Goal: Task Accomplishment & Management: Use online tool/utility

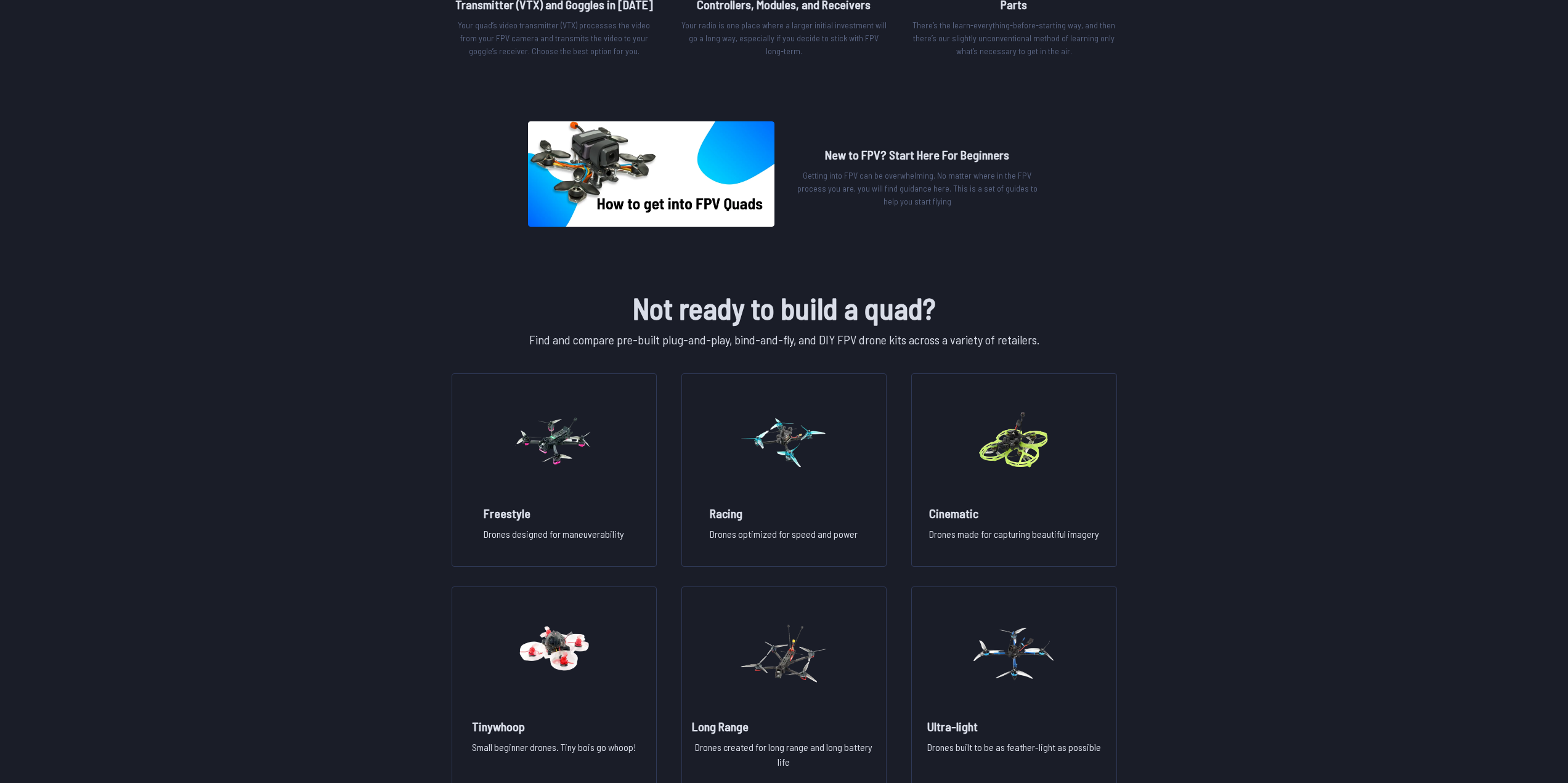
scroll to position [739, 0]
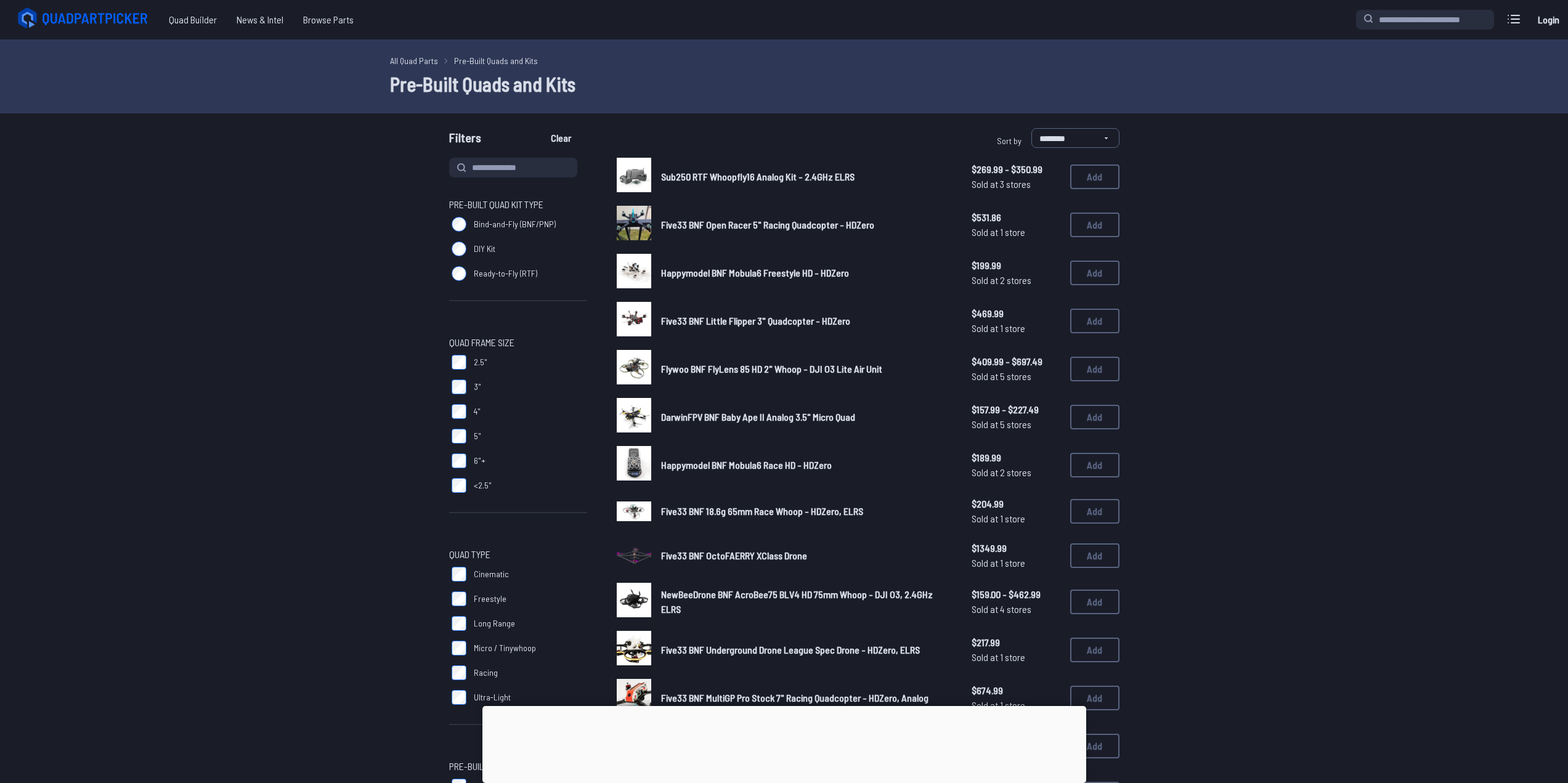
click at [723, 422] on span "DarwinFPV BNF Baby Ape II Analog 3.5" Micro Quad" at bounding box center [758, 416] width 194 height 12
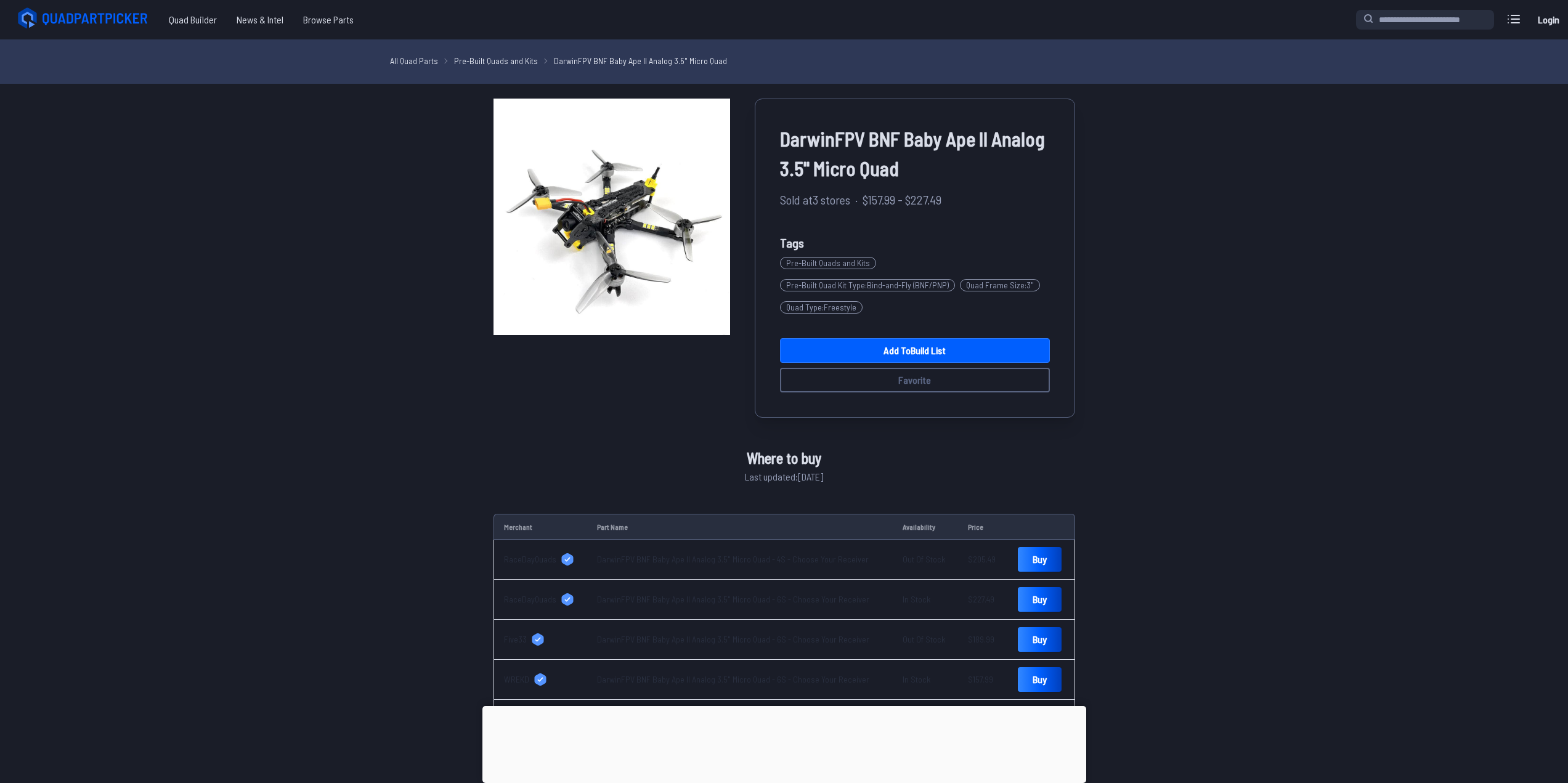
click at [59, 16] on icon at bounding box center [84, 18] width 138 height 25
click at [190, 18] on span "Quad Builder" at bounding box center [193, 20] width 68 height 25
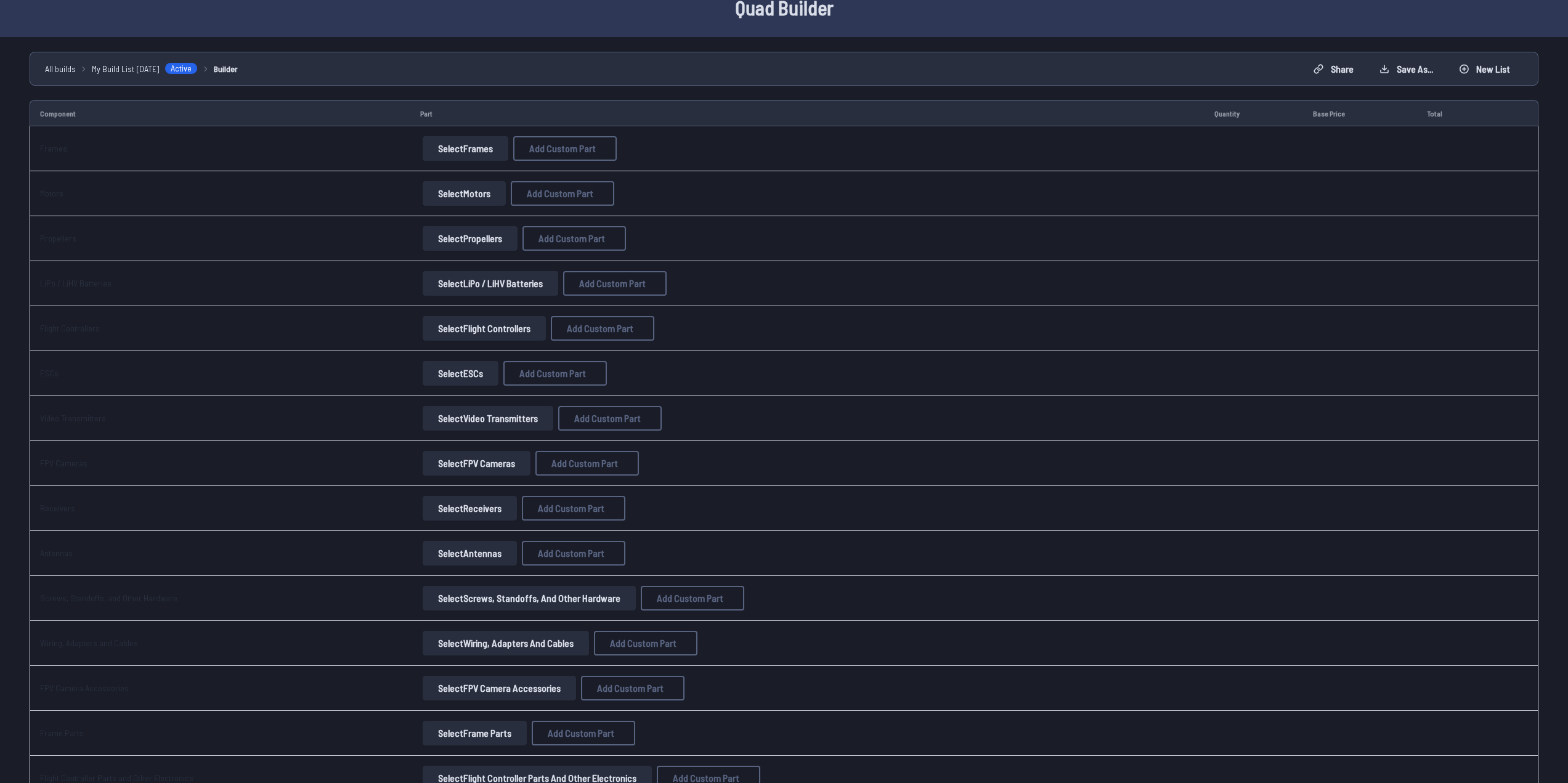
click at [439, 156] on button "Select Frames" at bounding box center [465, 148] width 86 height 25
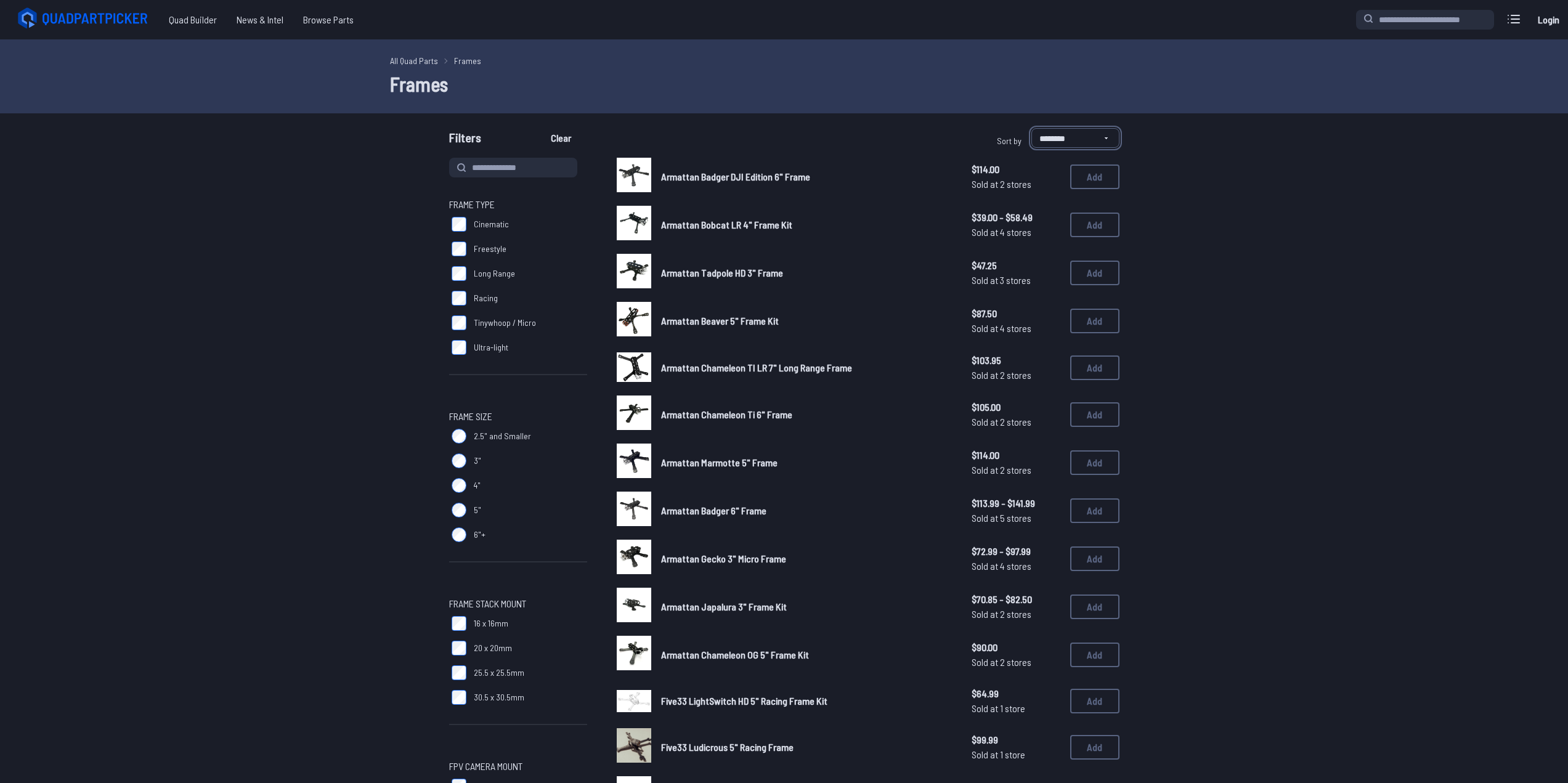
click at [1047, 130] on select "**********" at bounding box center [1076, 138] width 88 height 20
click at [1047, 131] on select "**********" at bounding box center [1076, 138] width 88 height 20
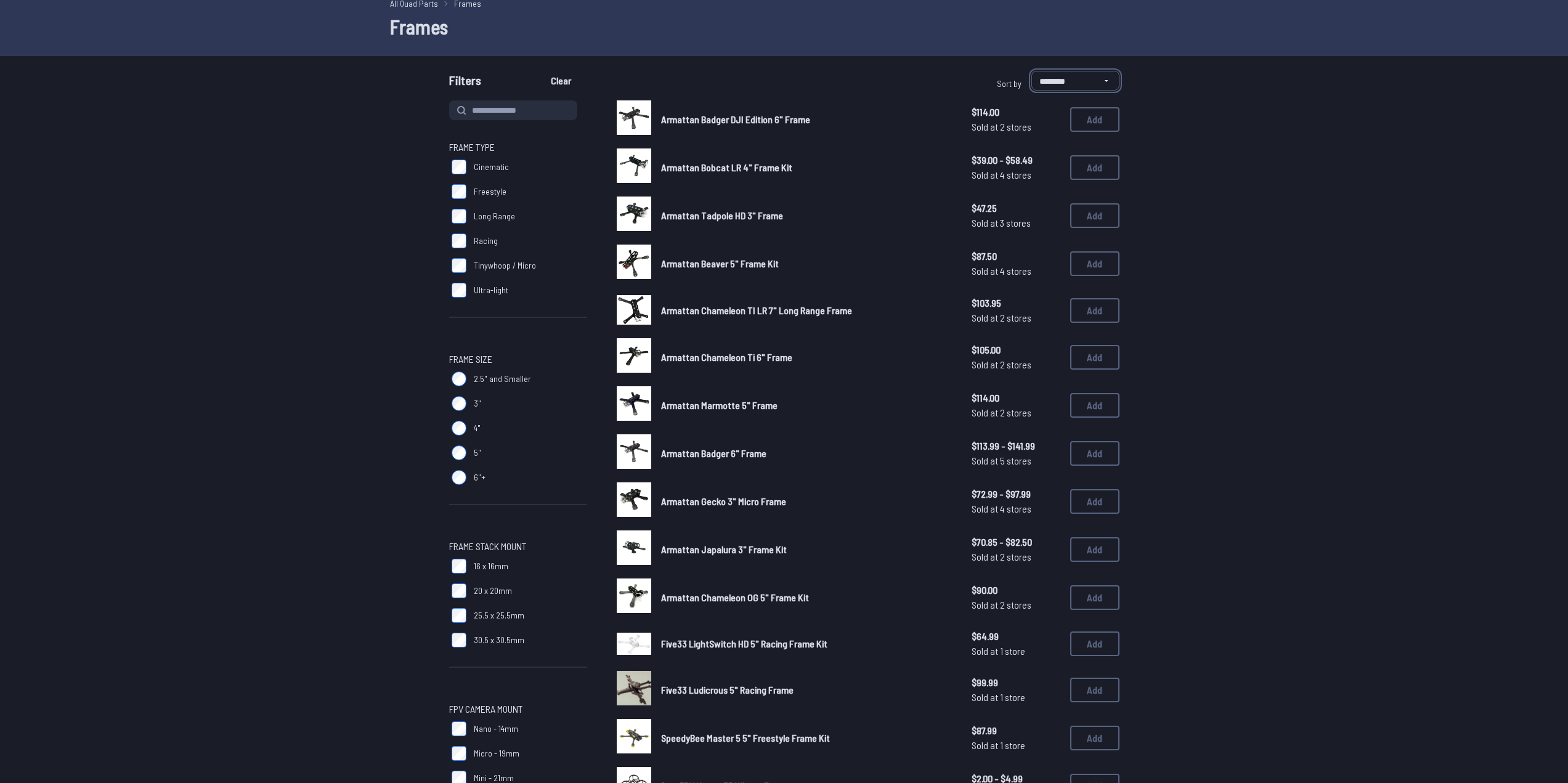
scroll to position [62, 0]
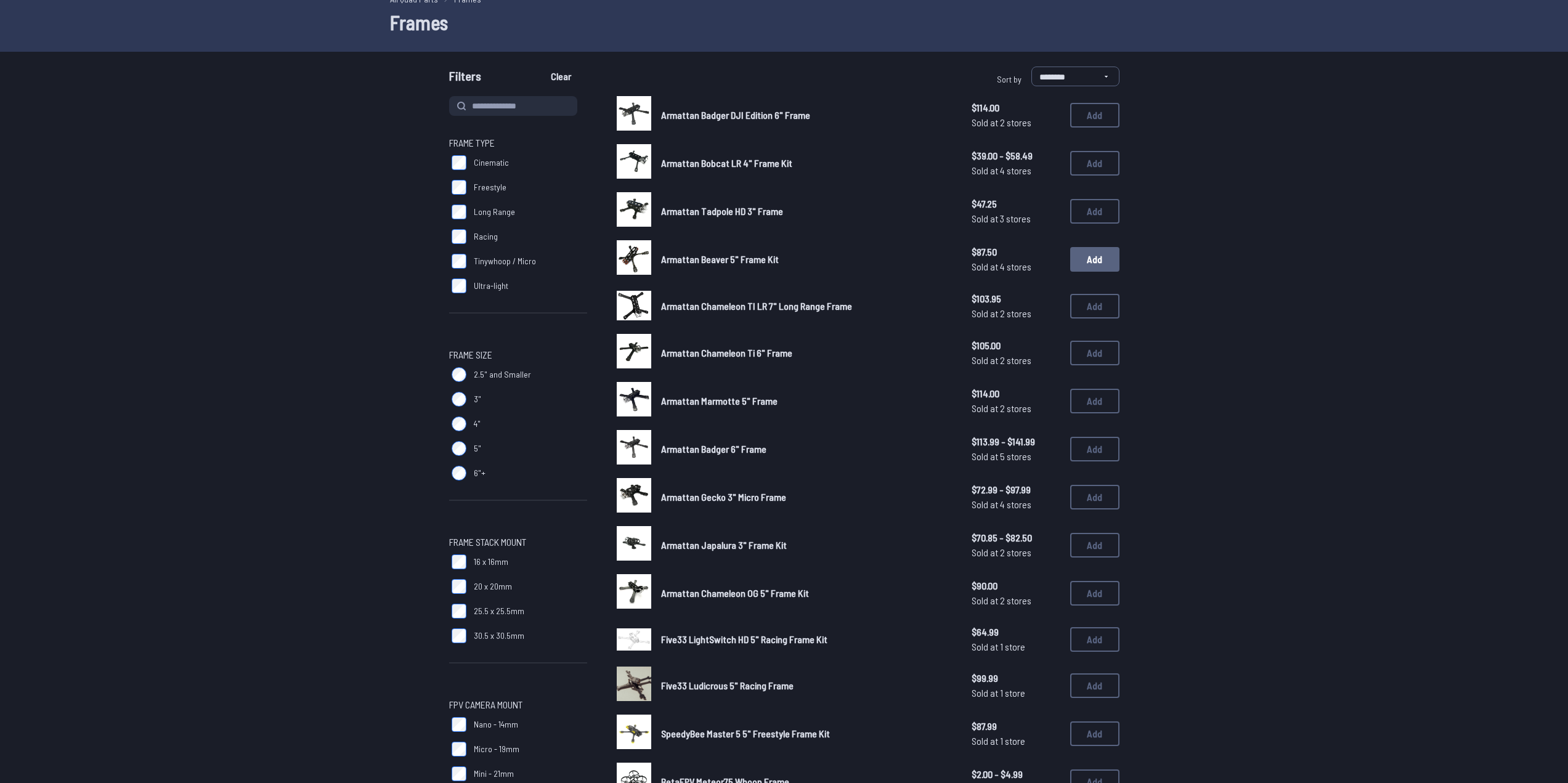
click at [1092, 258] on button "Add" at bounding box center [1095, 259] width 49 height 25
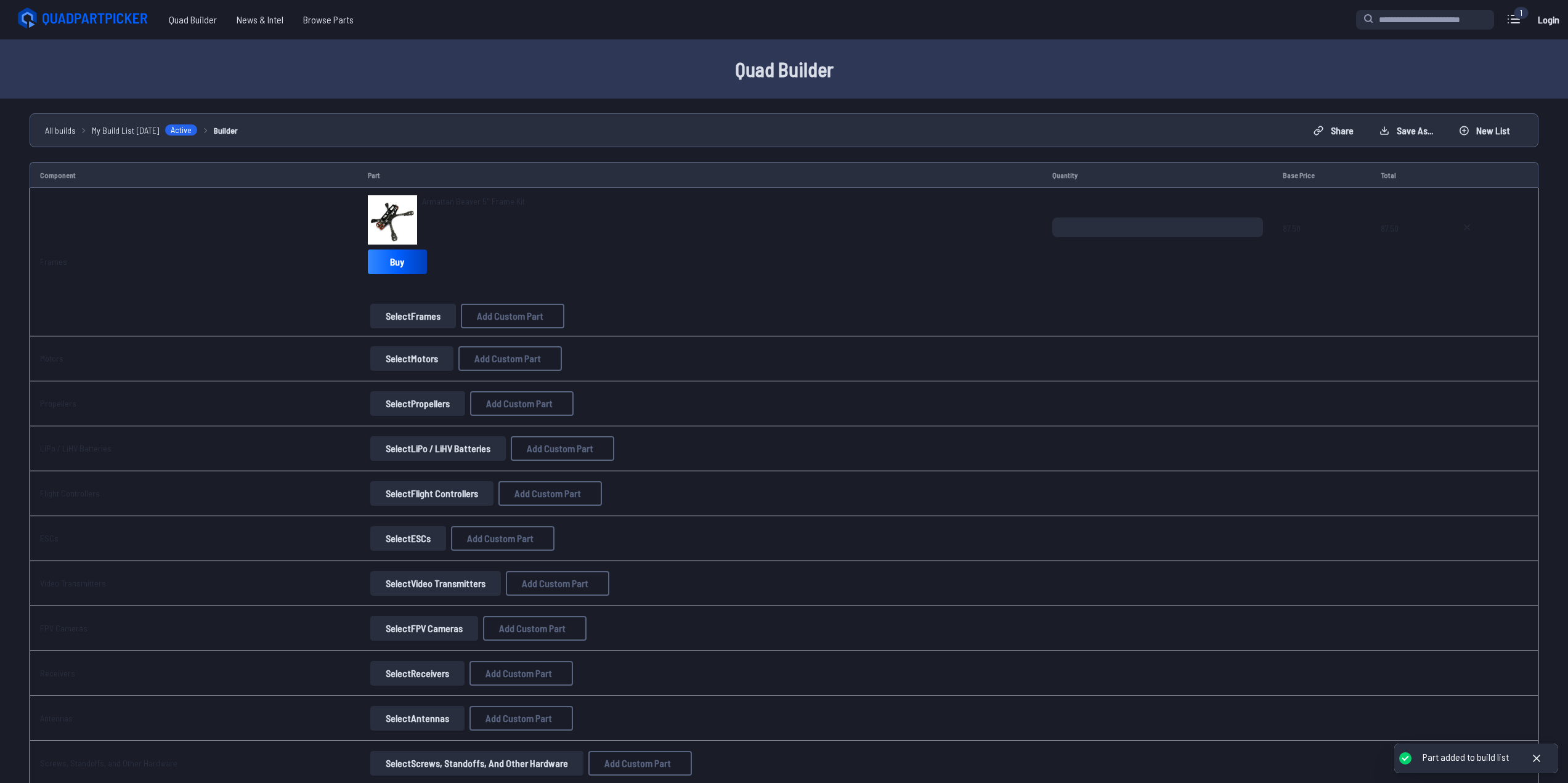
click at [410, 363] on button "Select Motors" at bounding box center [412, 359] width 83 height 25
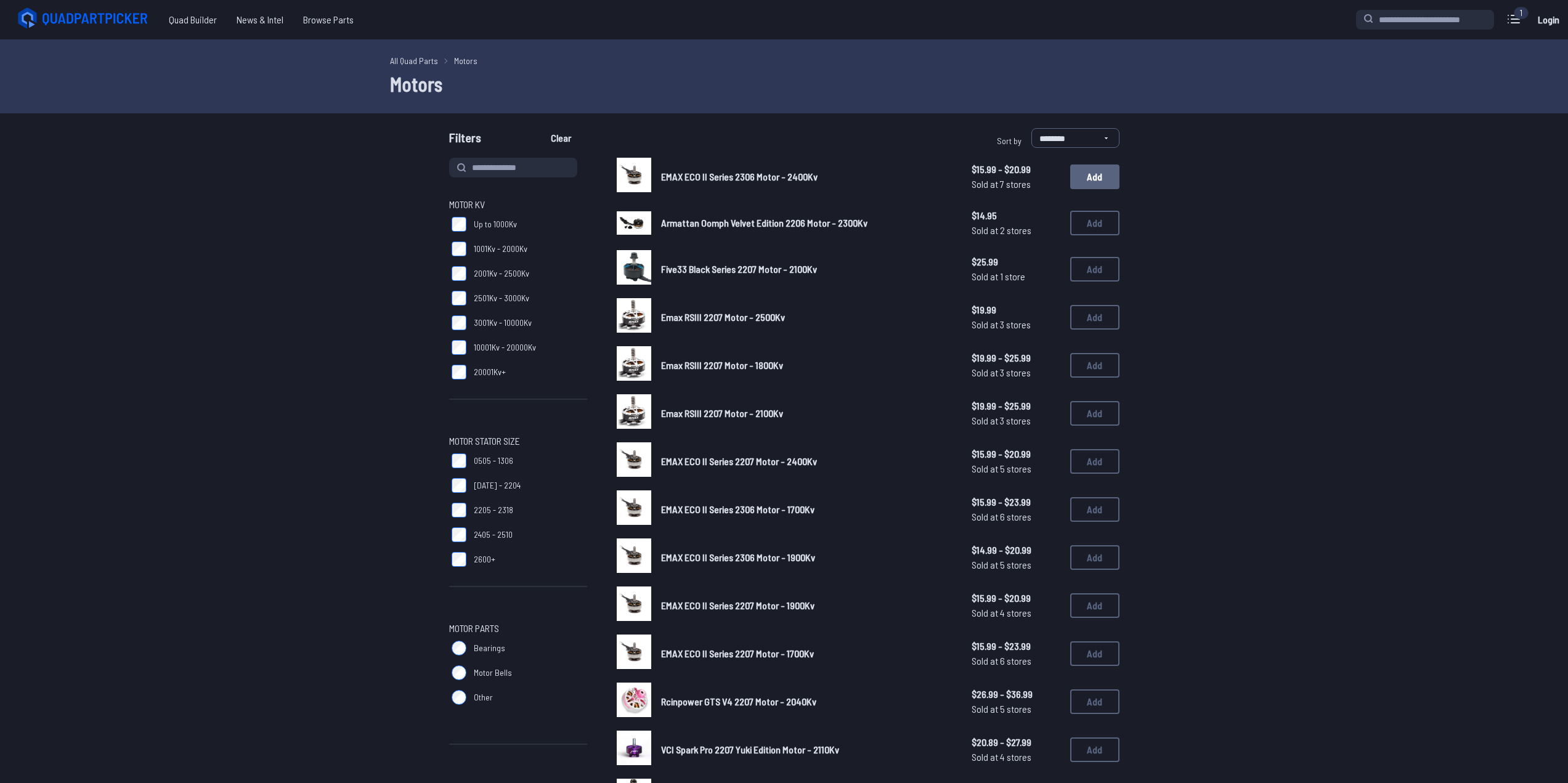
click at [1092, 171] on button "Add" at bounding box center [1095, 177] width 49 height 25
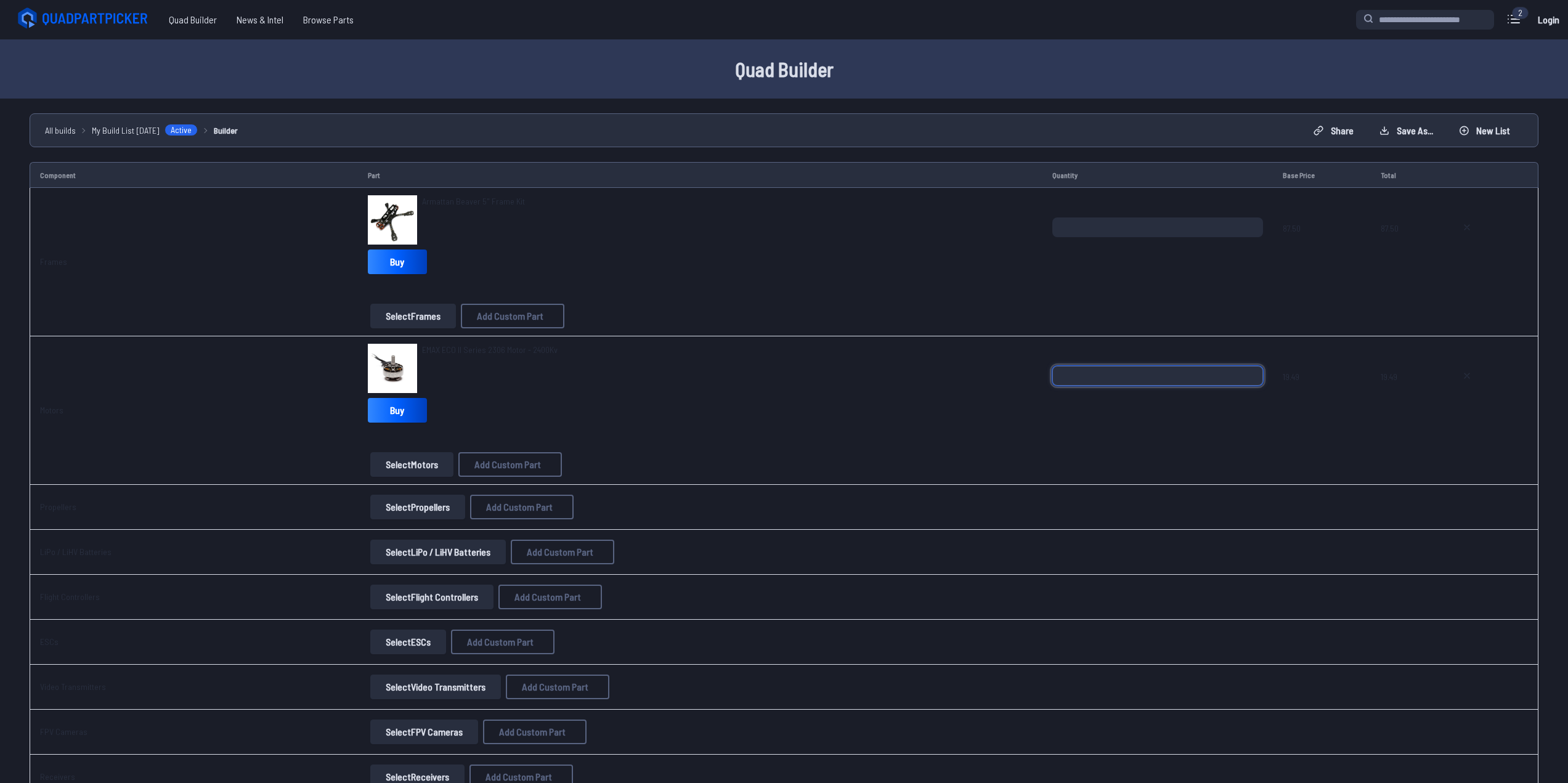
drag, startPoint x: 1095, startPoint y: 380, endPoint x: 992, endPoint y: 355, distance: 106.0
click at [993, 355] on tr "Motors EMAX ECO II Series 2306 Motor - 2400Kv Buy Select Motors Add Custom Part…" at bounding box center [784, 410] width 1509 height 148
type input "*"
drag, startPoint x: 799, startPoint y: 360, endPoint x: 772, endPoint y: 361, distance: 27.0
click at [798, 360] on div "EMAX ECO II Series 2306 Motor - 2400Kv" at bounding box center [700, 368] width 665 height 49
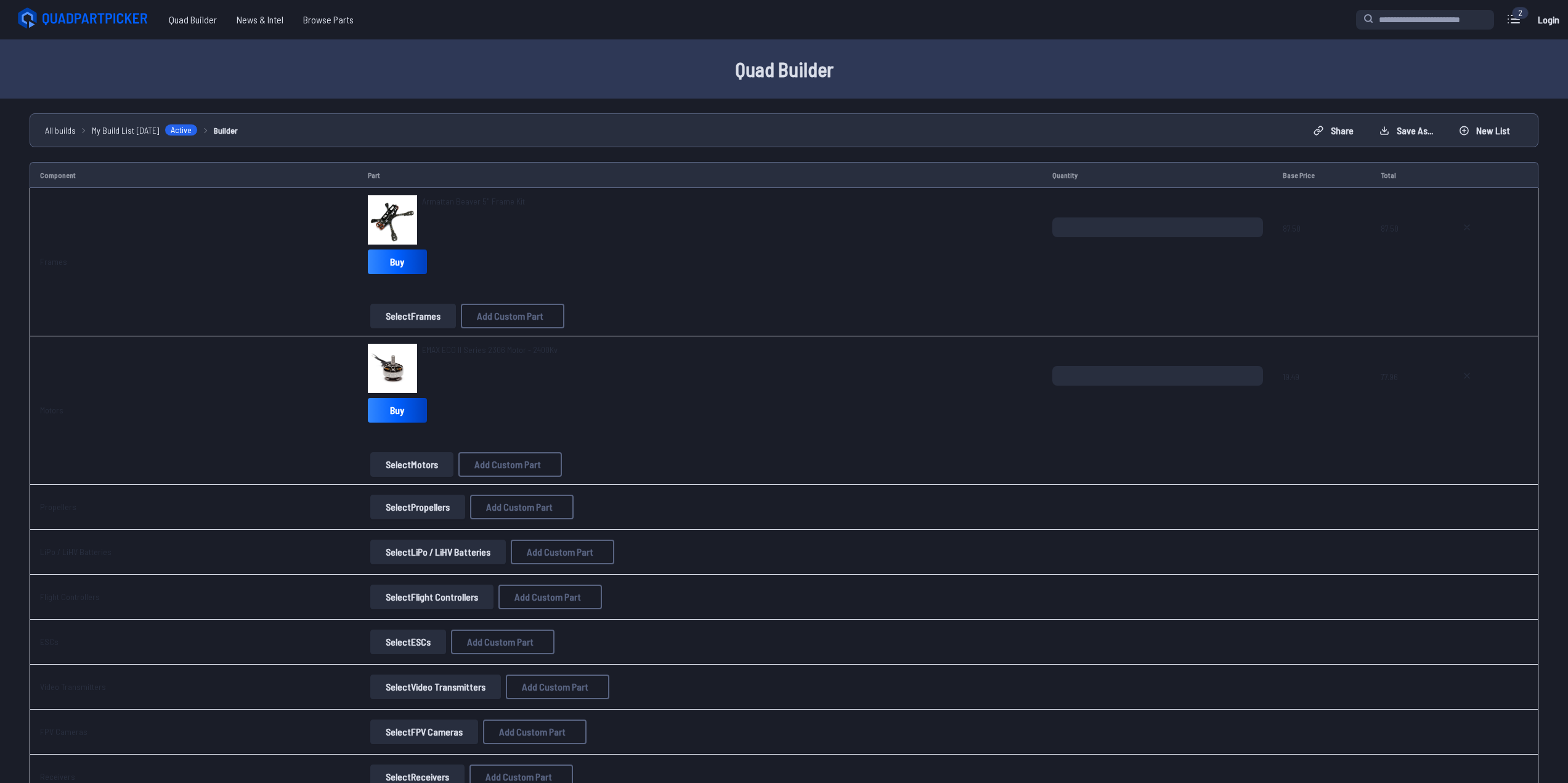
click at [423, 352] on span "EMAX ECO II Series 2306 Motor - 2400Kv" at bounding box center [490, 349] width 136 height 10
click at [427, 346] on span "EMAX ECO II Series 2306 Motor - 2400Kv" at bounding box center [490, 349] width 136 height 10
click at [47, 409] on link "Motors" at bounding box center [52, 410] width 23 height 10
click at [387, 474] on button "Select Motors" at bounding box center [412, 465] width 83 height 25
click at [396, 461] on button "Select Motors" at bounding box center [412, 465] width 83 height 25
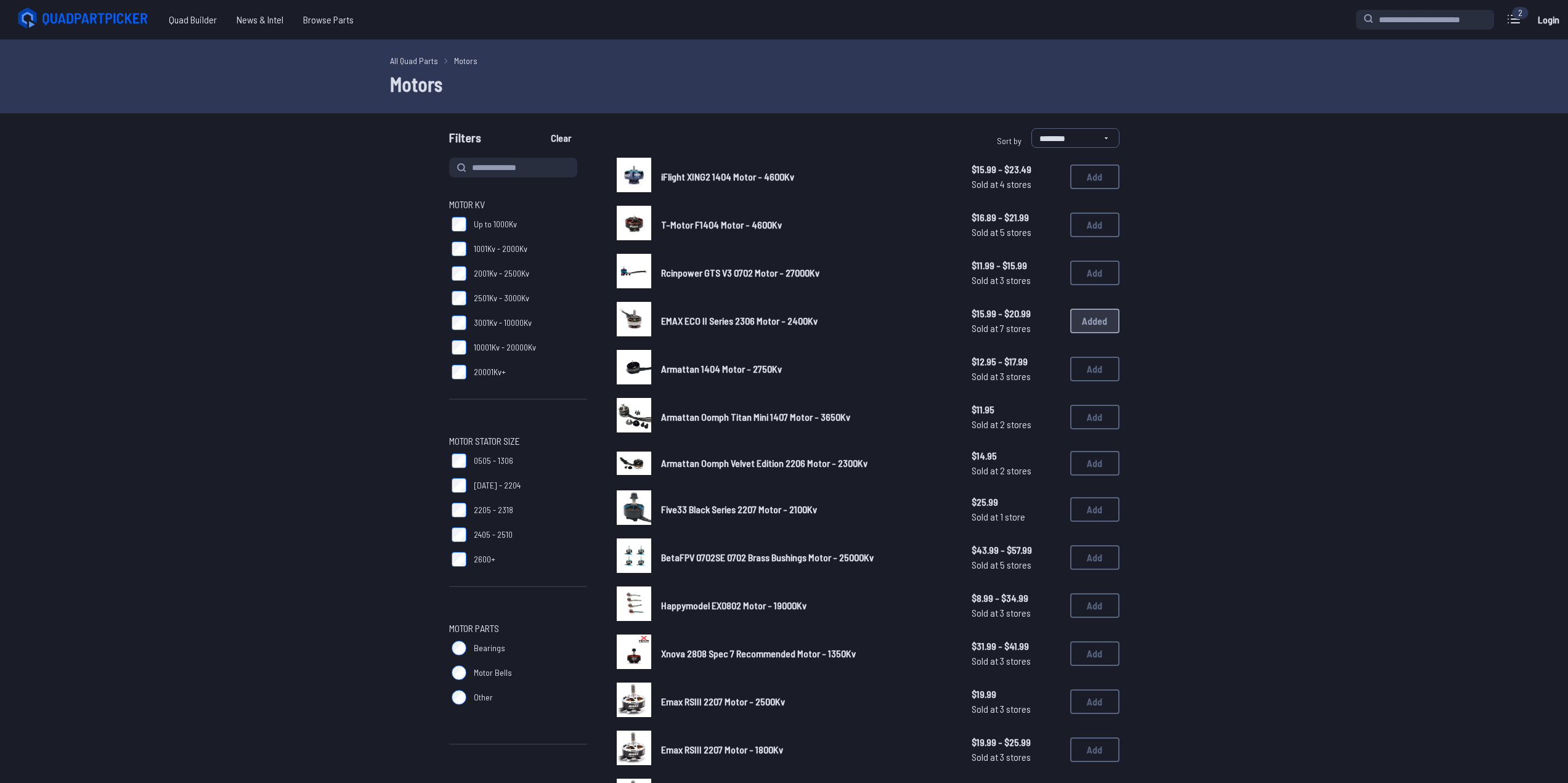
click at [423, 61] on link "All Quad Parts" at bounding box center [414, 60] width 48 height 13
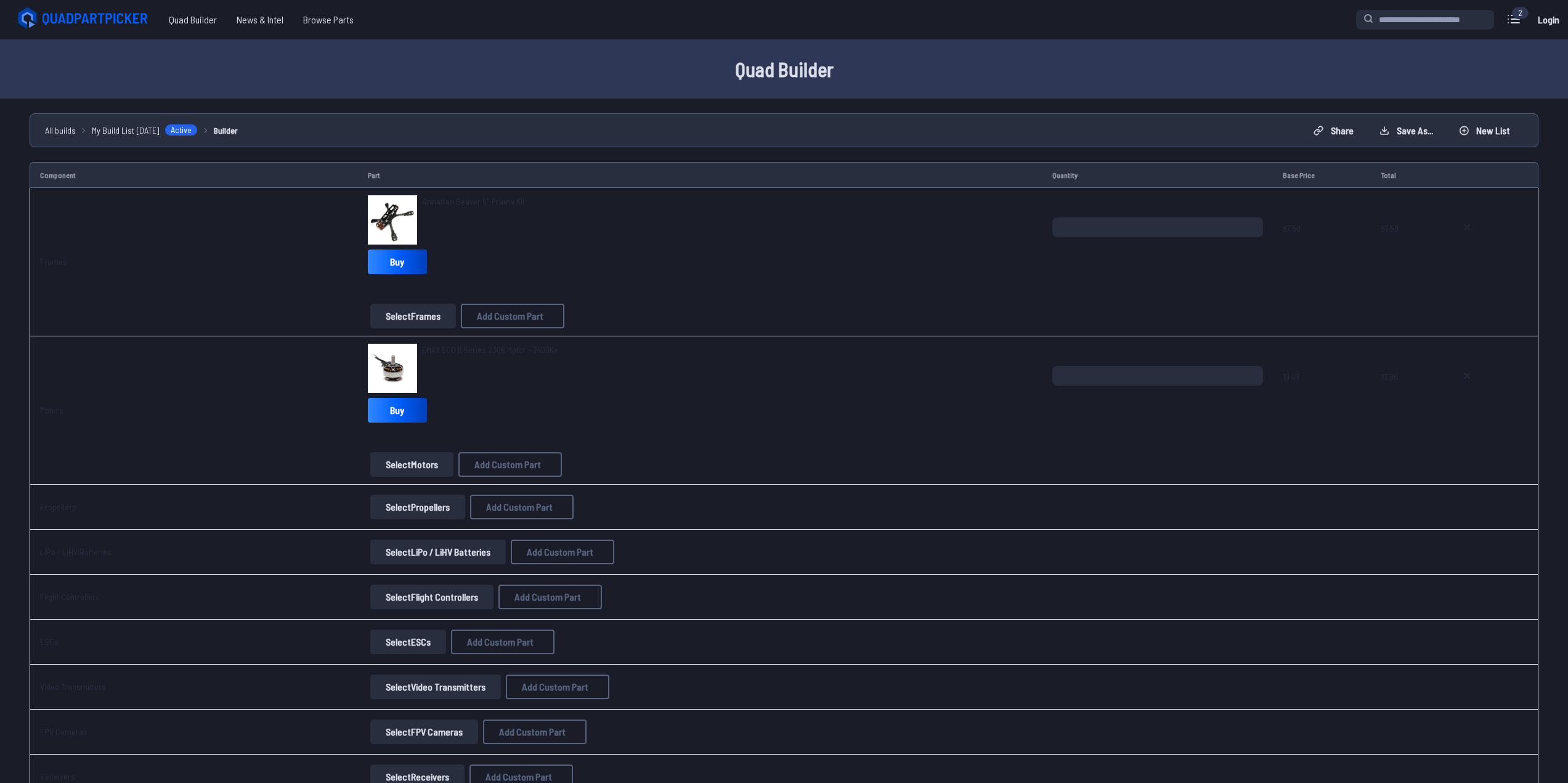
click at [441, 199] on span "Armattan Beaver 5" Frame Kit" at bounding box center [473, 201] width 103 height 10
click at [392, 201] on img at bounding box center [393, 220] width 49 height 49
click at [444, 203] on span "Armattan Beaver 5" Frame Kit" at bounding box center [473, 201] width 103 height 10
click at [439, 201] on span "Armattan Beaver 5" Frame Kit" at bounding box center [473, 201] width 103 height 10
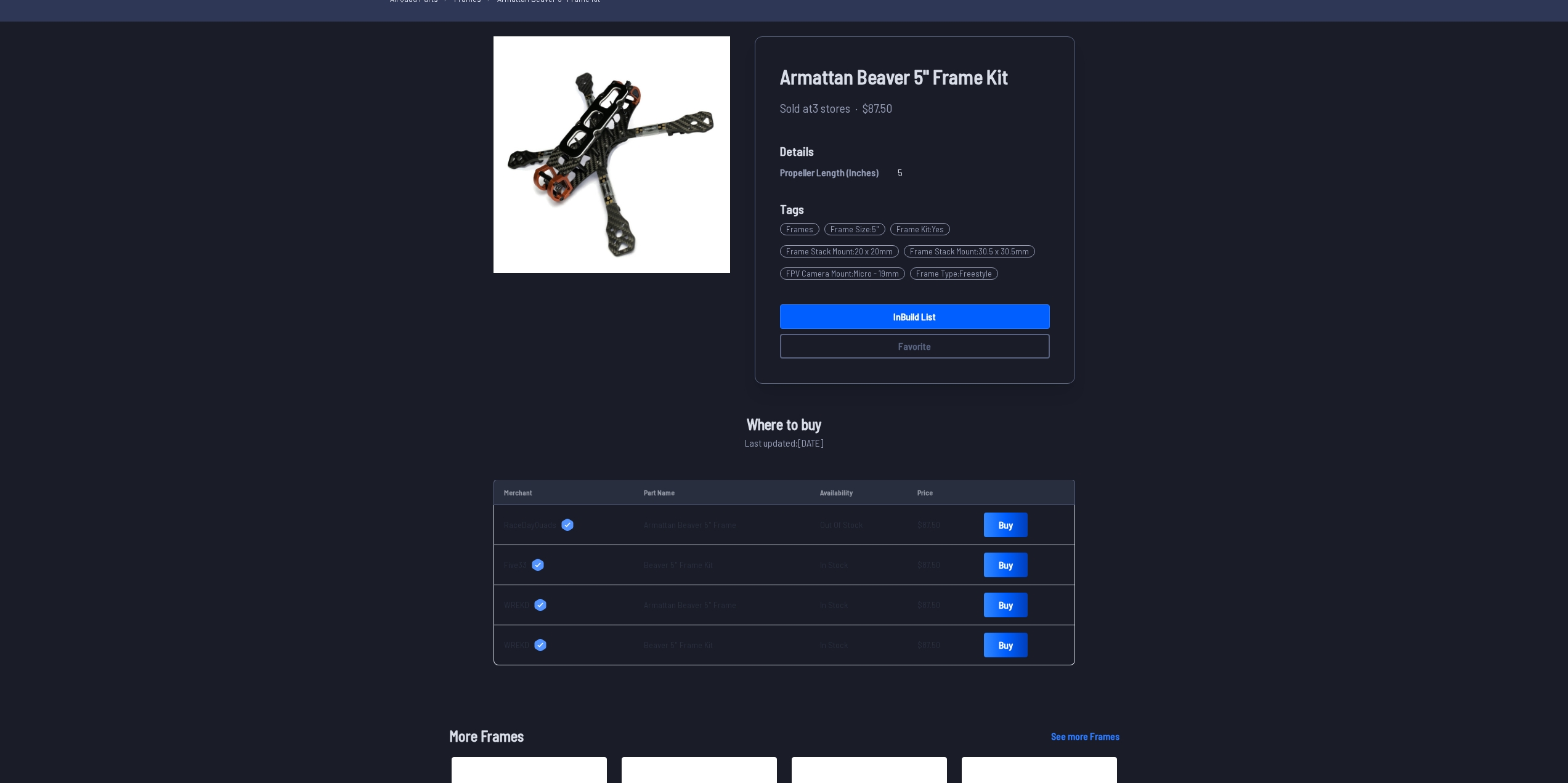
scroll to position [62, 0]
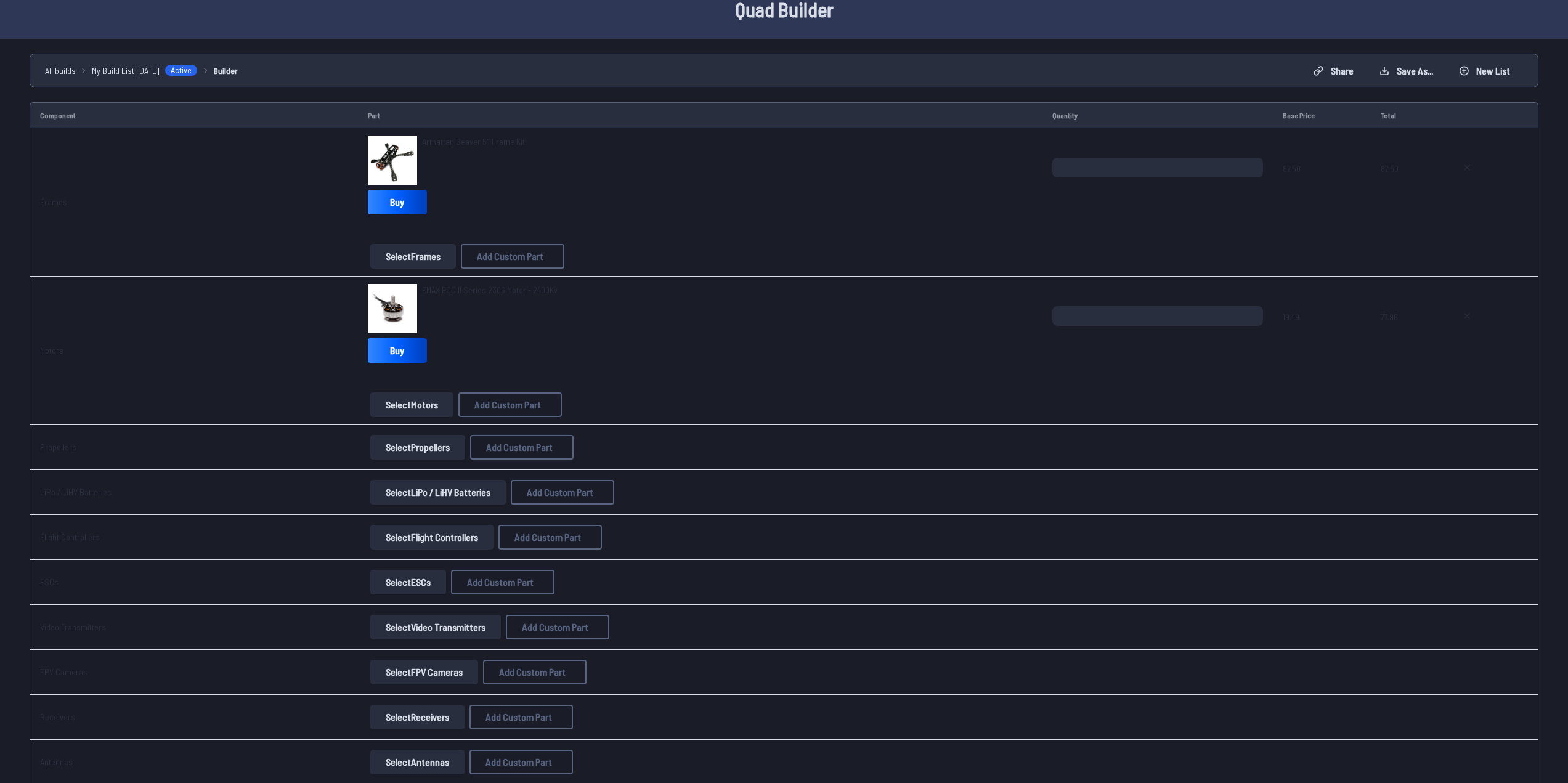
scroll to position [62, 0]
click at [410, 441] on button "Select Propellers" at bounding box center [418, 445] width 95 height 25
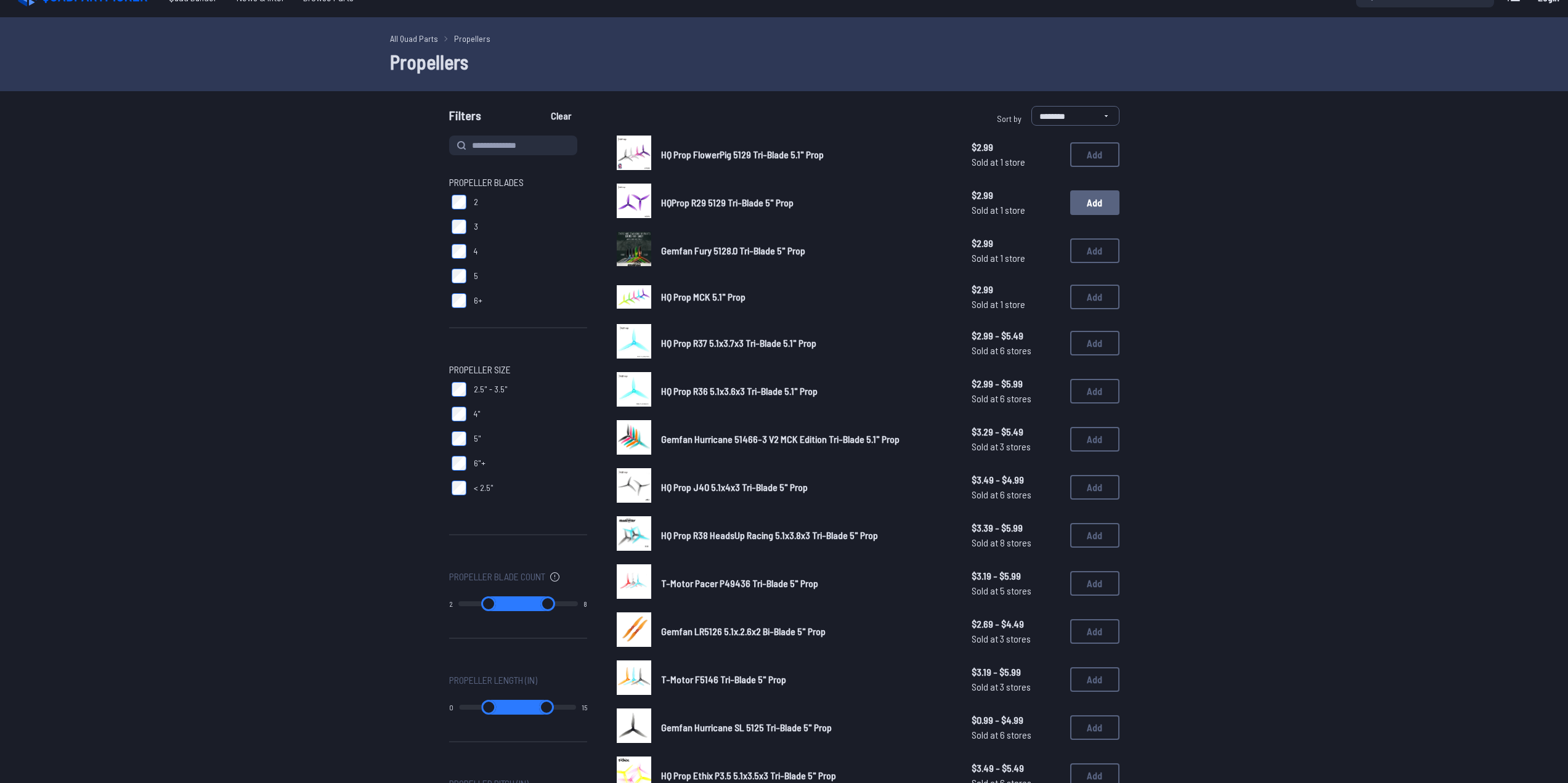
click at [1108, 208] on button "Add" at bounding box center [1095, 203] width 49 height 25
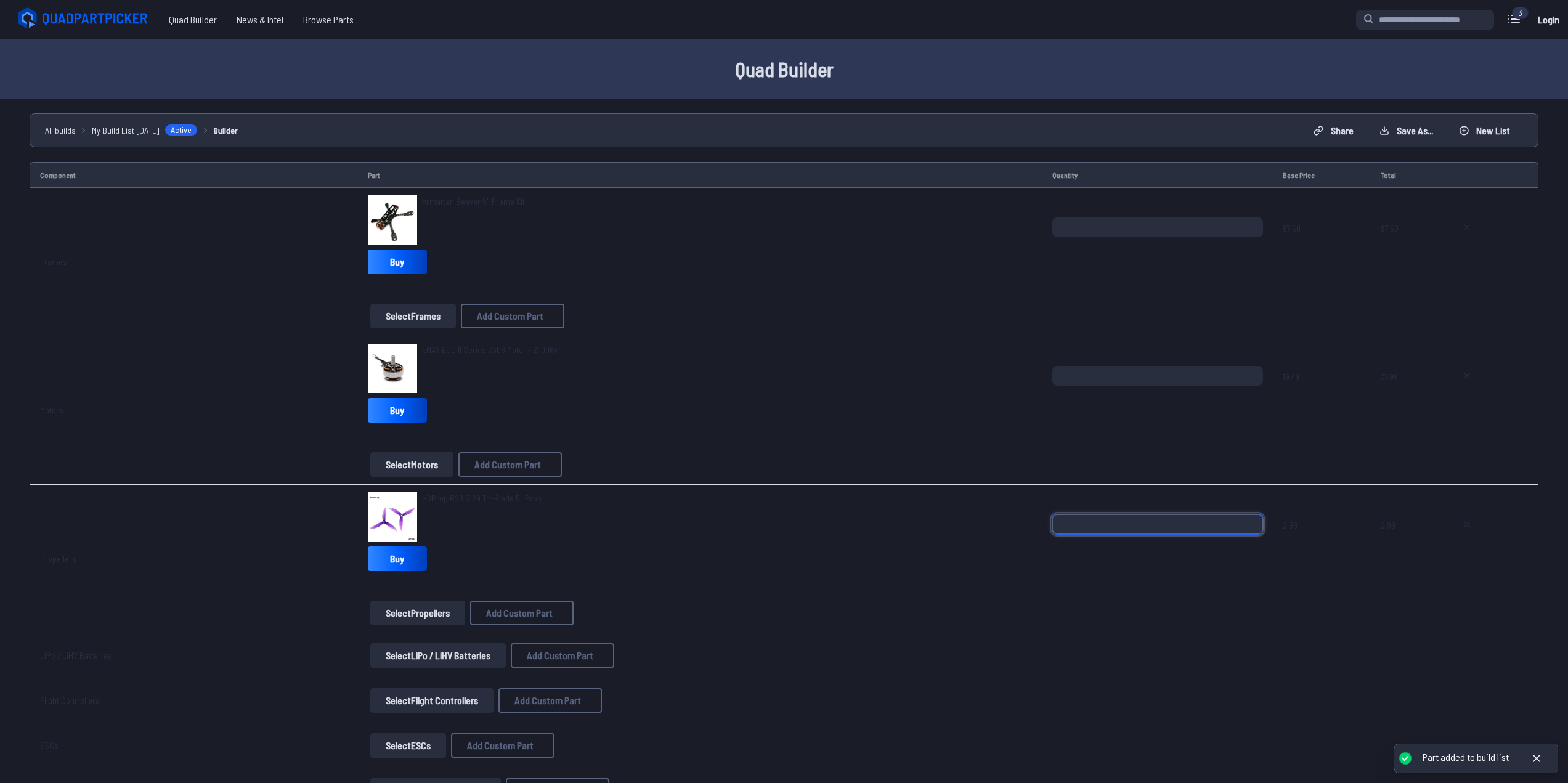
drag, startPoint x: 1111, startPoint y: 523, endPoint x: 991, endPoint y: 502, distance: 121.8
click at [991, 502] on tr "Propellers HQProp R29 5129 Tri-Blade 5" Prop Buy Select Propellers Add Custom P…" at bounding box center [784, 559] width 1509 height 148
type input "*"
click at [852, 508] on div "HQProp R29 5129 Tri-Blade 5" Prop" at bounding box center [700, 517] width 665 height 49
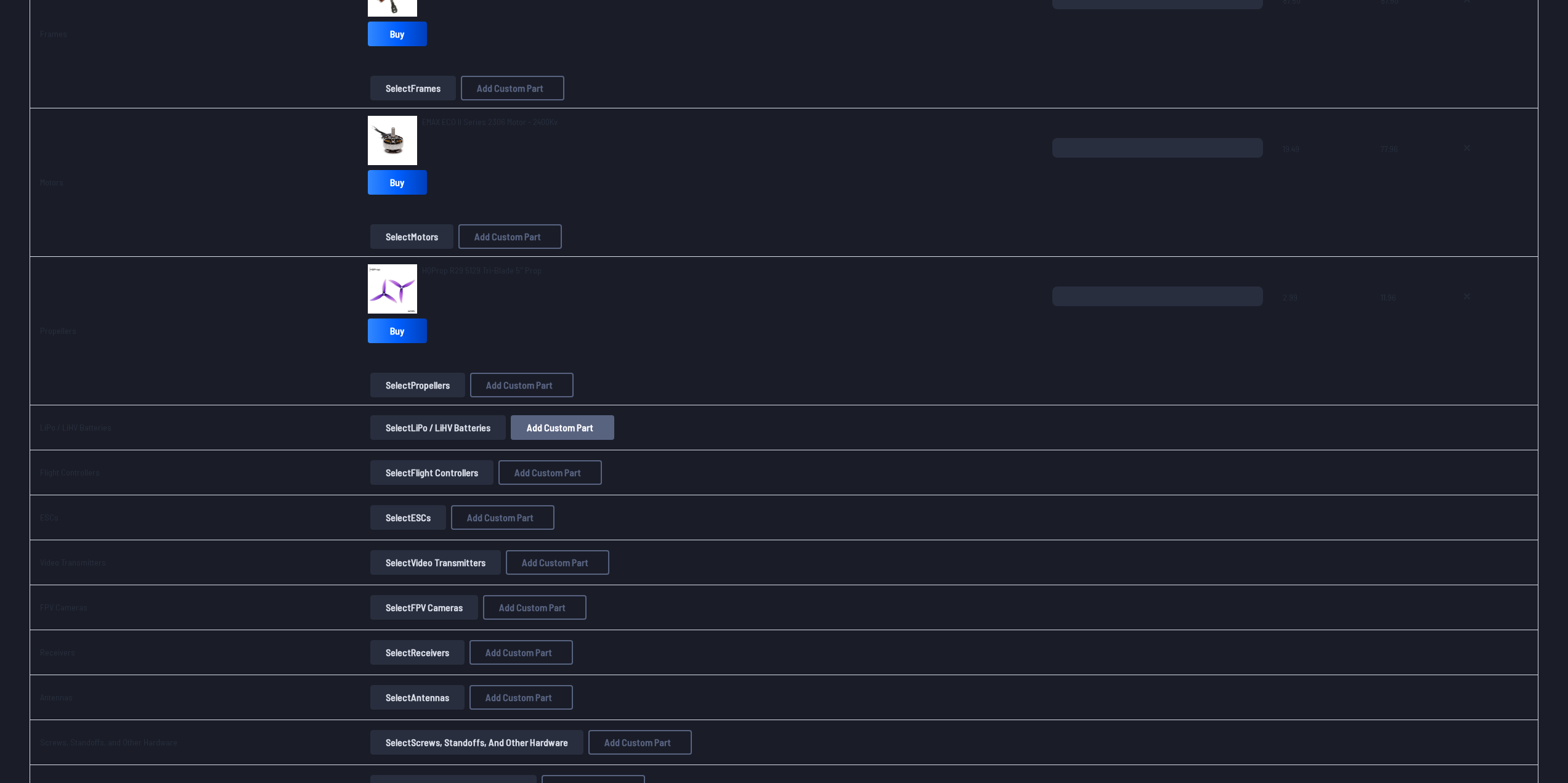
scroll to position [246, 0]
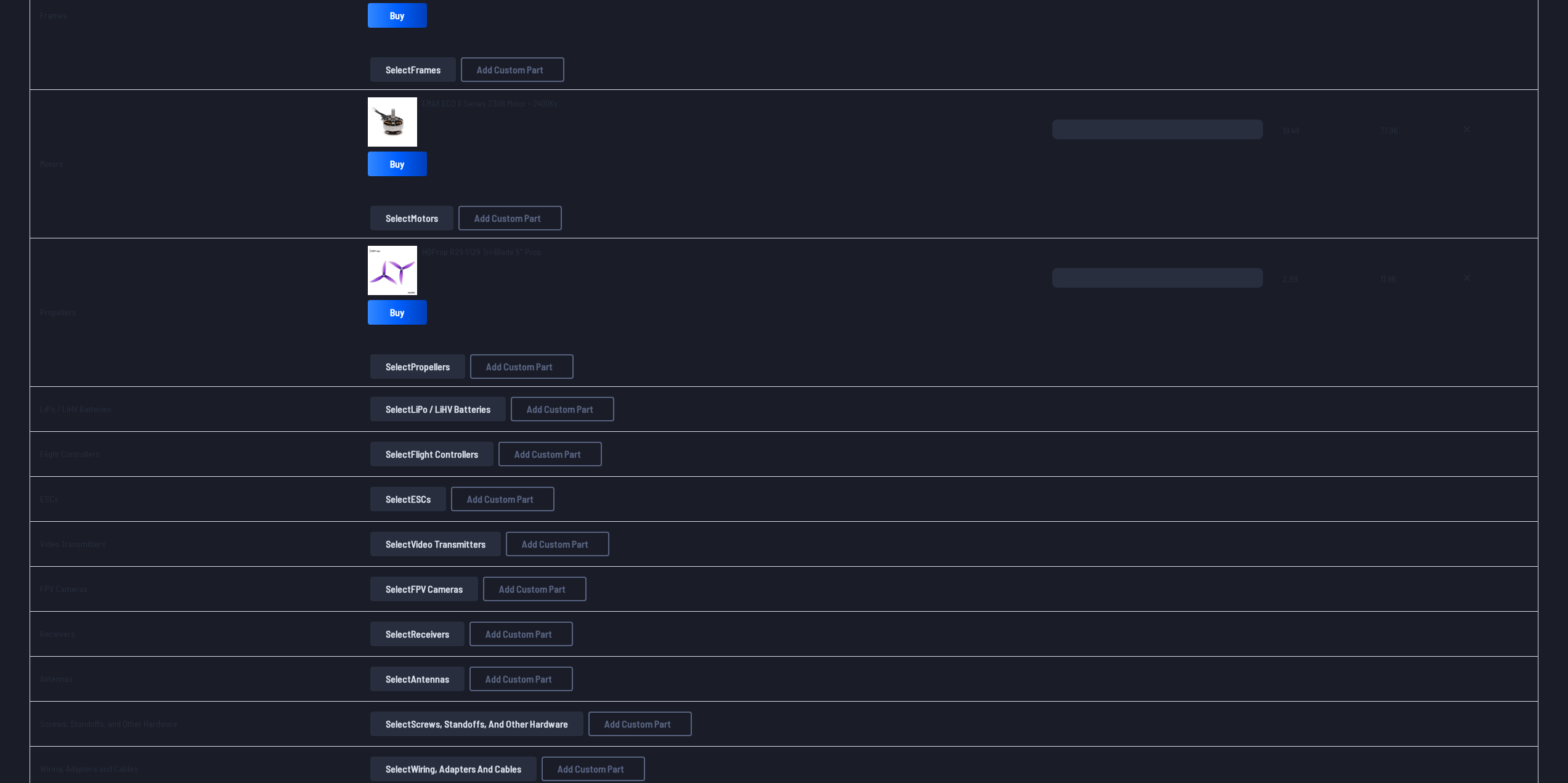
click at [456, 418] on button "Select LiPo / LiHV Batteries" at bounding box center [438, 409] width 136 height 25
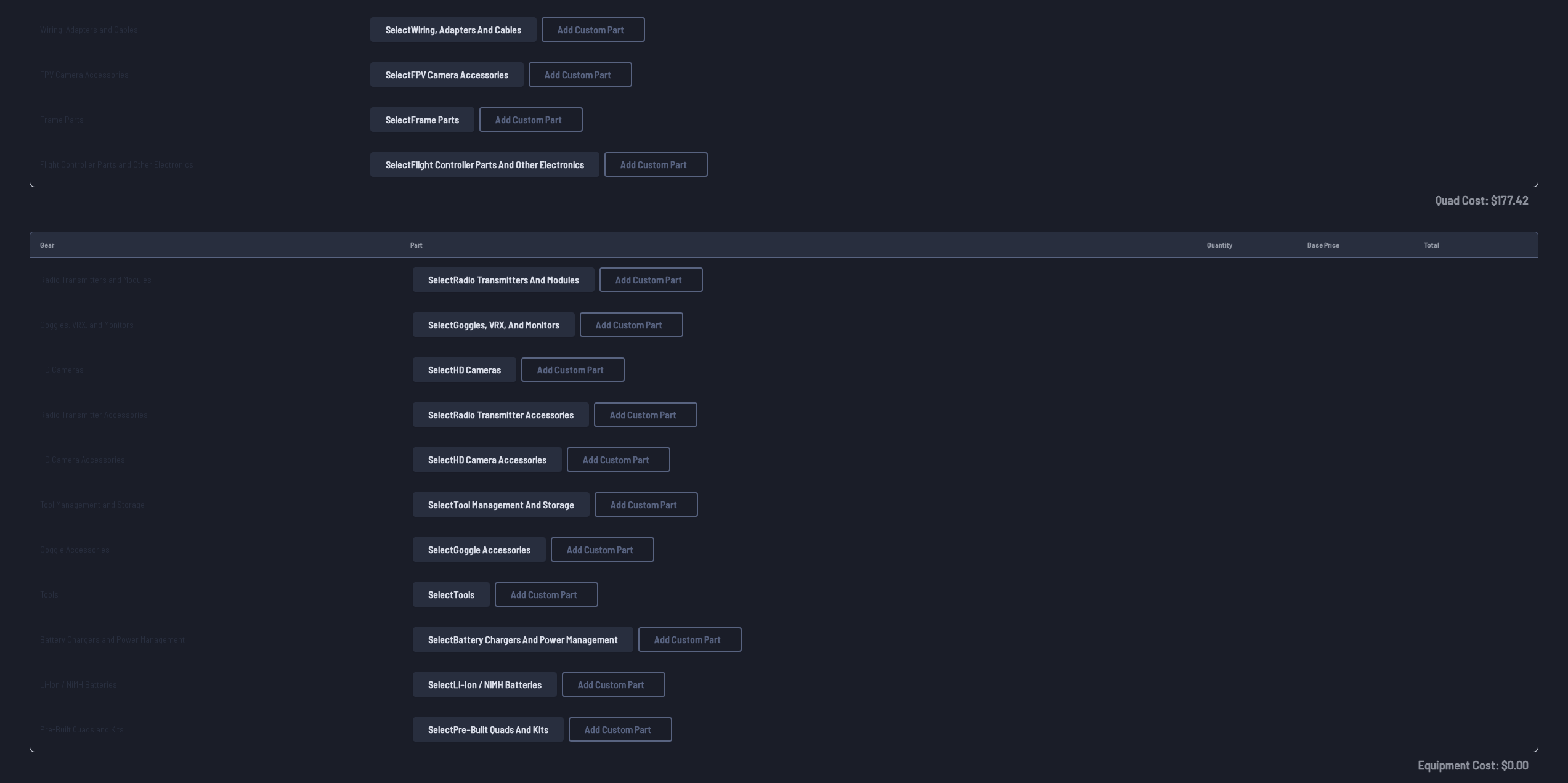
scroll to position [809, 0]
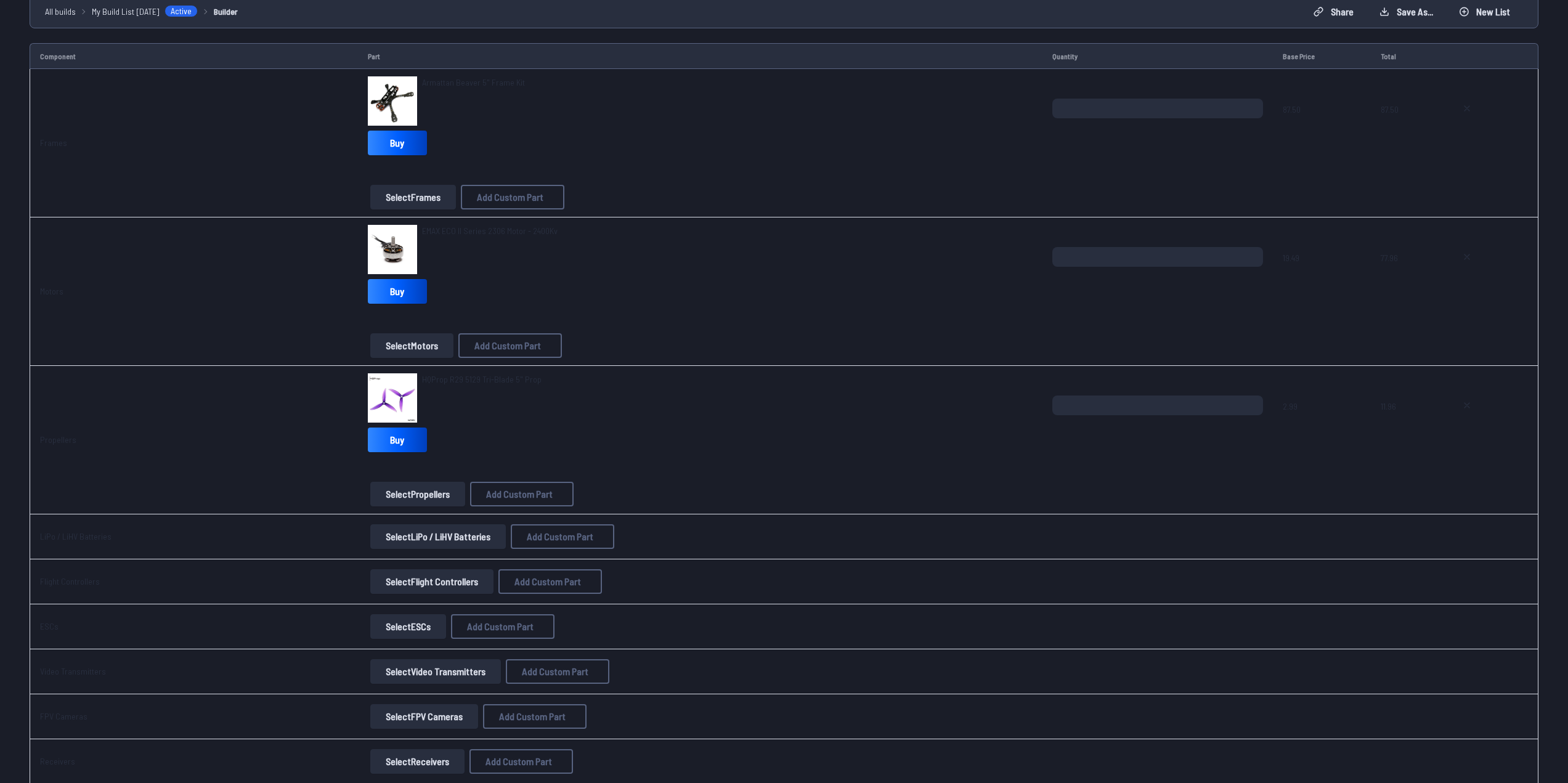
scroll to position [90, 0]
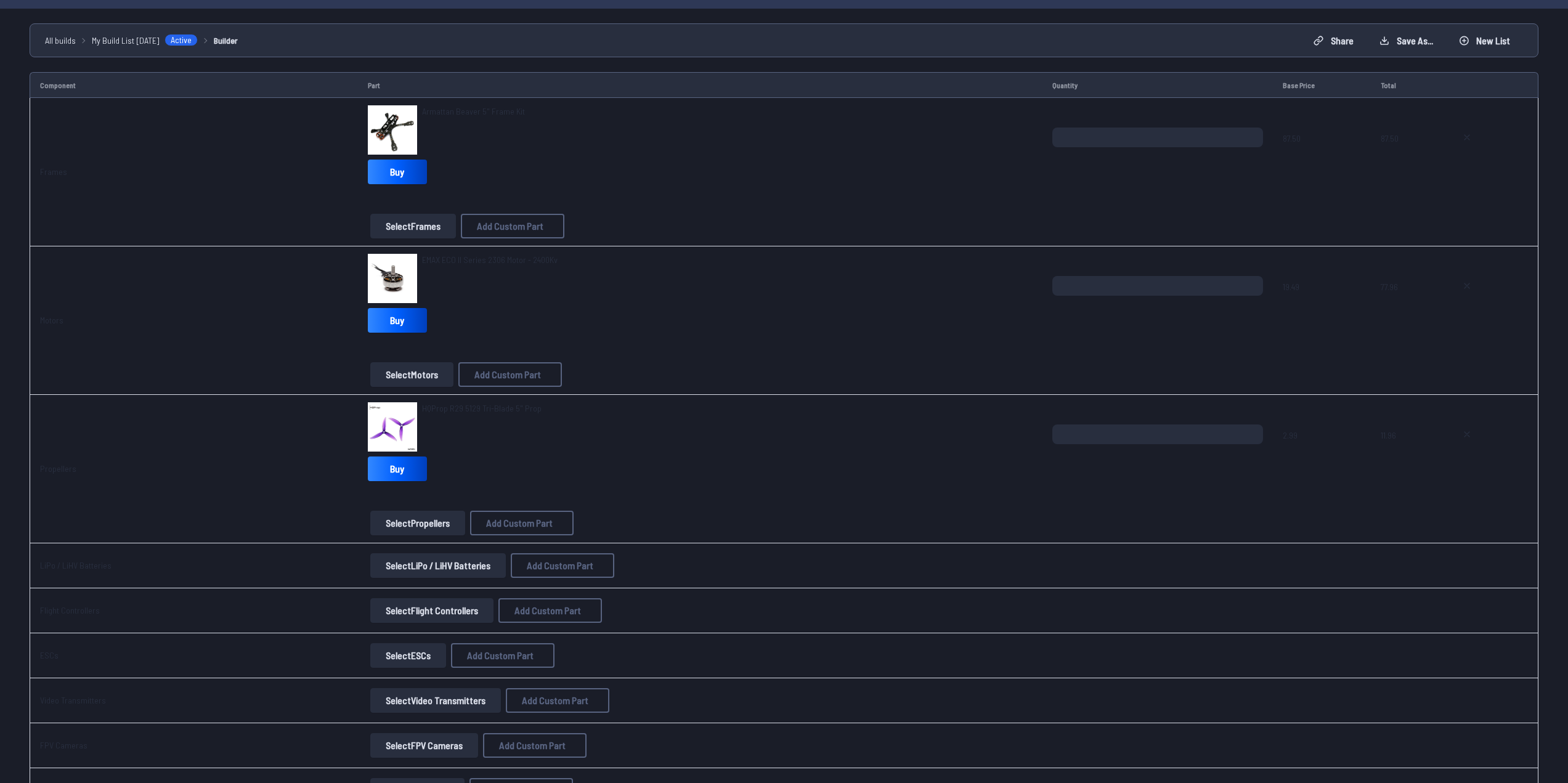
click at [450, 262] on span "EMAX ECO II Series 2306 Motor - 2400Kv" at bounding box center [490, 259] width 136 height 10
click at [53, 320] on link "Motors" at bounding box center [52, 320] width 23 height 10
click at [411, 373] on button "Select Motors" at bounding box center [412, 375] width 83 height 25
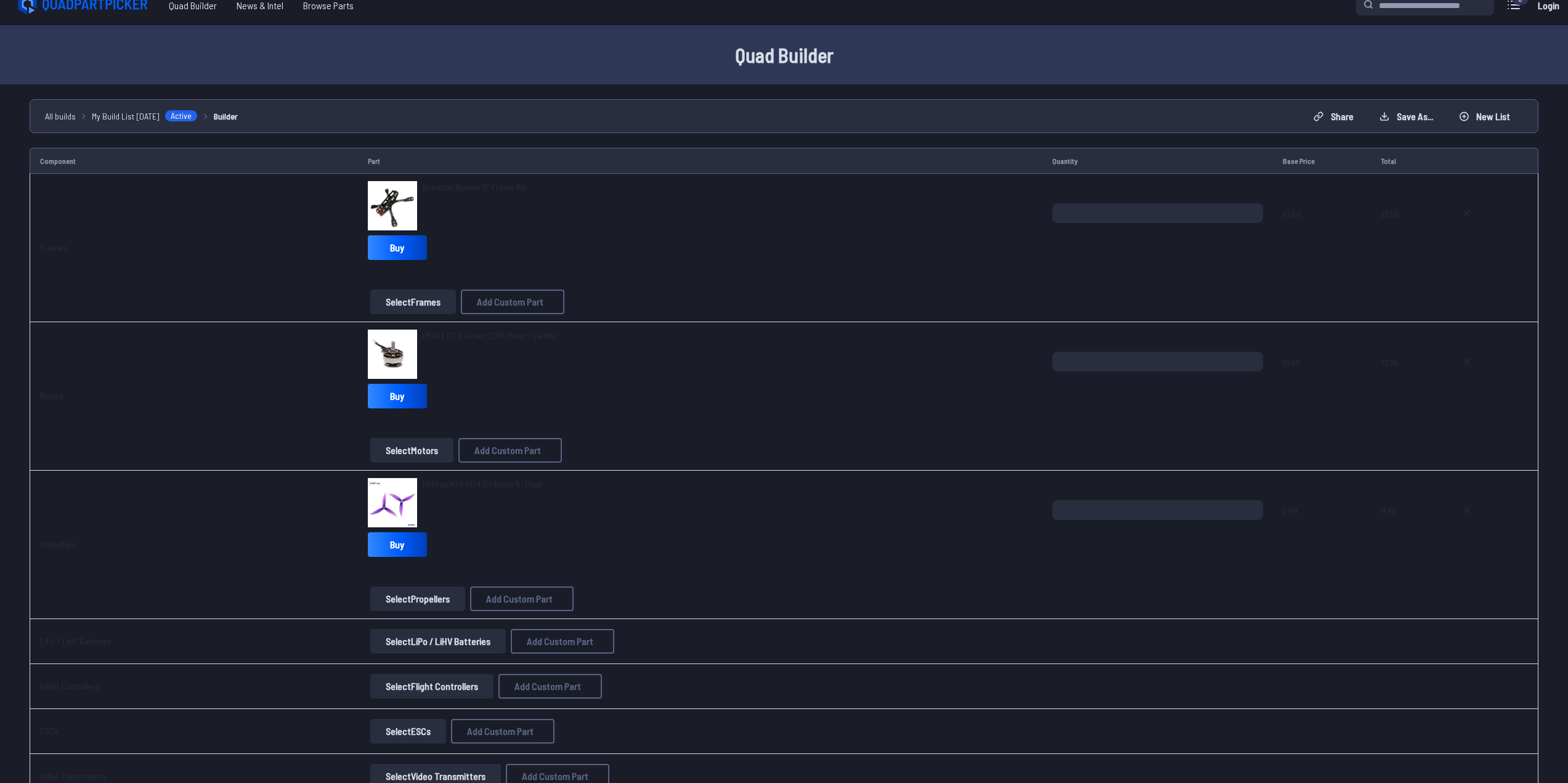
scroll to position [0, 0]
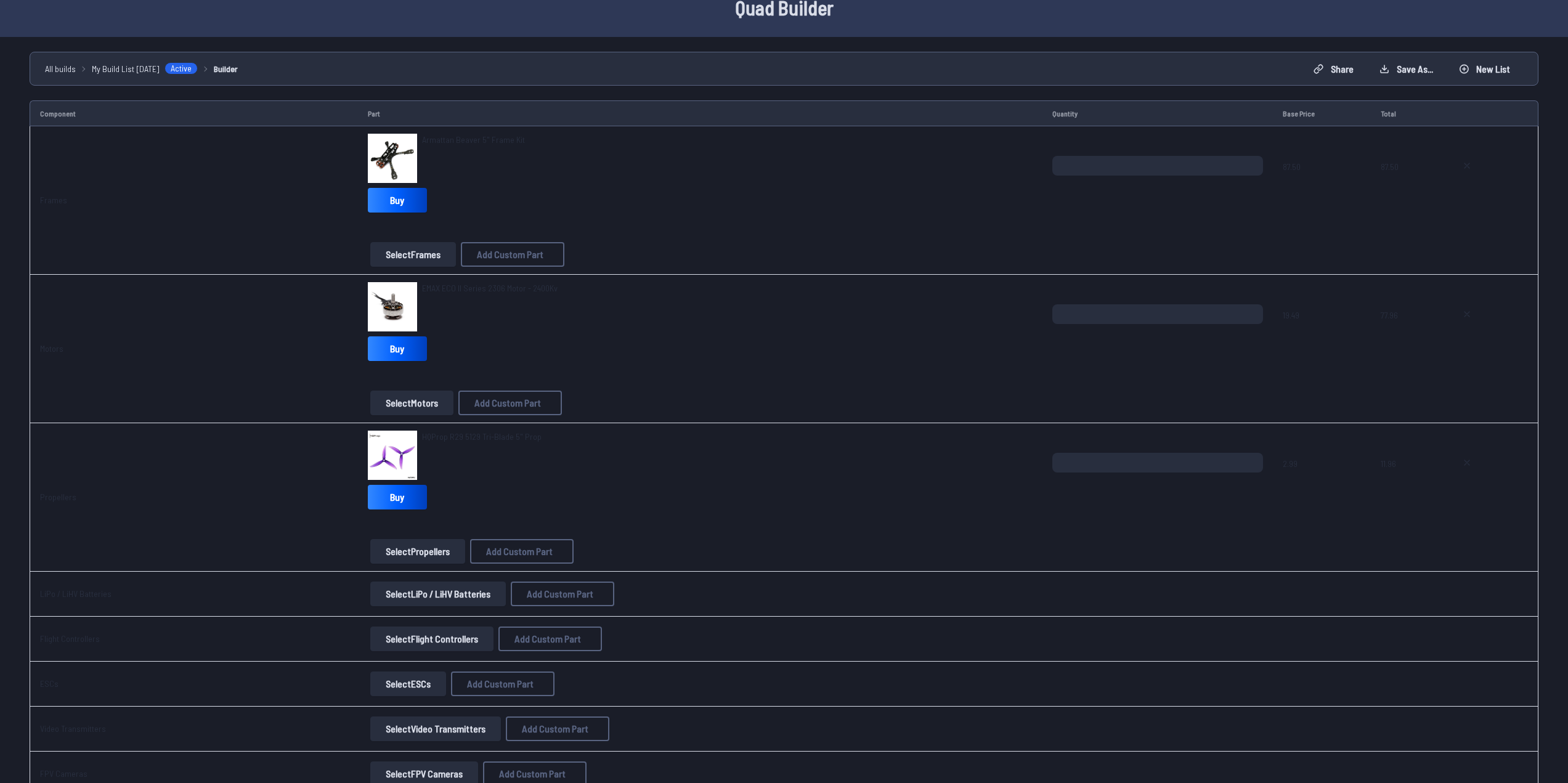
click at [416, 410] on button "Select Motors" at bounding box center [412, 403] width 83 height 25
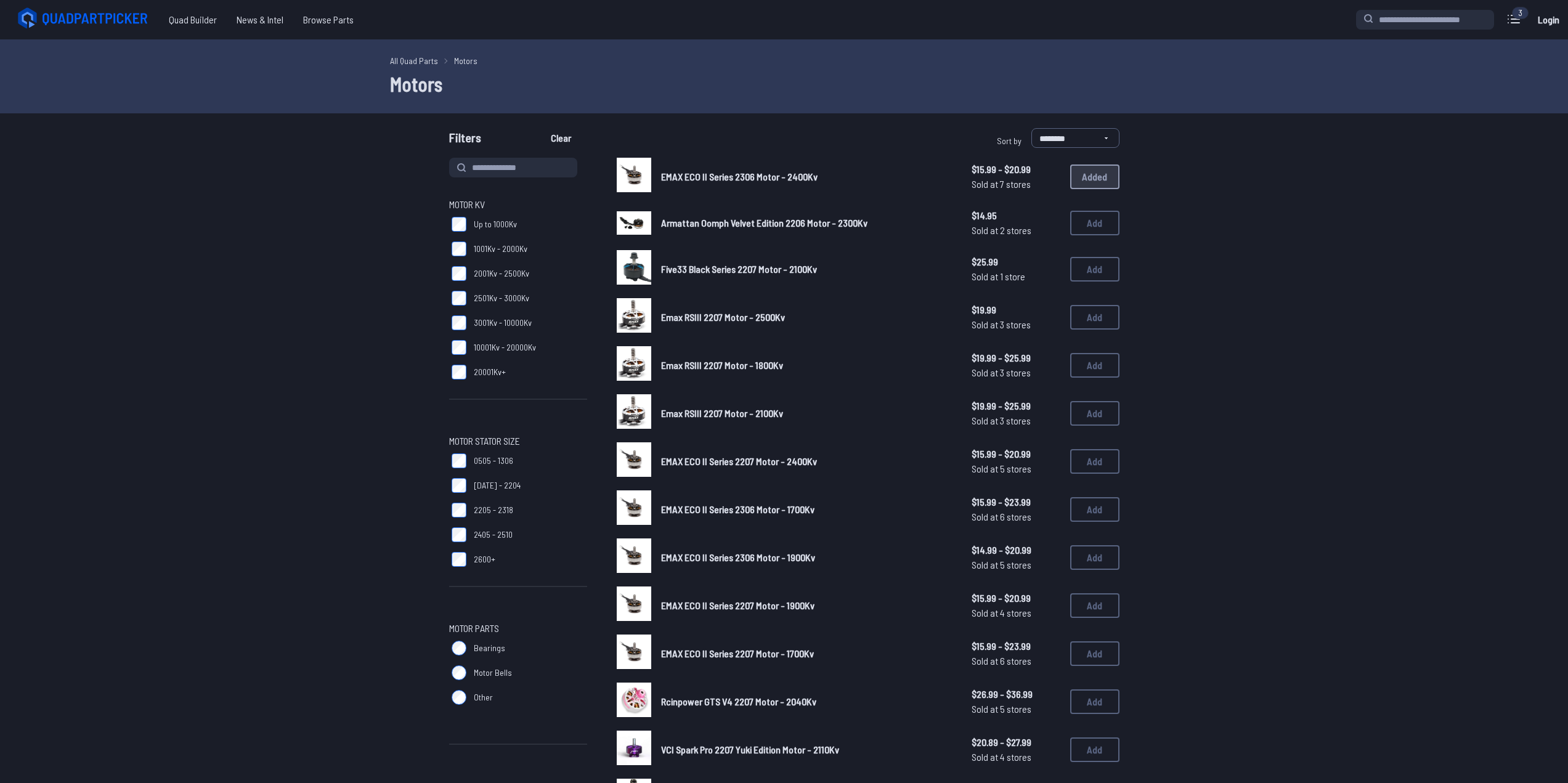
drag, startPoint x: 687, startPoint y: 164, endPoint x: 680, endPoint y: 172, distance: 10.6
click at [687, 164] on div "EMAX ECO II Series 2306 Motor - 2400Kv $15.99 - $20.99 Sold at 7 stores $15.99 …" at bounding box center [868, 177] width 503 height 38
click at [679, 174] on span "EMAX ECO II Series 2306 Motor - 2400Kv" at bounding box center [740, 176] width 157 height 12
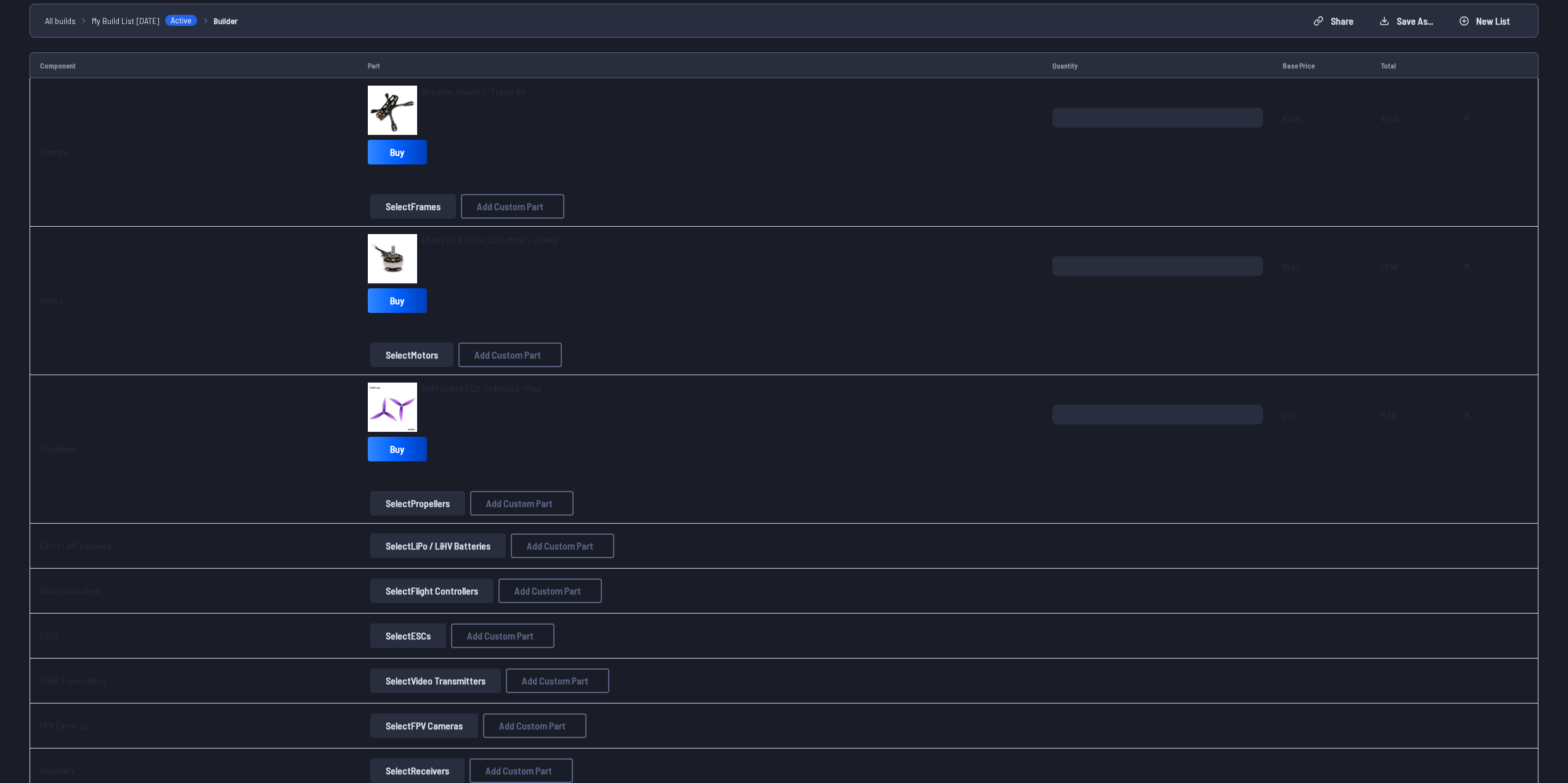
scroll to position [123, 0]
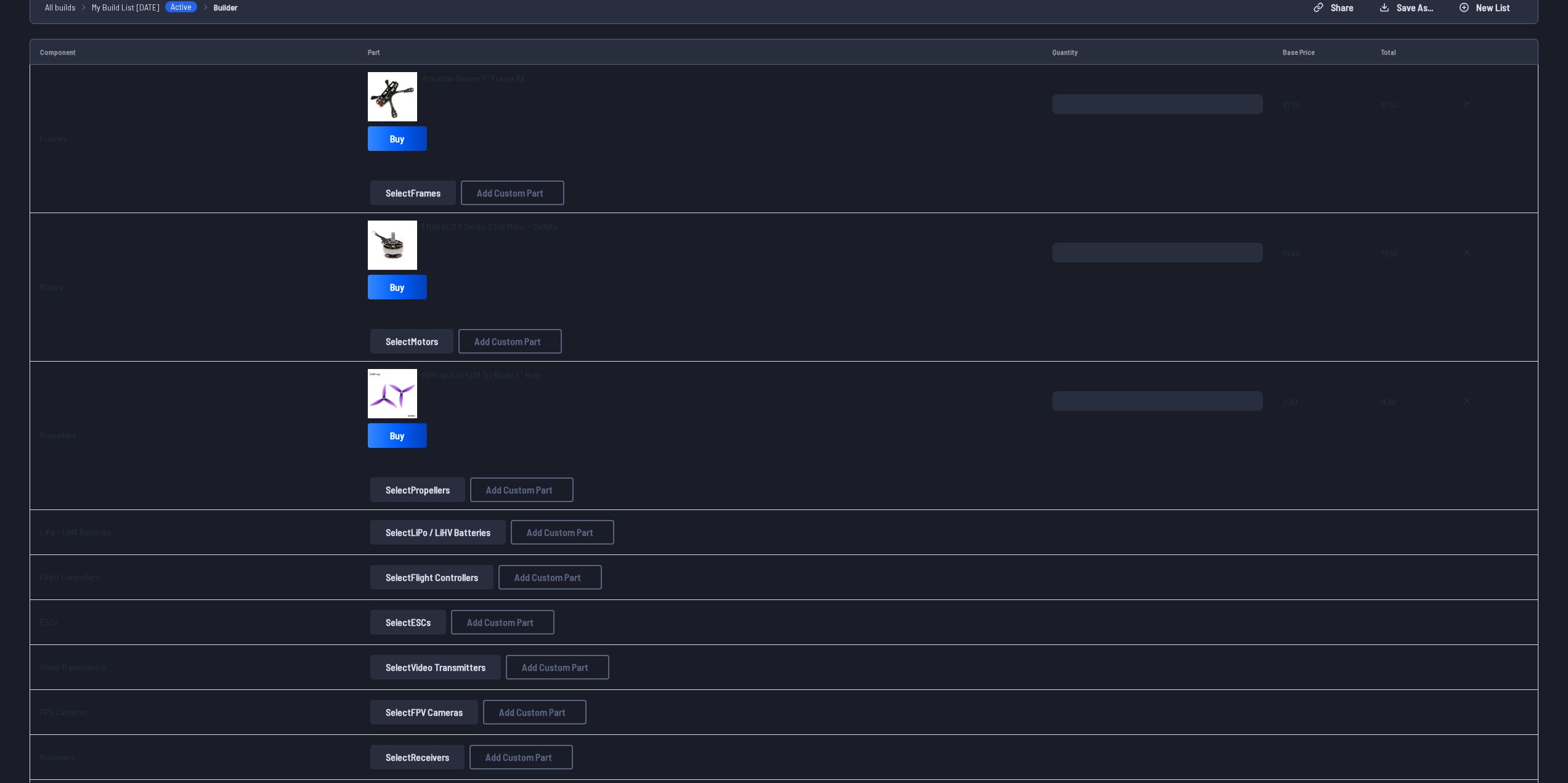
click at [420, 542] on button "Select LiPo / LiHV Batteries" at bounding box center [438, 532] width 136 height 25
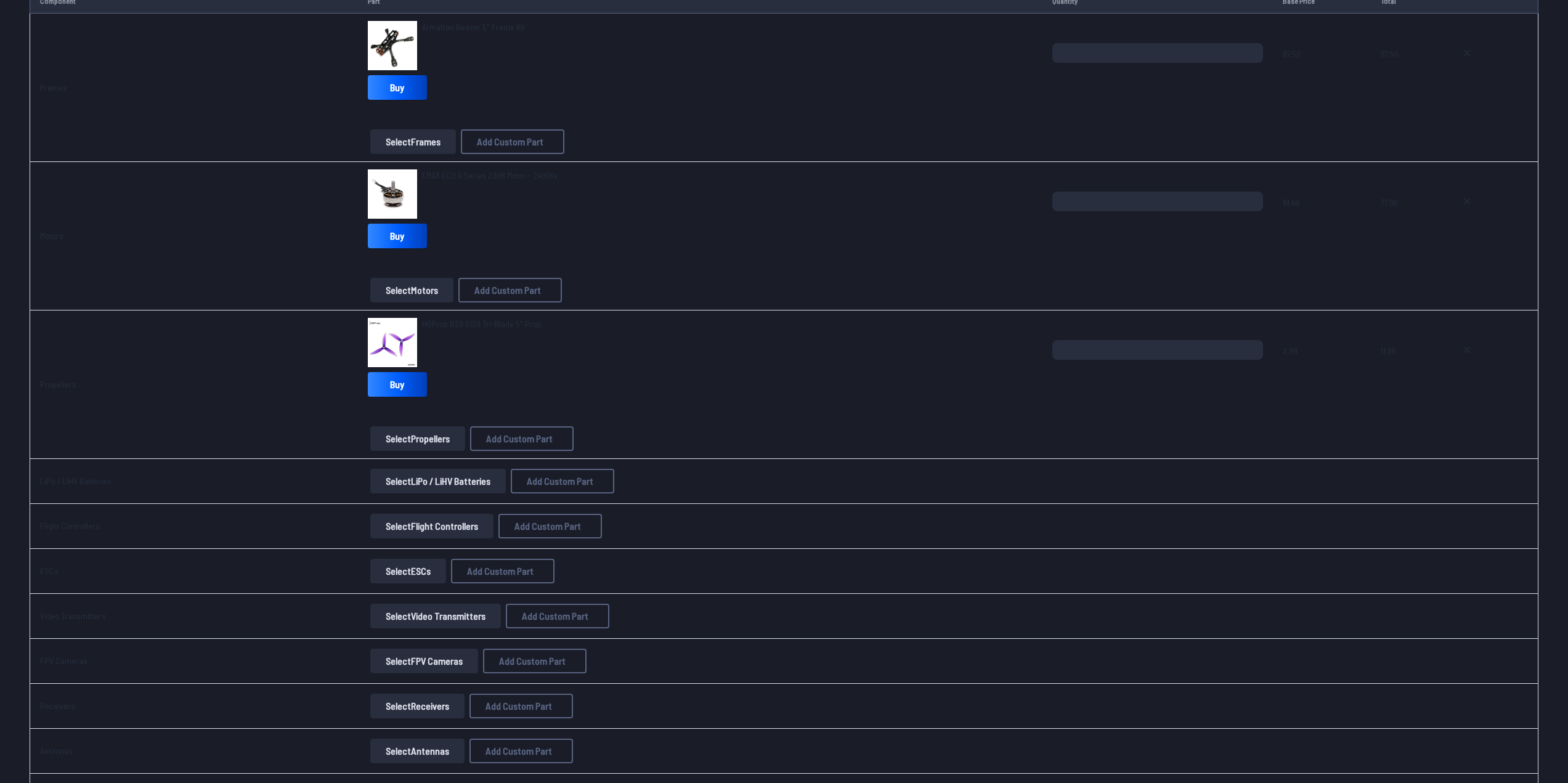
scroll to position [185, 0]
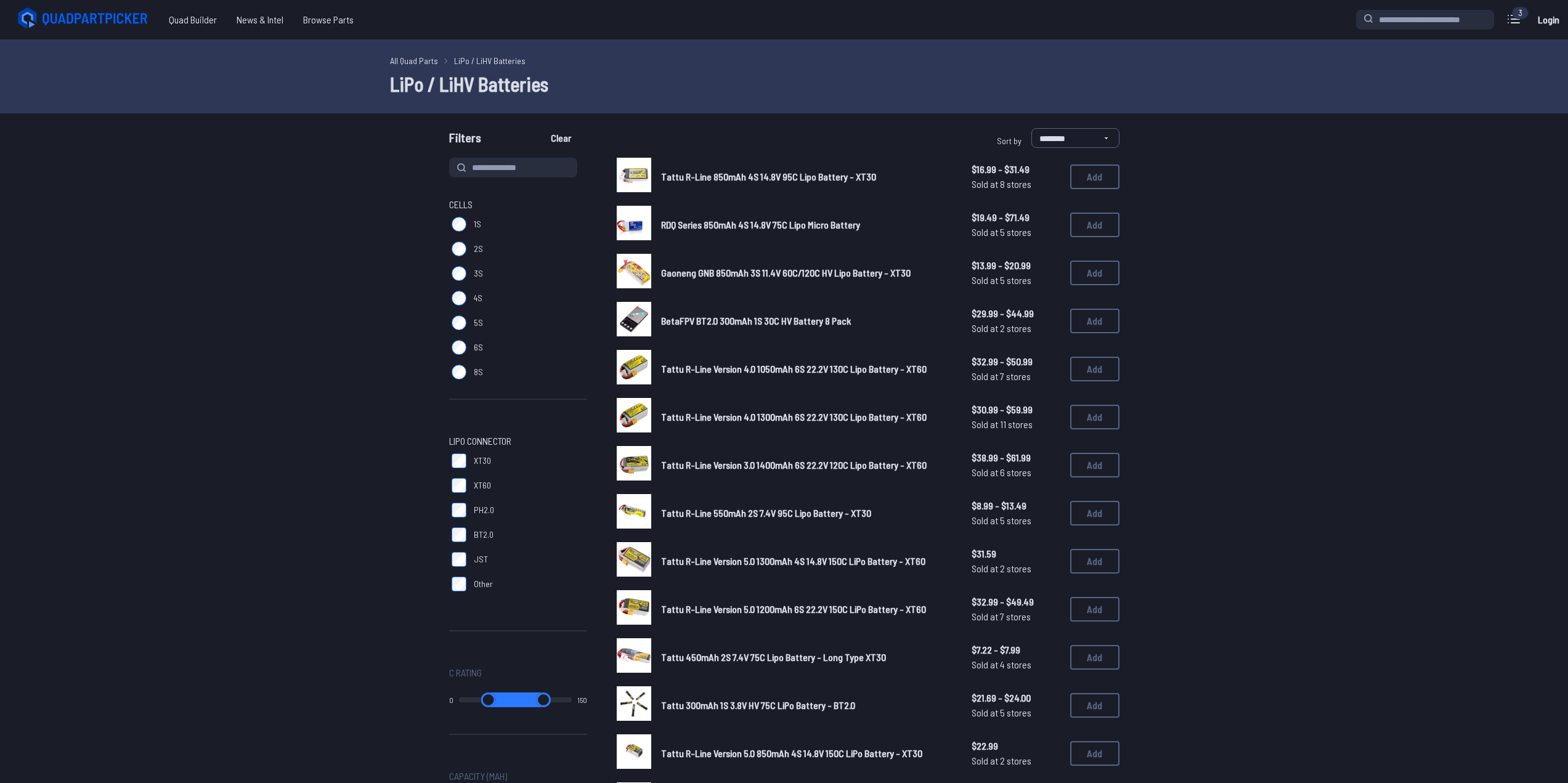
click at [409, 466] on div "Cells 1S 2S 3S 4S 5S 6S 8S LiPo Connector XT30 XT60 PH2.0 BT2.0 JST Other C Rat…" at bounding box center [785, 658] width 789 height 1000
click at [478, 471] on label "XT30" at bounding box center [518, 461] width 138 height 25
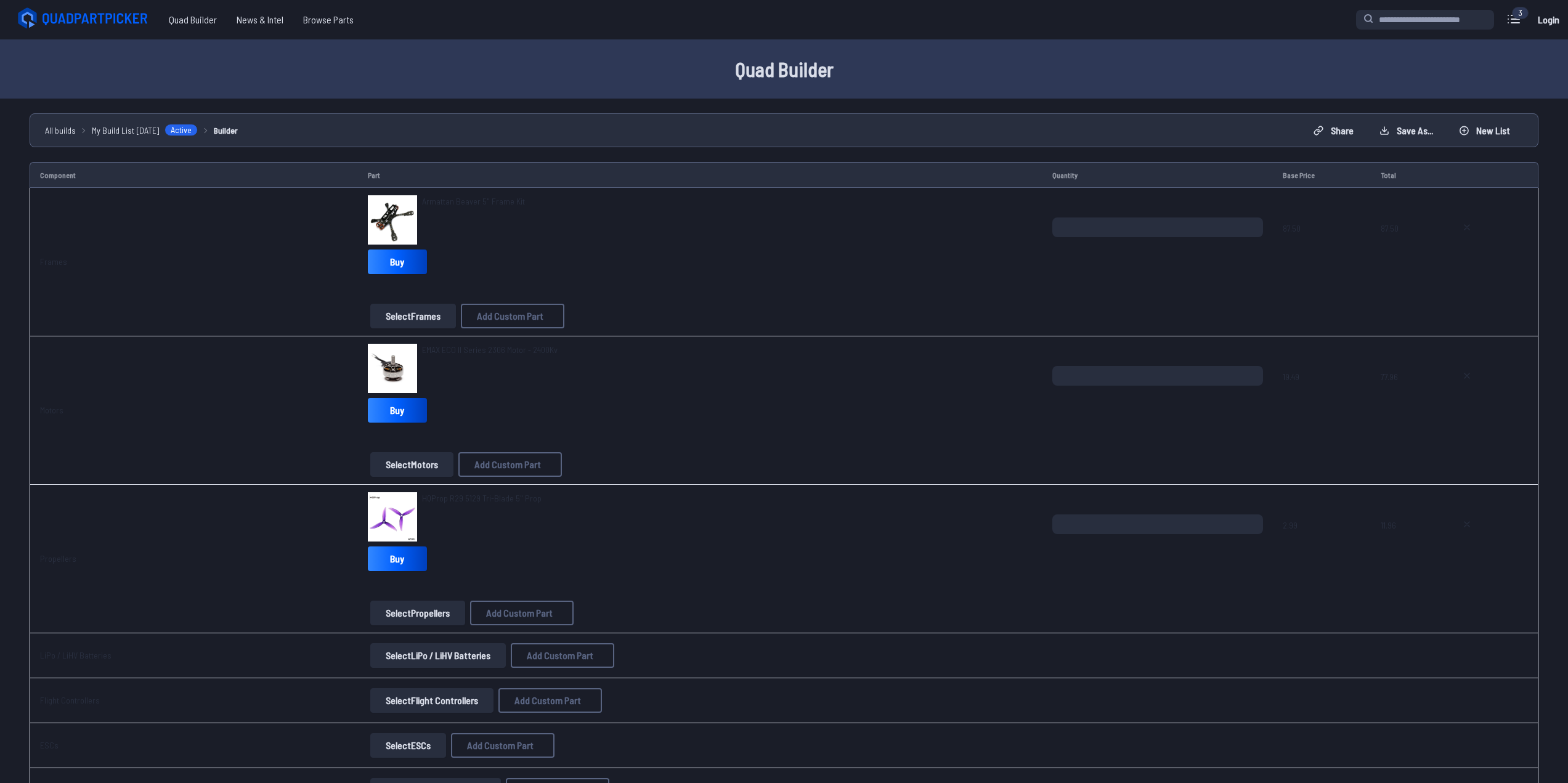
click at [454, 207] on link "Armattan Beaver 5" Frame Kit" at bounding box center [473, 201] width 103 height 12
click at [431, 318] on button "Select Frames" at bounding box center [413, 316] width 86 height 25
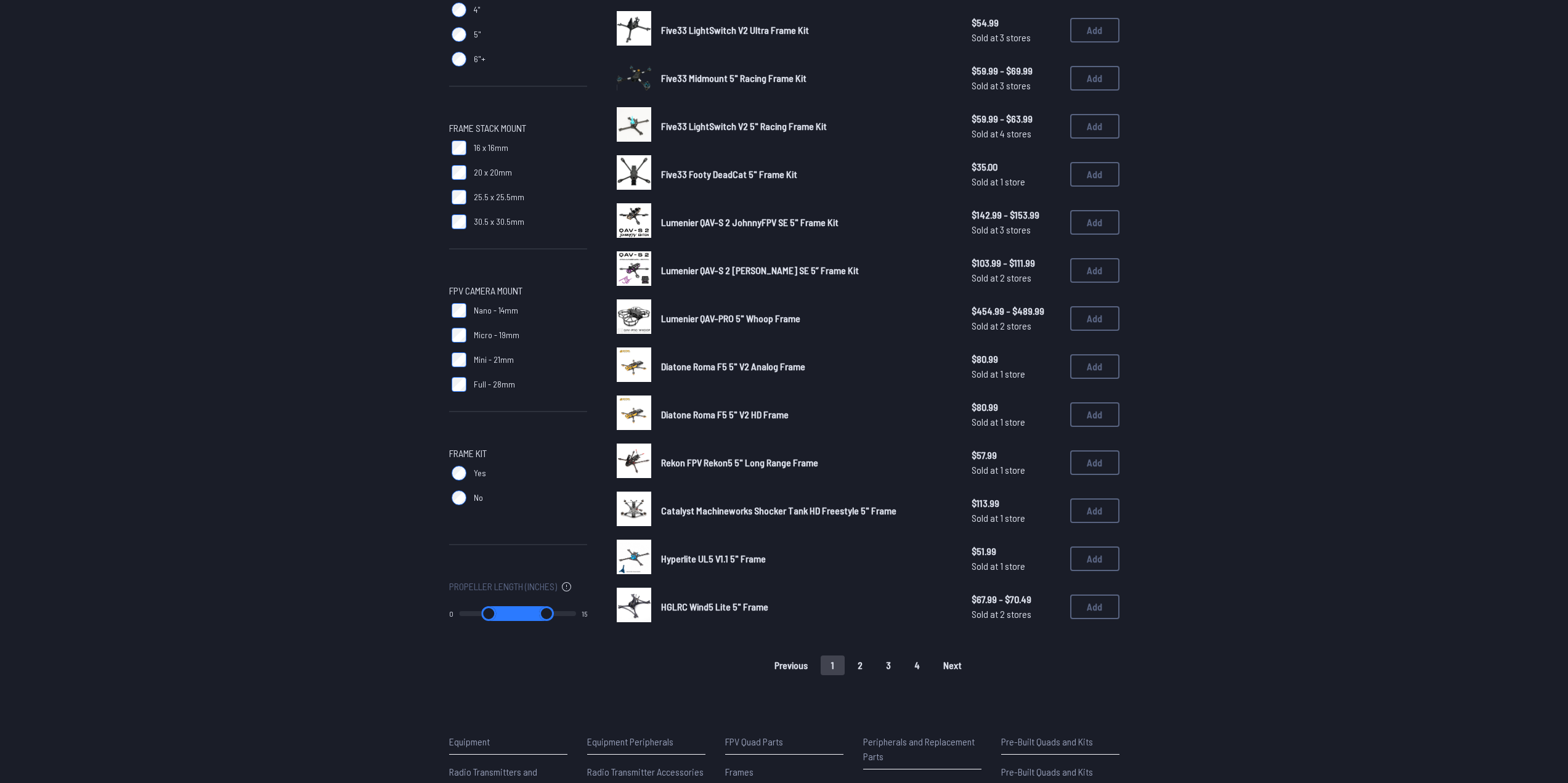
scroll to position [493, 0]
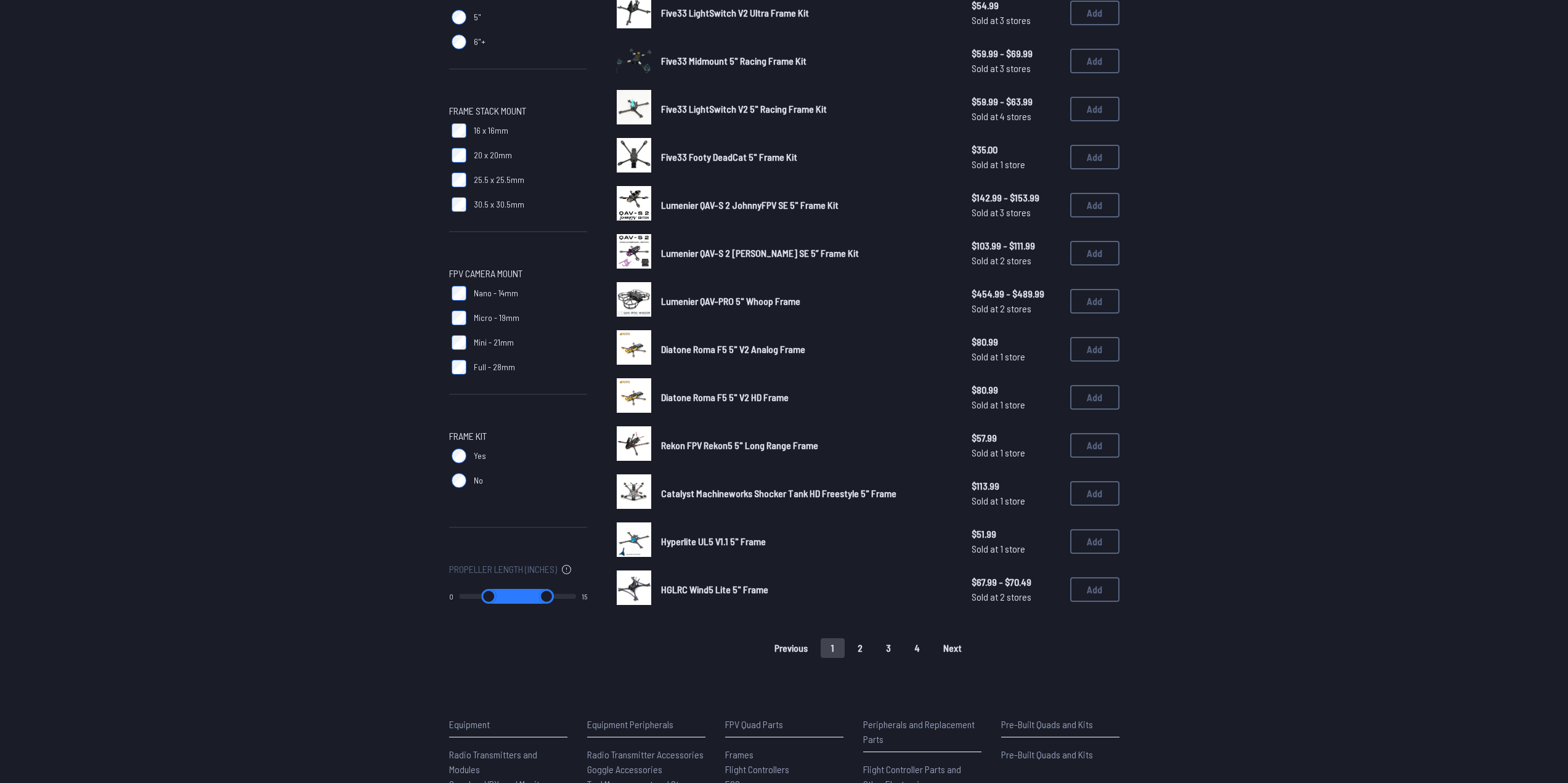
click at [861, 650] on button "2" at bounding box center [860, 648] width 26 height 20
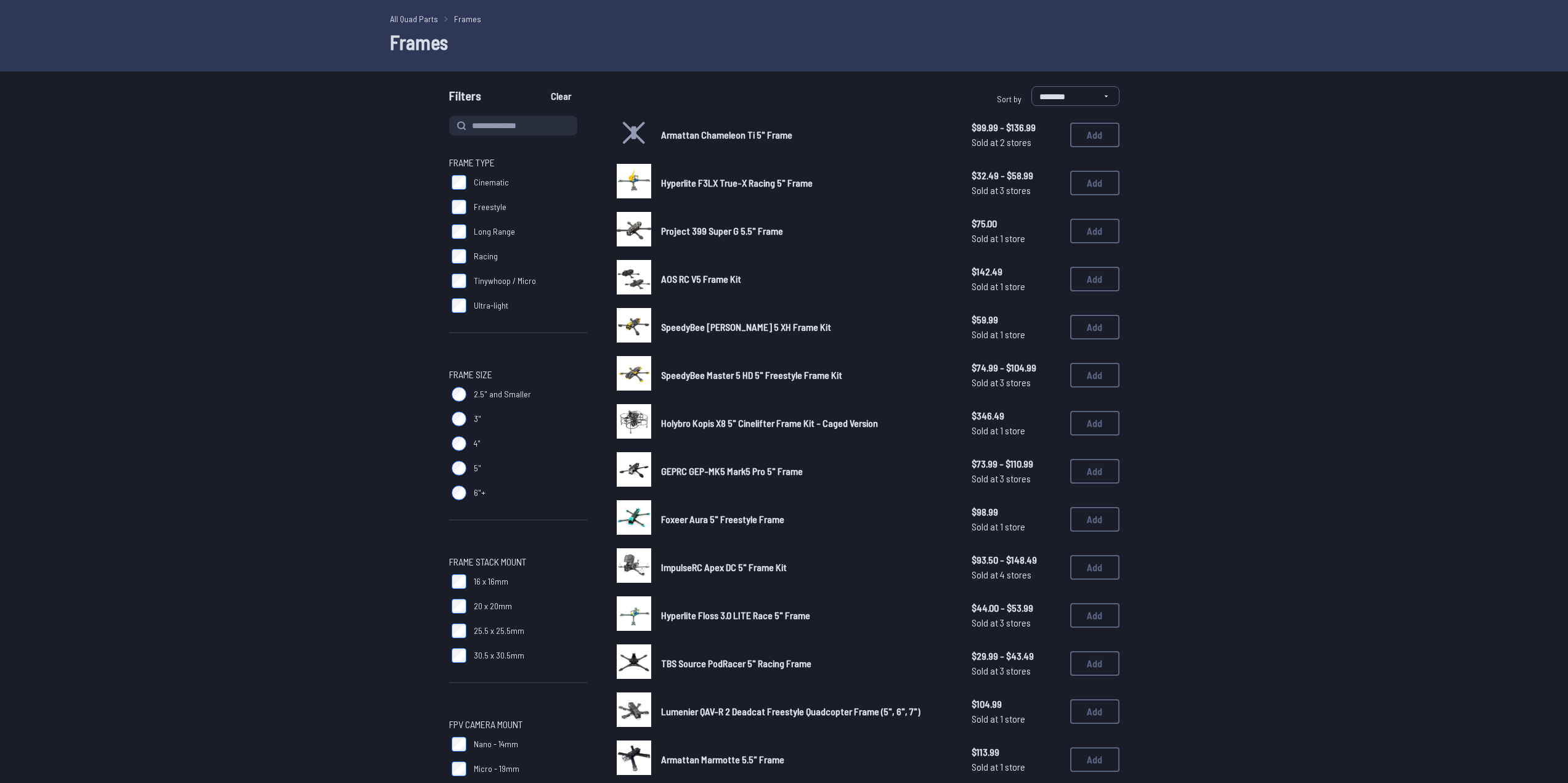
scroll to position [676, 0]
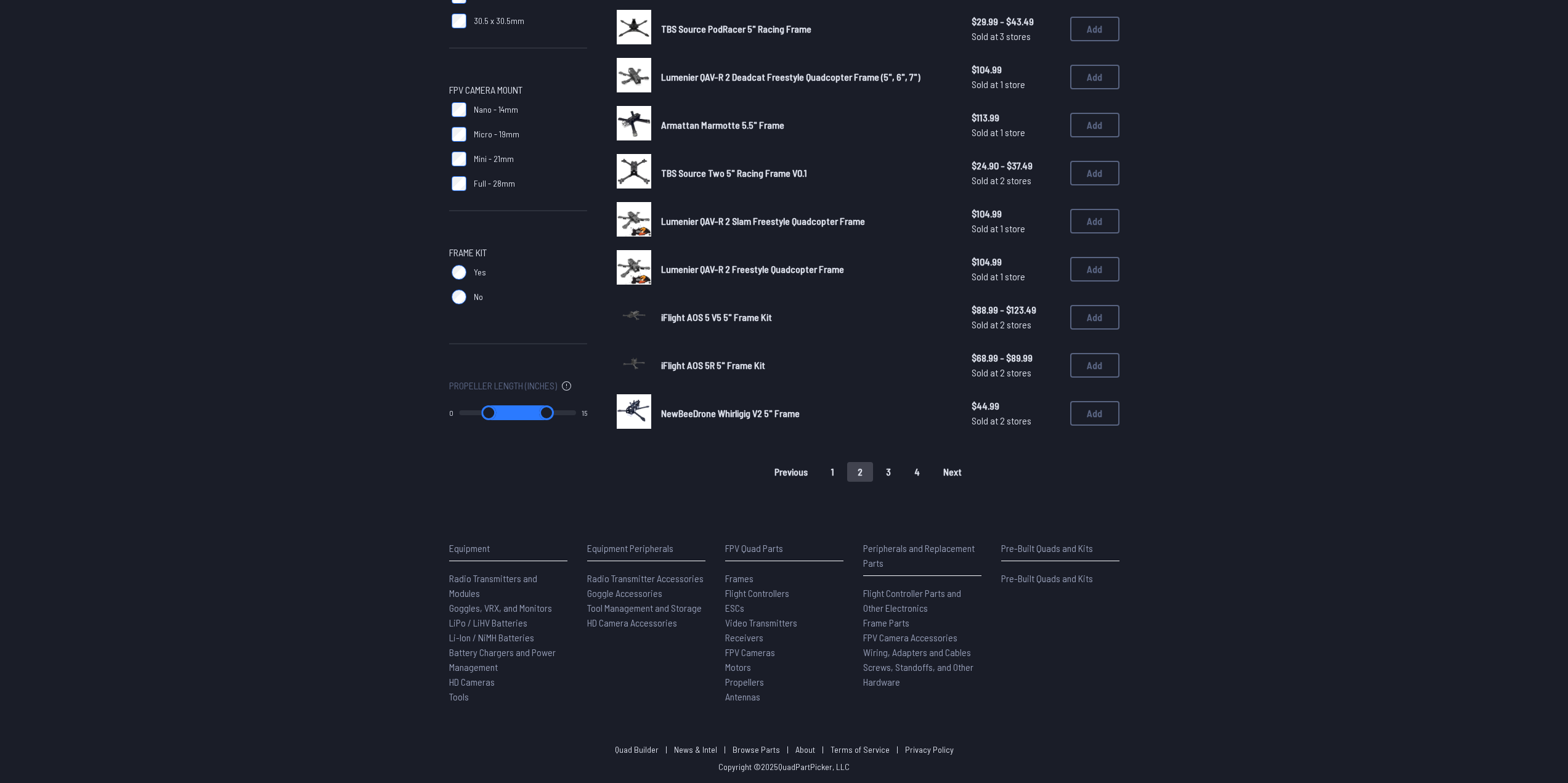
drag, startPoint x: 1359, startPoint y: 387, endPoint x: 1260, endPoint y: 577, distance: 214.2
click at [828, 468] on button "1" at bounding box center [833, 472] width 24 height 20
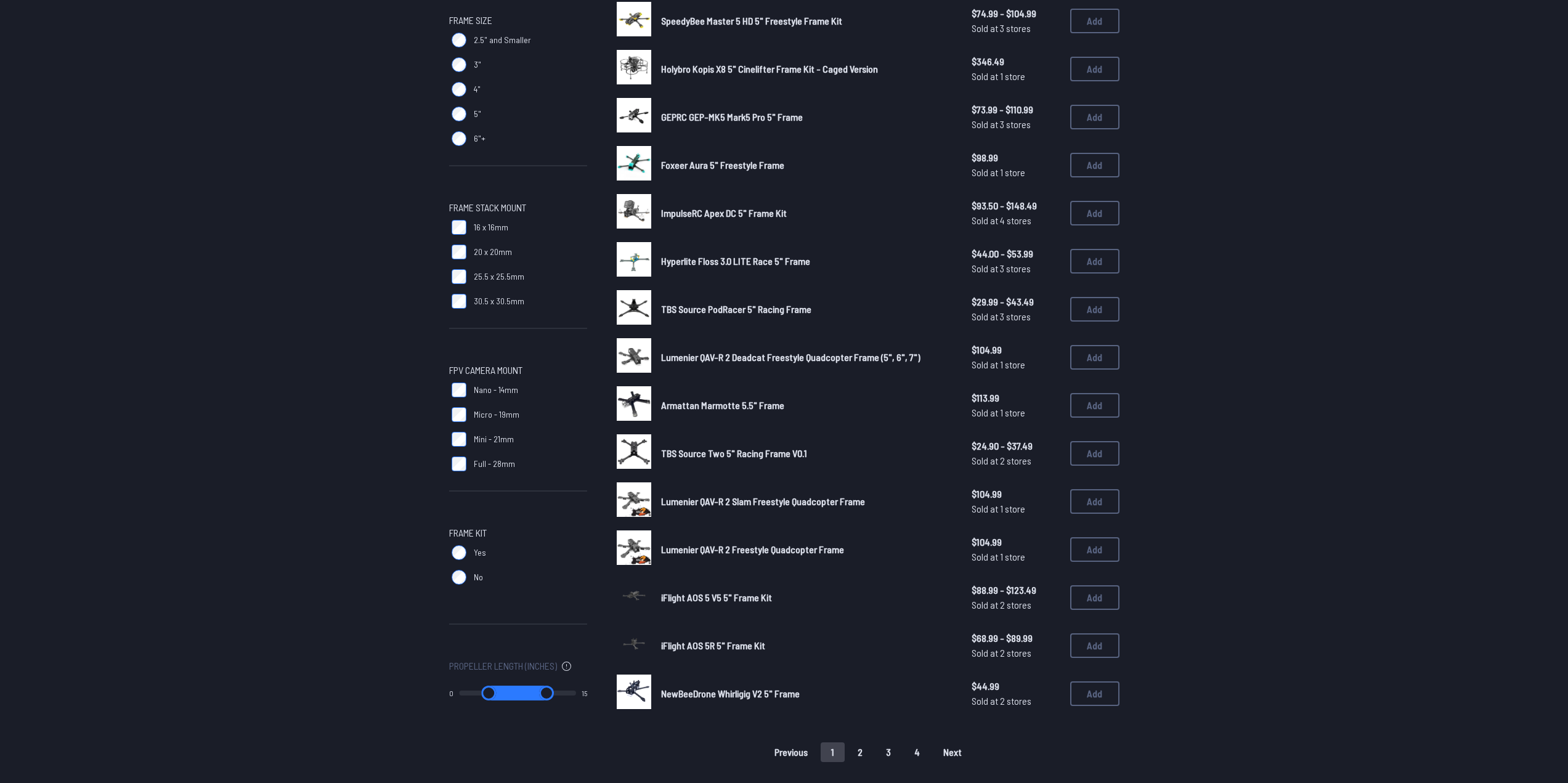
scroll to position [368, 0]
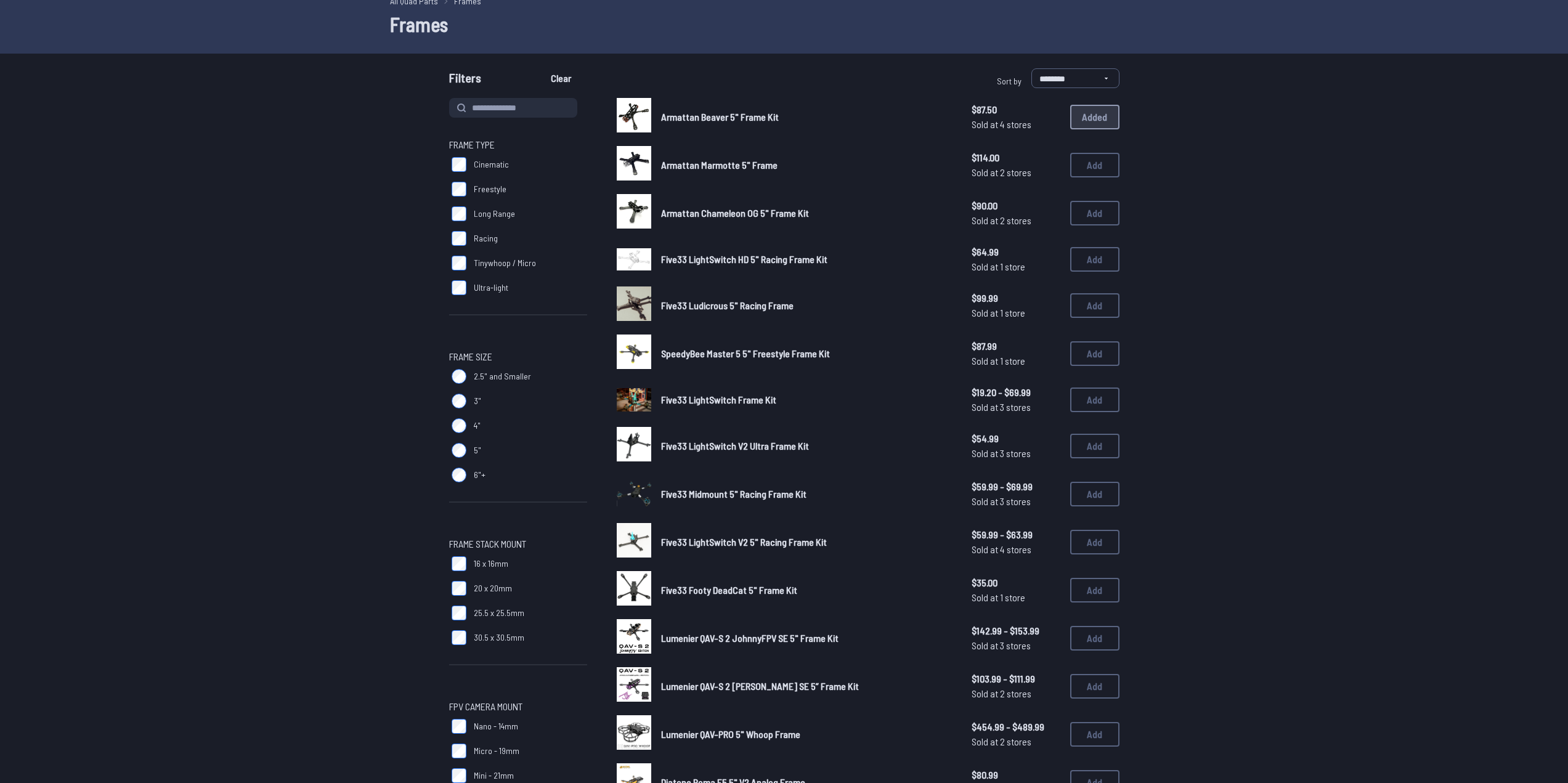
scroll to position [62, 0]
click at [463, 415] on label "4"" at bounding box center [518, 424] width 138 height 25
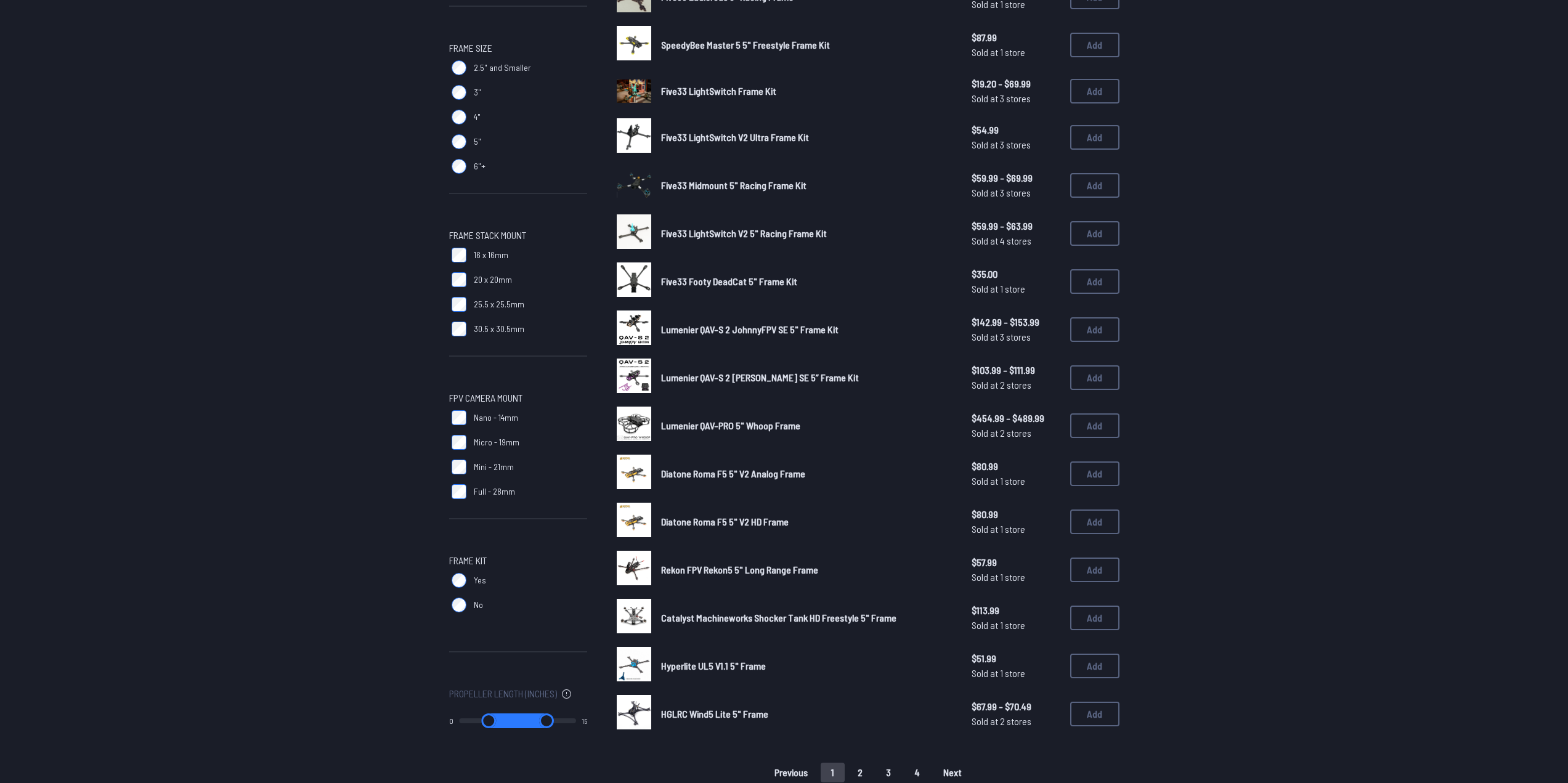
scroll to position [493, 0]
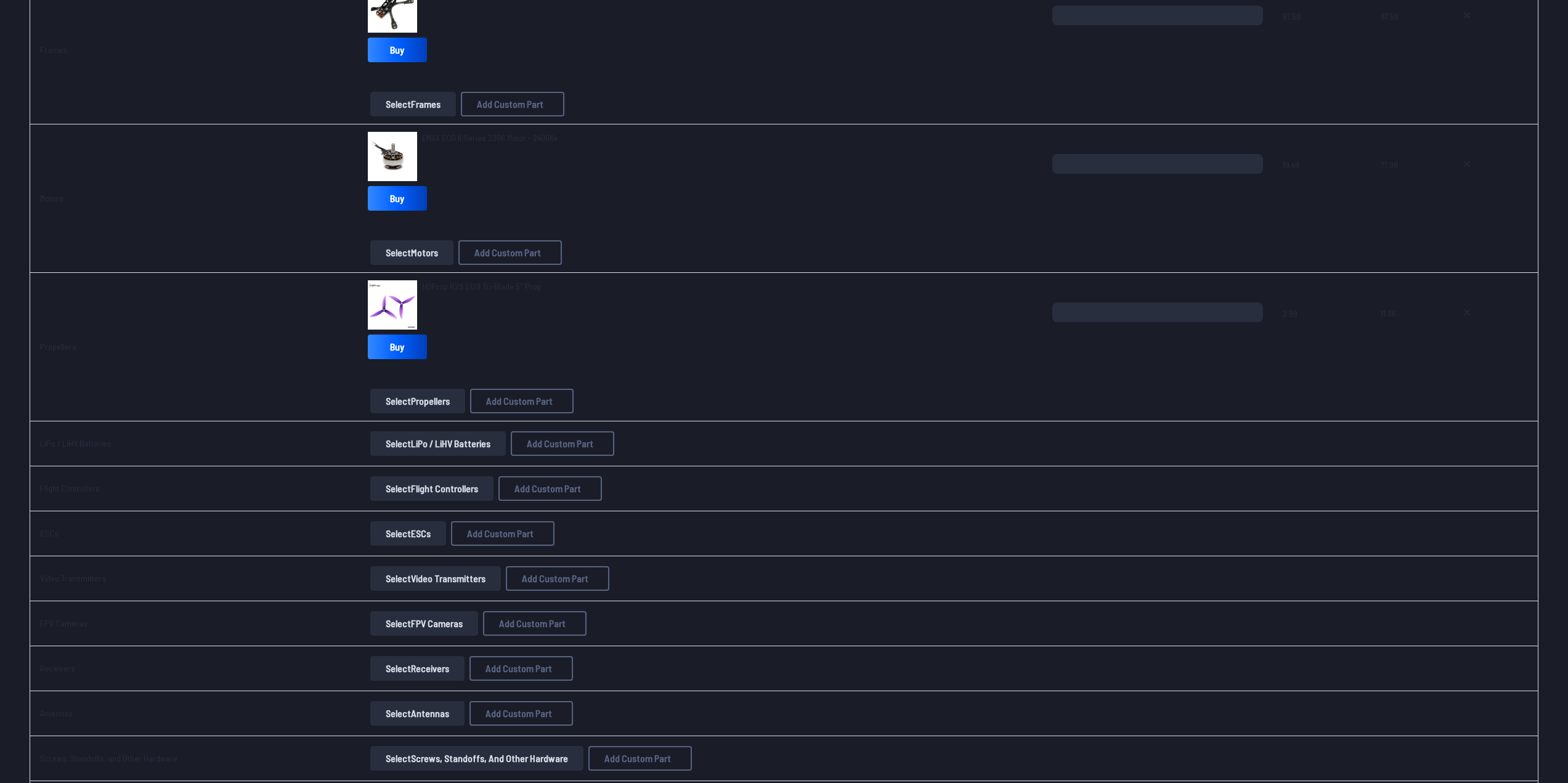
scroll to position [185, 0]
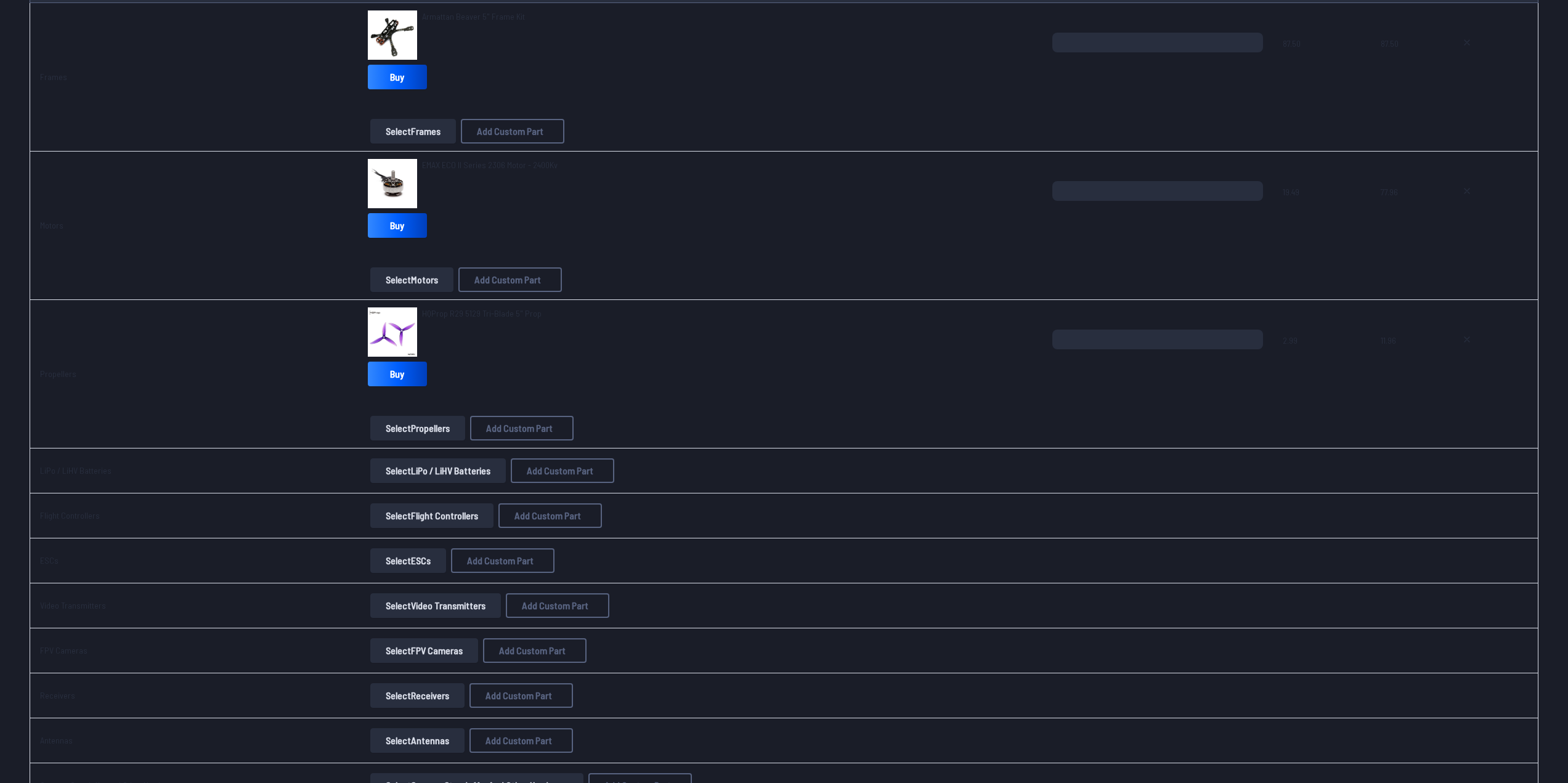
click at [425, 288] on button "Select Motors" at bounding box center [412, 280] width 83 height 25
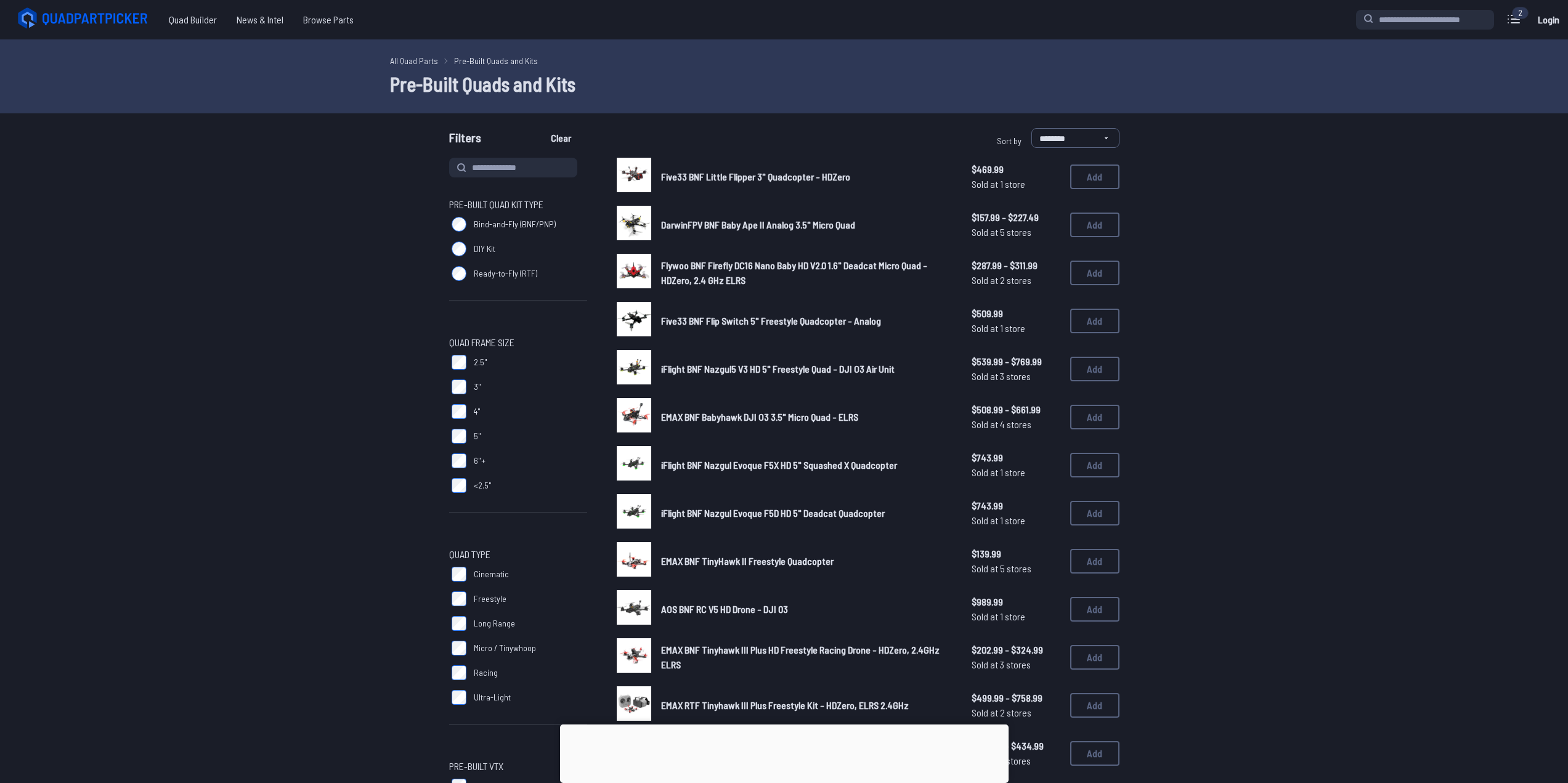
click at [680, 177] on span "Five33 BNF Little Flipper 3" Quadcopter - HDZero" at bounding box center [756, 176] width 189 height 12
click at [633, 180] on img at bounding box center [634, 175] width 35 height 34
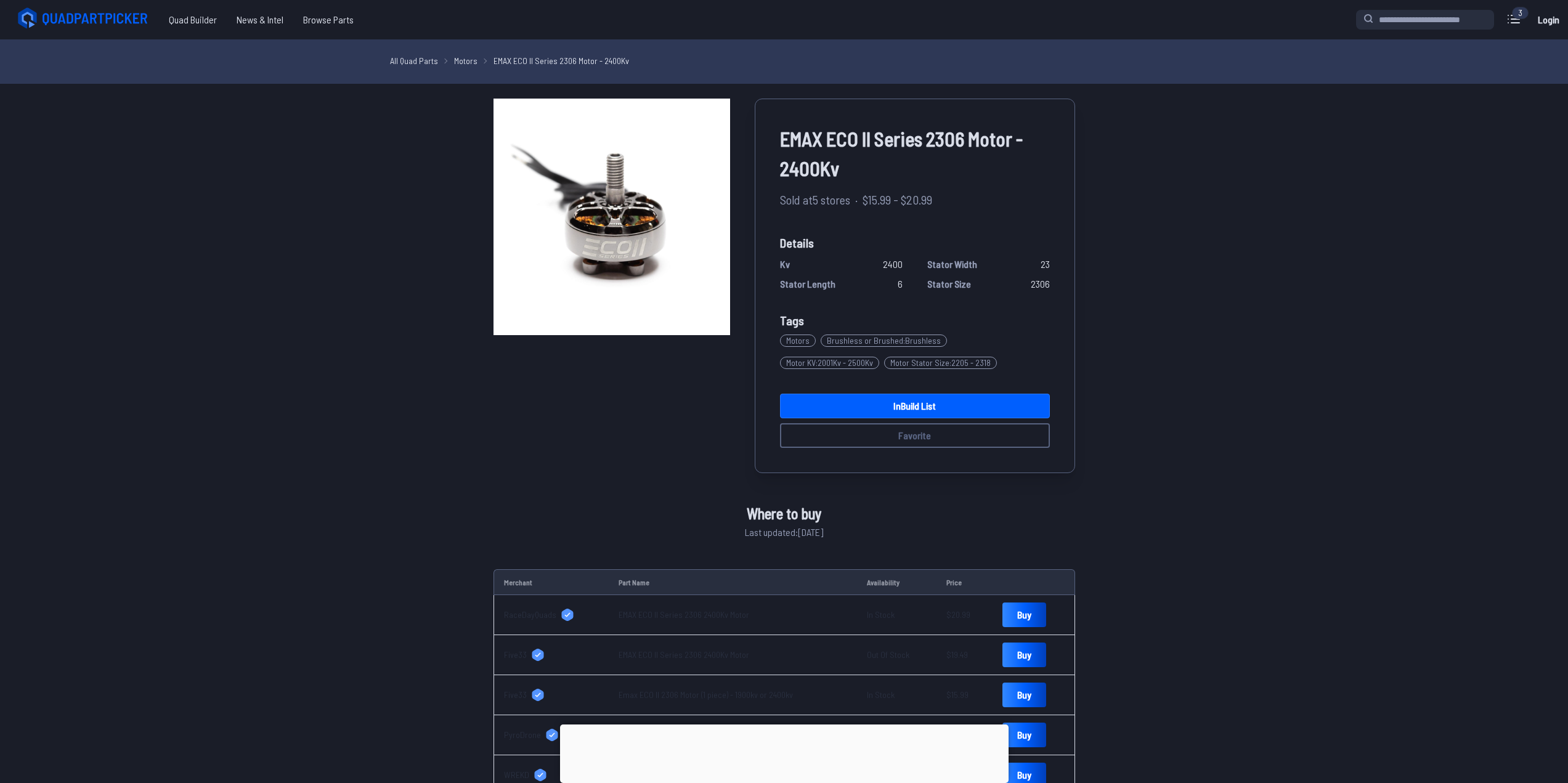
click at [104, 14] on icon at bounding box center [84, 18] width 138 height 25
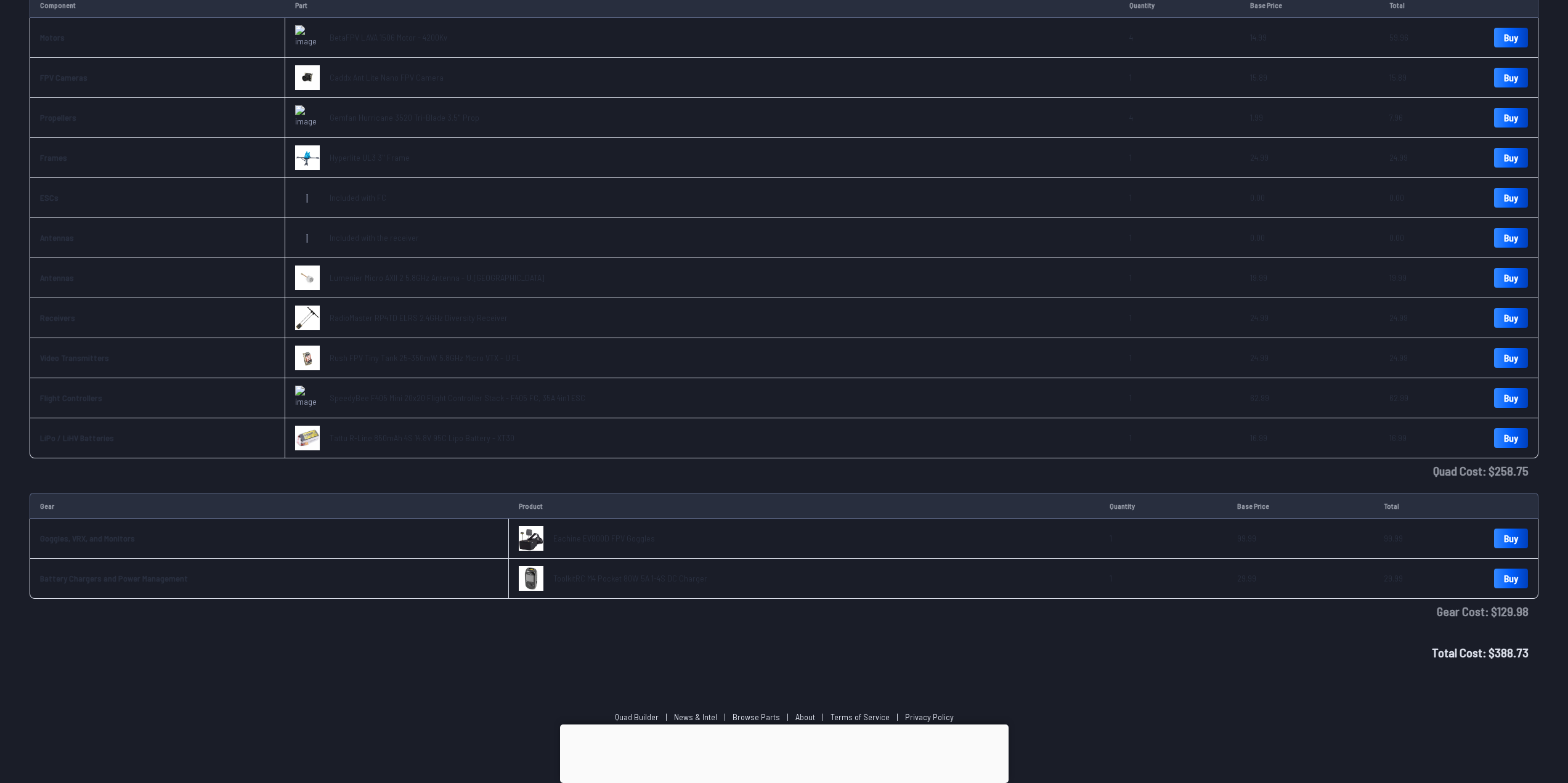
scroll to position [226, 0]
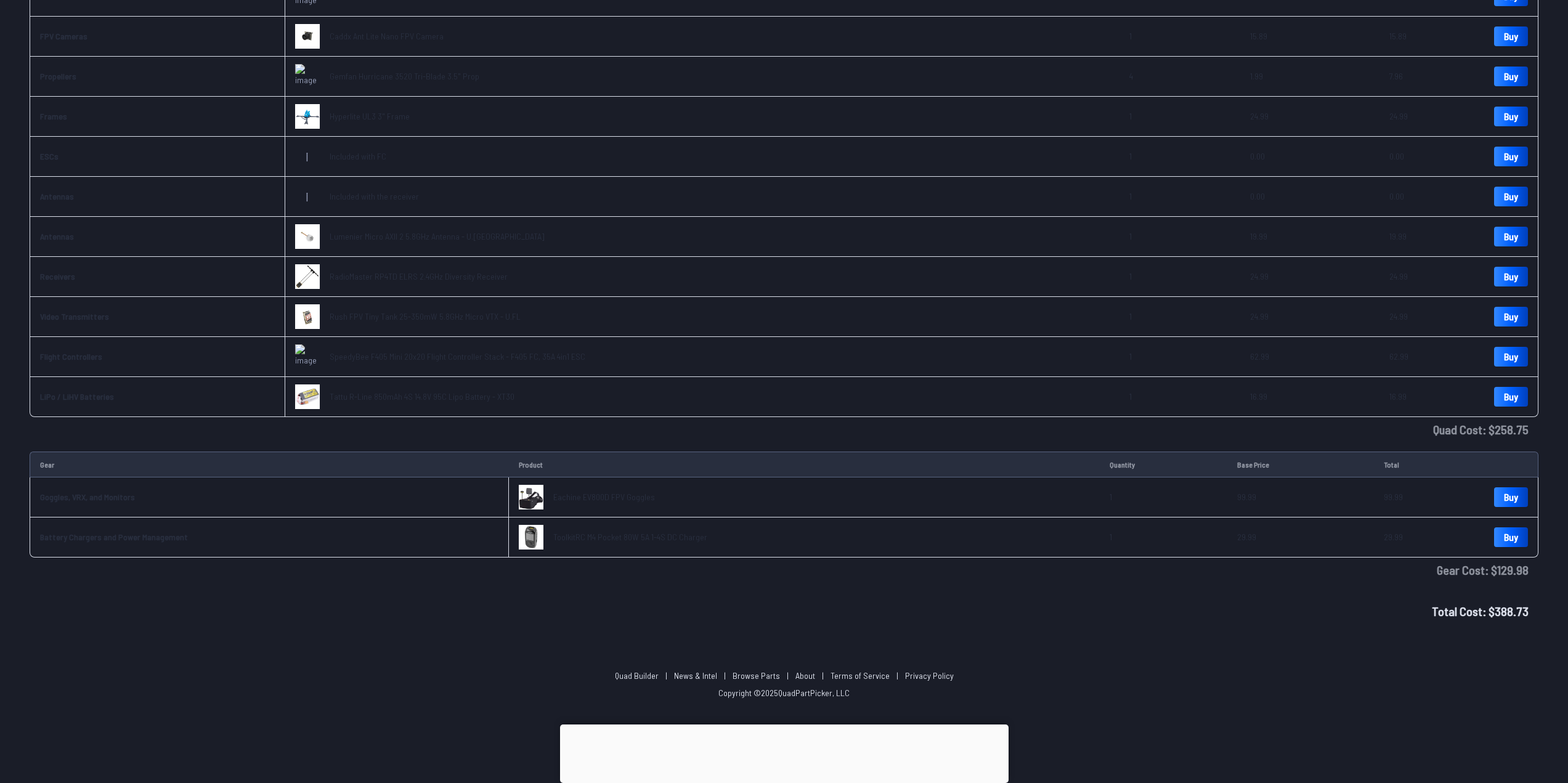
click at [461, 615] on div "Total Cost: $ 388.73" at bounding box center [784, 611] width 1509 height 38
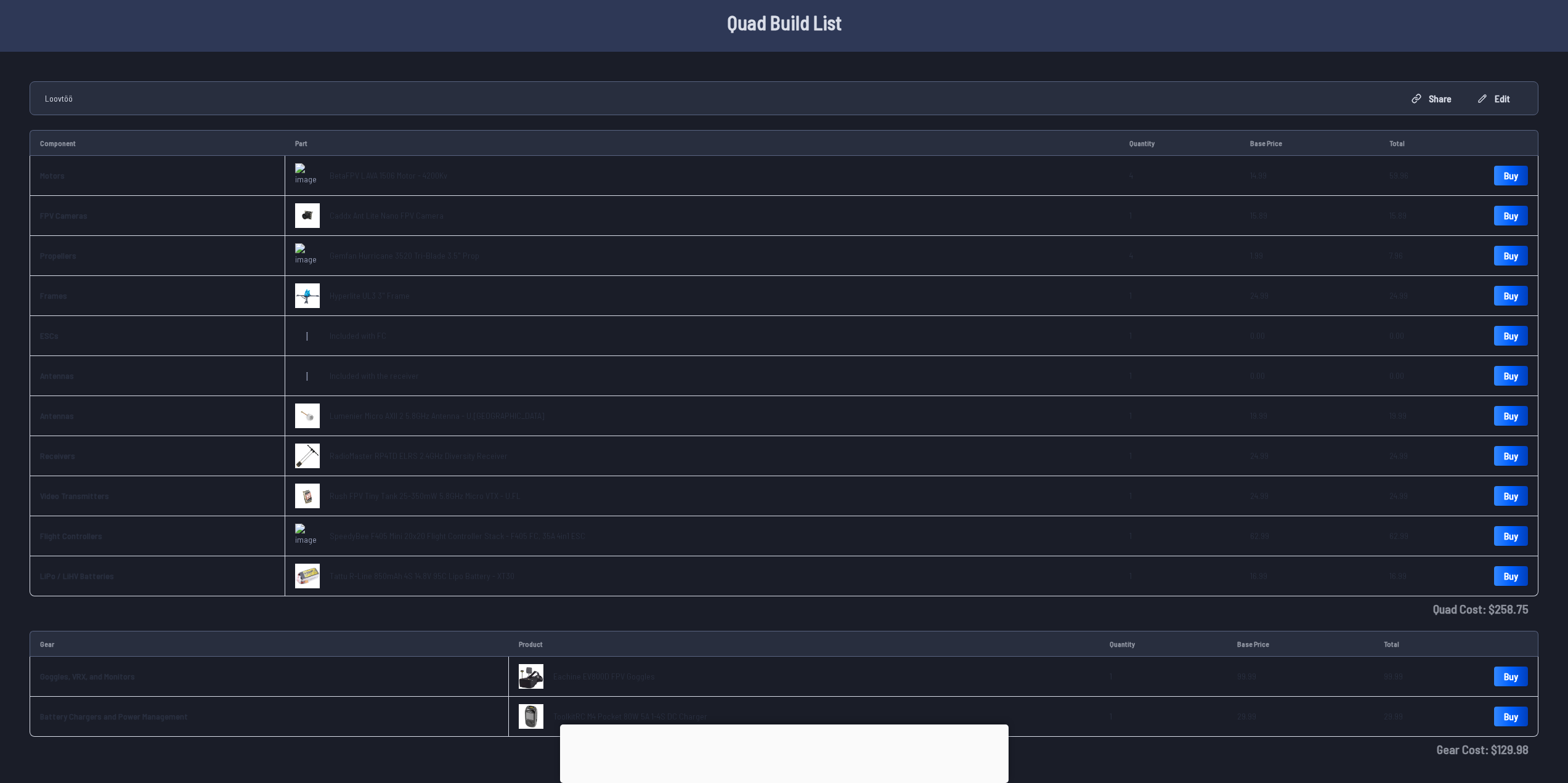
scroll to position [0, 0]
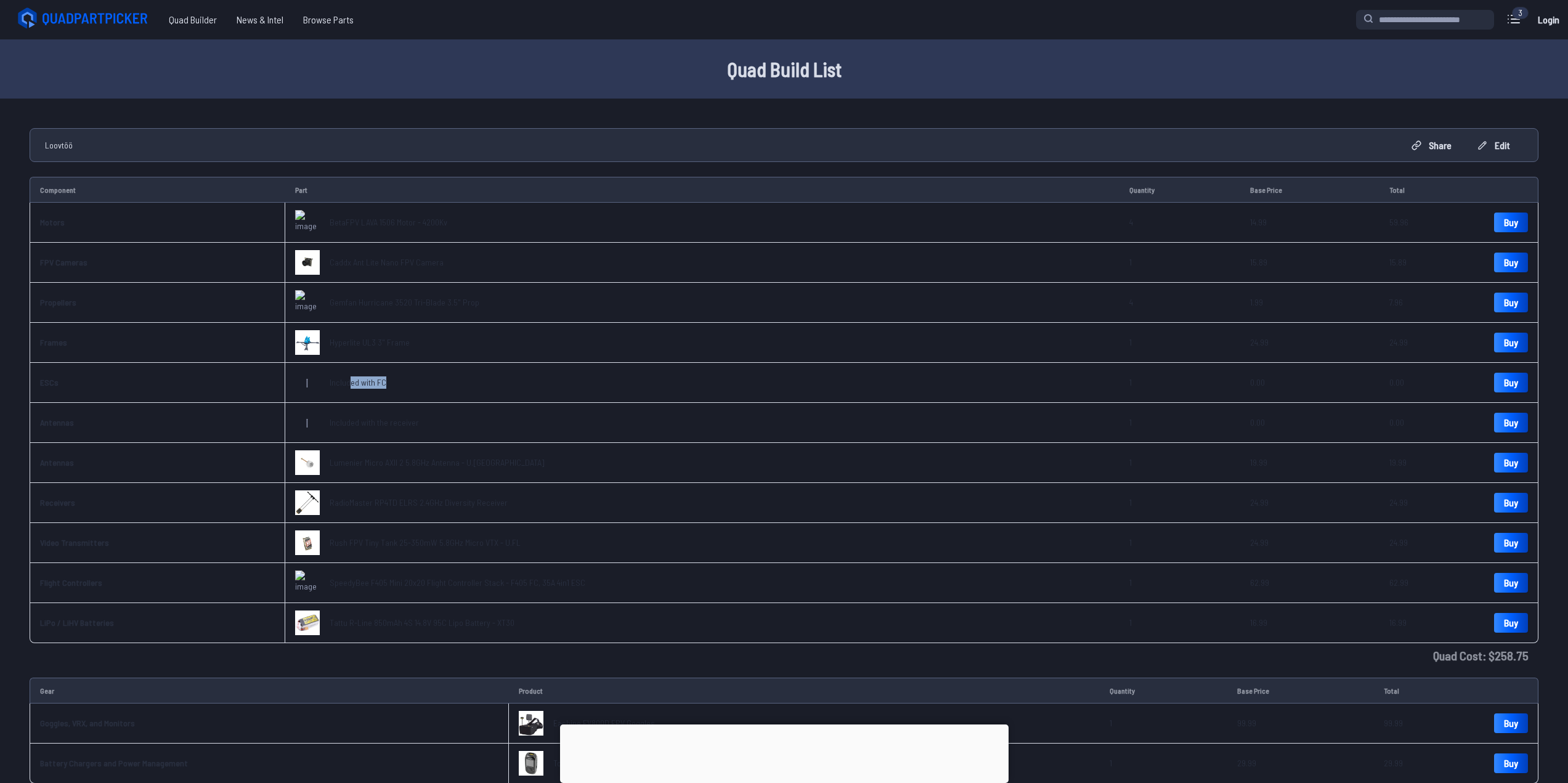
drag, startPoint x: 348, startPoint y: 384, endPoint x: 395, endPoint y: 383, distance: 47.0
click at [395, 383] on td "I Included with FC" at bounding box center [703, 383] width 835 height 40
drag, startPoint x: 395, startPoint y: 383, endPoint x: 298, endPoint y: 380, distance: 97.0
click at [298, 380] on td "I Included with FC" at bounding box center [703, 383] width 835 height 40
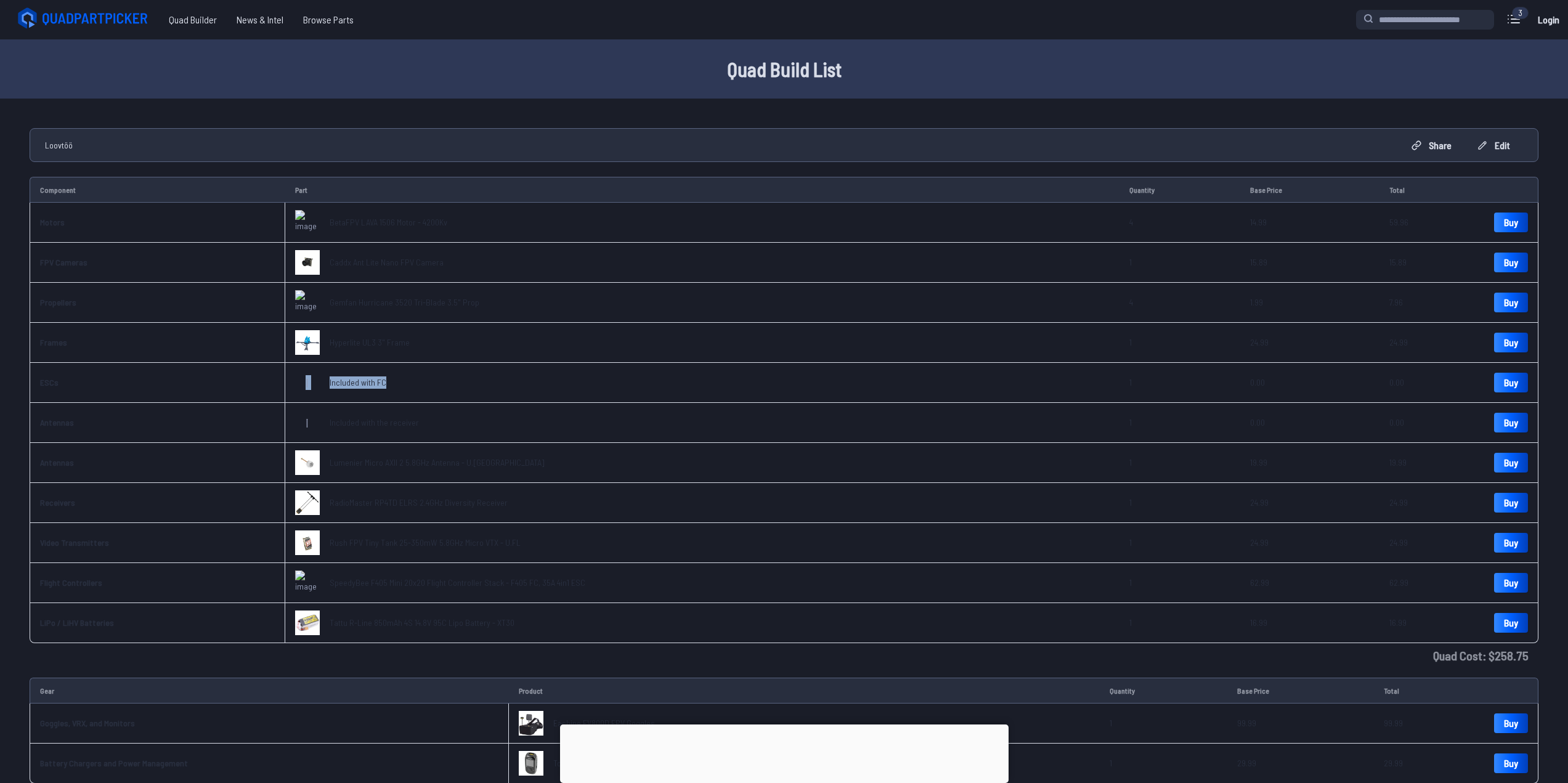
click at [296, 380] on div "I" at bounding box center [308, 383] width 25 height 25
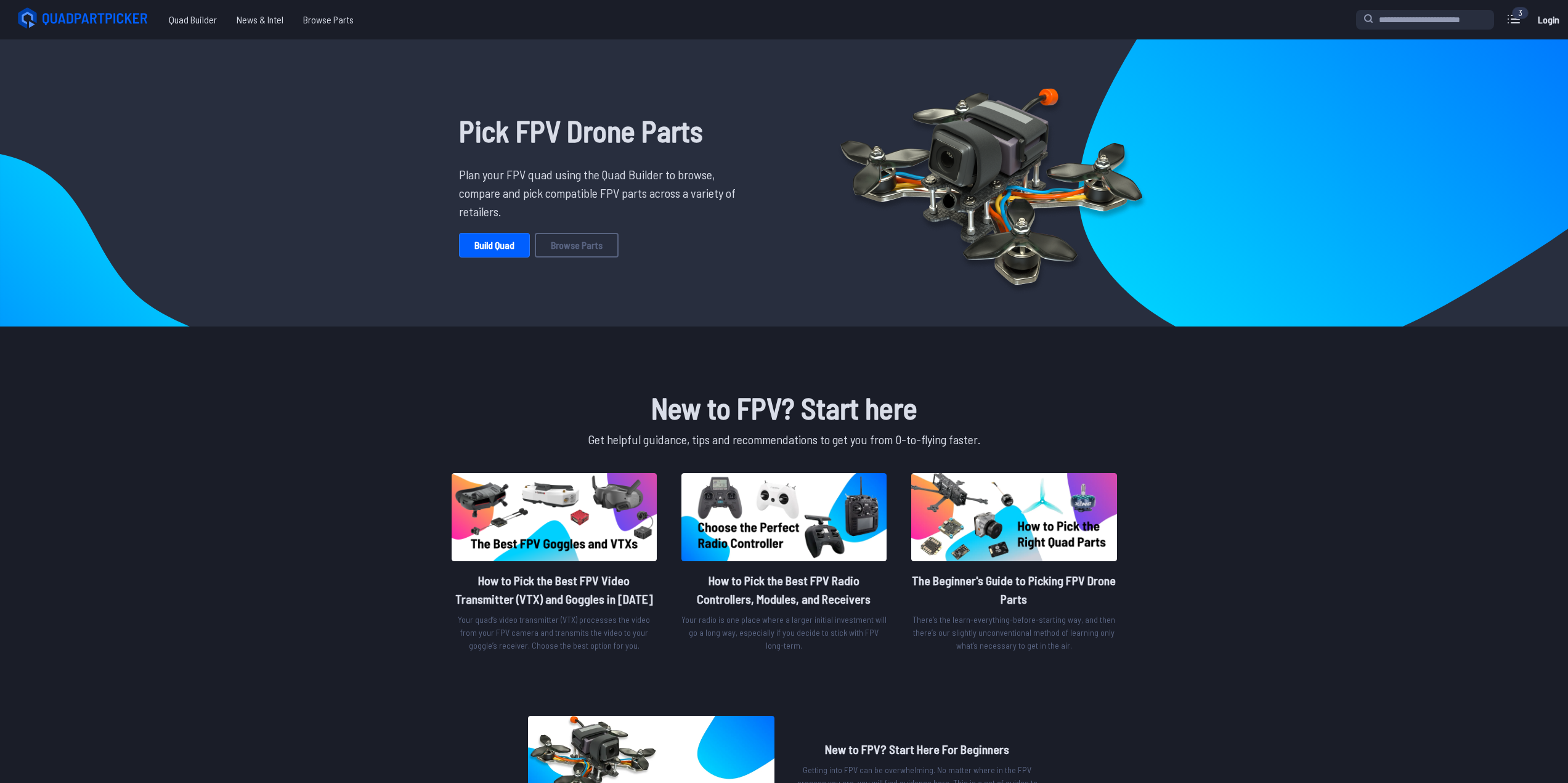
click at [491, 251] on link "Build Quad" at bounding box center [494, 245] width 71 height 25
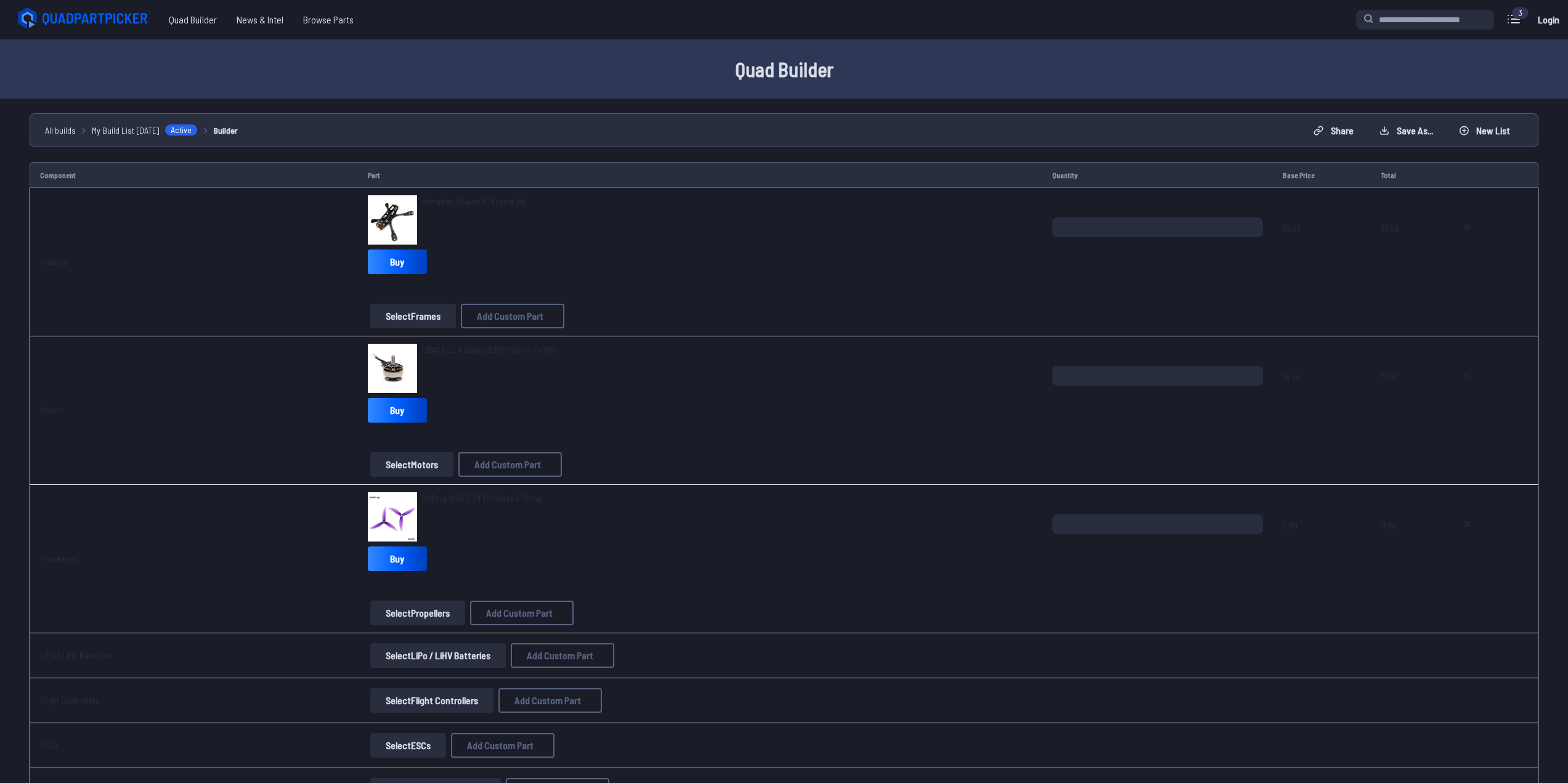
click at [1472, 182] on table "Component Part Quantity Base Price Total Frames Armattan Beaver 5" Frame Kit Bu…" at bounding box center [784, 680] width 1509 height 1036
click at [1475, 129] on button "New List" at bounding box center [1484, 131] width 72 height 20
click at [873, 444] on button "Start new build" at bounding box center [884, 444] width 73 height 18
click at [1462, 377] on icon at bounding box center [1467, 376] width 10 height 10
click at [1465, 378] on icon at bounding box center [1467, 376] width 10 height 10
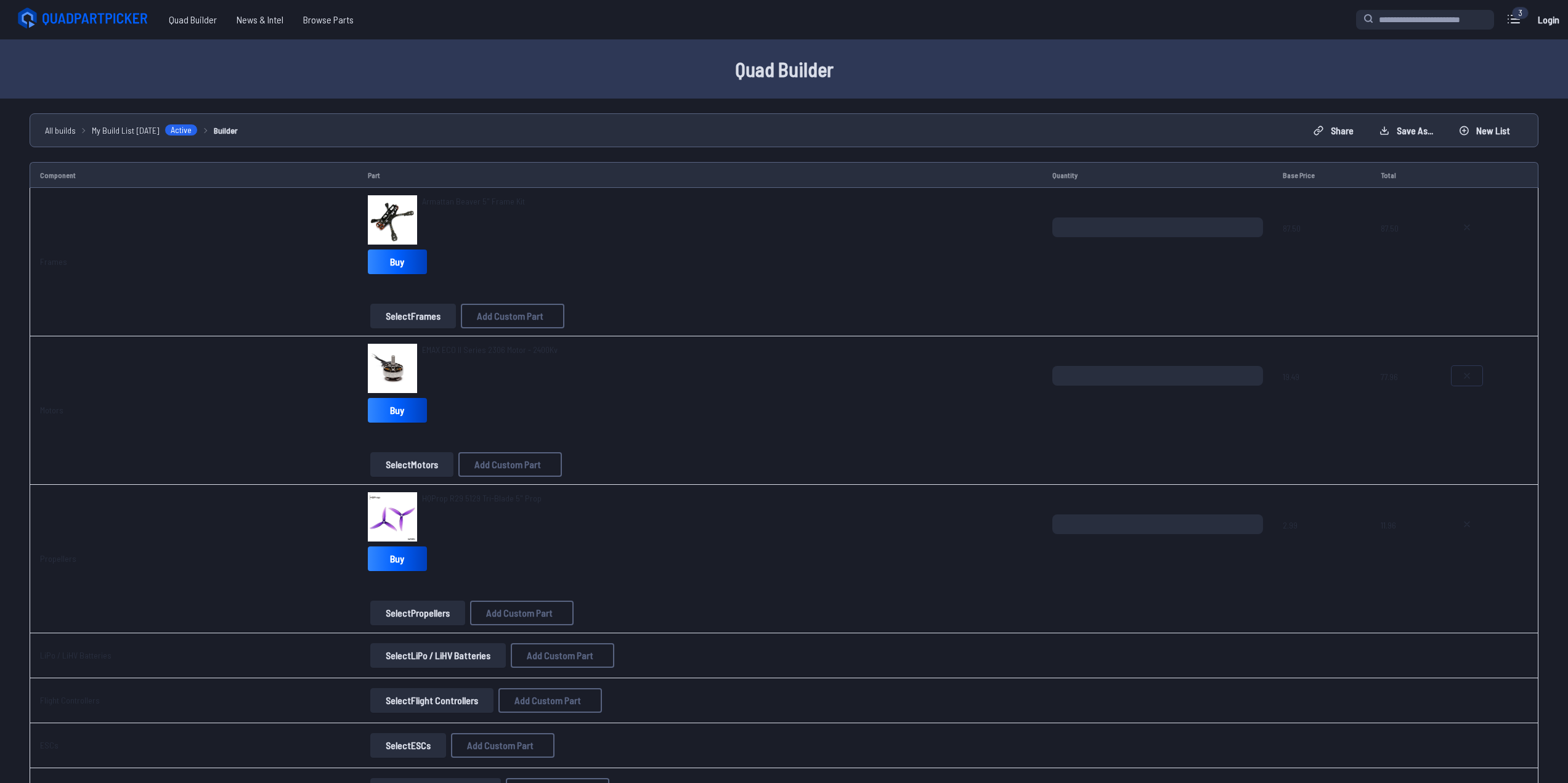
click at [1465, 378] on icon at bounding box center [1467, 376] width 10 height 10
drag, startPoint x: 1463, startPoint y: 378, endPoint x: 1437, endPoint y: 431, distance: 59.0
click at [1462, 379] on icon at bounding box center [1467, 376] width 10 height 10
click at [1458, 517] on button at bounding box center [1467, 524] width 31 height 20
click at [1468, 226] on icon at bounding box center [1467, 227] width 10 height 10
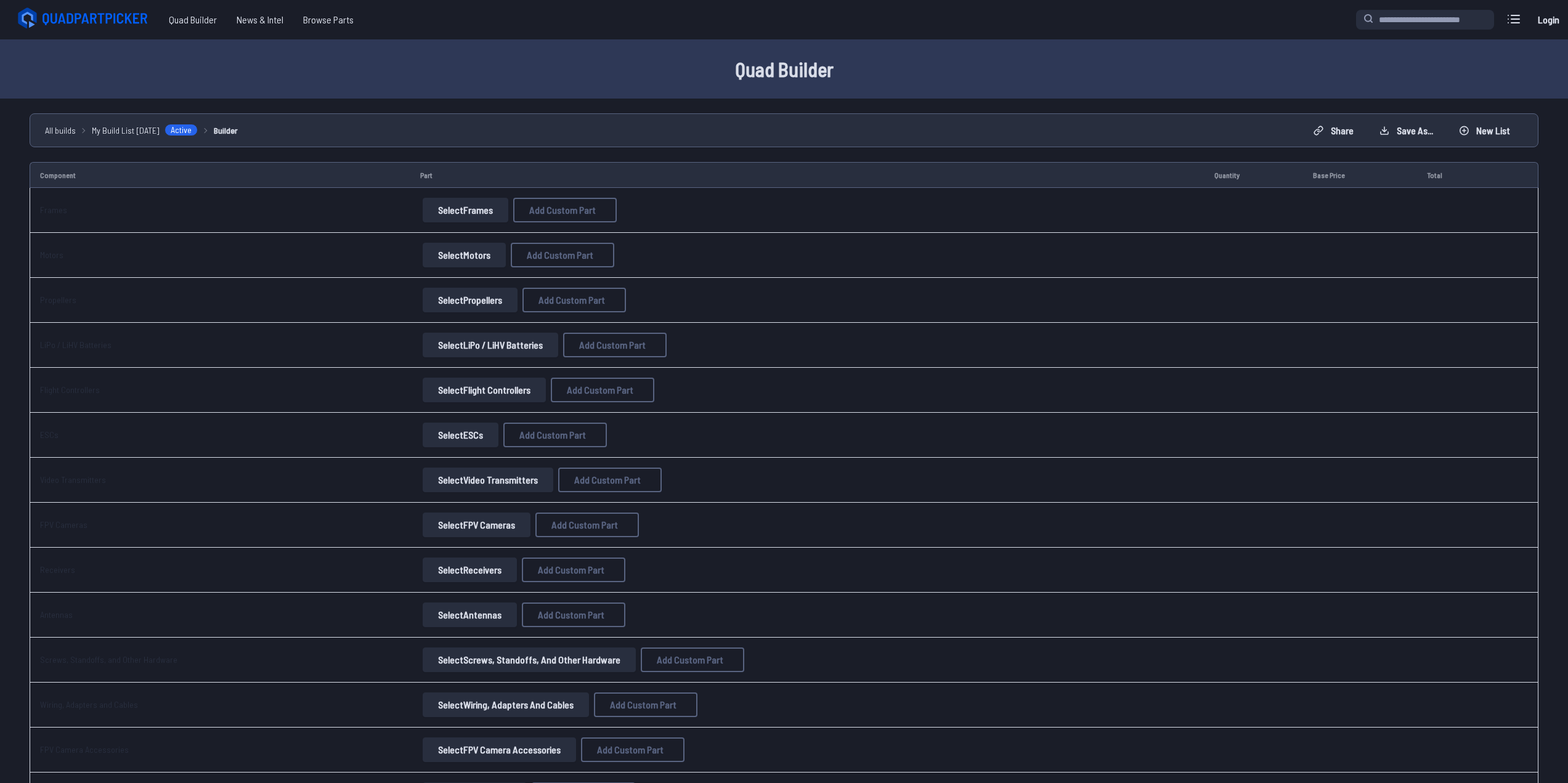
click at [472, 204] on button "Select Frames" at bounding box center [465, 210] width 86 height 25
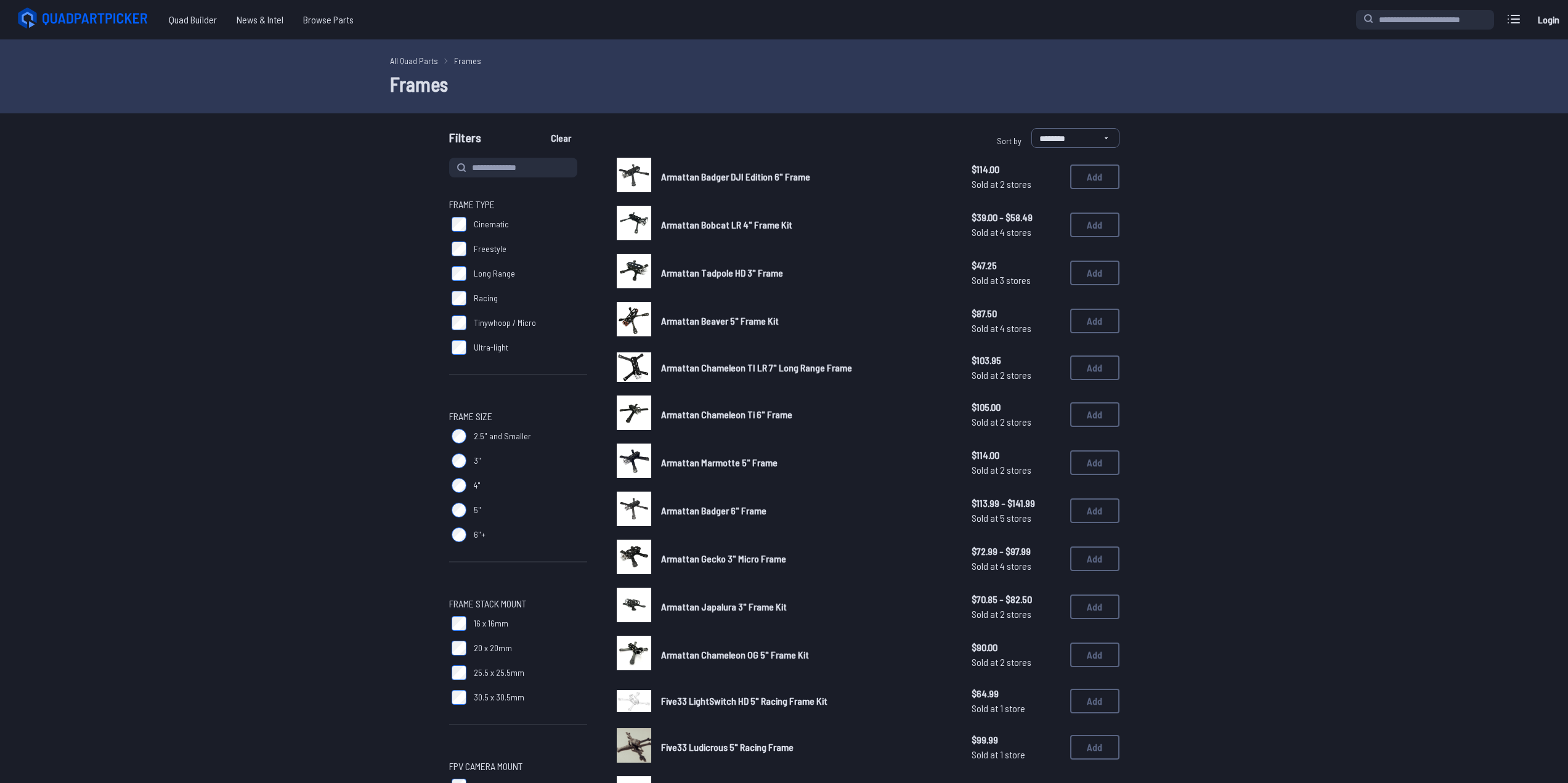
click at [462, 543] on label "6"+" at bounding box center [518, 535] width 138 height 25
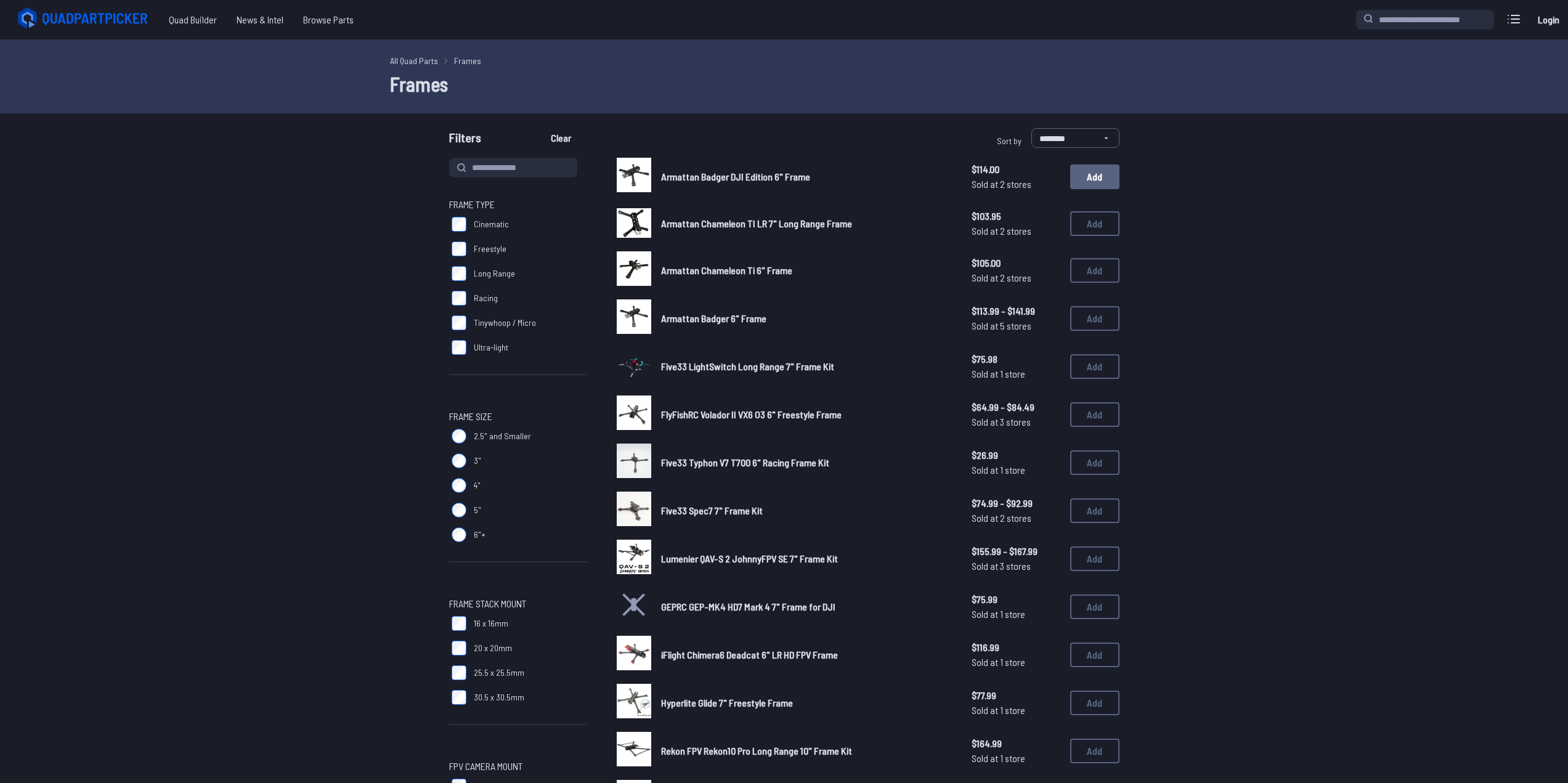
click at [1095, 177] on button "Add" at bounding box center [1095, 177] width 49 height 25
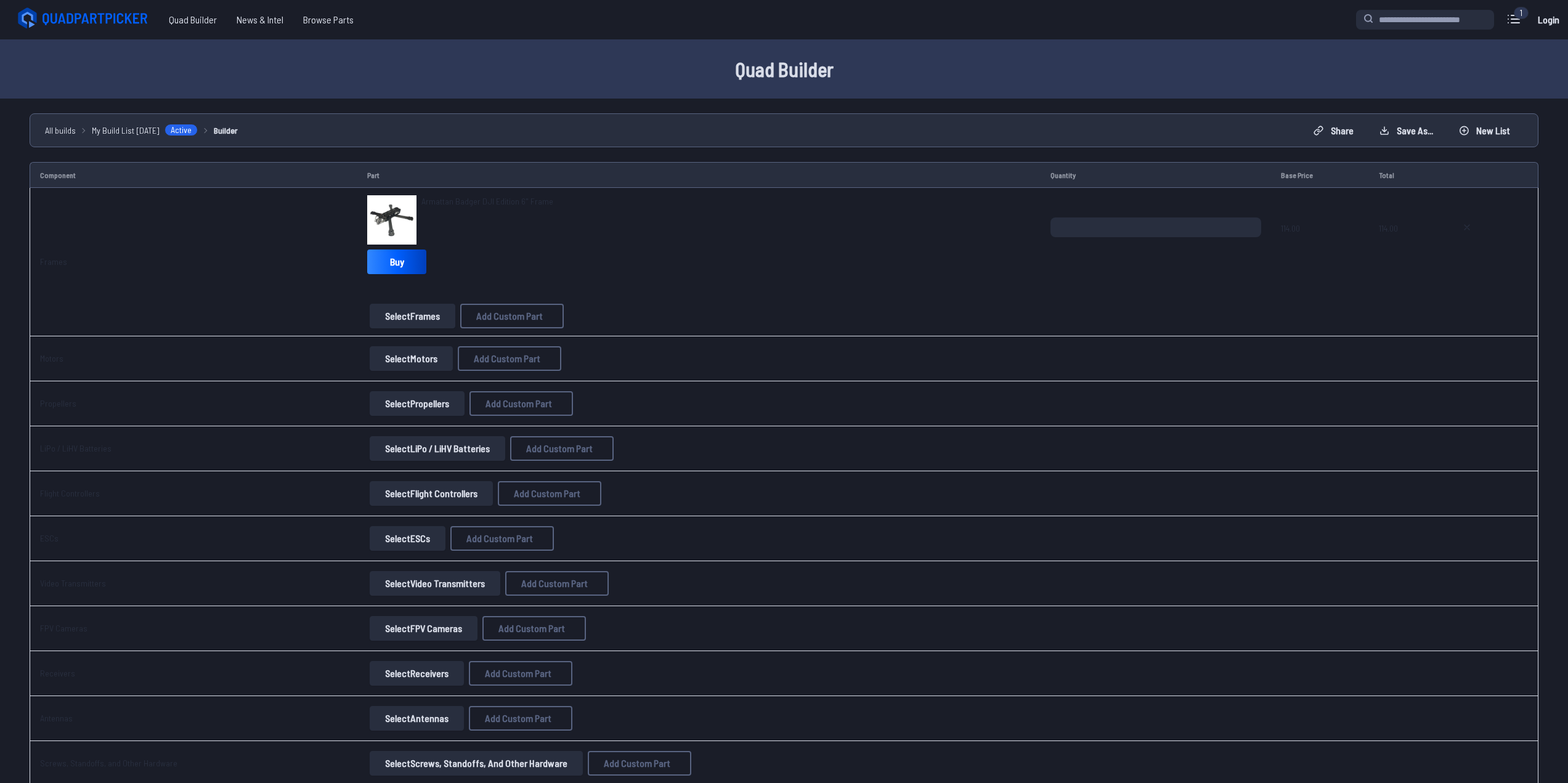
click at [401, 373] on td "Select Motors Add Custom Part Add Custom Part Part name* Brand / Manufacturer P…" at bounding box center [699, 359] width 684 height 45
click at [391, 355] on button "Select Motors" at bounding box center [411, 359] width 83 height 25
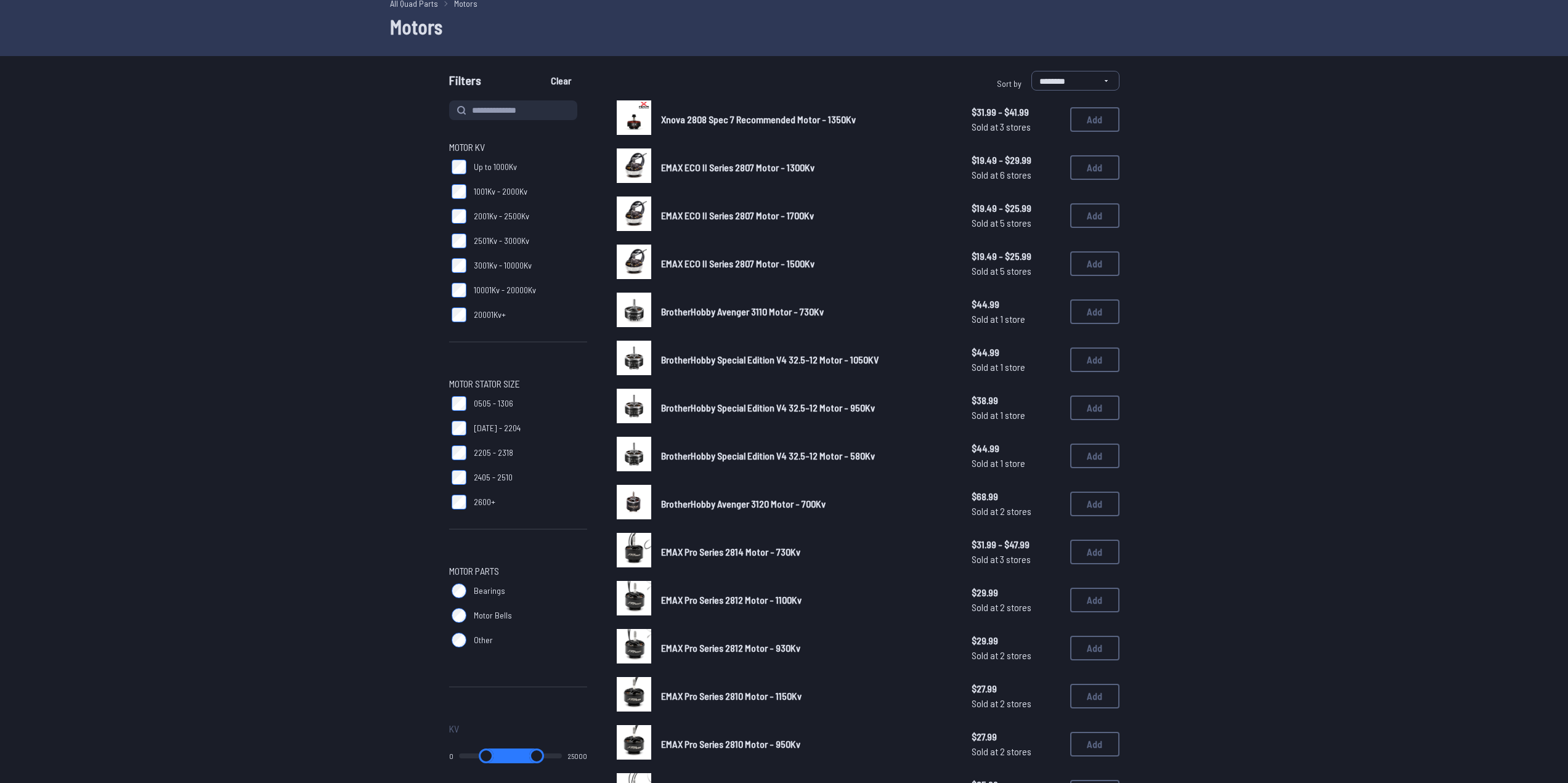
scroll to position [62, 0]
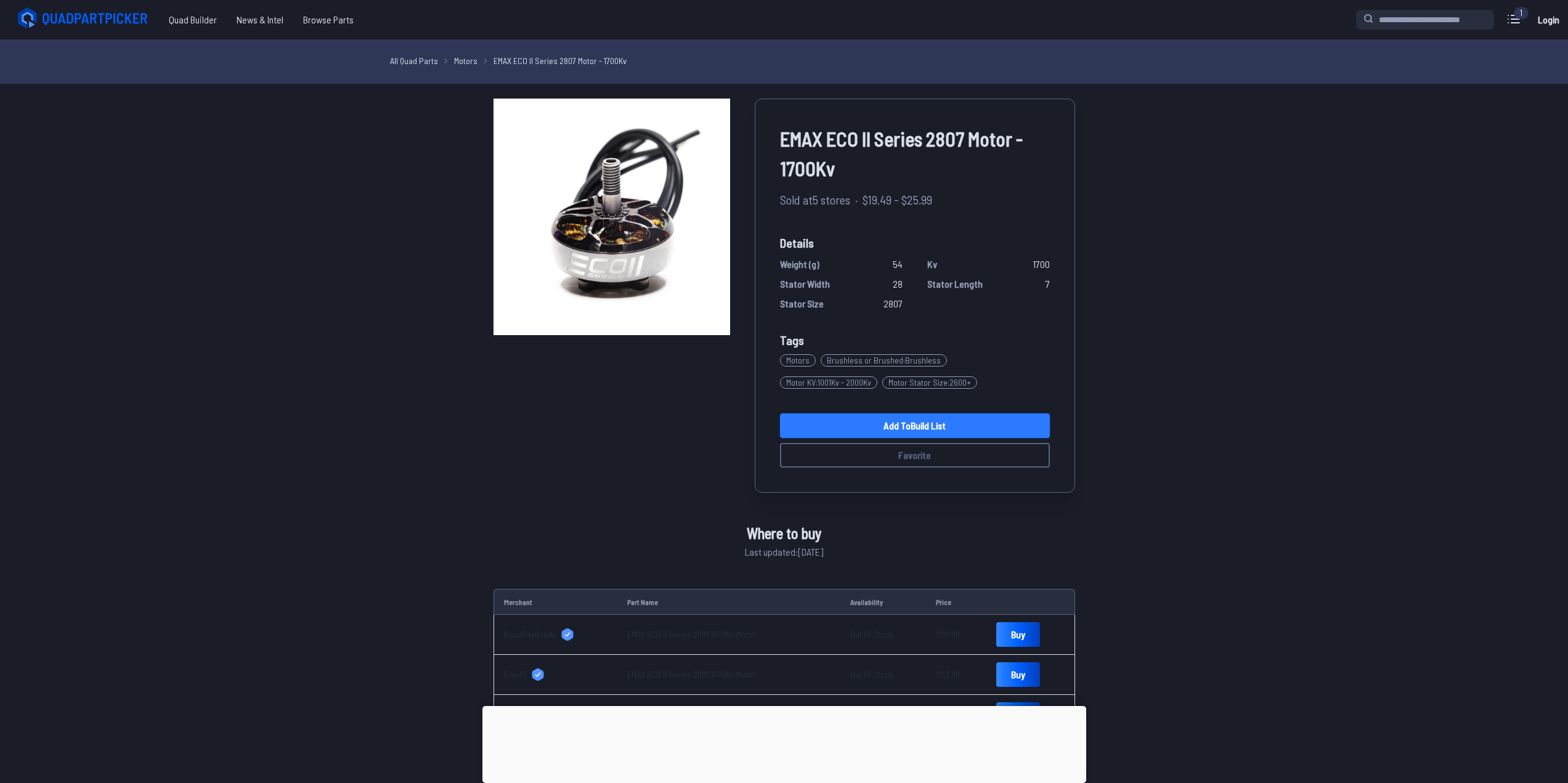
click at [844, 425] on link "Add to Build List" at bounding box center [915, 426] width 270 height 25
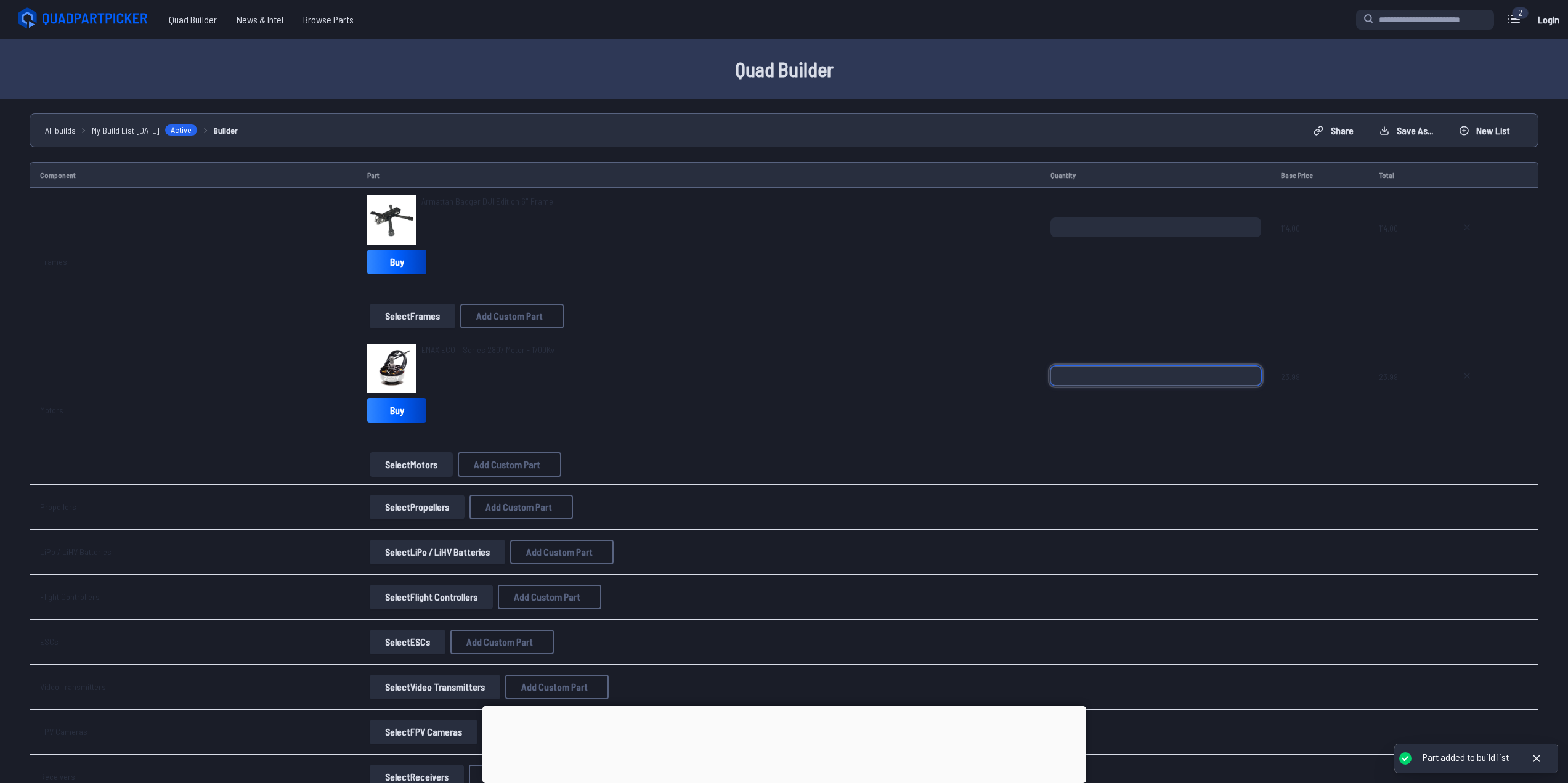
drag, startPoint x: 1099, startPoint y: 375, endPoint x: 993, endPoint y: 378, distance: 106.0
click at [997, 378] on tr "Motors EMAX ECO II Series 2807 Motor - 1700Kv Buy Select Motors Add Custom Part…" at bounding box center [784, 410] width 1509 height 148
type input "*"
click at [732, 423] on div "EMAX ECO II Series 2807 Motor - 1700Kv Buy" at bounding box center [699, 386] width 664 height 84
click at [414, 501] on button "Select Propellers" at bounding box center [417, 507] width 95 height 25
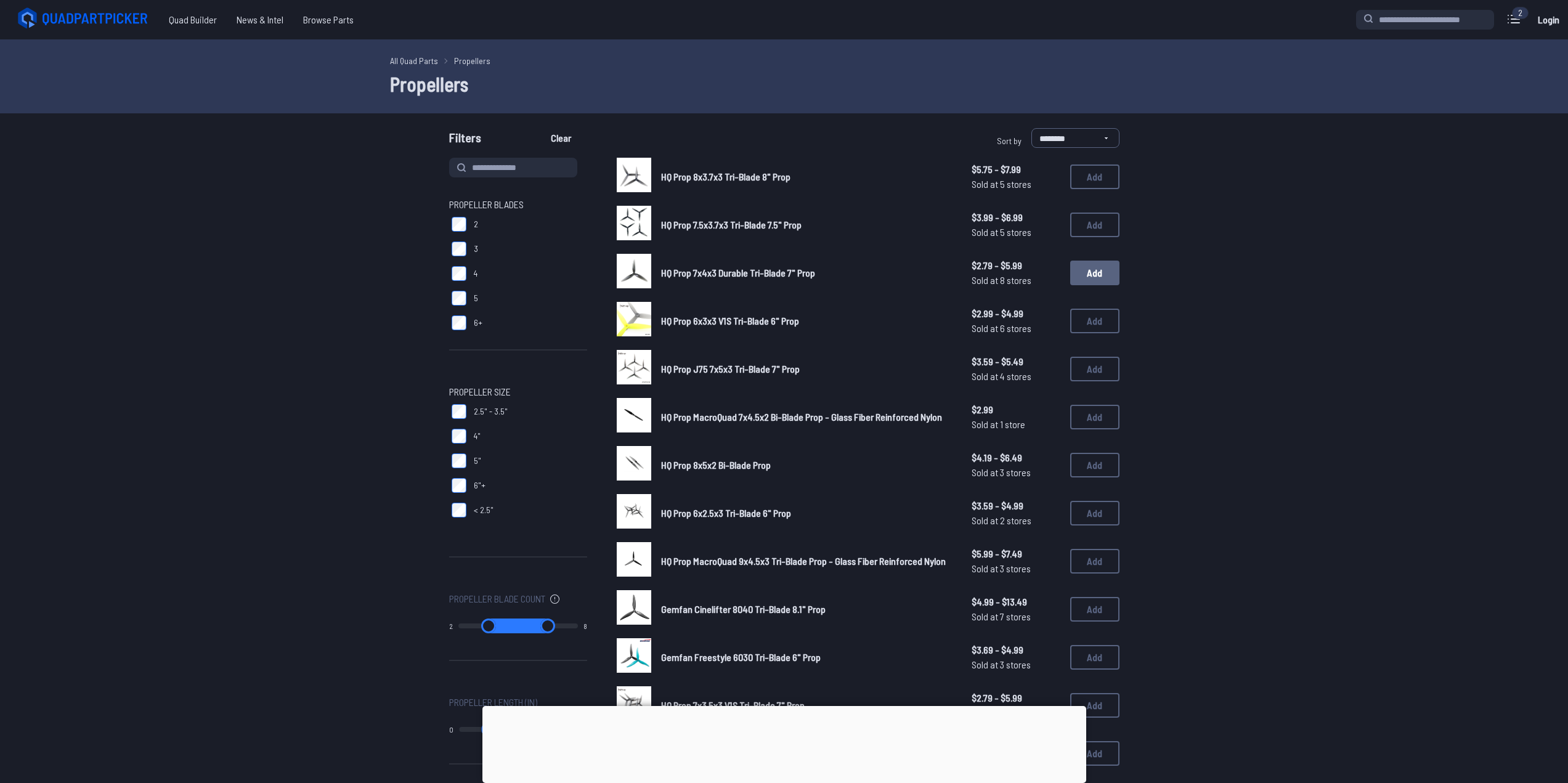
click at [1083, 269] on button "Add" at bounding box center [1095, 273] width 49 height 25
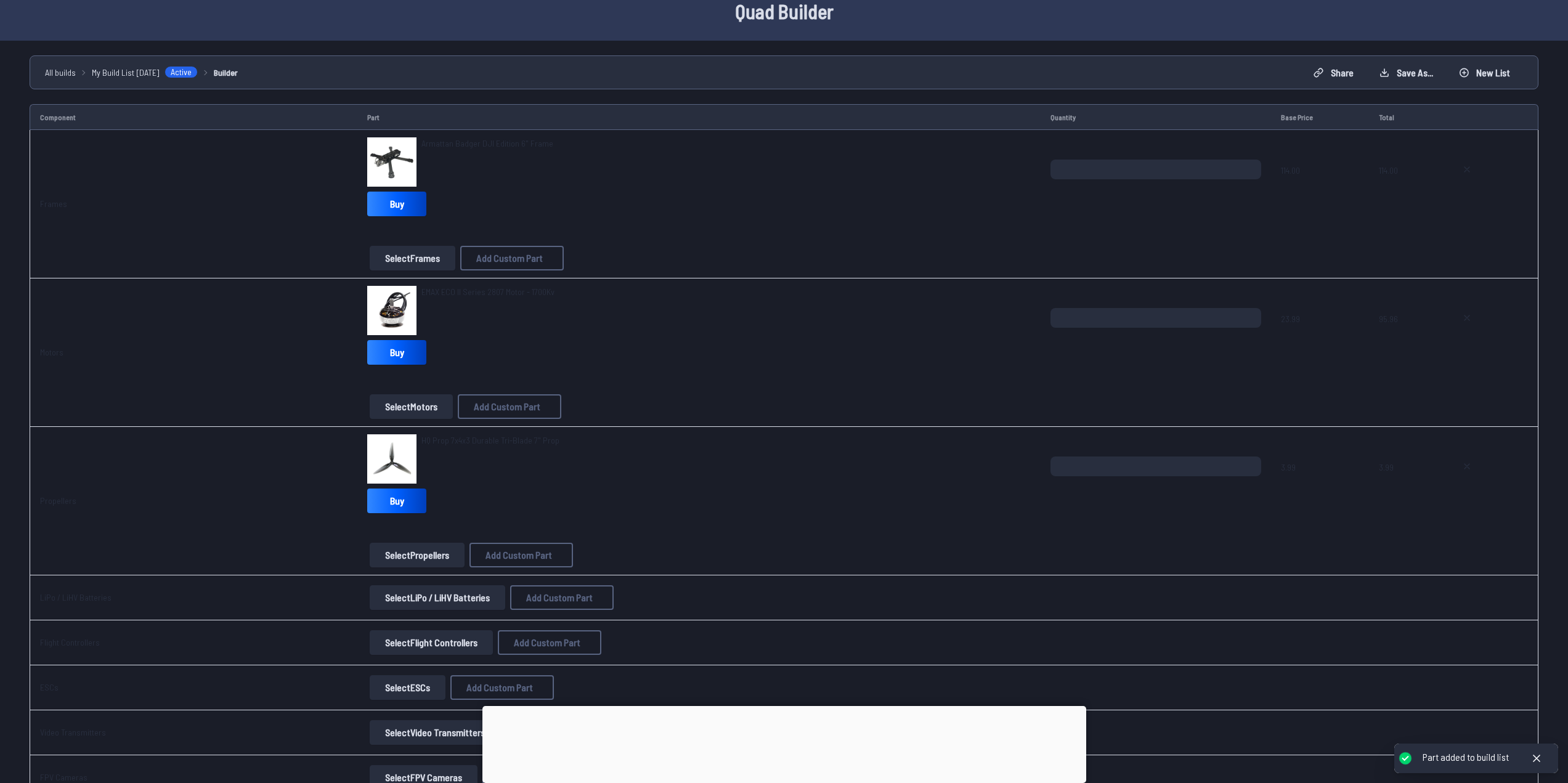
scroll to position [62, 0]
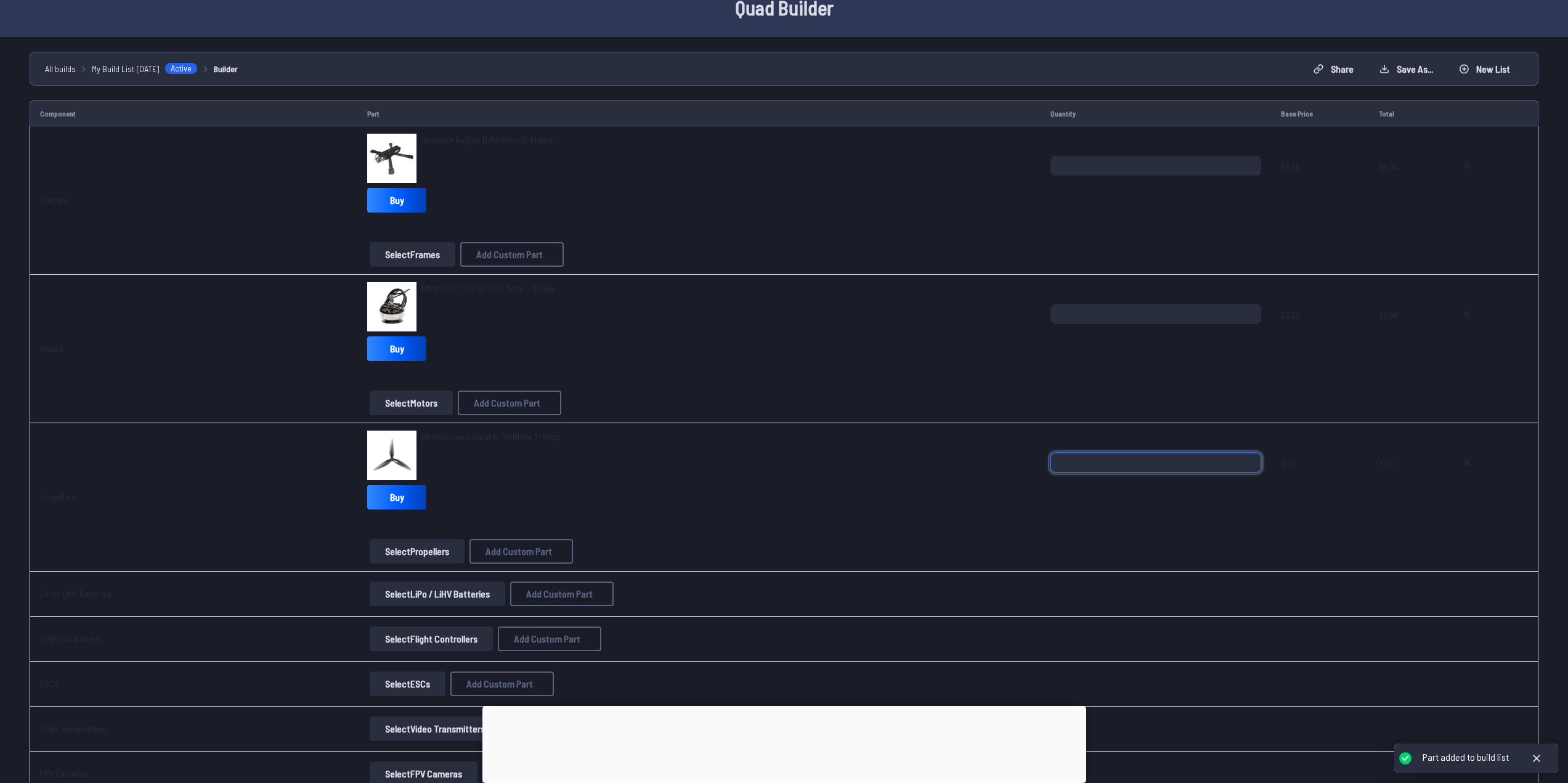
drag, startPoint x: 1090, startPoint y: 460, endPoint x: 972, endPoint y: 455, distance: 118.1
click at [978, 456] on tr "Propellers HQ Prop 7x4x3 Durable Tri-Blade 7" Prop Buy Select Propellers Add Cu…" at bounding box center [784, 497] width 1509 height 148
type input "*"
click at [952, 519] on div "HQ Prop 7x4x3 Durable Tri-Blade 7" Prop Buy Select Propellers Add Custom Part A…" at bounding box center [699, 497] width 664 height 133
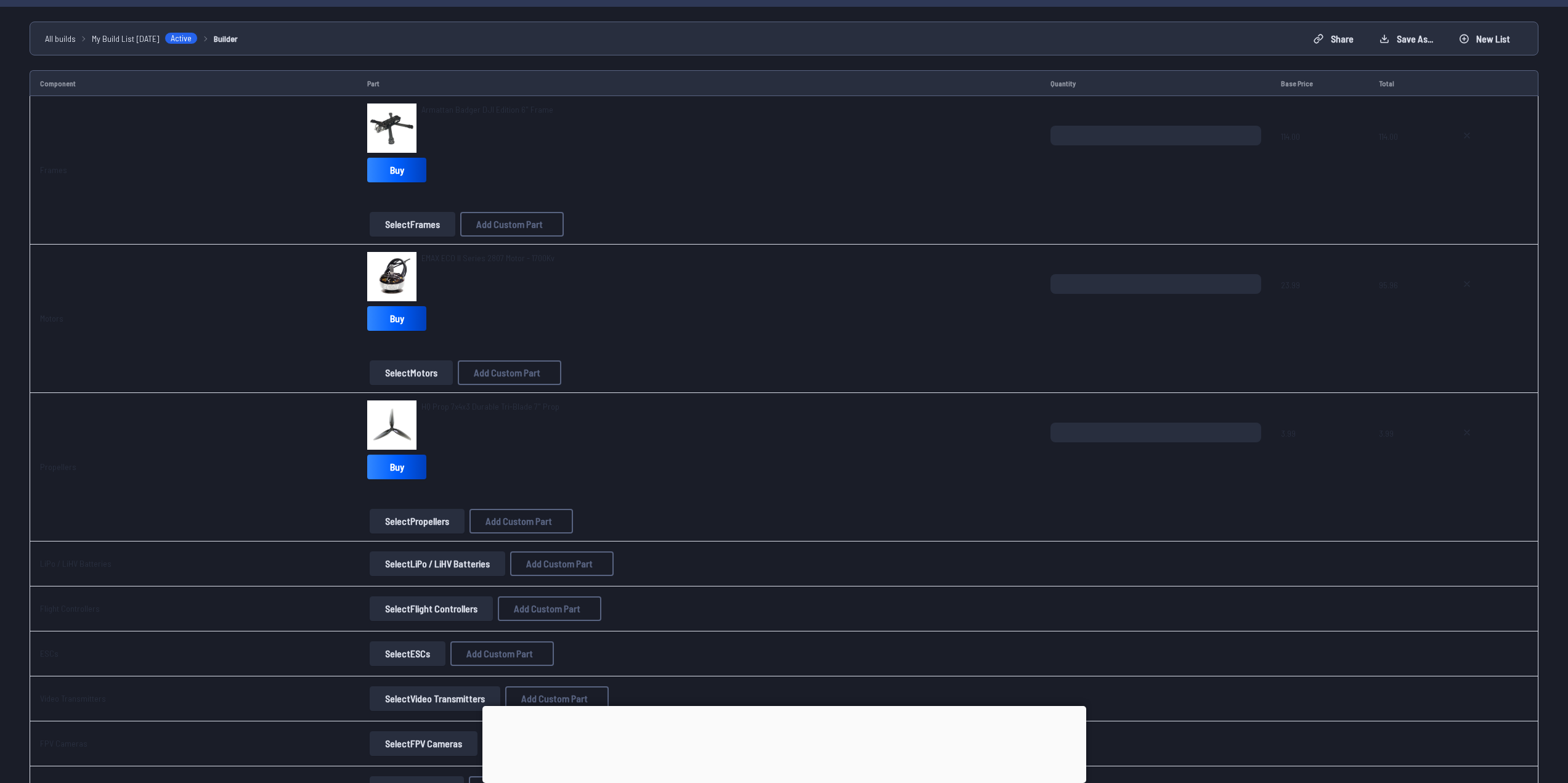
scroll to position [185, 0]
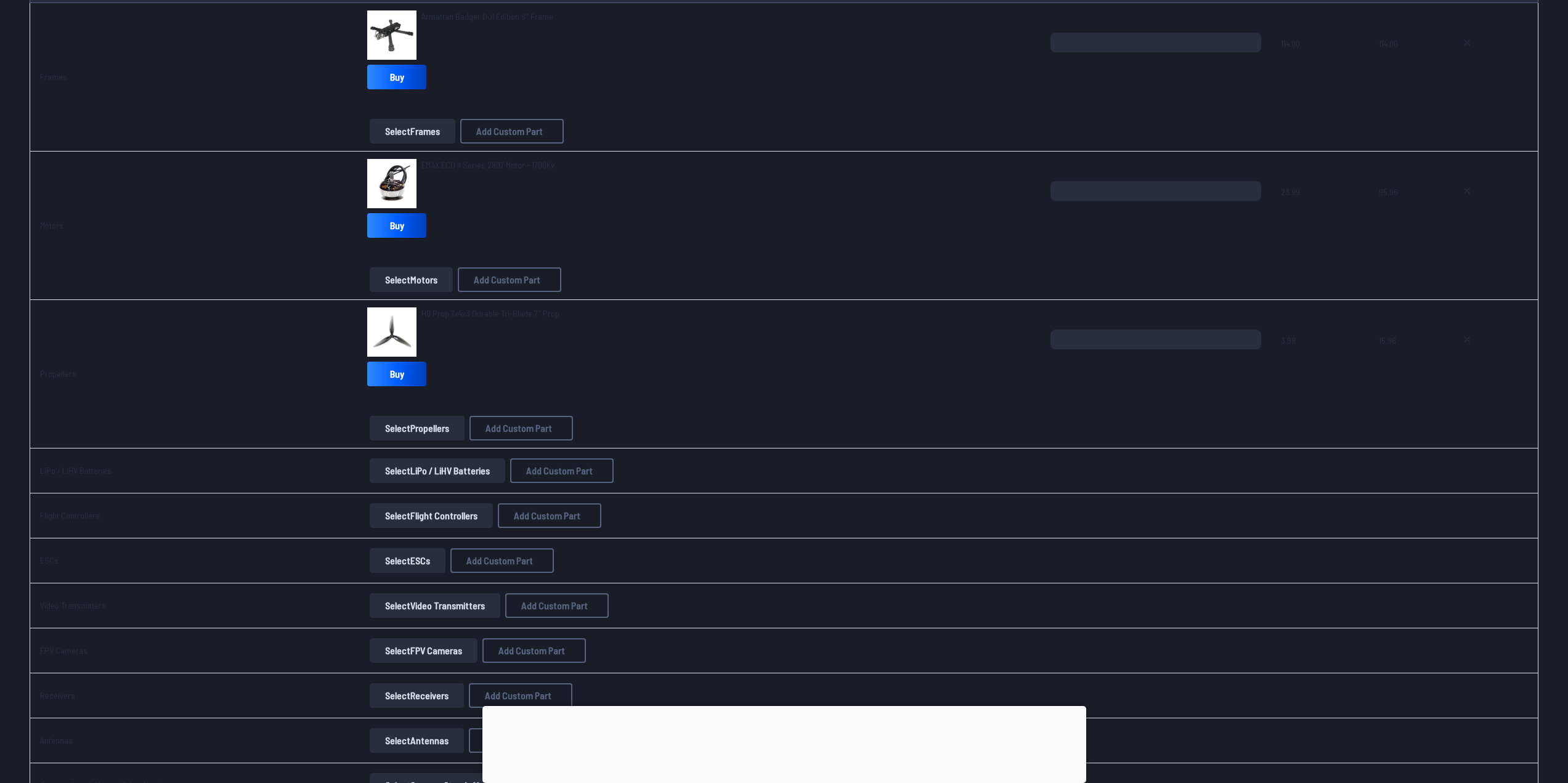
click at [404, 469] on button "Select LiPo / LiHV Batteries" at bounding box center [438, 471] width 136 height 25
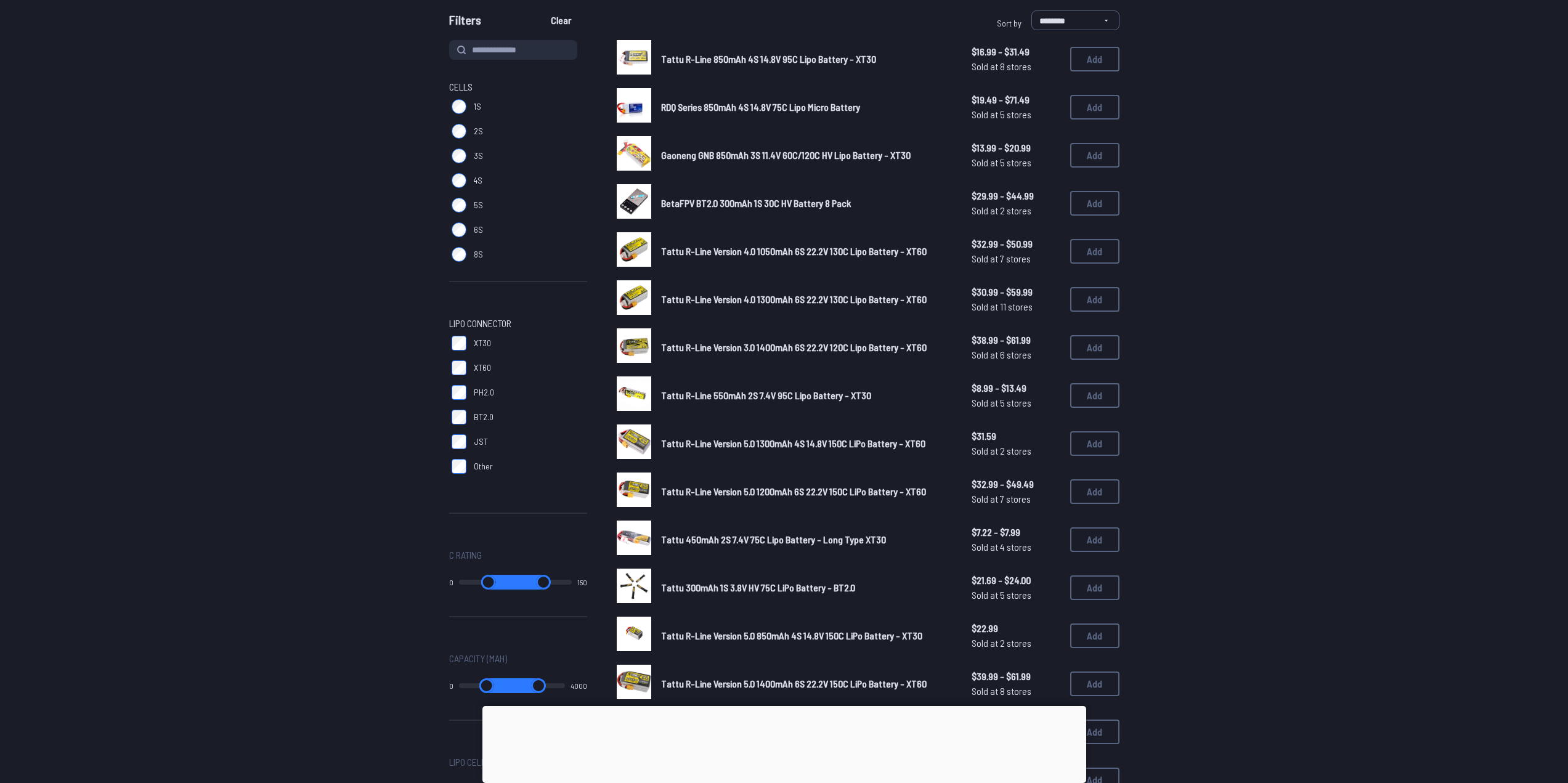
scroll to position [123, 0]
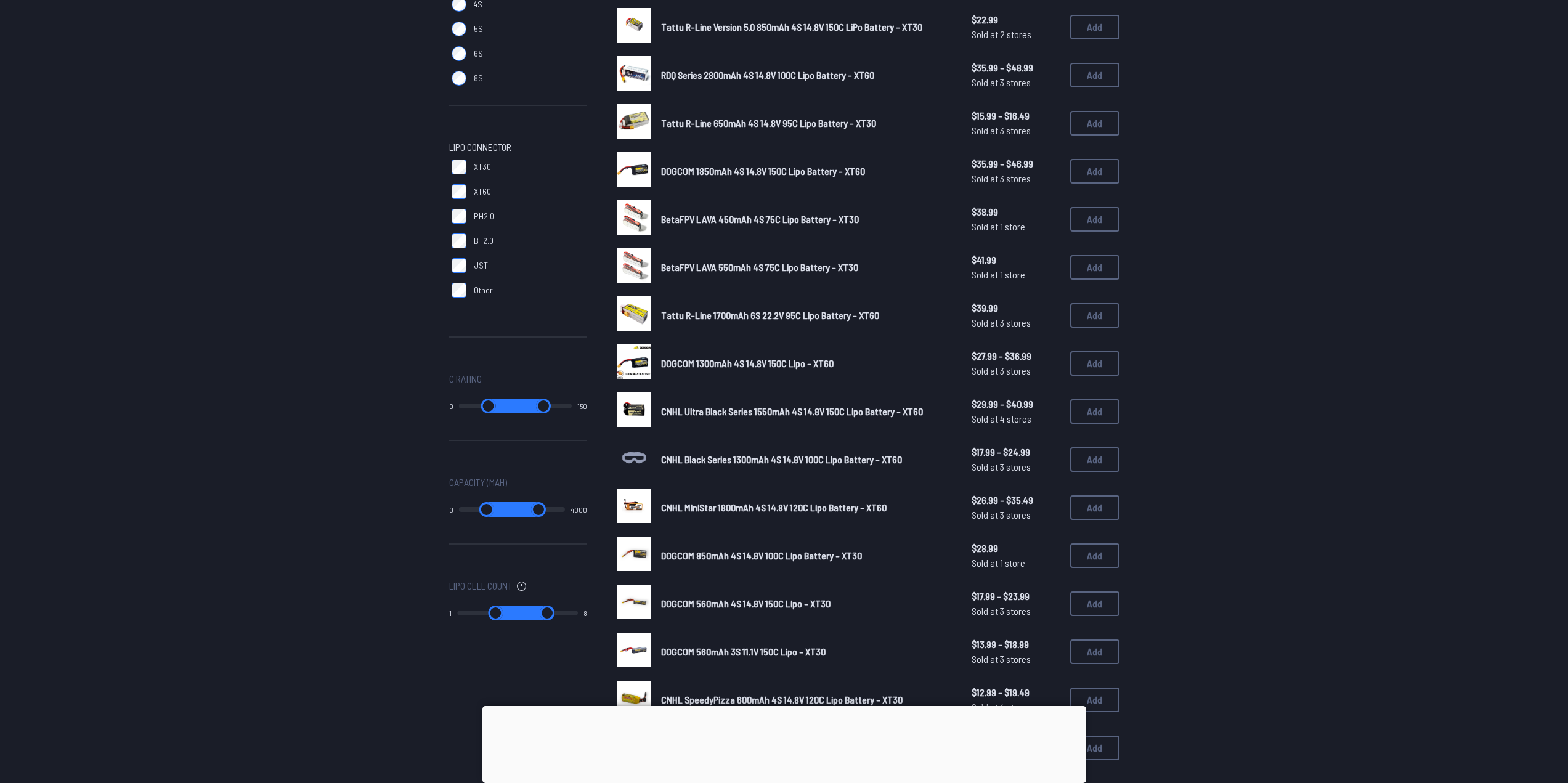
scroll to position [308, 0]
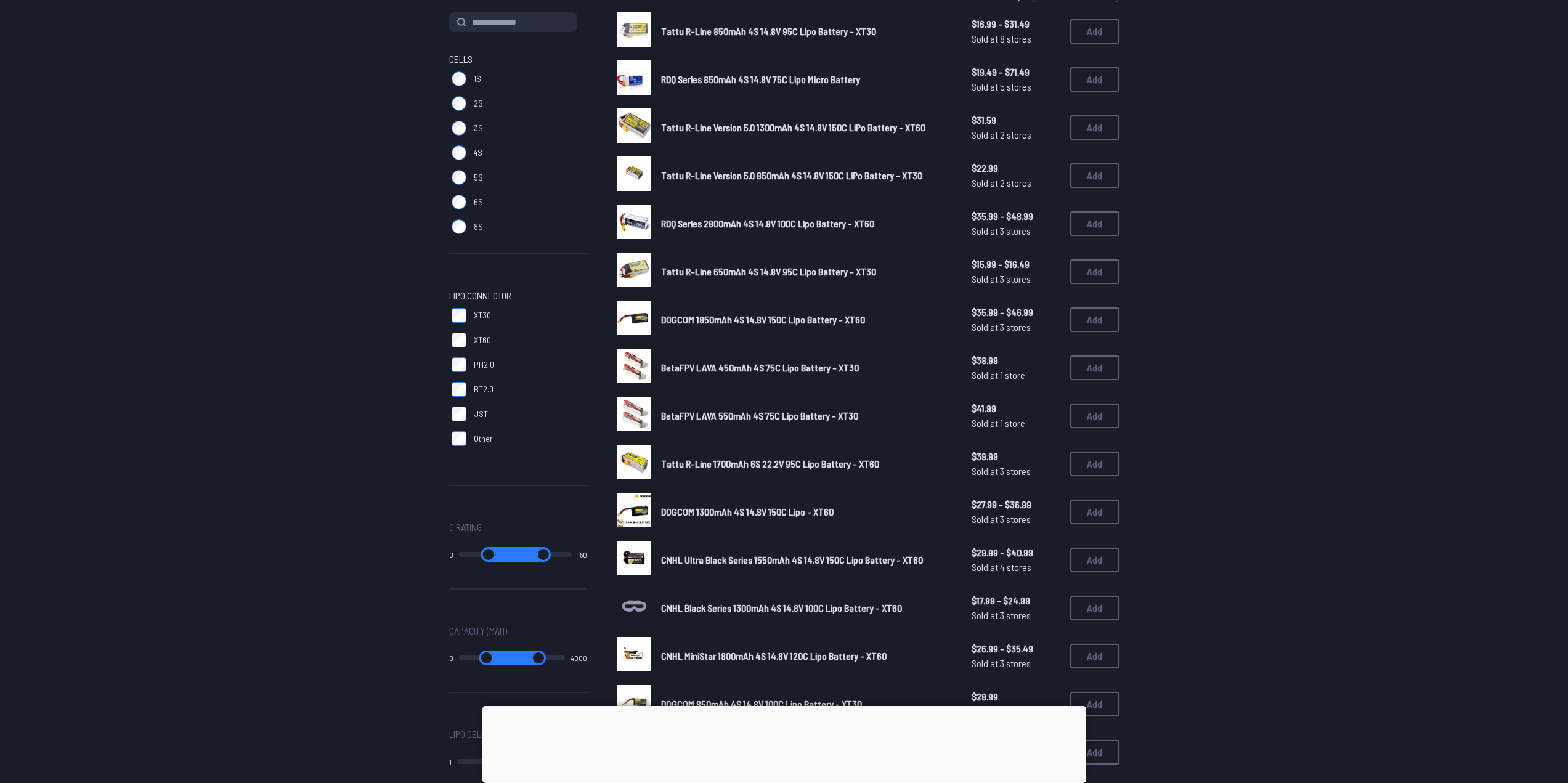
drag, startPoint x: 385, startPoint y: 416, endPoint x: 381, endPoint y: 395, distance: 21.4
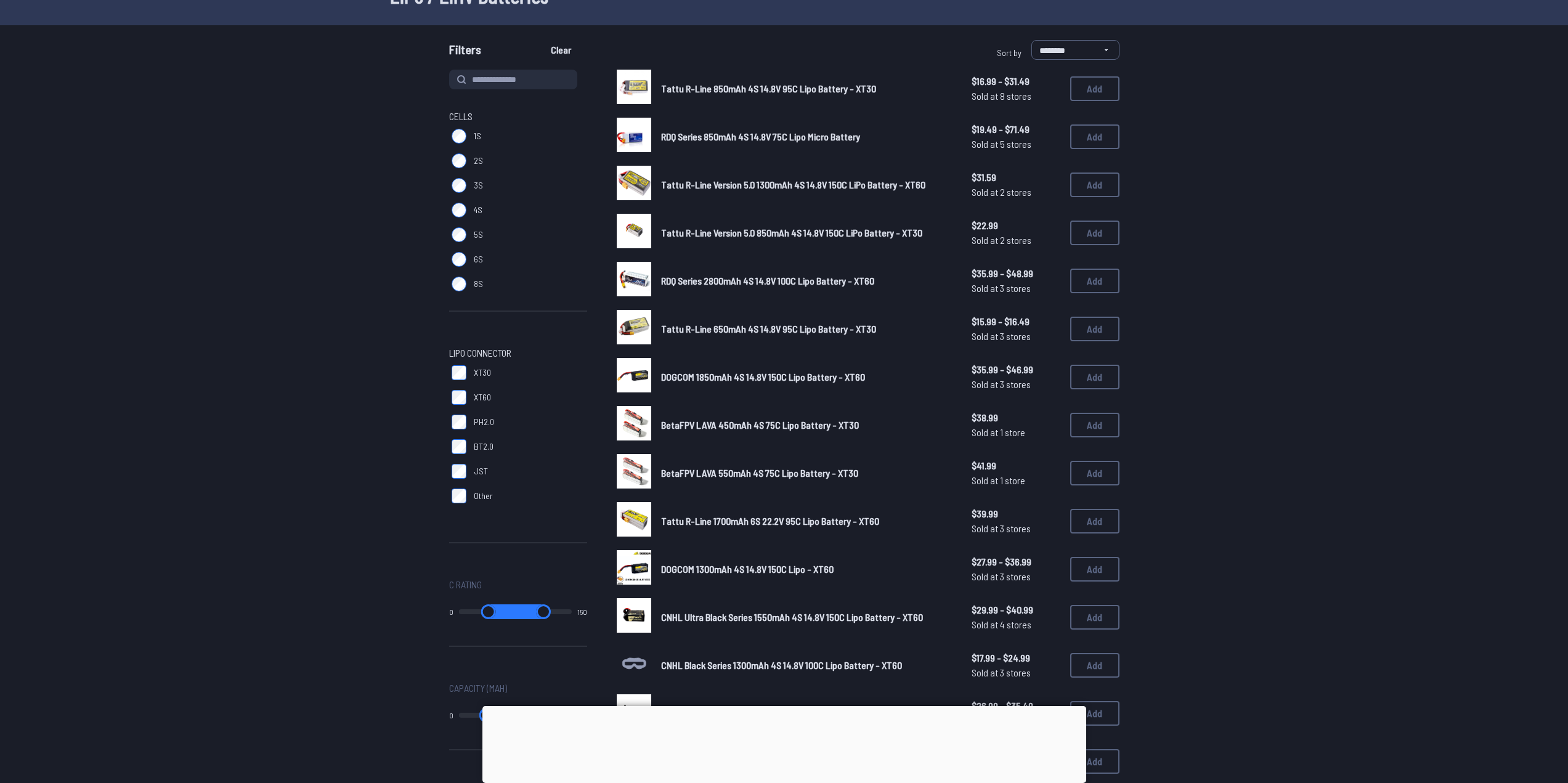
scroll to position [82, 0]
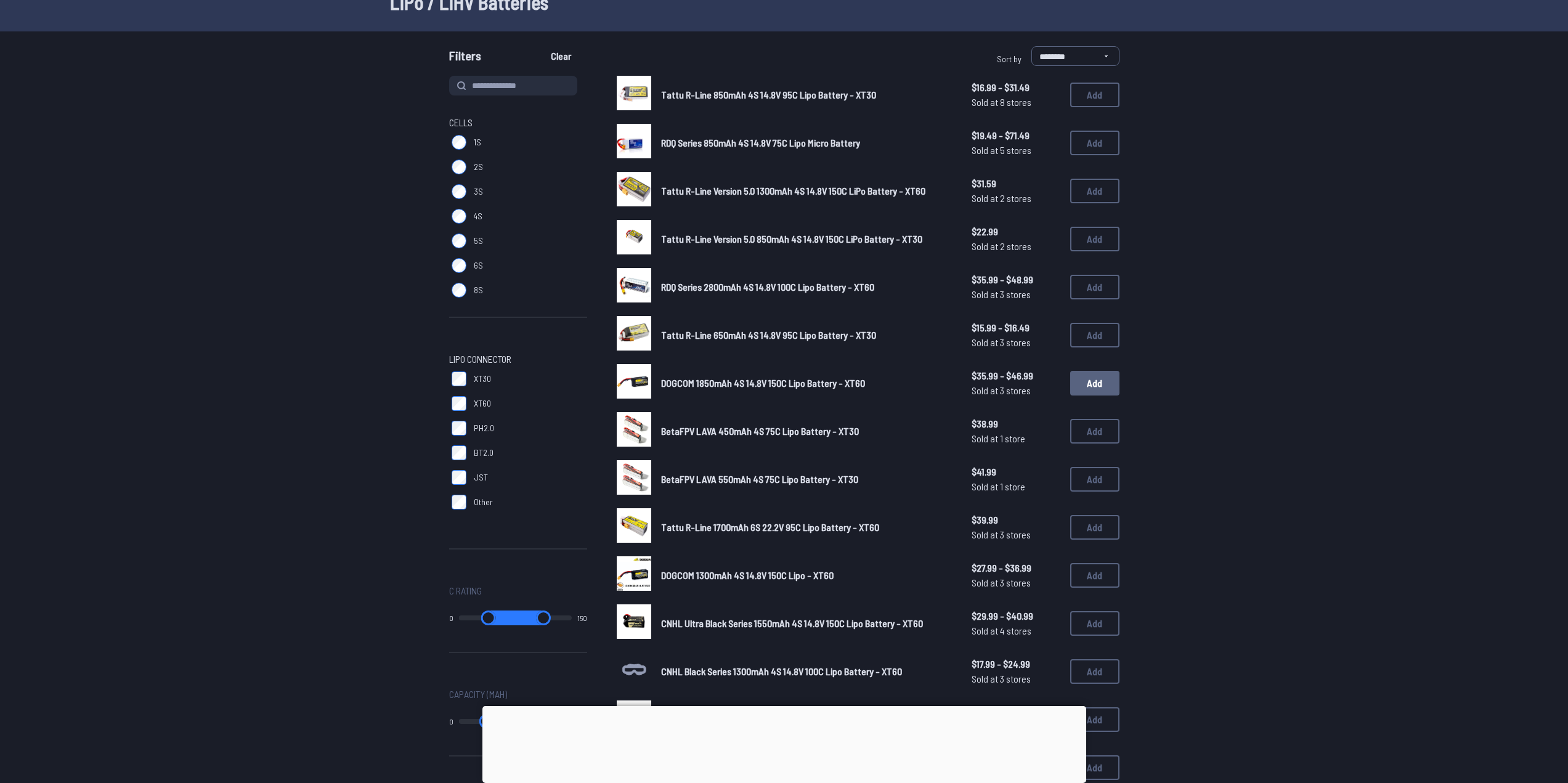
click at [1098, 376] on button "Add" at bounding box center [1095, 383] width 49 height 25
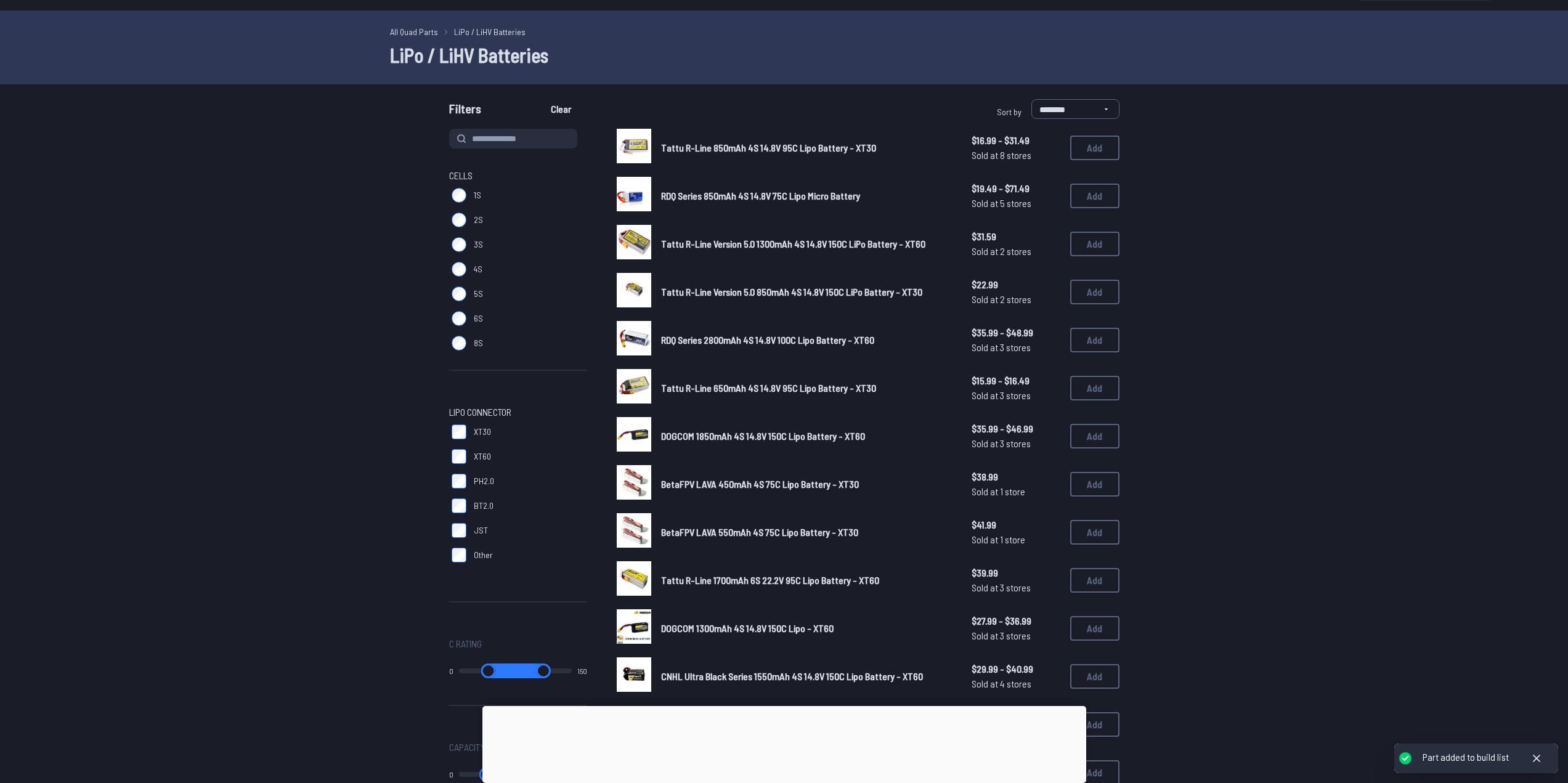
scroll to position [0, 0]
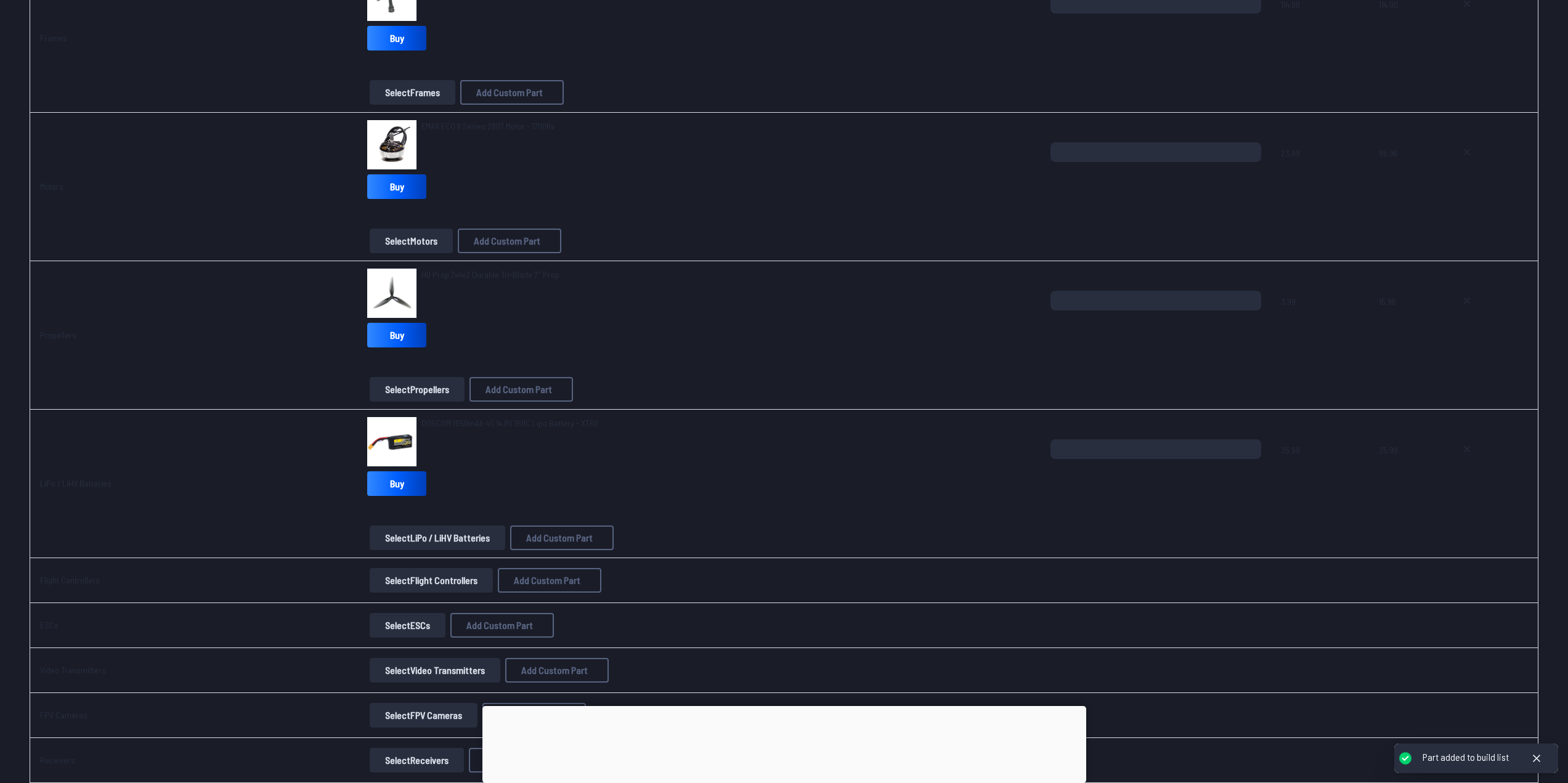
scroll to position [431, 0]
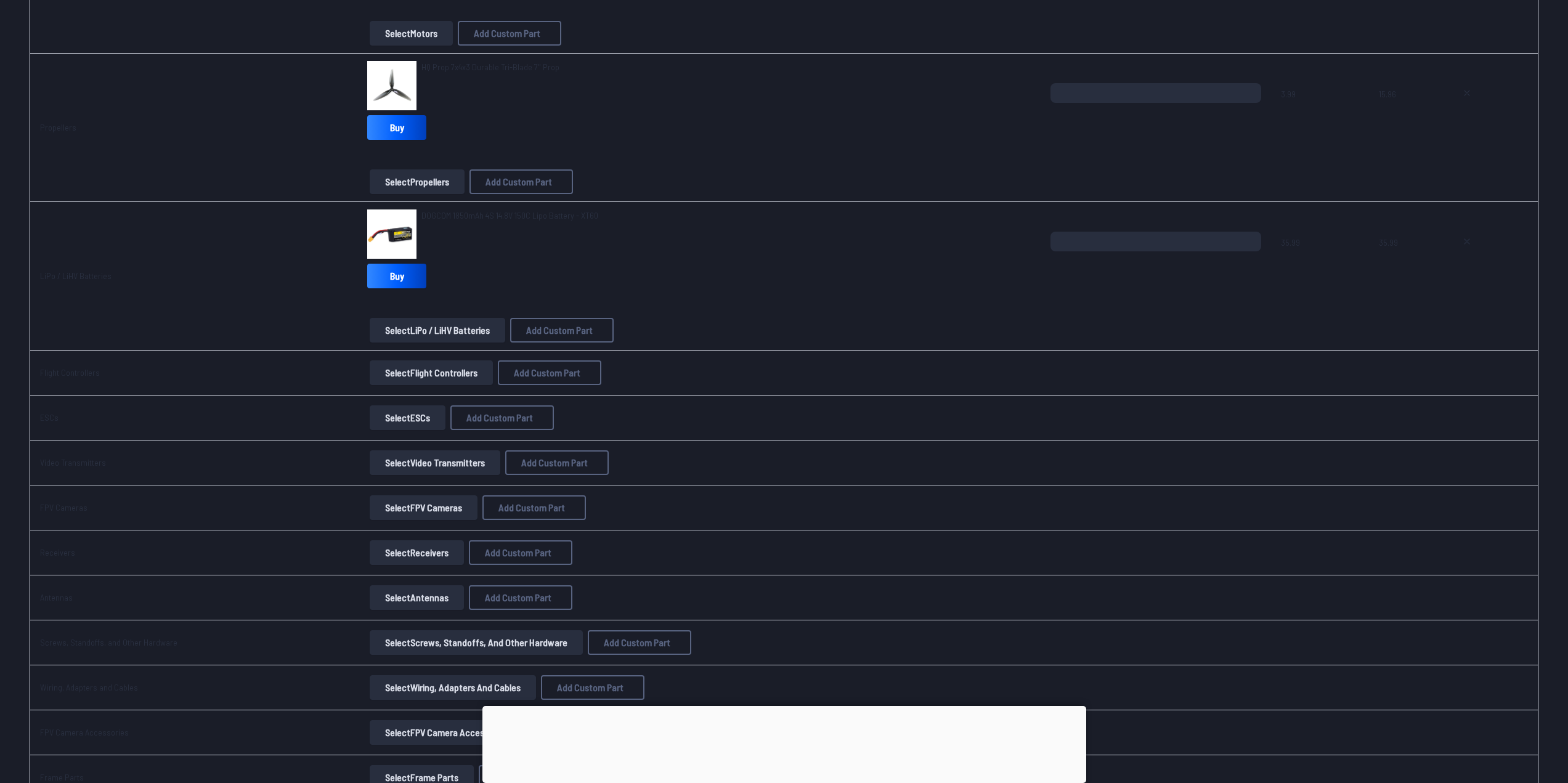
click at [435, 370] on button "Select Flight Controllers" at bounding box center [431, 373] width 123 height 25
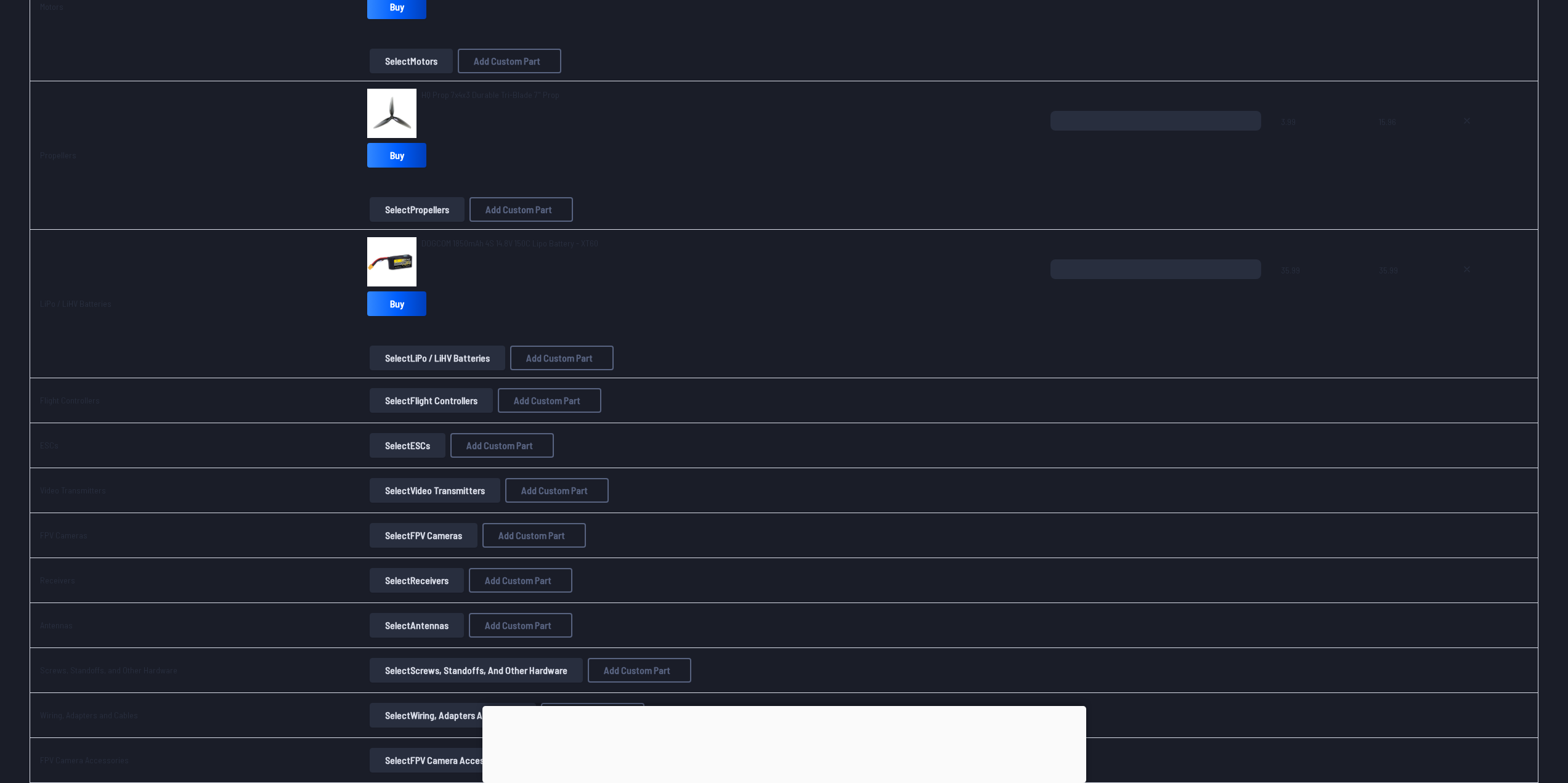
scroll to position [308, 0]
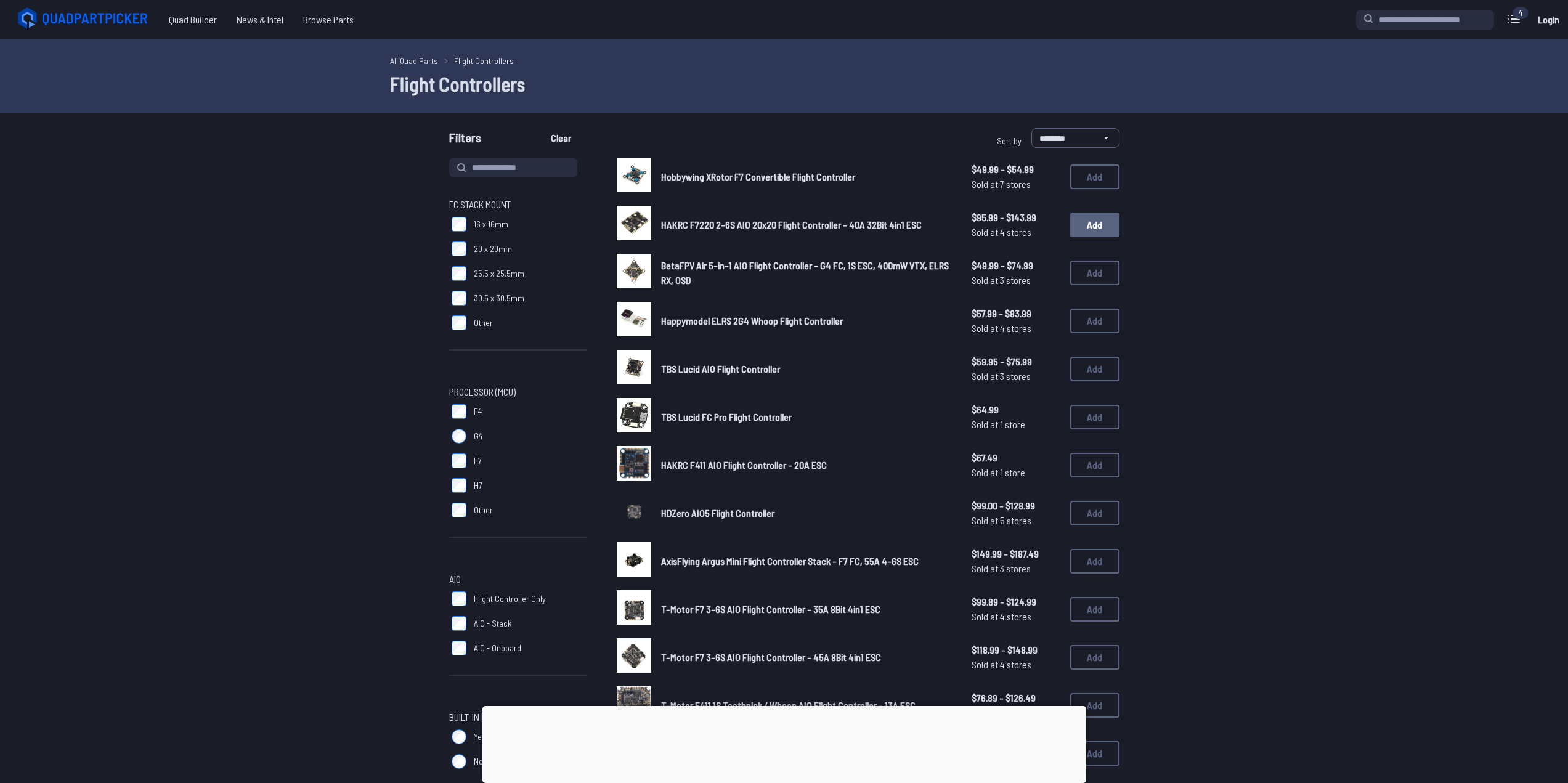
click at [1084, 219] on button "Add" at bounding box center [1095, 225] width 49 height 25
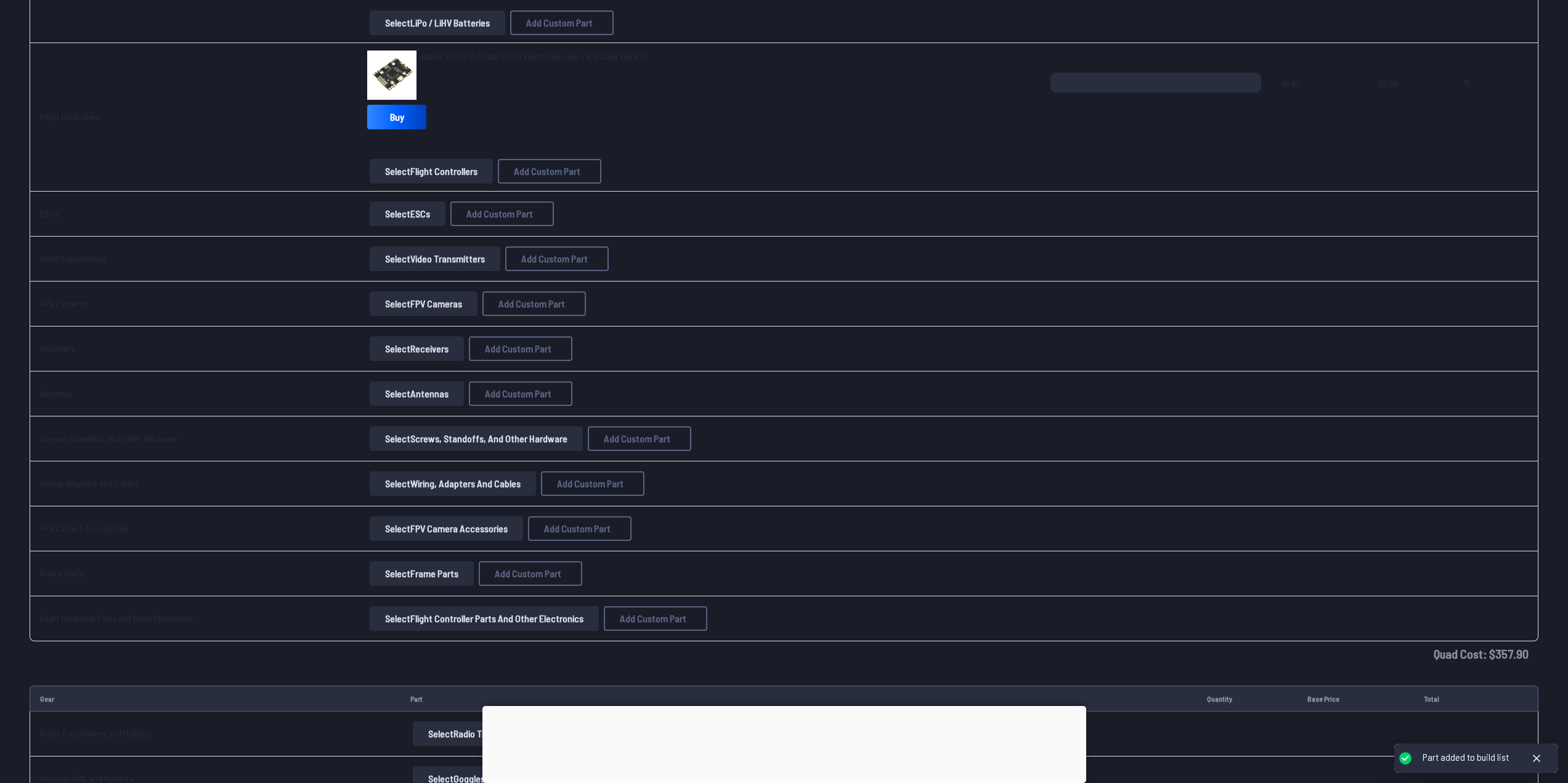
scroll to position [739, 0]
click at [406, 209] on button "Select ESCs" at bounding box center [407, 213] width 76 height 25
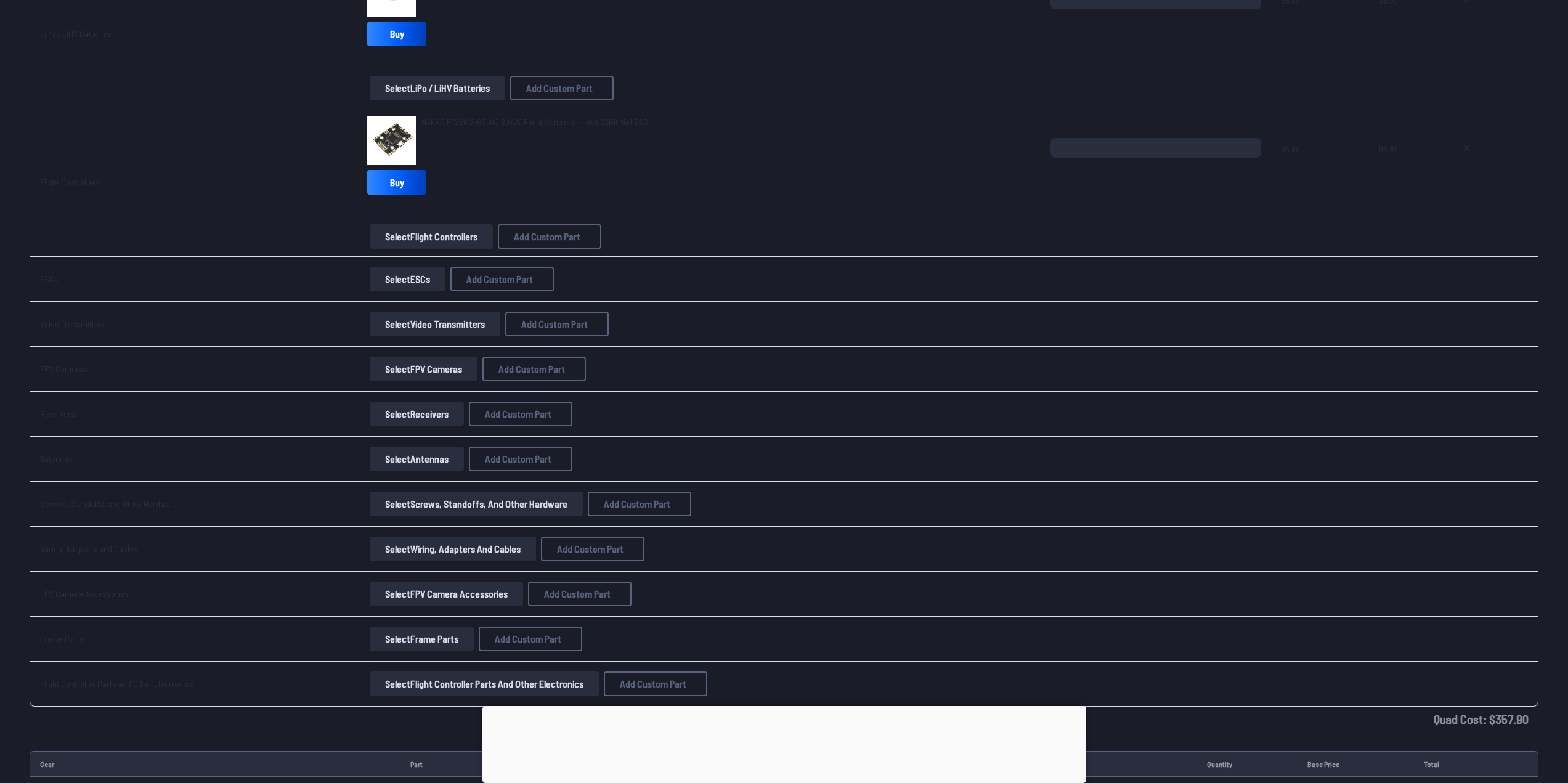
scroll to position [0, 0]
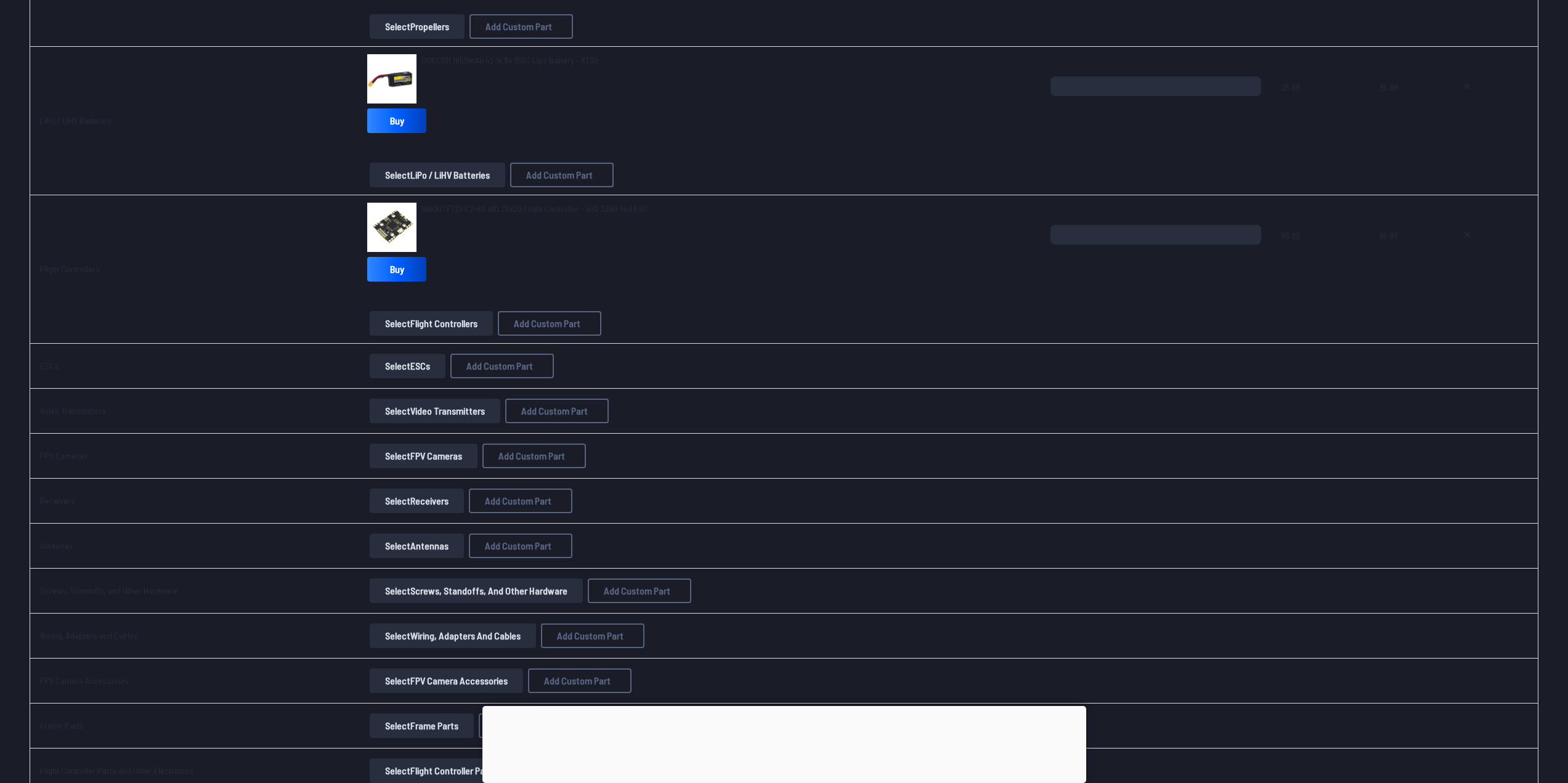
scroll to position [551, 0]
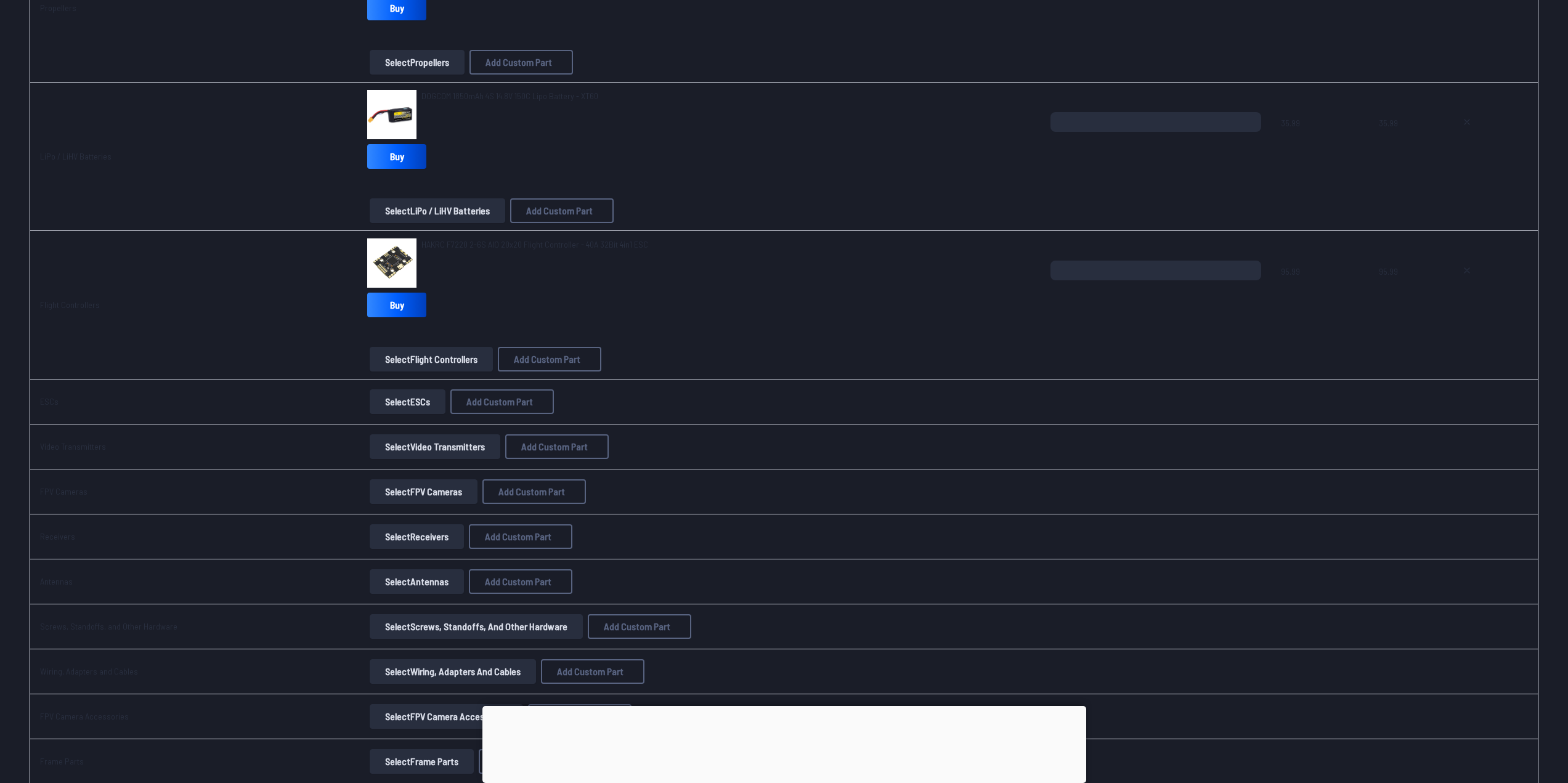
click at [423, 247] on span "HAKRC F7220 2-6S AIO 20x20 Flight Controller - 40A 32Bit 4in1 ESC" at bounding box center [535, 244] width 227 height 10
click at [66, 304] on link "Flight Controllers" at bounding box center [70, 304] width 60 height 10
click at [374, 355] on button "Select Flight Controllers" at bounding box center [431, 359] width 123 height 25
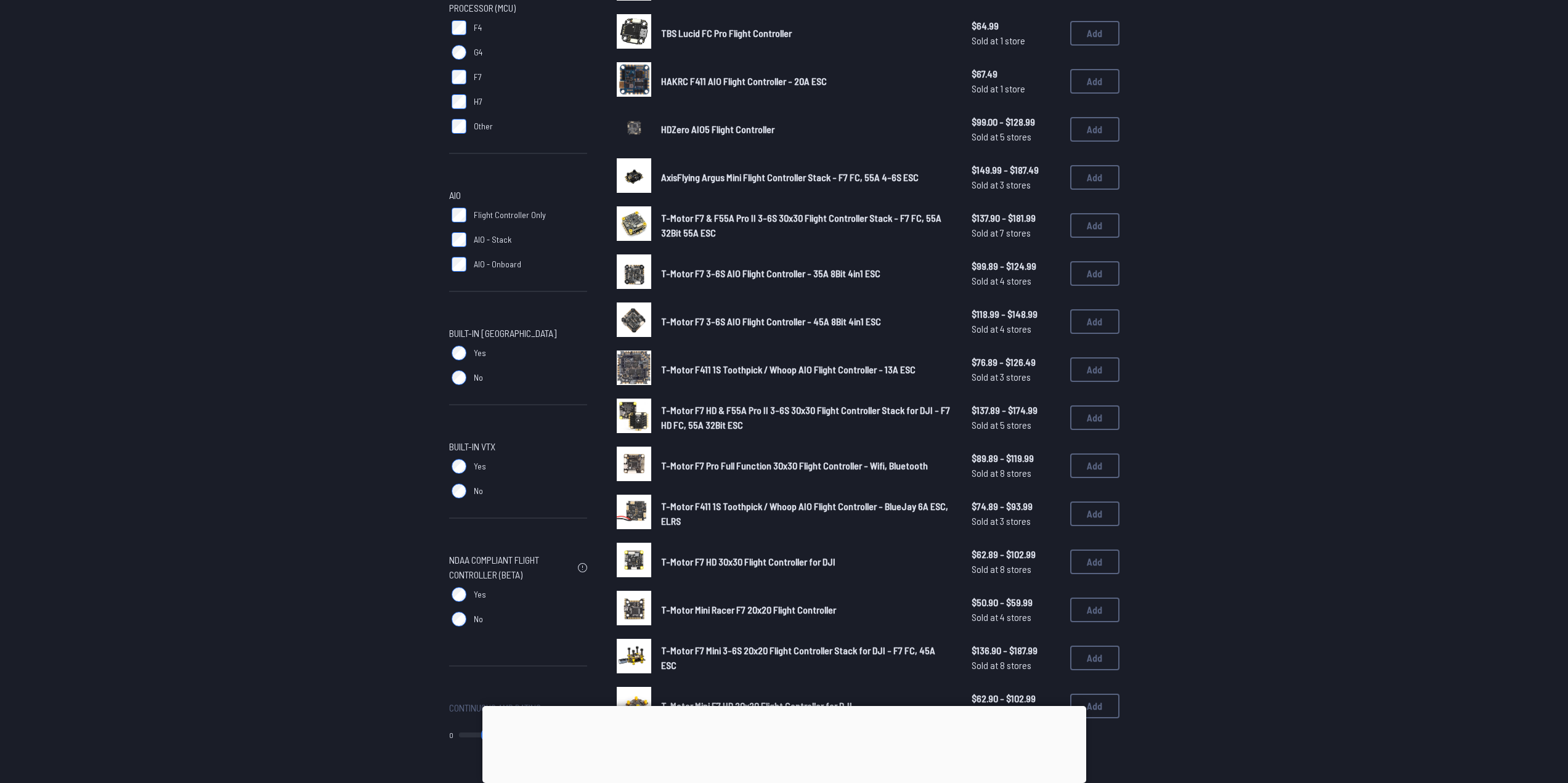
scroll to position [431, 0]
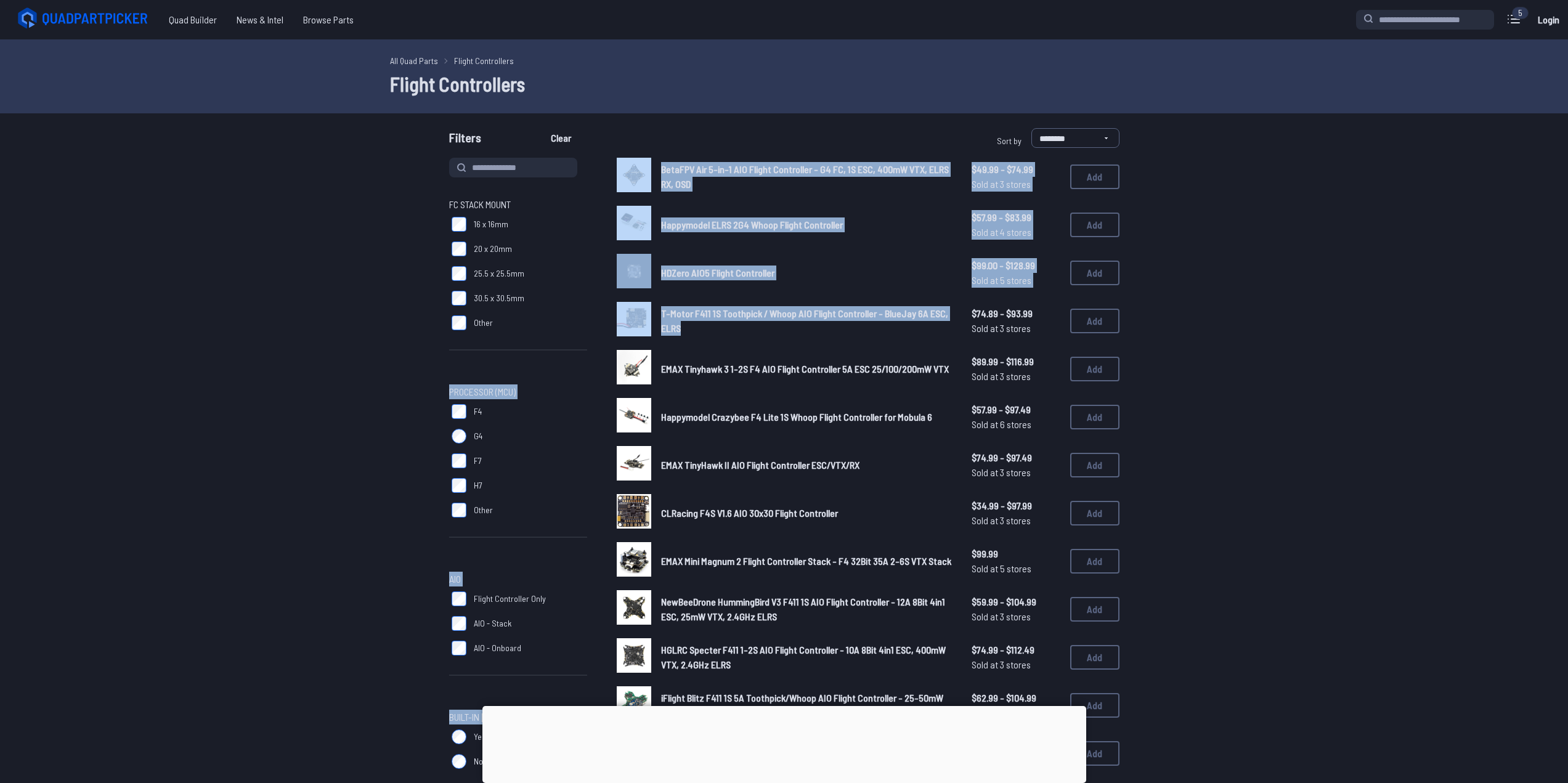
drag, startPoint x: 769, startPoint y: 338, endPoint x: 600, endPoint y: 301, distance: 173.0
click at [600, 301] on div "FC Stack Mount 16 x 16mm 20 x 20mm 25.5 x 25.5mm 30.5 x 30.5mm Other Processor …" at bounding box center [785, 648] width 671 height 981
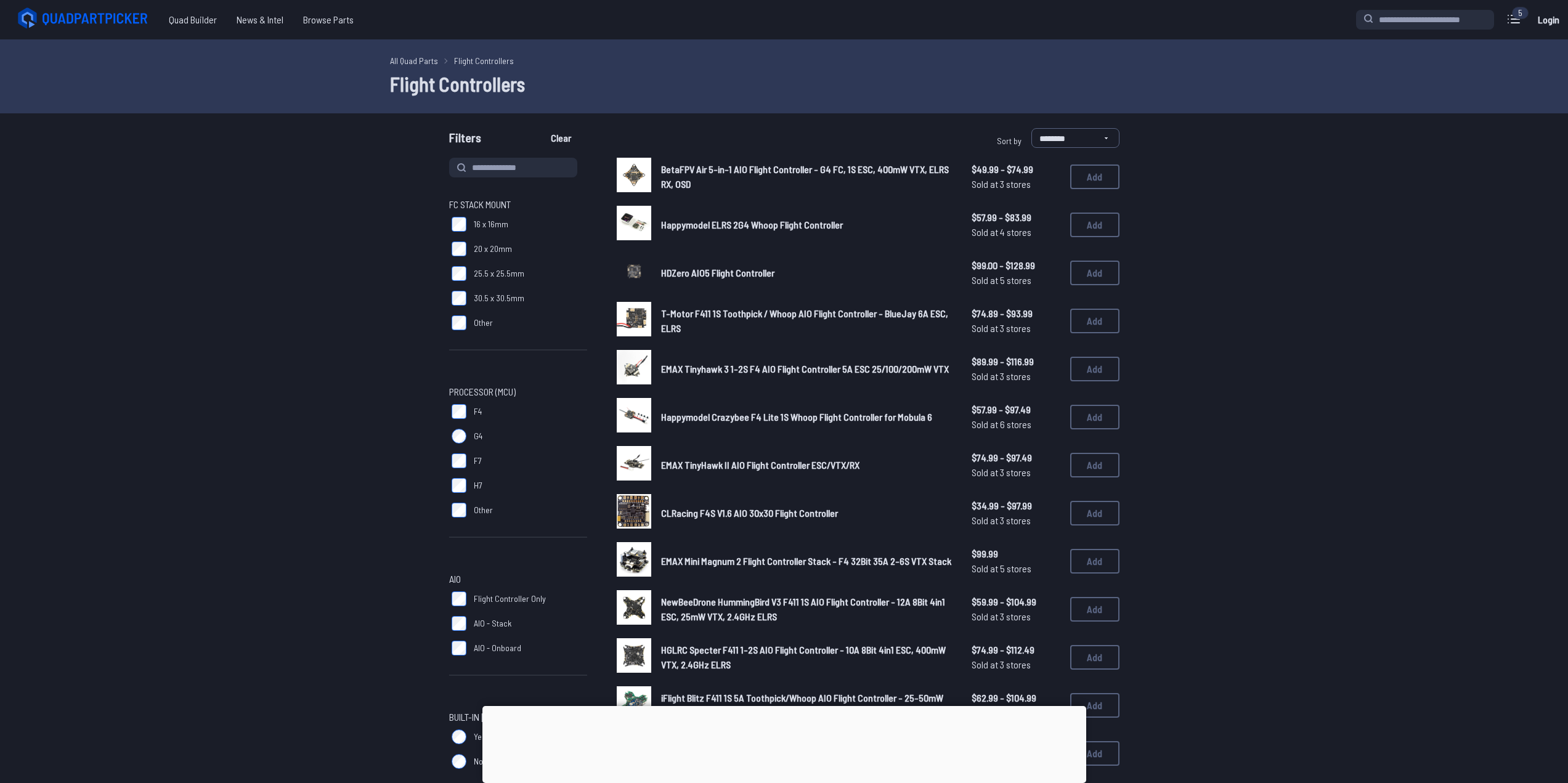
click at [594, 303] on div "FC Stack Mount 16 x 16mm 20 x 20mm 25.5 x 25.5mm 30.5 x 30.5mm Other Processor …" at bounding box center [785, 648] width 671 height 981
click at [1098, 277] on button "Add" at bounding box center [1095, 273] width 49 height 25
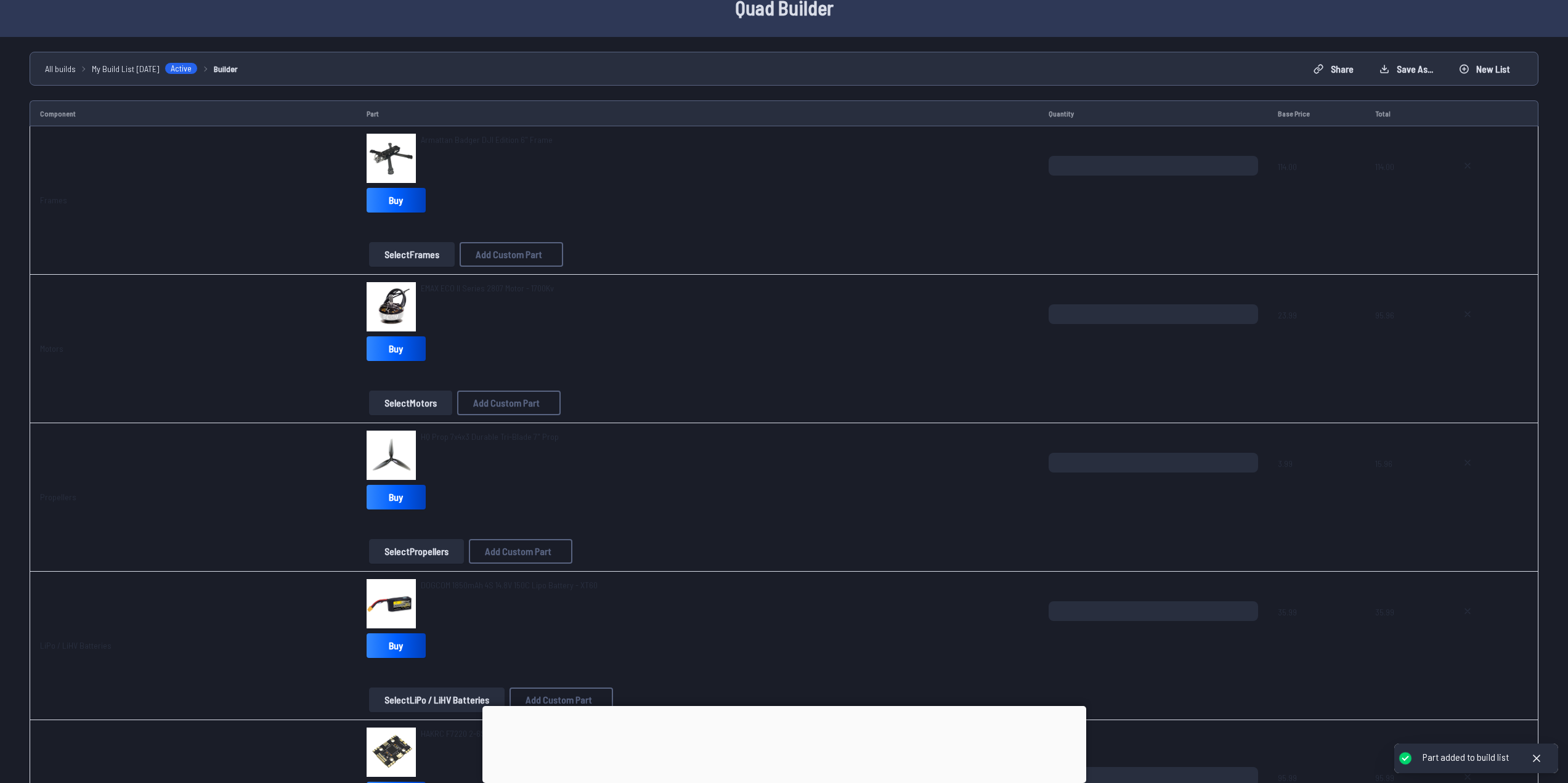
scroll to position [431, 0]
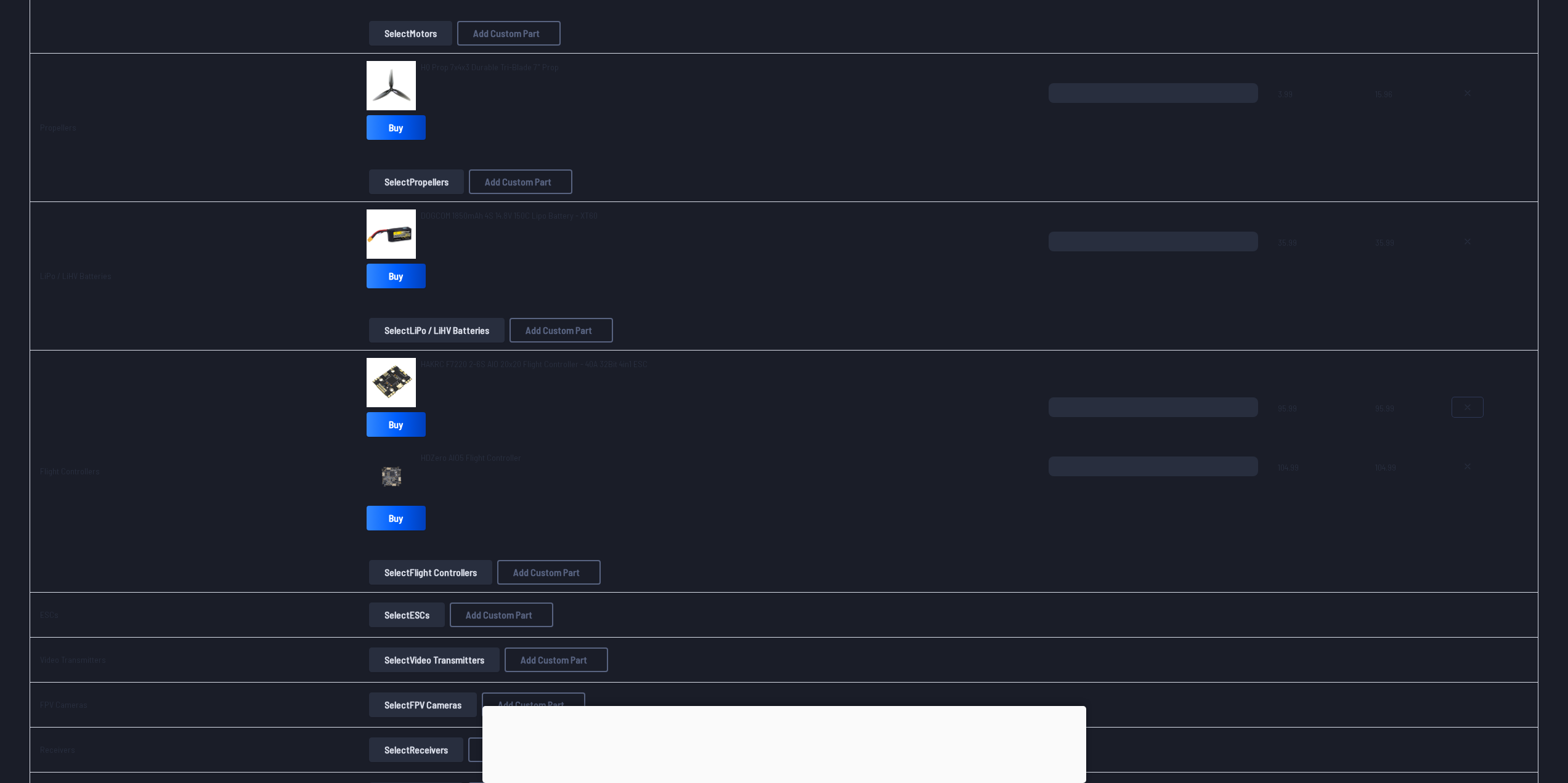
click at [1468, 408] on icon at bounding box center [1468, 407] width 10 height 10
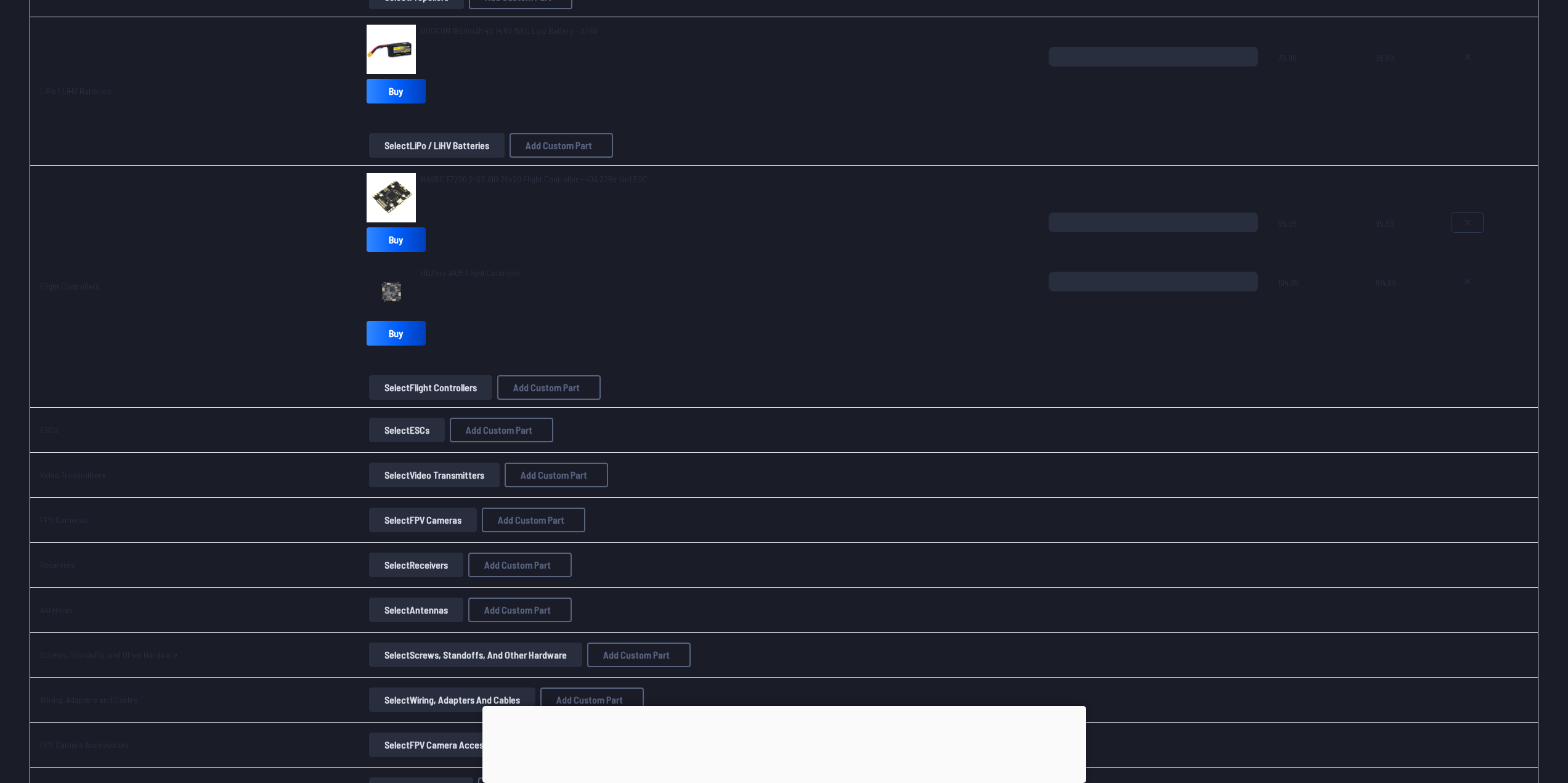
type textarea "**********"
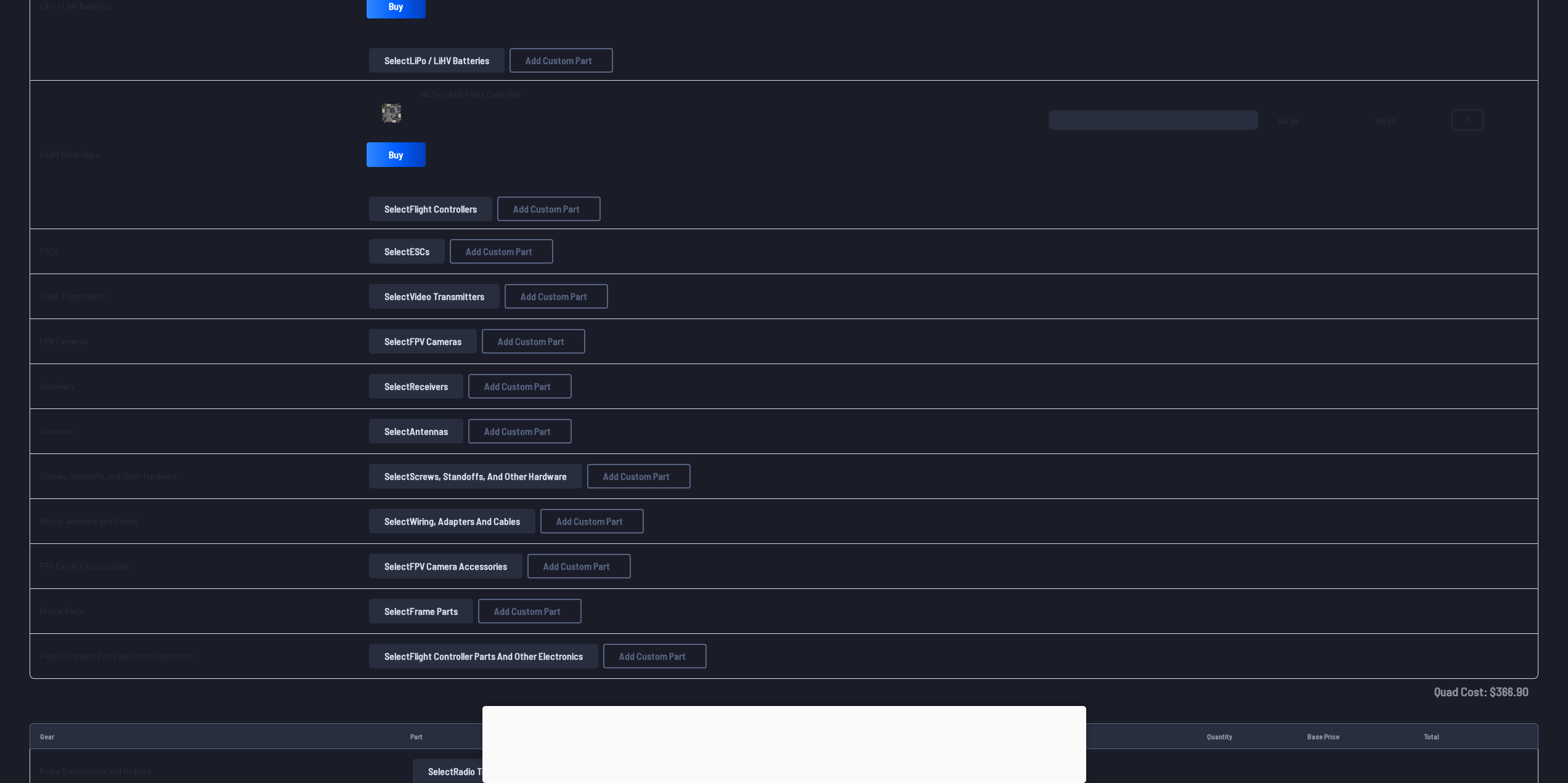
scroll to position [678, 0]
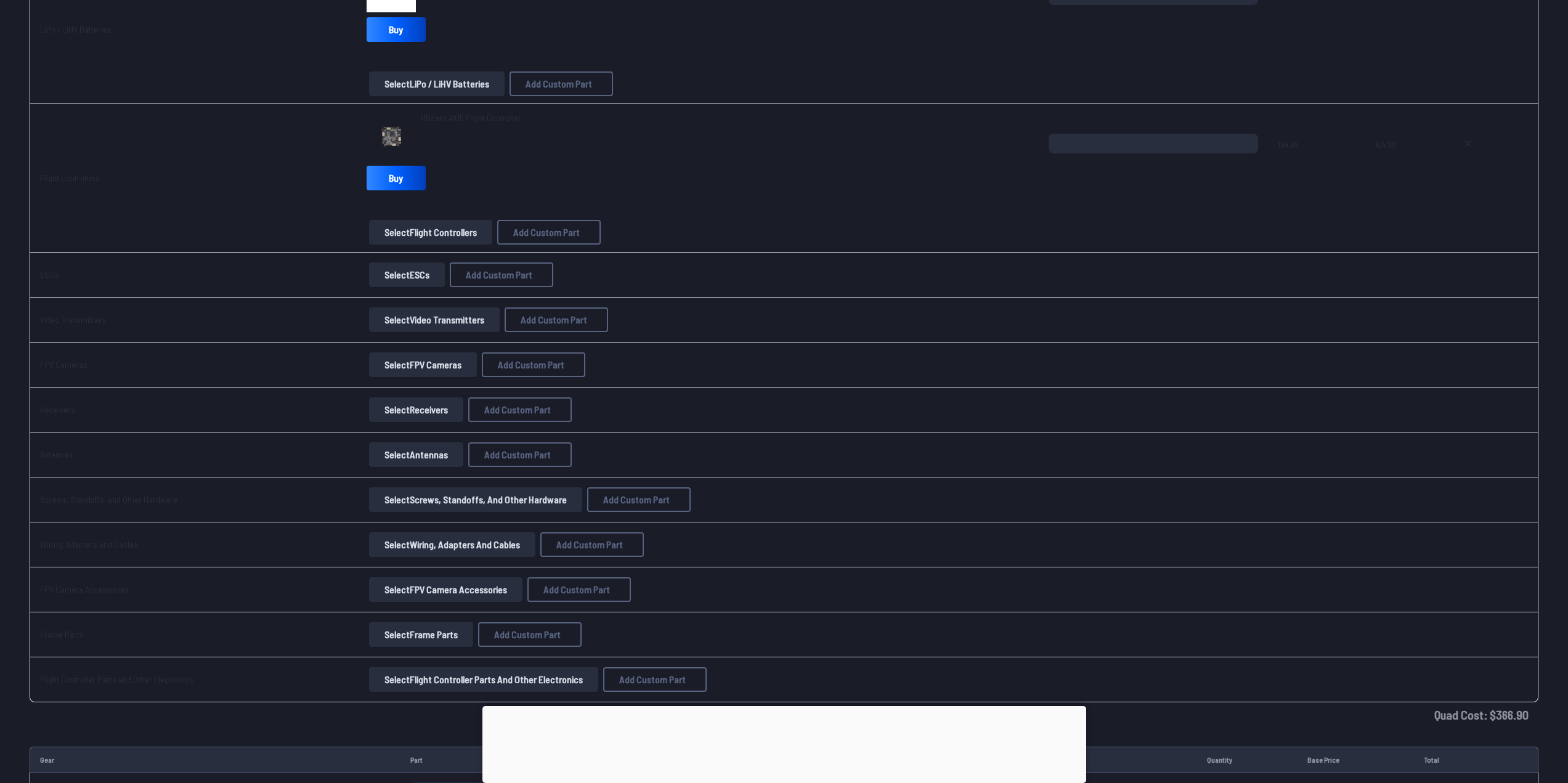
click at [59, 172] on link "Flight Controllers" at bounding box center [70, 177] width 60 height 10
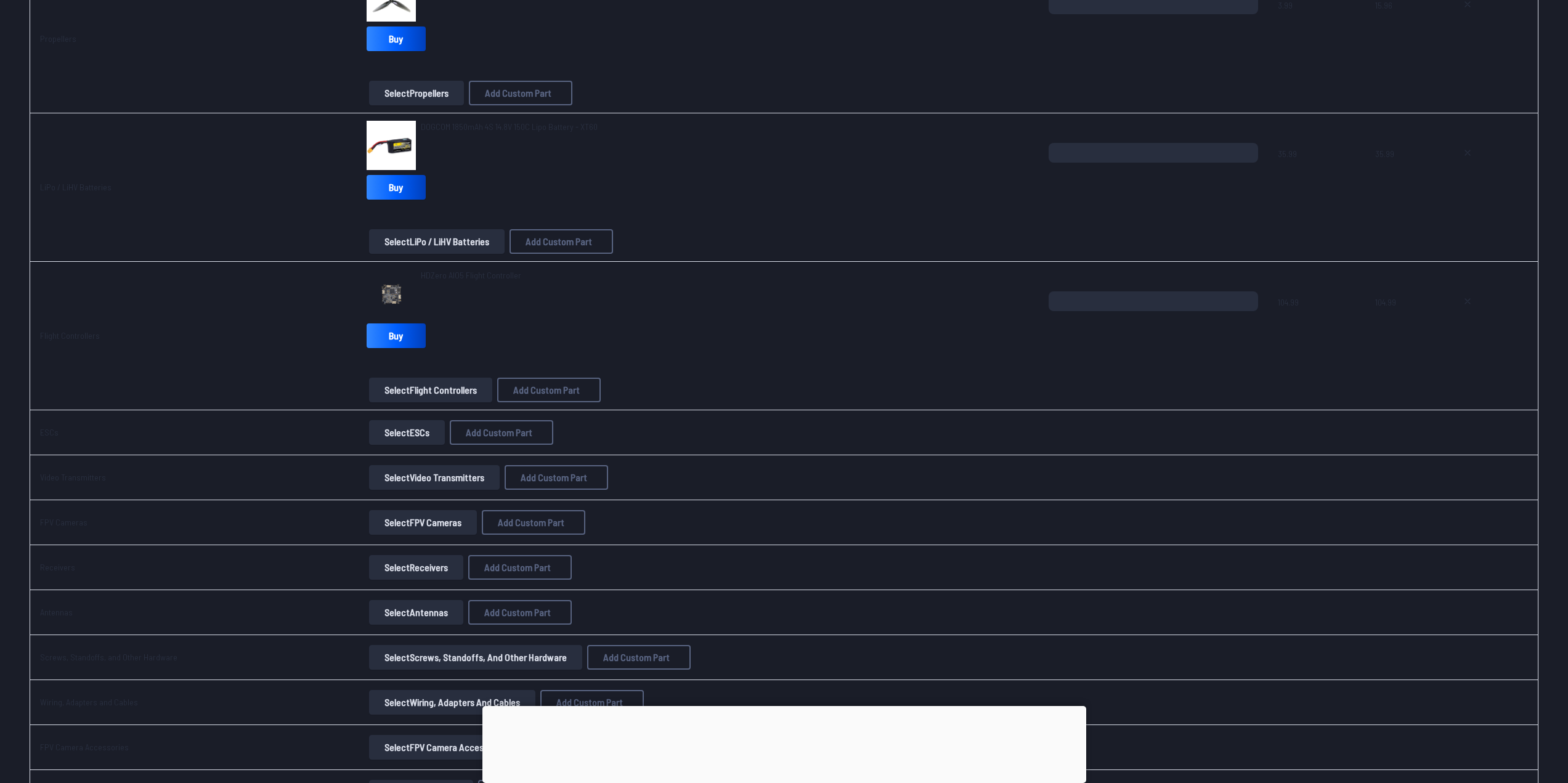
scroll to position [554, 0]
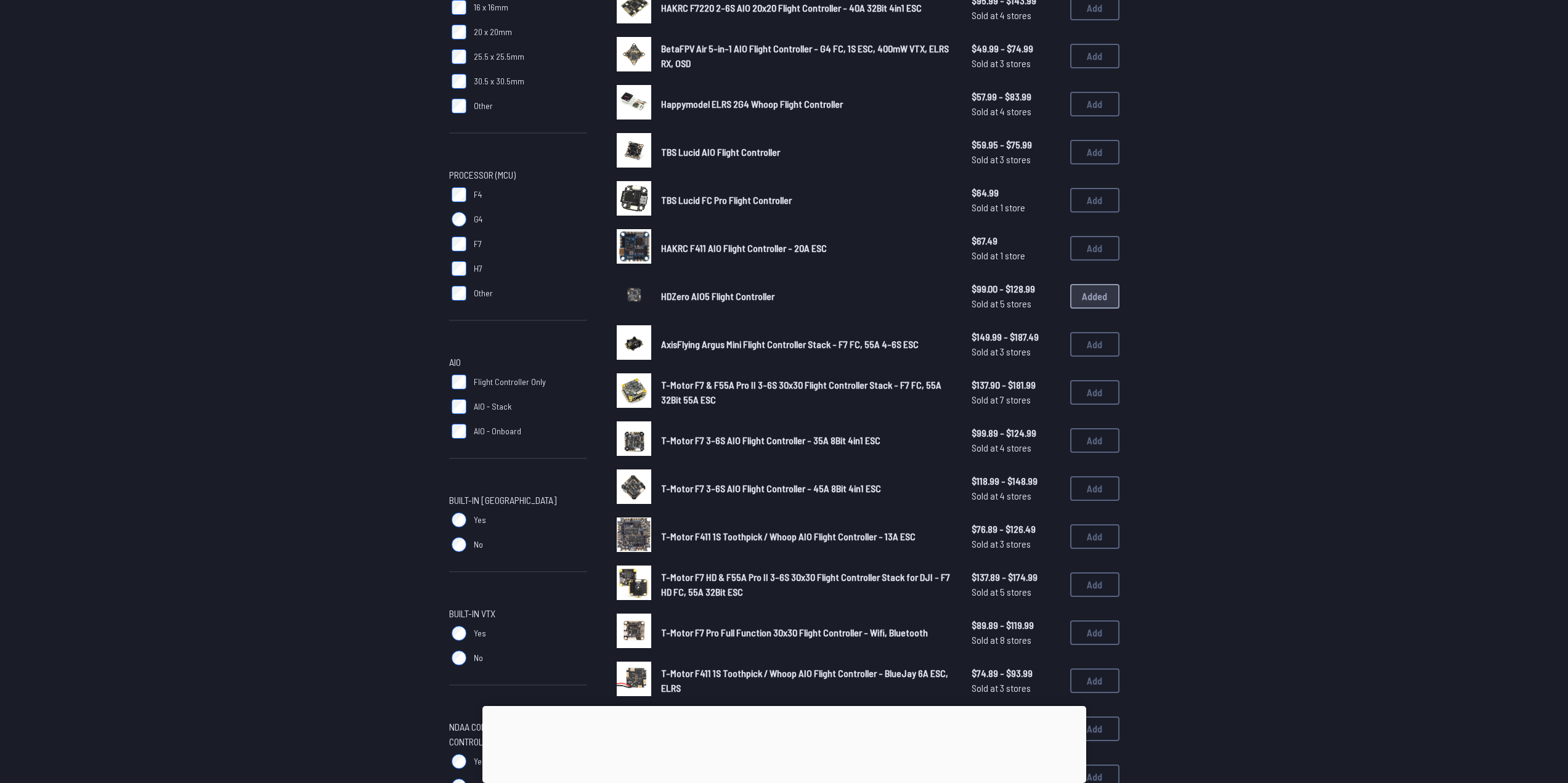
scroll to position [308, 0]
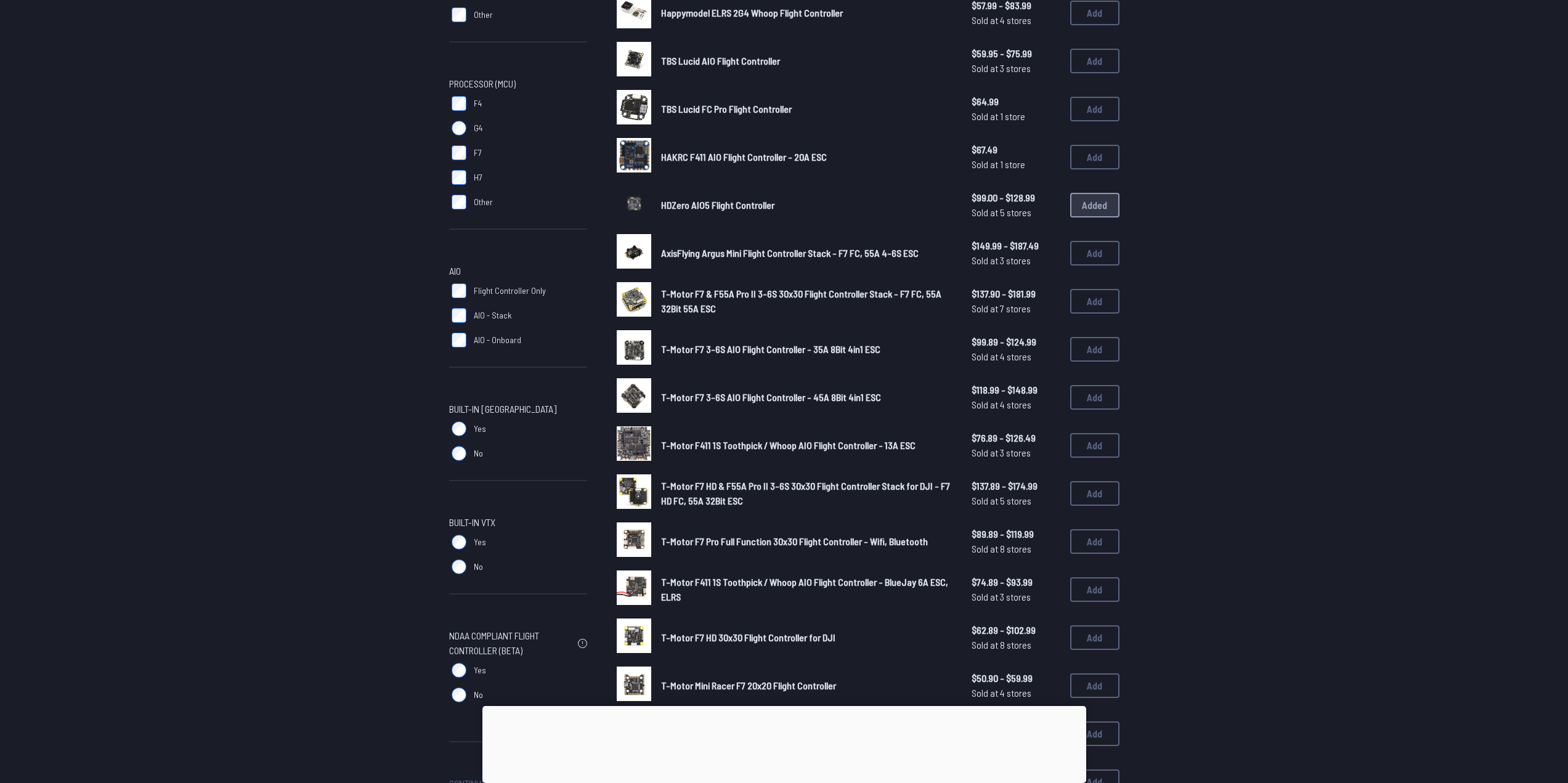
click at [457, 419] on label "Yes" at bounding box center [518, 429] width 138 height 25
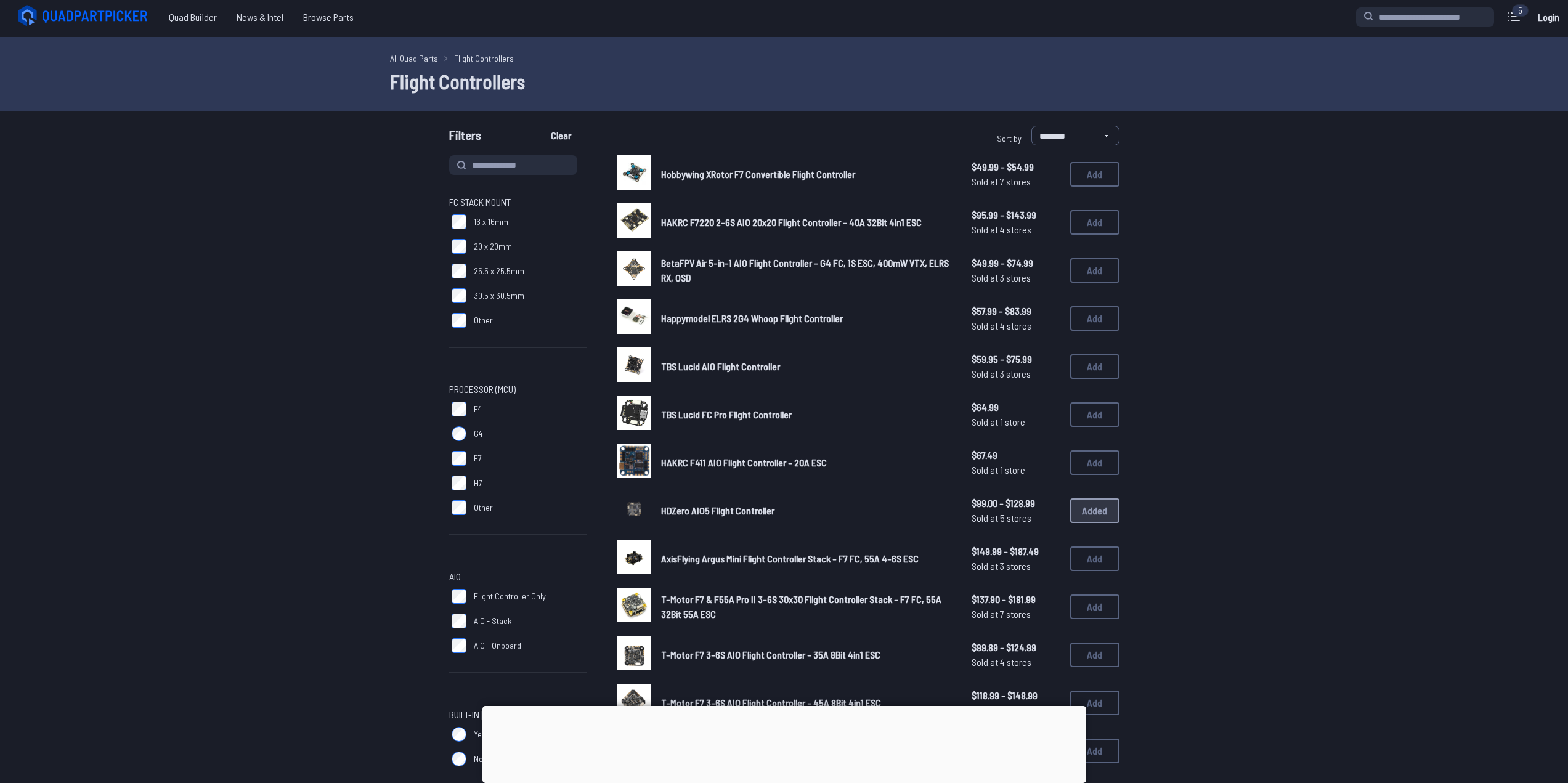
scroll to position [0, 0]
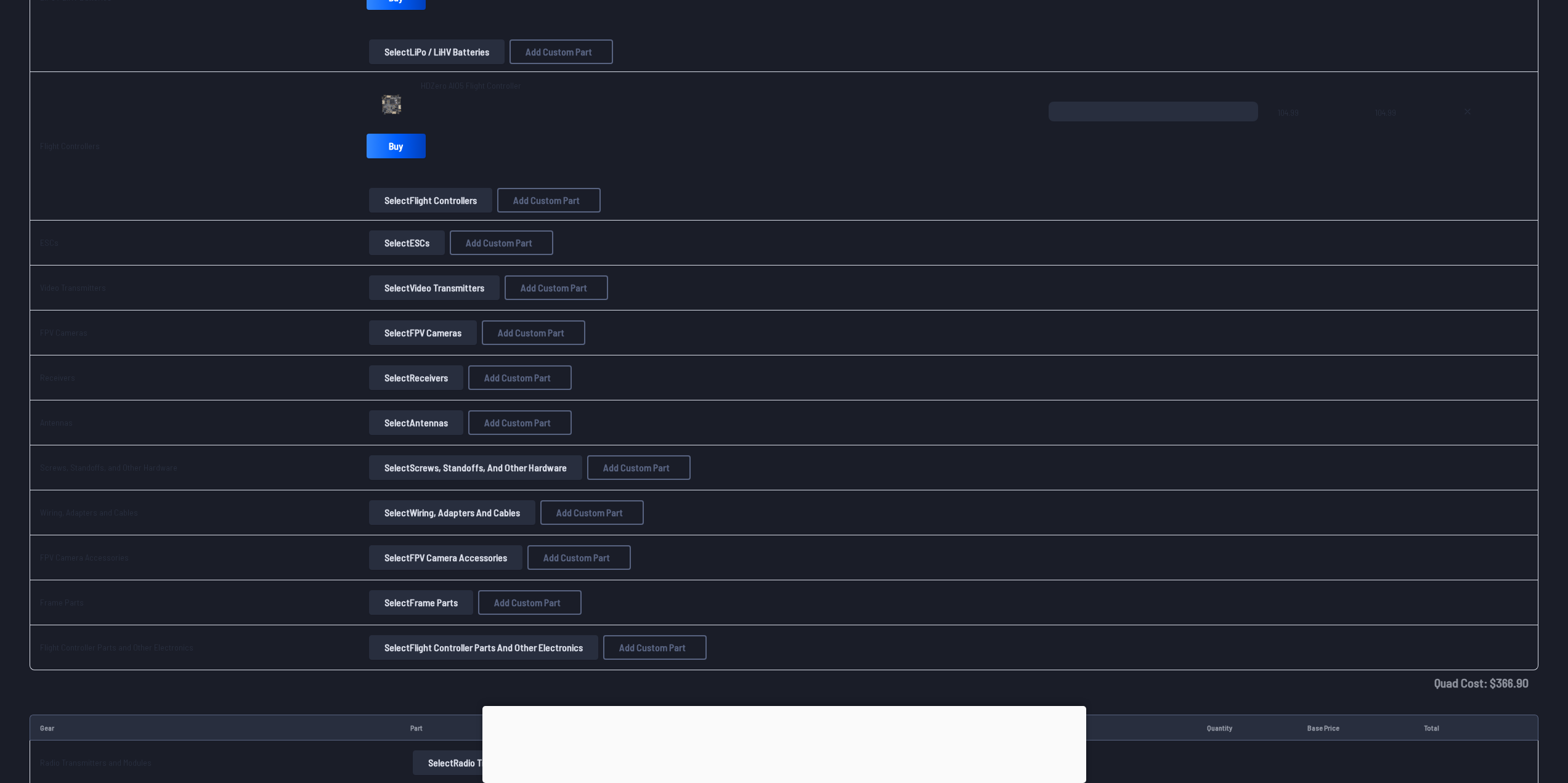
scroll to position [678, 0]
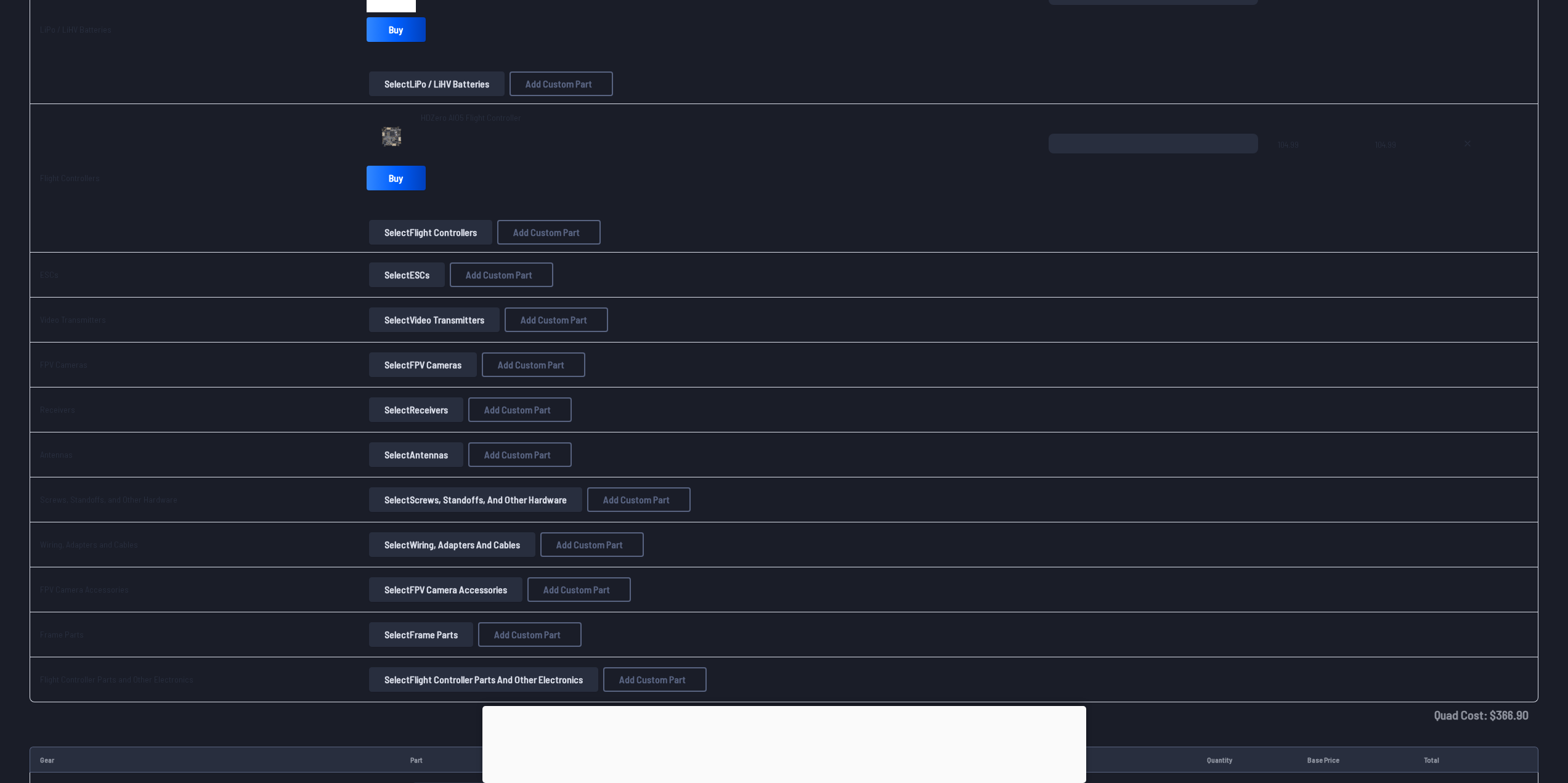
drag, startPoint x: 63, startPoint y: 269, endPoint x: 91, endPoint y: 270, distance: 28.0
click at [64, 269] on td "ESCs" at bounding box center [193, 275] width 327 height 45
click at [472, 273] on span "Add Custom Part" at bounding box center [499, 275] width 67 height 10
select select "**********"
click at [910, 220] on icon at bounding box center [905, 225] width 11 height 11
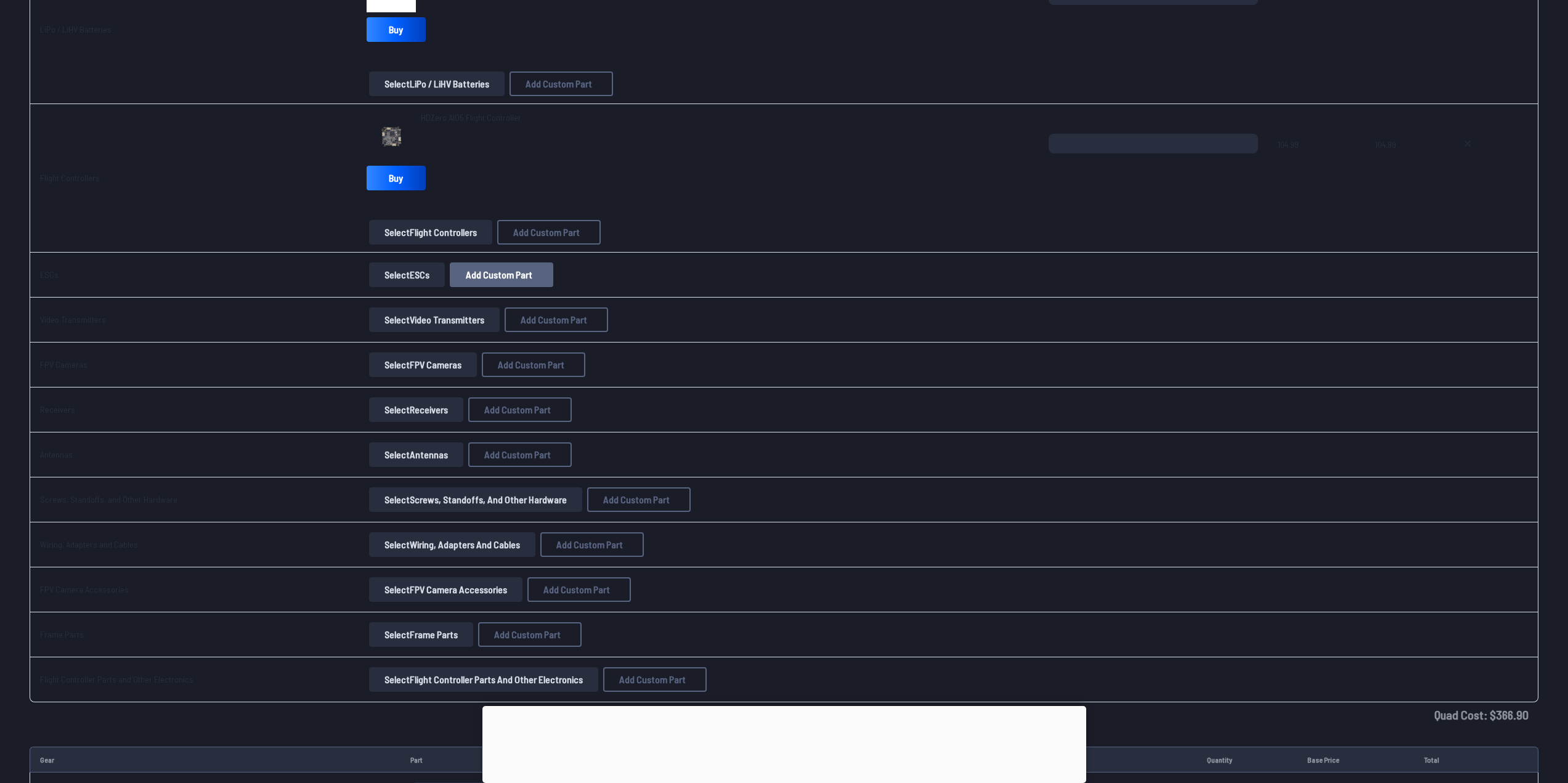
click at [514, 277] on span "Add Custom Part" at bounding box center [499, 275] width 67 height 10
click at [702, 273] on input at bounding box center [789, 282] width 262 height 26
type input "**********"
click at [890, 217] on button at bounding box center [905, 225] width 30 height 18
click at [502, 278] on span "Add Custom Part" at bounding box center [499, 275] width 67 height 10
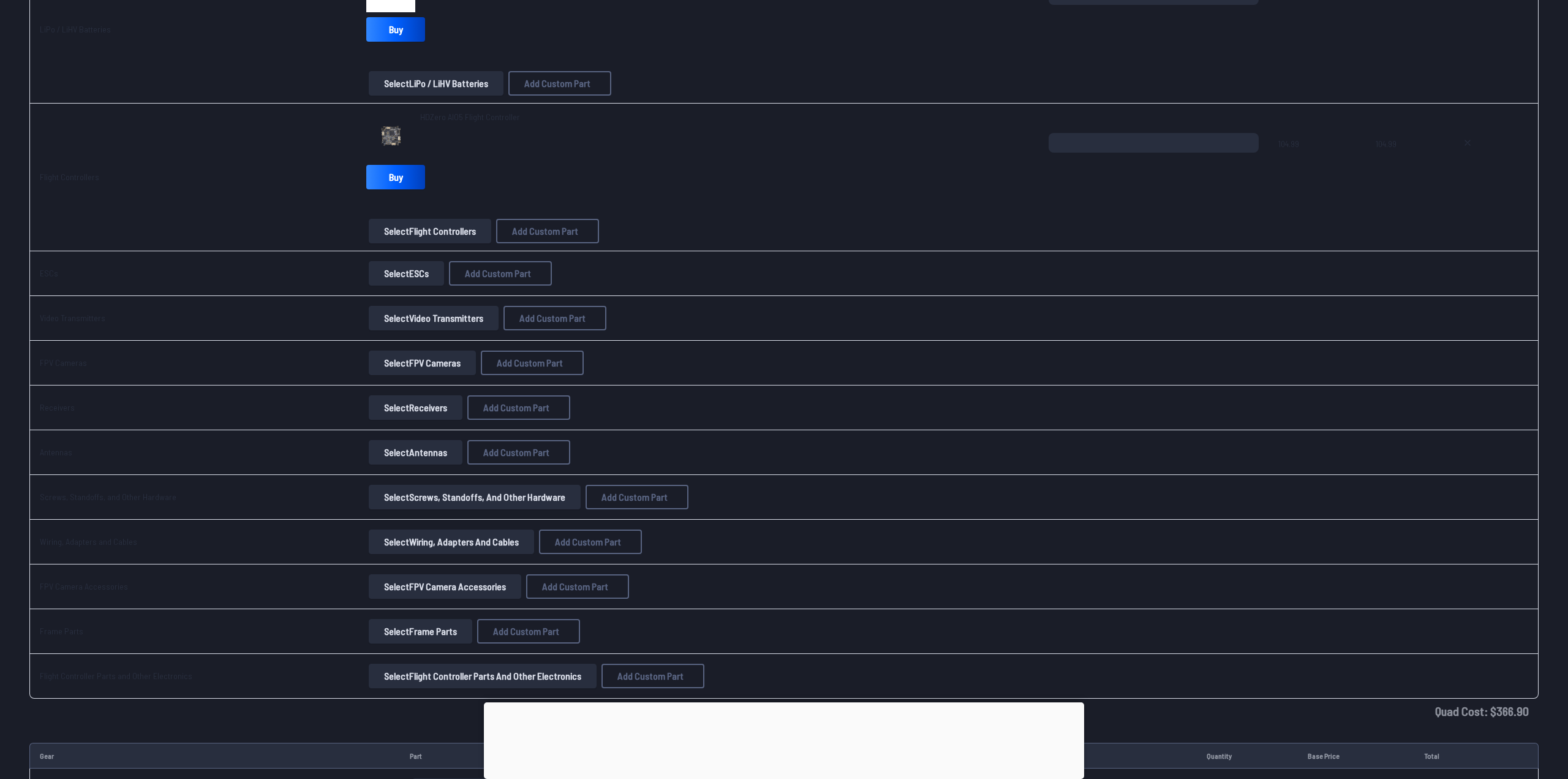
click at [886, 563] on button "Add Custom Part" at bounding box center [876, 554] width 78 height 18
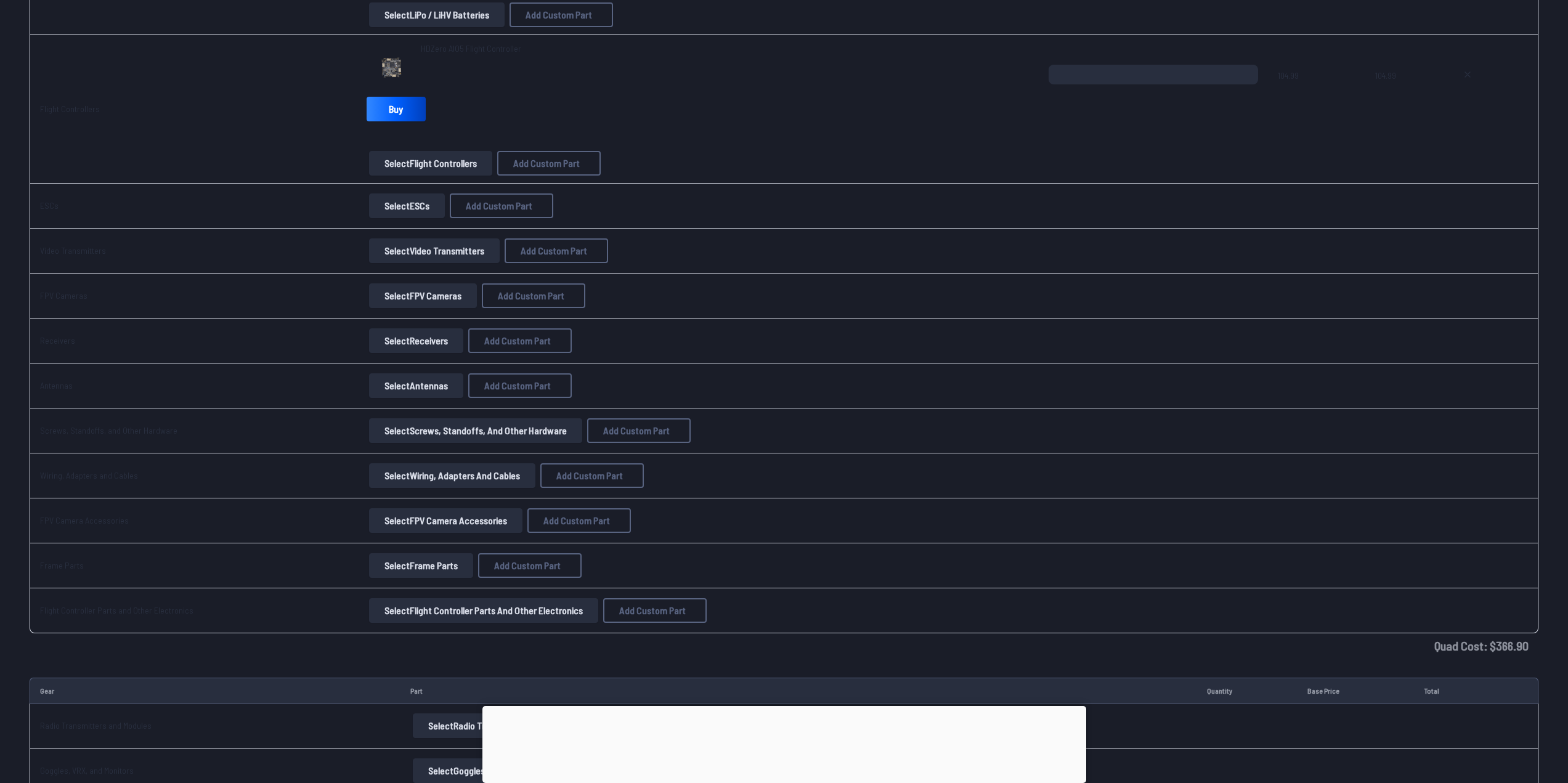
scroll to position [738, 0]
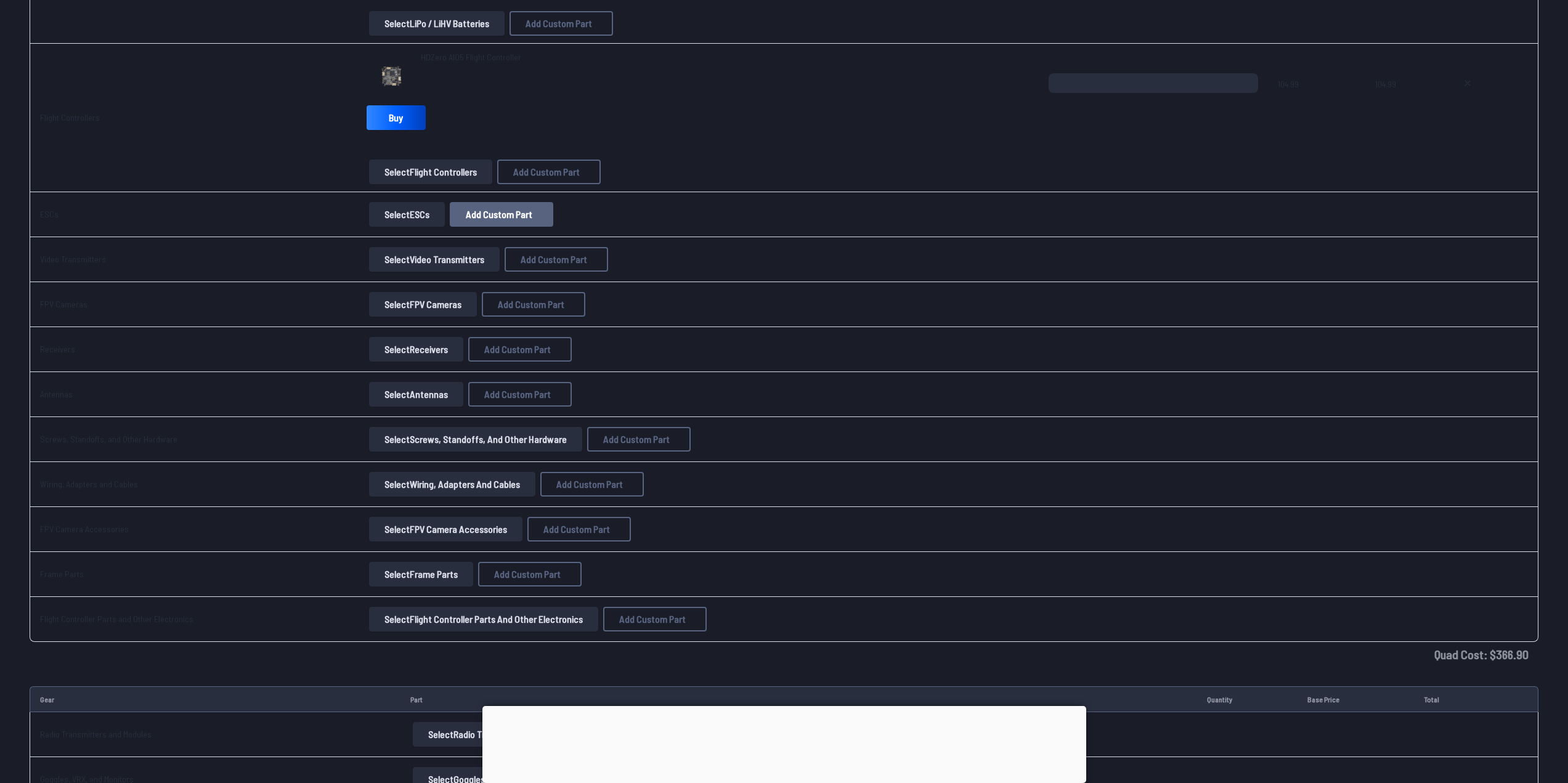
click at [517, 225] on button "Add Custom Part" at bounding box center [502, 214] width 104 height 25
click at [674, 384] on input "*" at bounding box center [789, 392] width 262 height 26
click at [684, 522] on div "**********" at bounding box center [789, 385] width 284 height 277
click at [680, 508] on select at bounding box center [789, 494] width 262 height 26
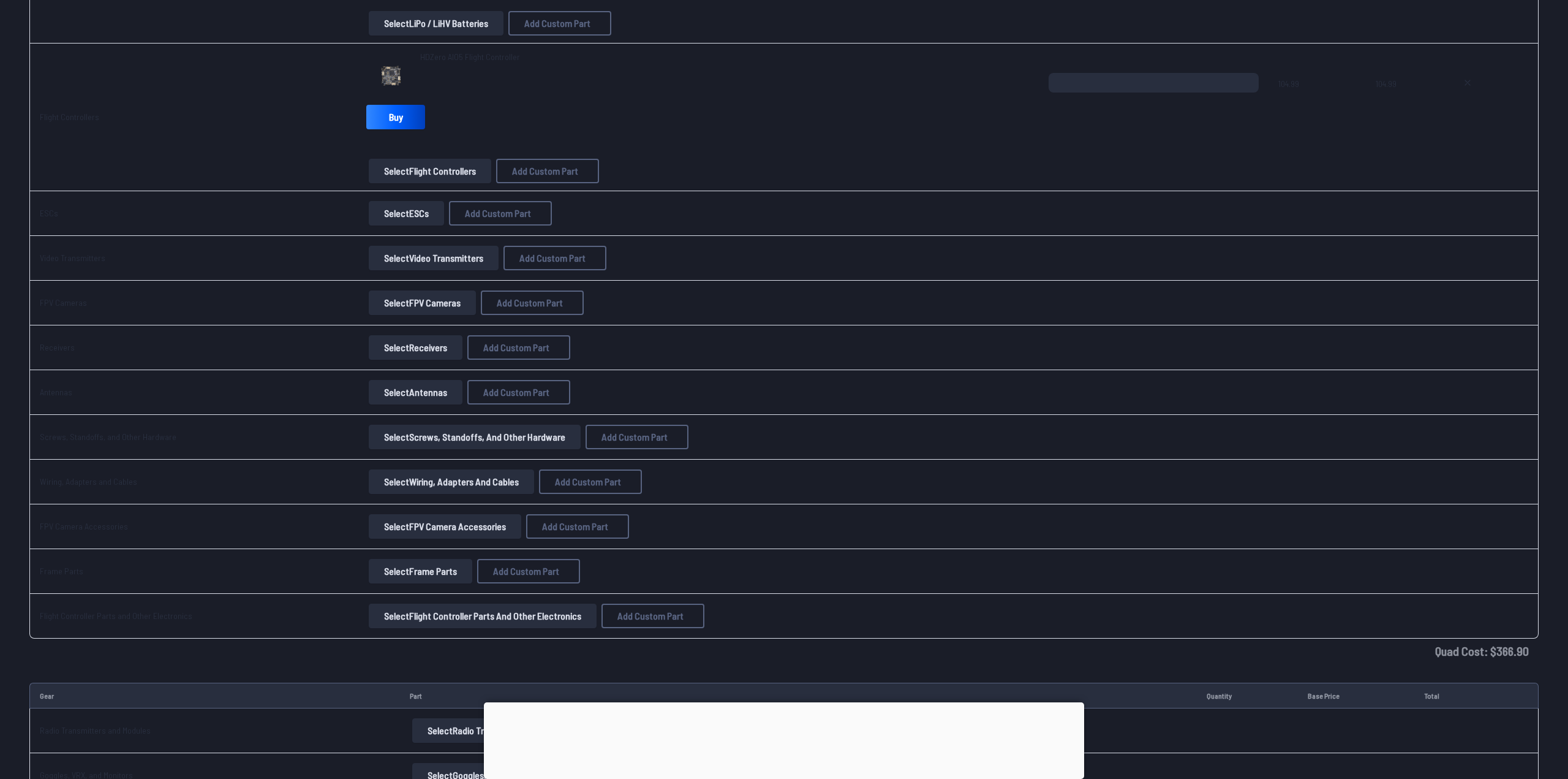
click at [674, 454] on input at bounding box center [784, 441] width 260 height 26
click at [674, 340] on input at bounding box center [784, 340] width 260 height 26
type input "****"
click at [884, 563] on button "Add Custom Part" at bounding box center [876, 554] width 78 height 18
click at [409, 210] on button "Select ESCs" at bounding box center [404, 213] width 75 height 25
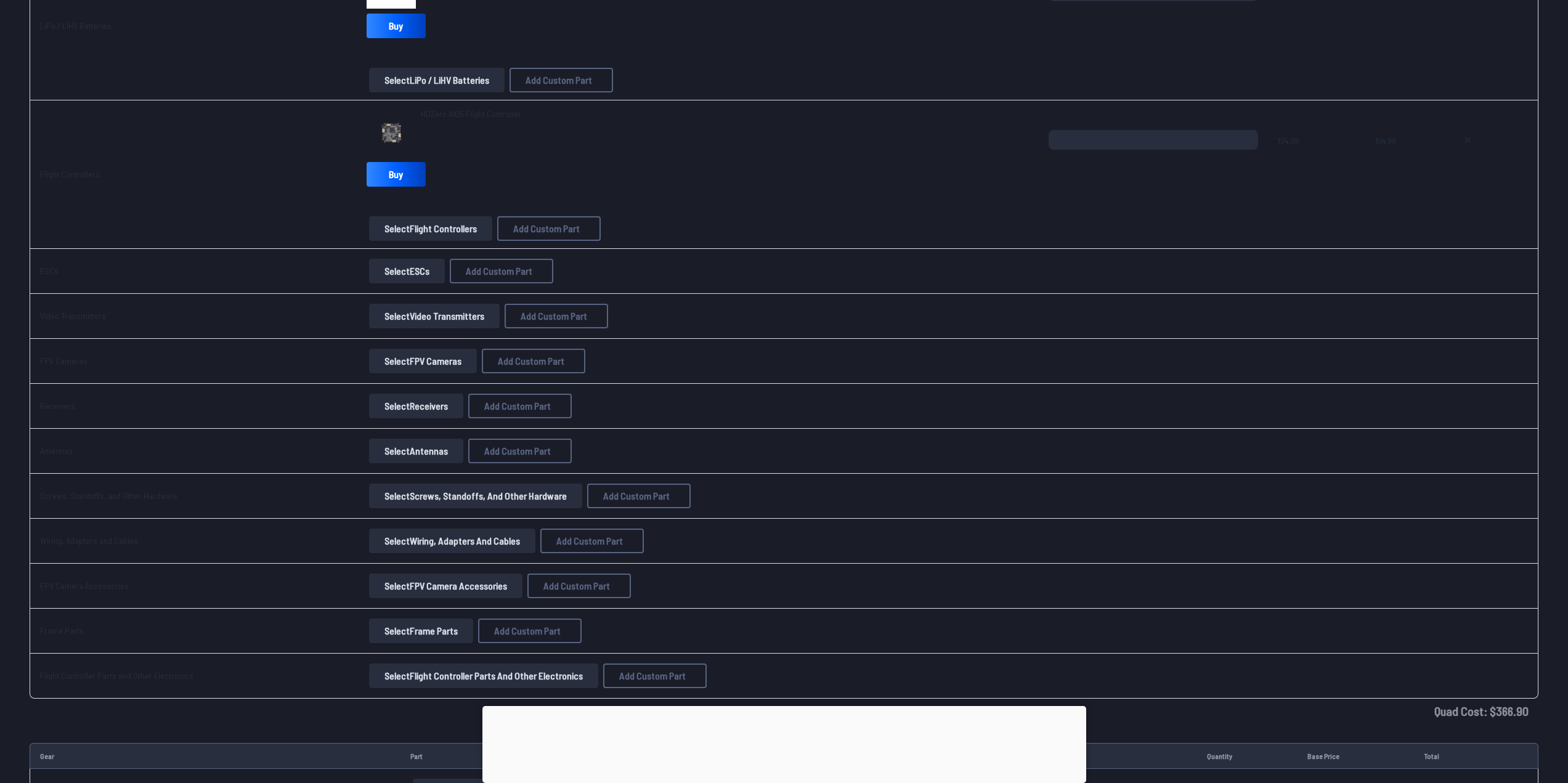
scroll to position [615, 0]
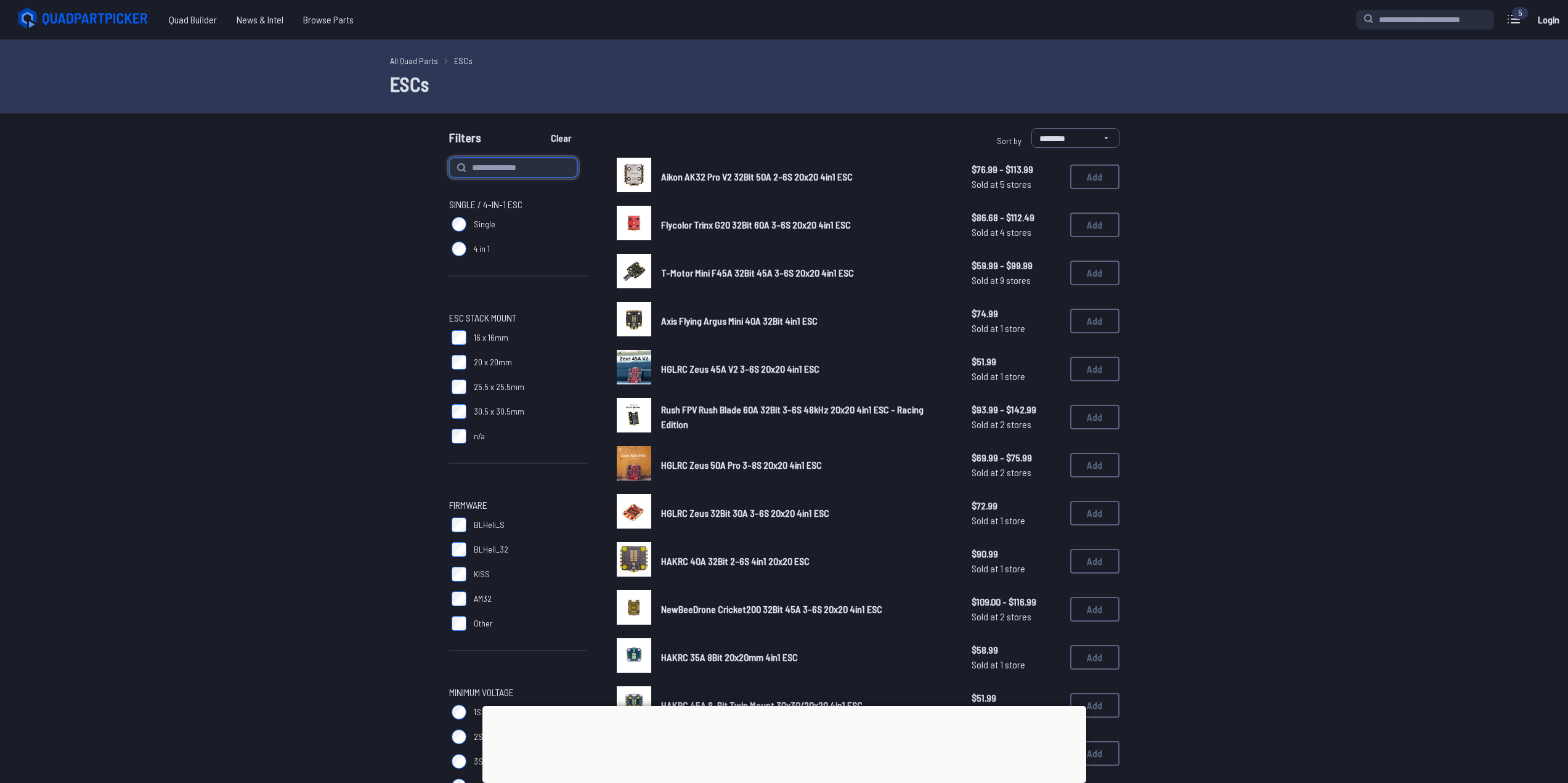
click at [473, 174] on input at bounding box center [513, 168] width 128 height 20
click at [499, 169] on input "****" at bounding box center [513, 168] width 128 height 20
type input "****"
click at [541, 128] on button "Clear" at bounding box center [561, 138] width 41 height 20
type input "****"
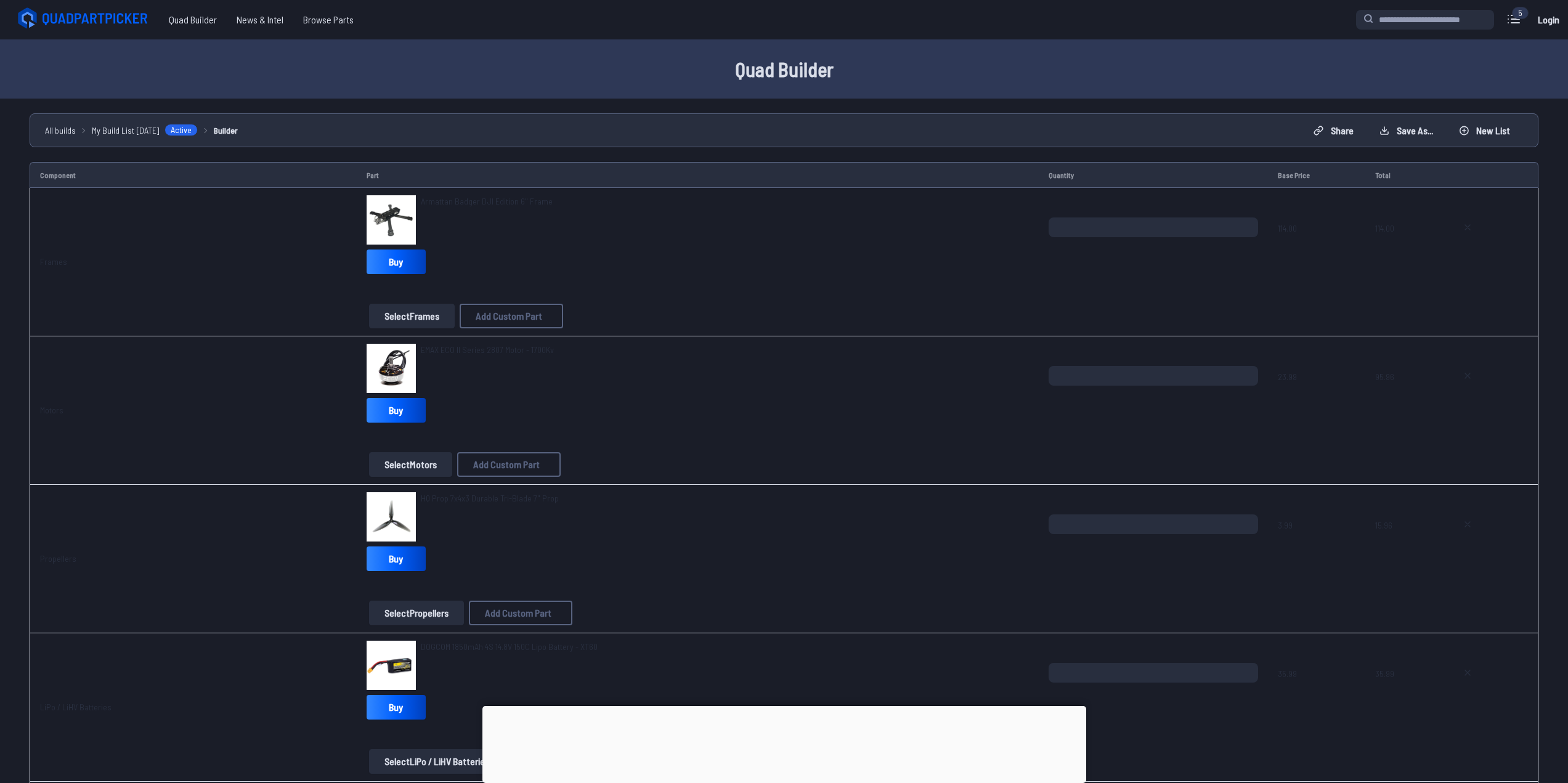
scroll to position [615, 0]
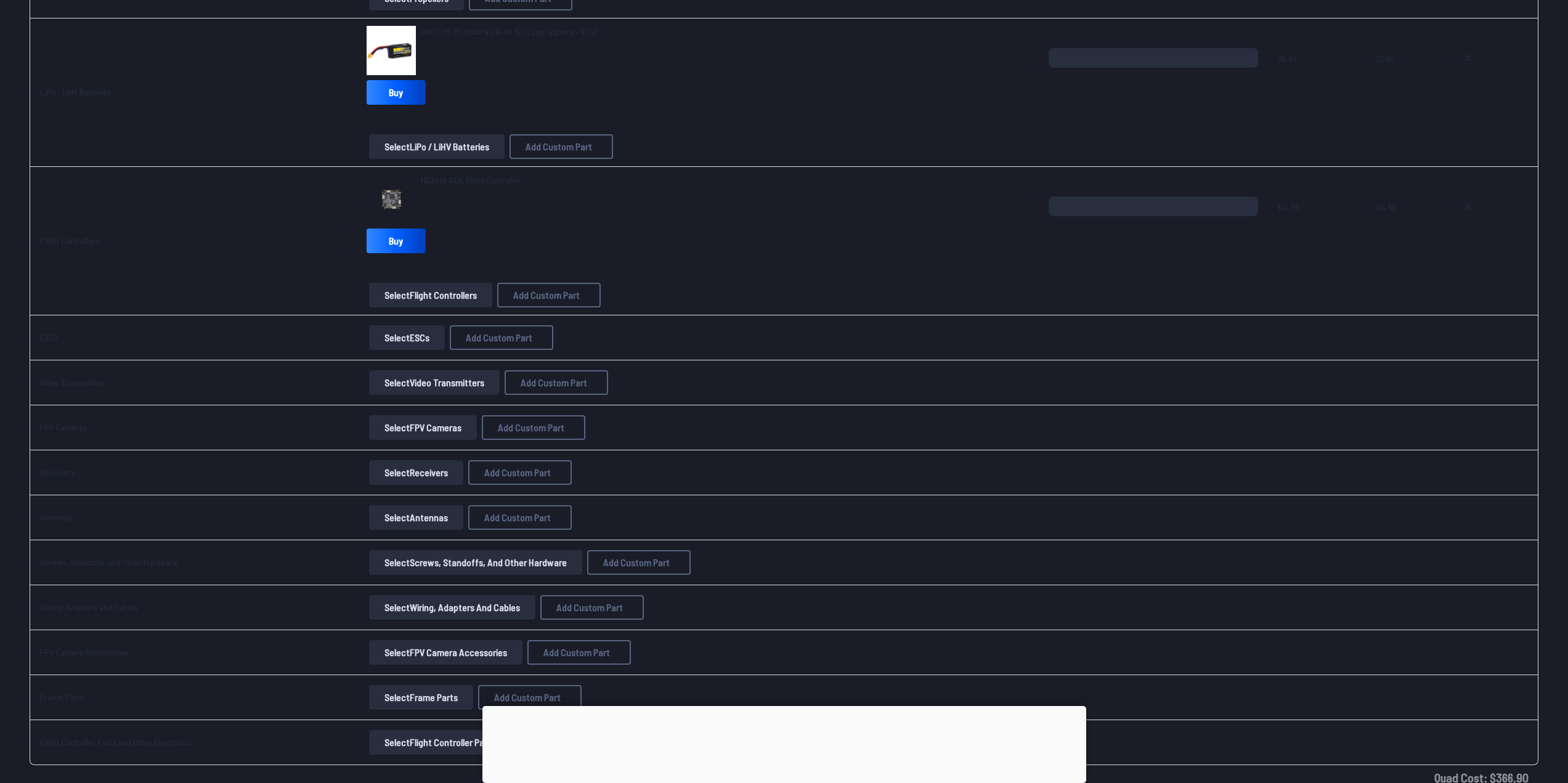
click at [393, 471] on button "Select Receivers" at bounding box center [416, 473] width 94 height 25
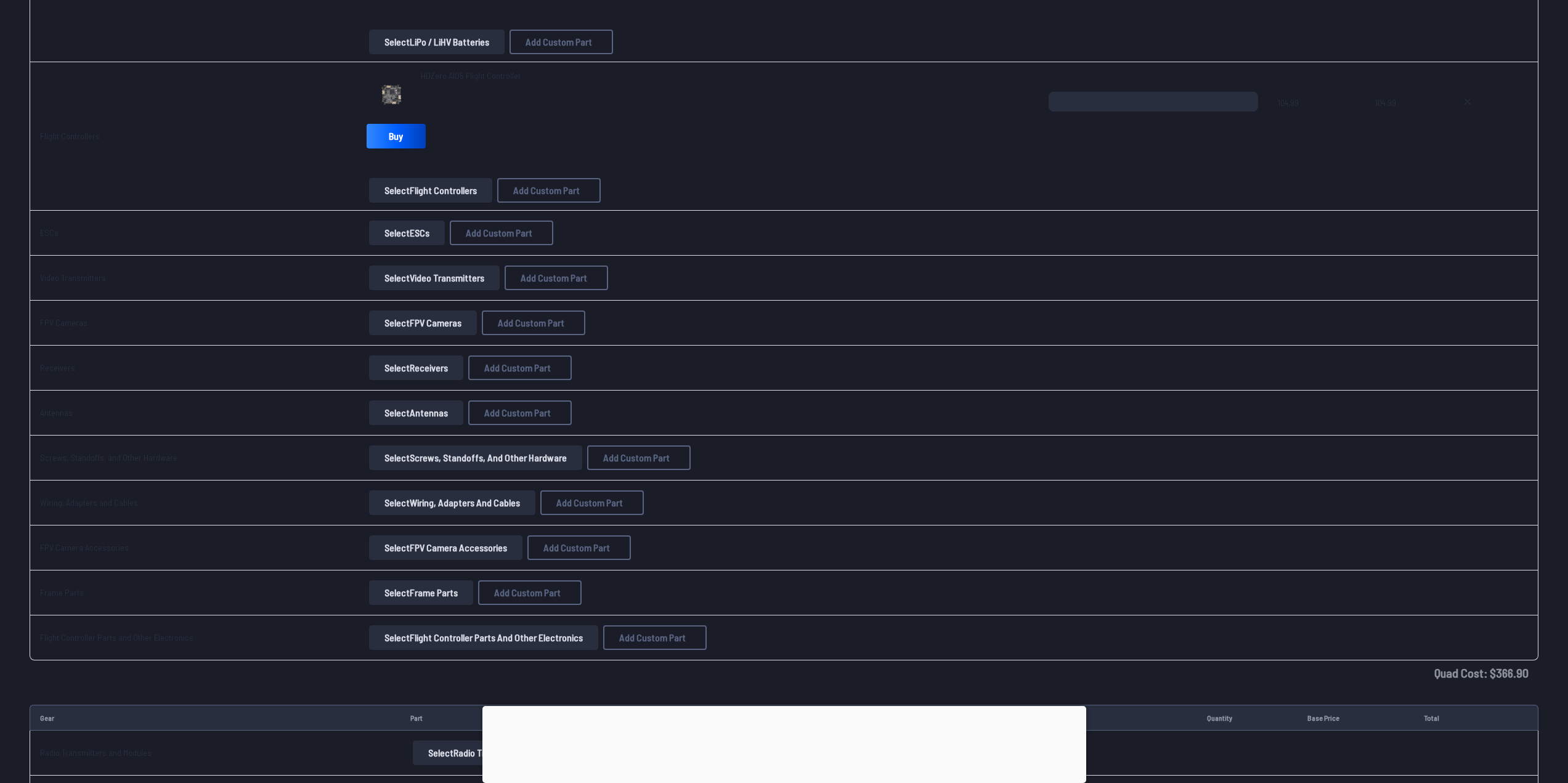
scroll to position [738, 0]
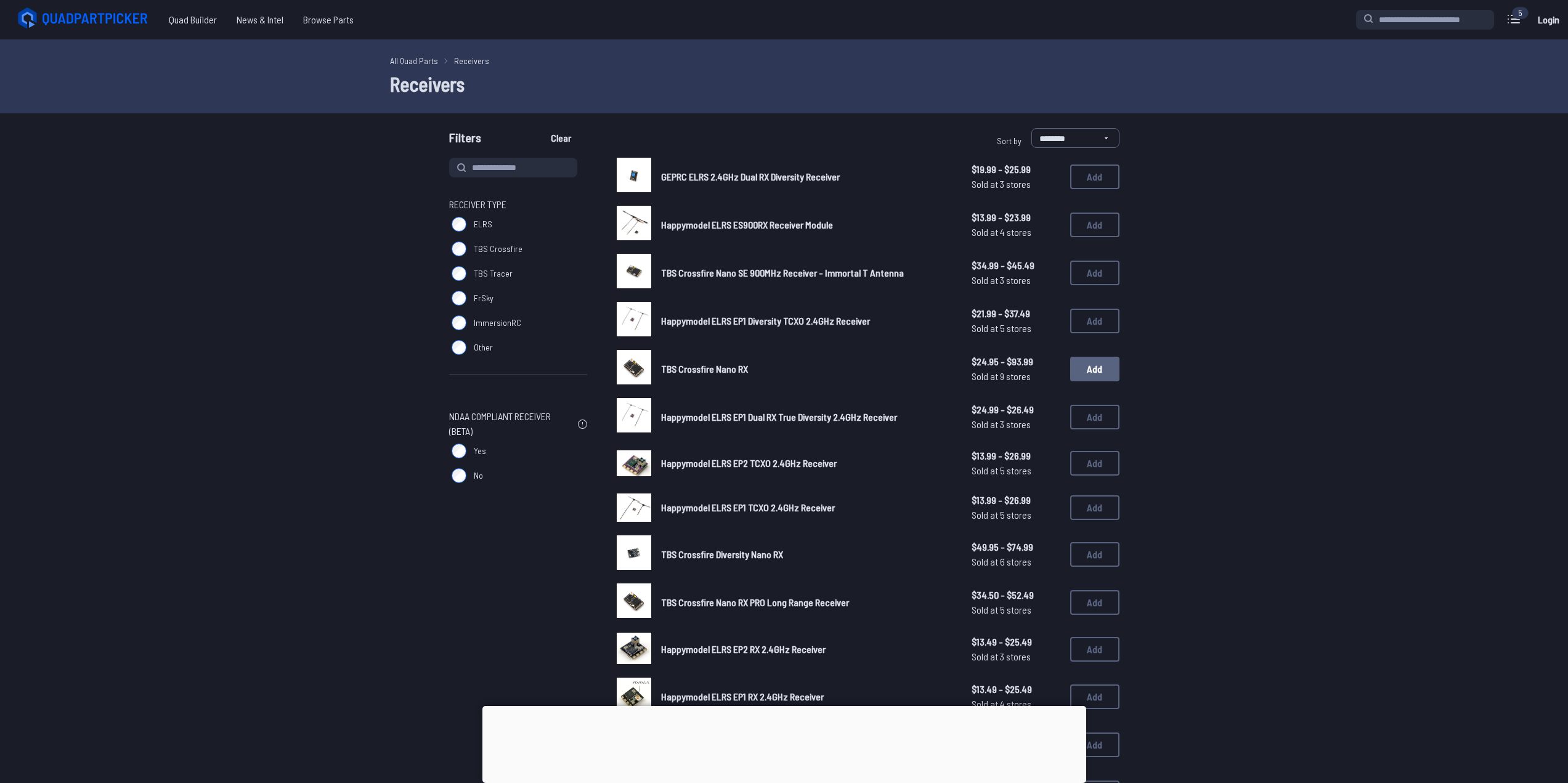
click at [1099, 376] on button "Add" at bounding box center [1095, 369] width 49 height 25
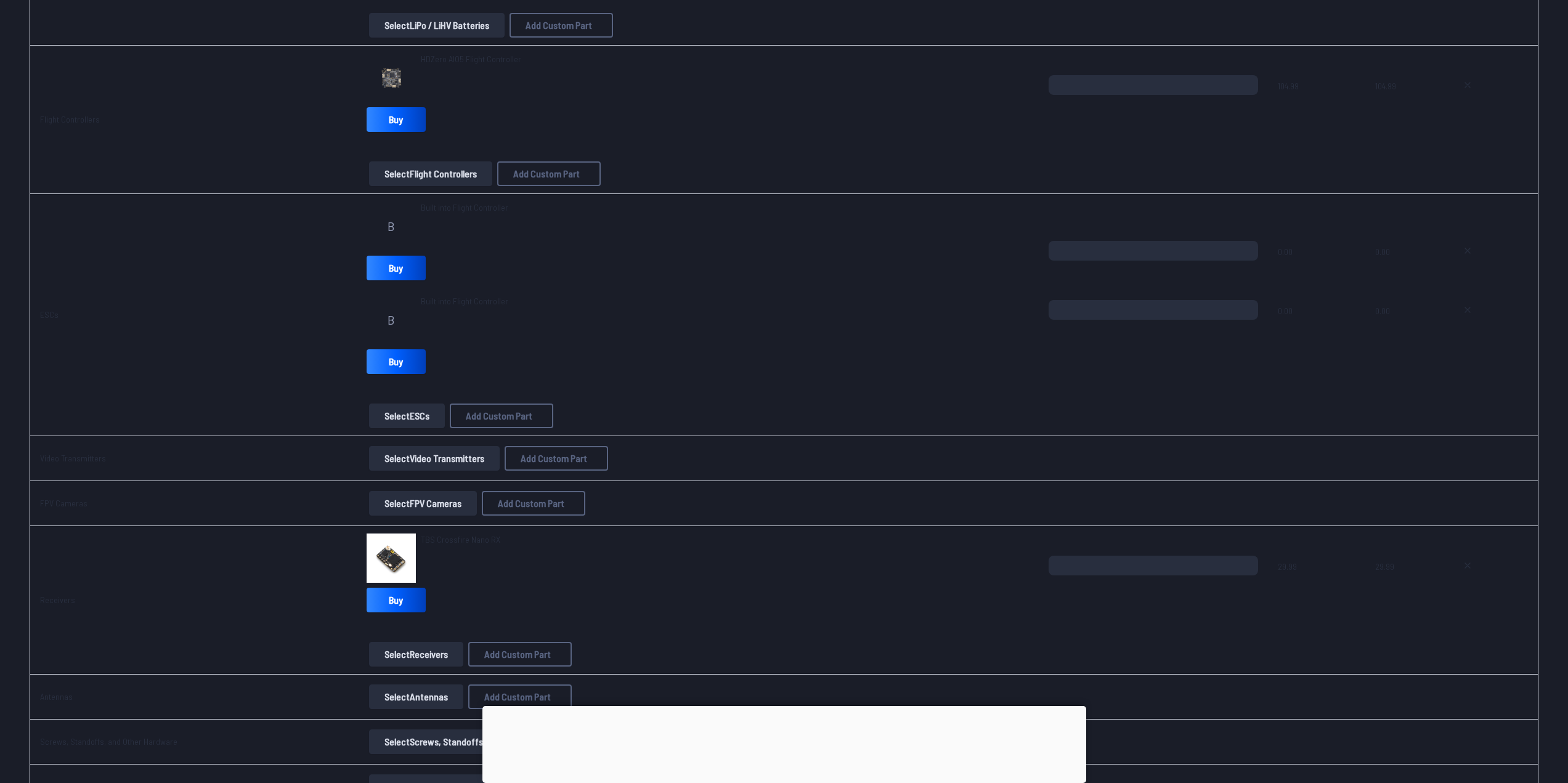
scroll to position [739, 0]
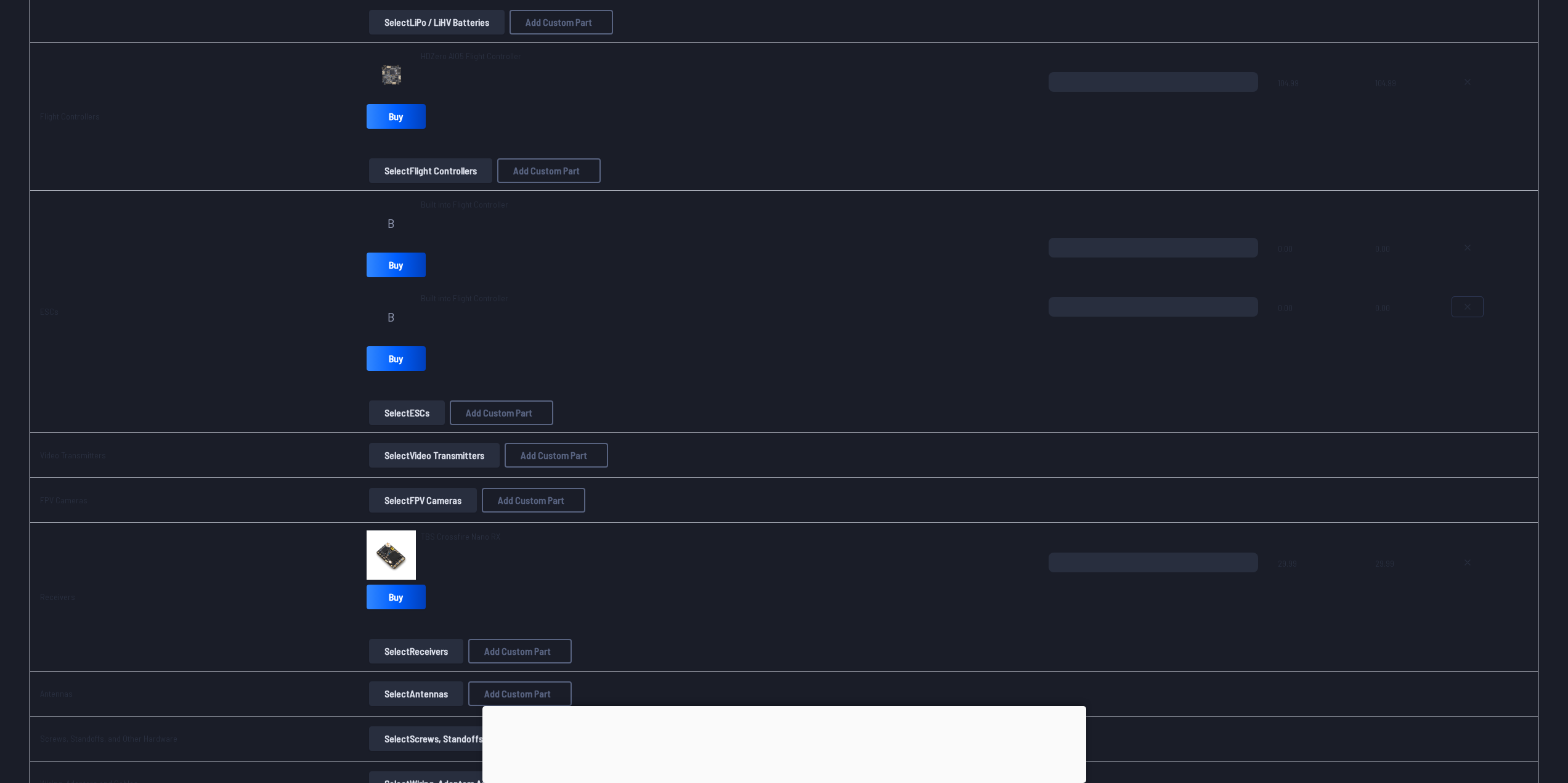
click at [1469, 309] on icon at bounding box center [1468, 307] width 10 height 10
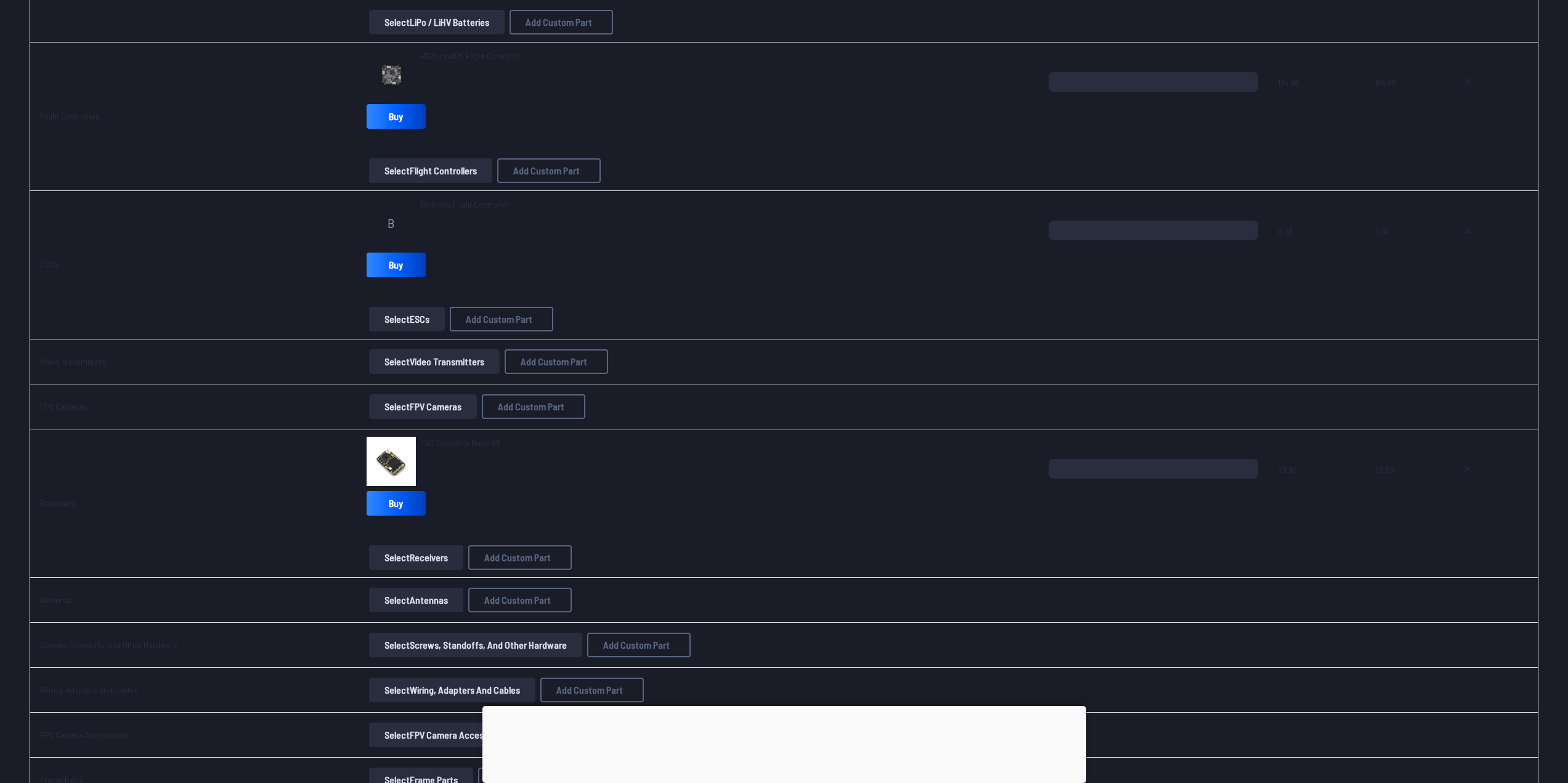
click at [433, 563] on button "Select Receivers" at bounding box center [416, 558] width 94 height 25
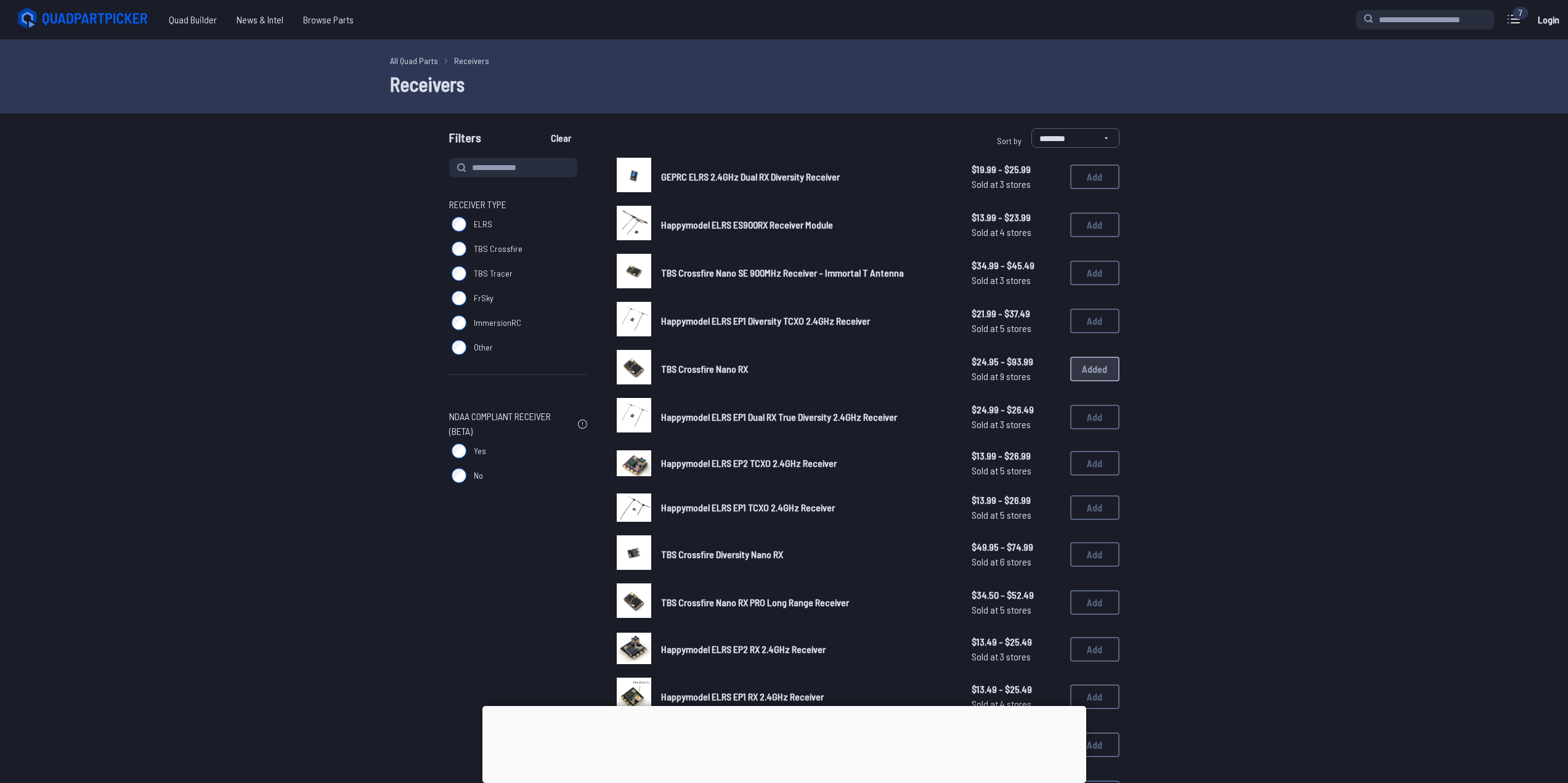
drag, startPoint x: 466, startPoint y: 383, endPoint x: 530, endPoint y: 245, distance: 152.1
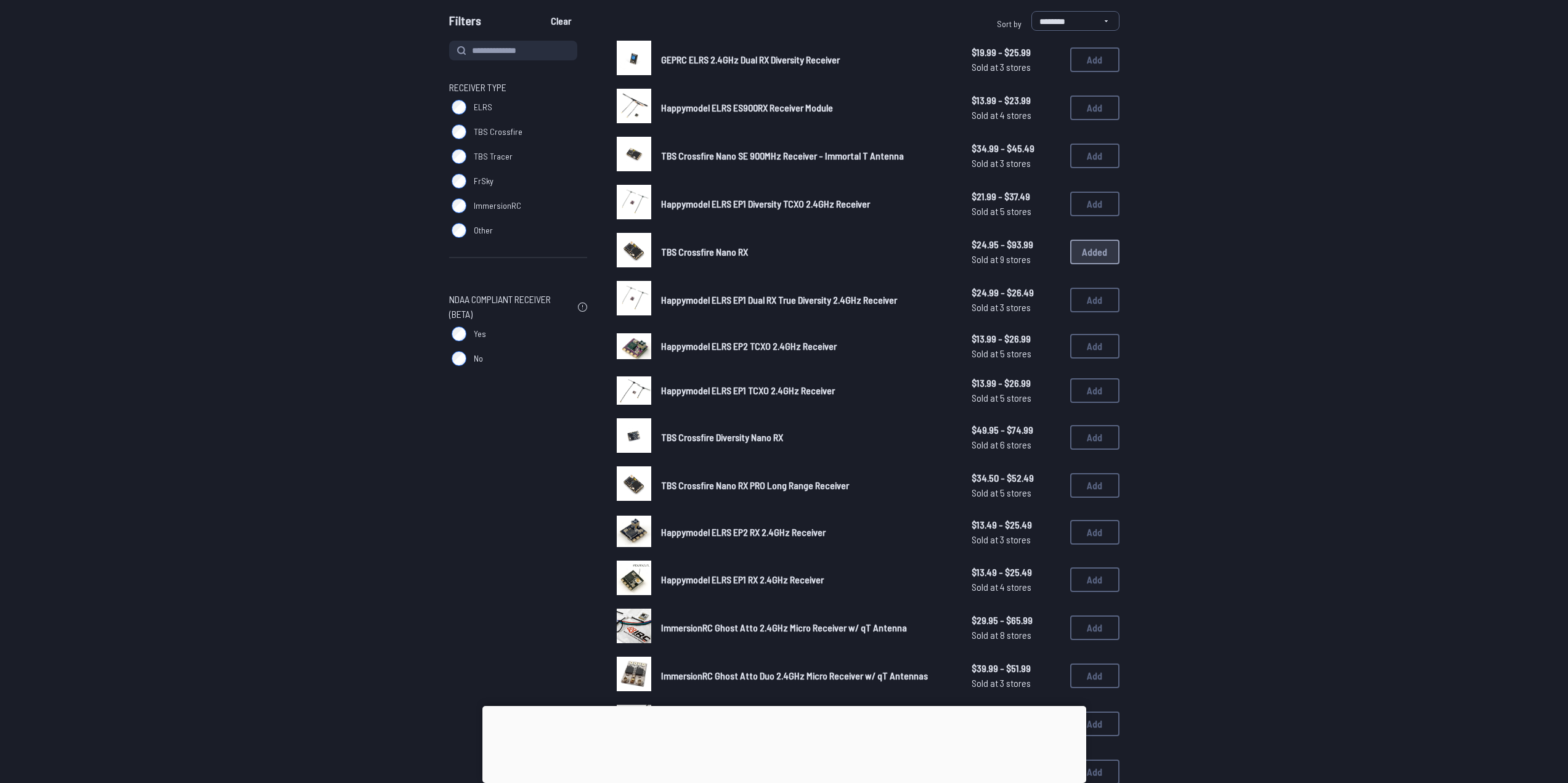
scroll to position [123, 0]
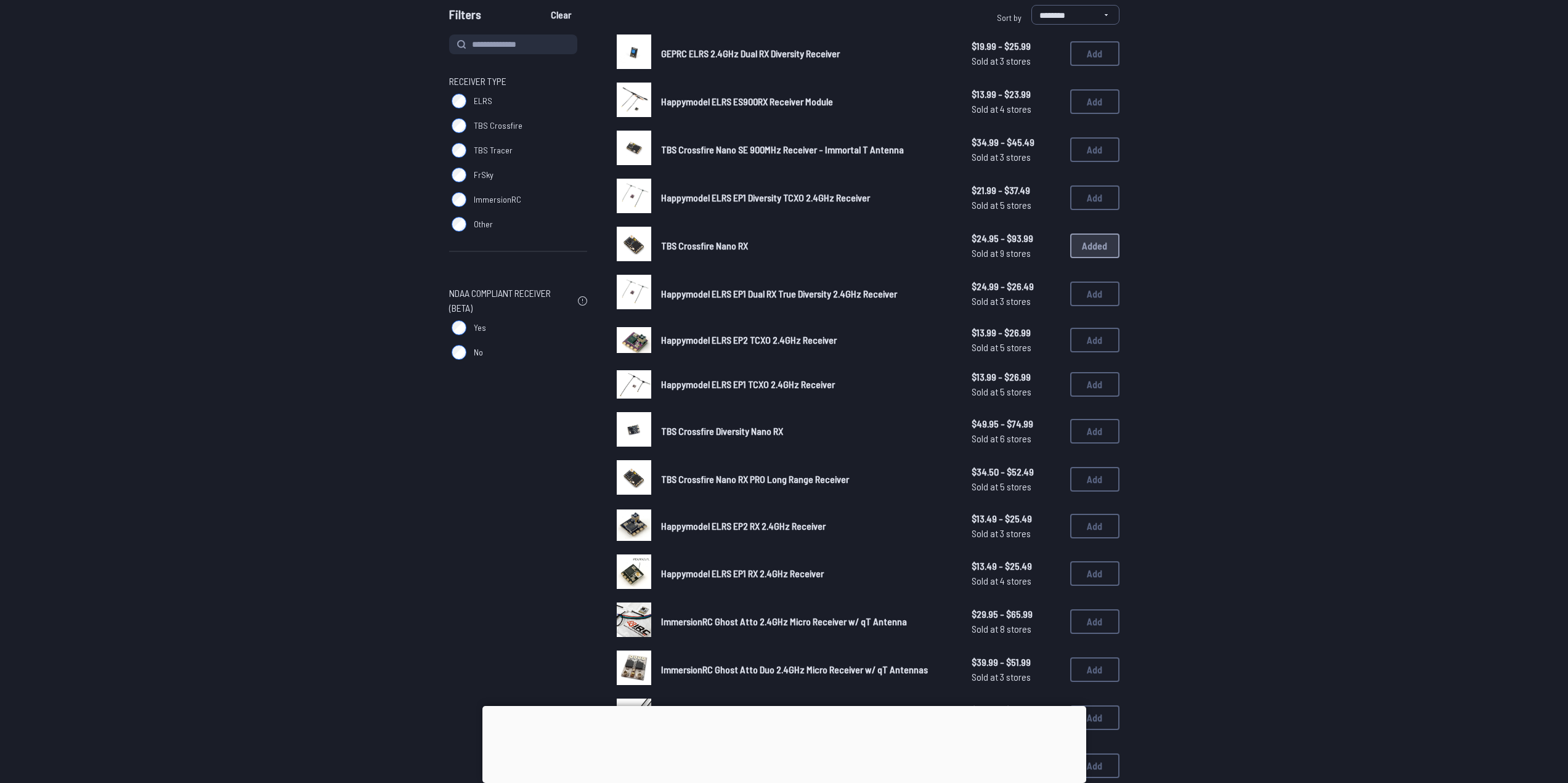
drag, startPoint x: 707, startPoint y: 242, endPoint x: 735, endPoint y: 248, distance: 28.6
click at [735, 248] on span "TBS Crossfire Nano RX" at bounding box center [704, 245] width 87 height 12
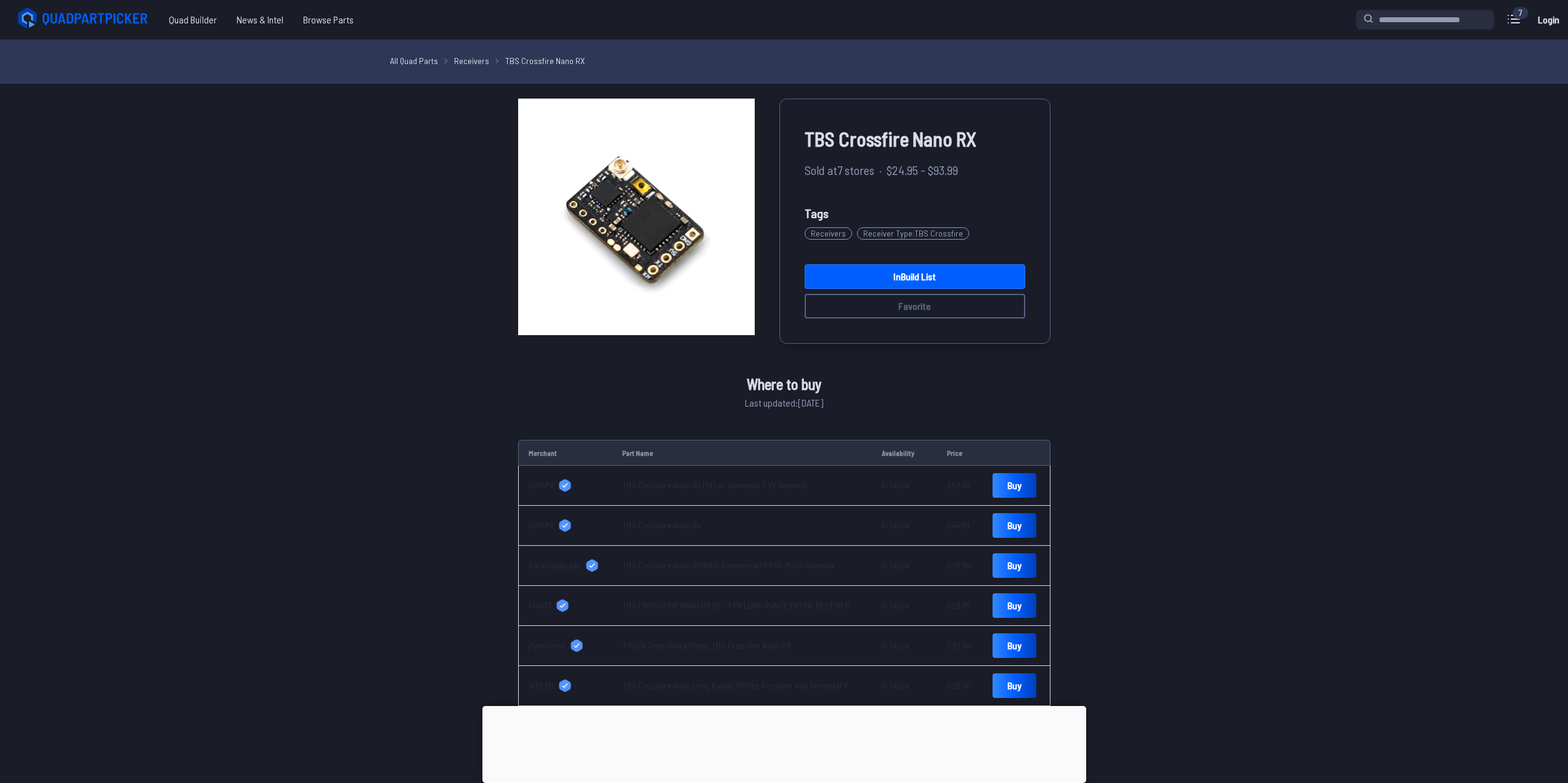
drag, startPoint x: 470, startPoint y: 205, endPoint x: 494, endPoint y: 90, distance: 117.5
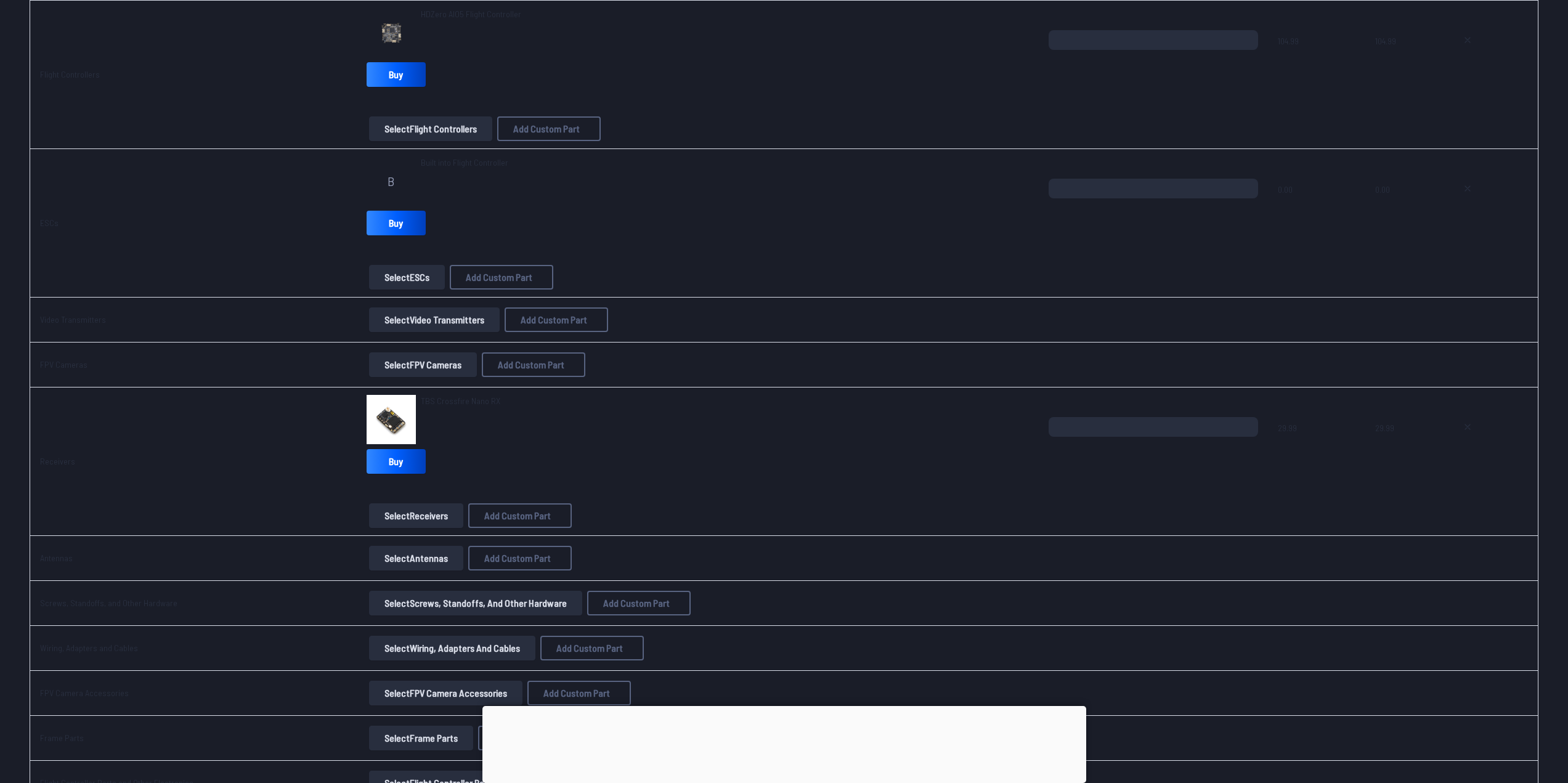
scroll to position [986, 0]
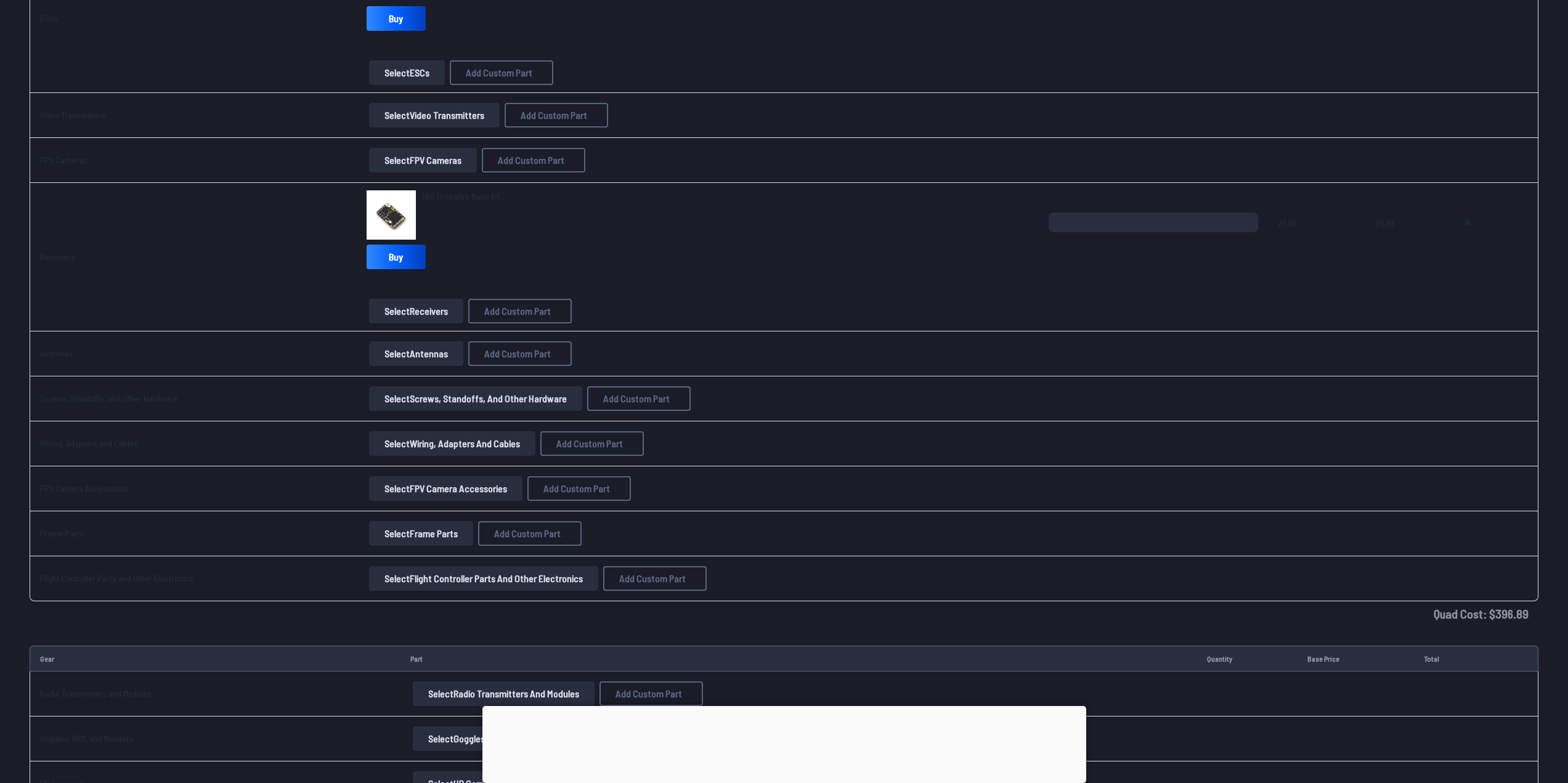
click at [402, 355] on button "Select Antennas" at bounding box center [416, 354] width 94 height 25
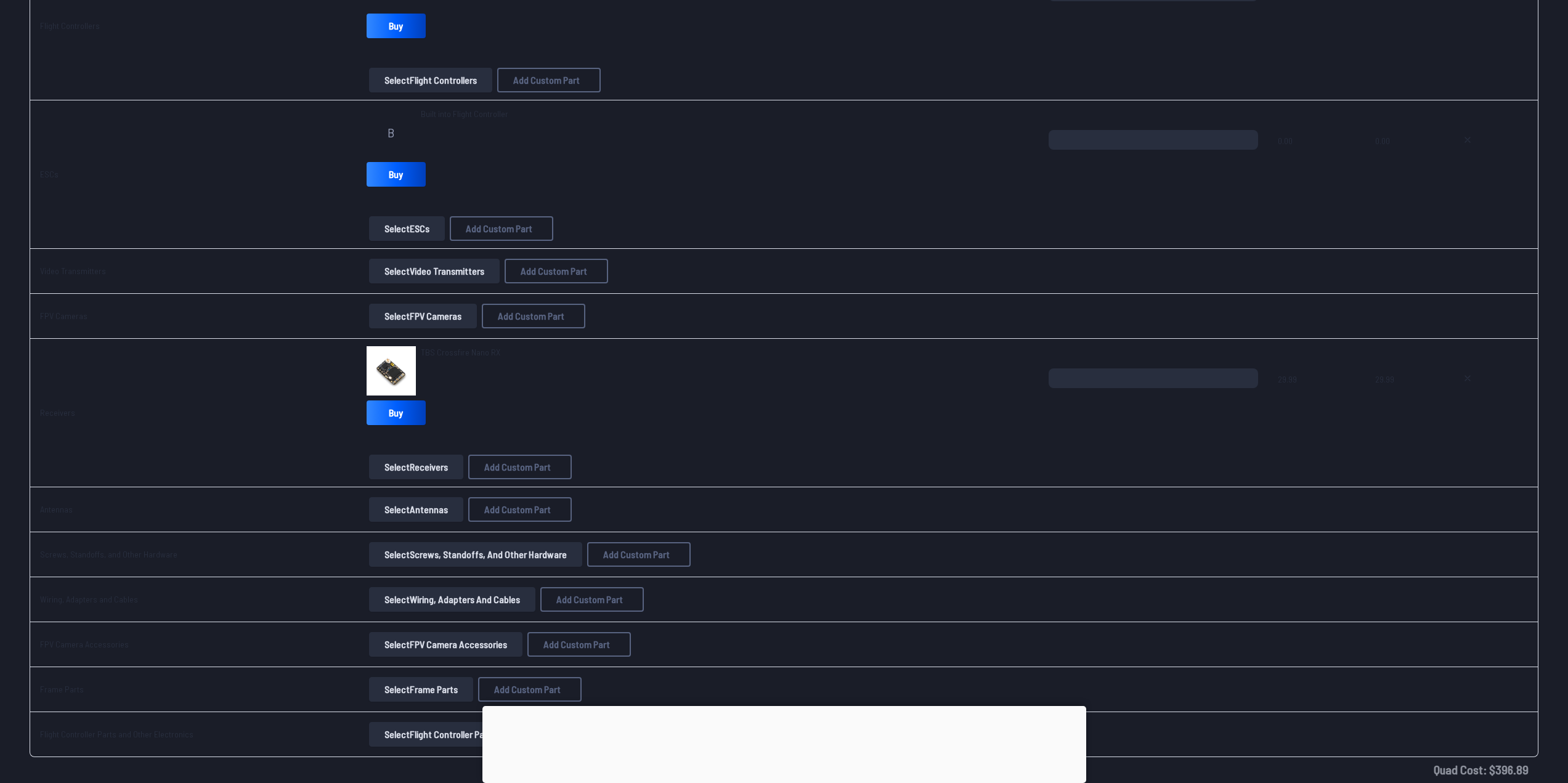
scroll to position [862, 0]
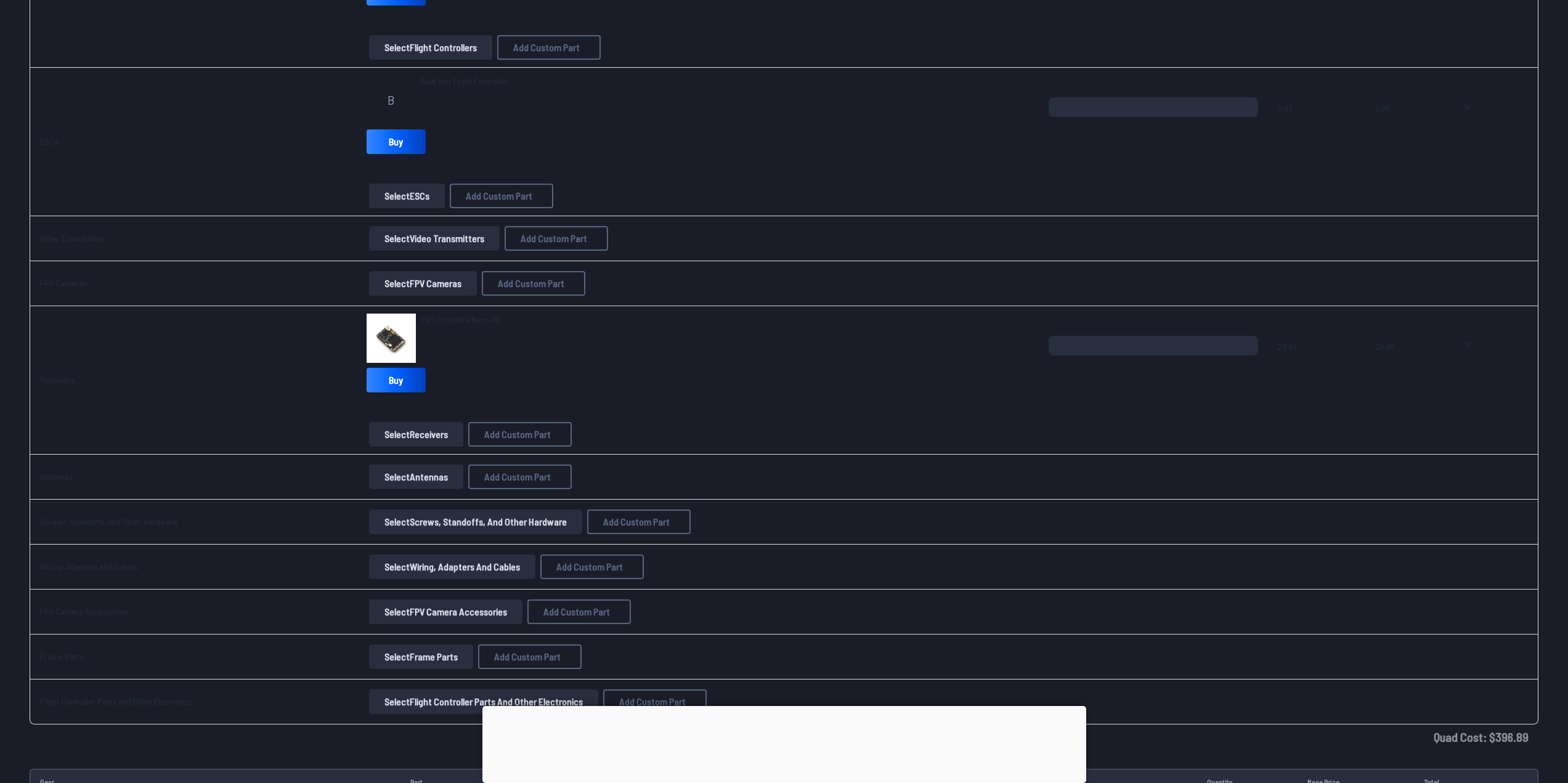
click at [390, 480] on button "Select Antennas" at bounding box center [416, 477] width 94 height 25
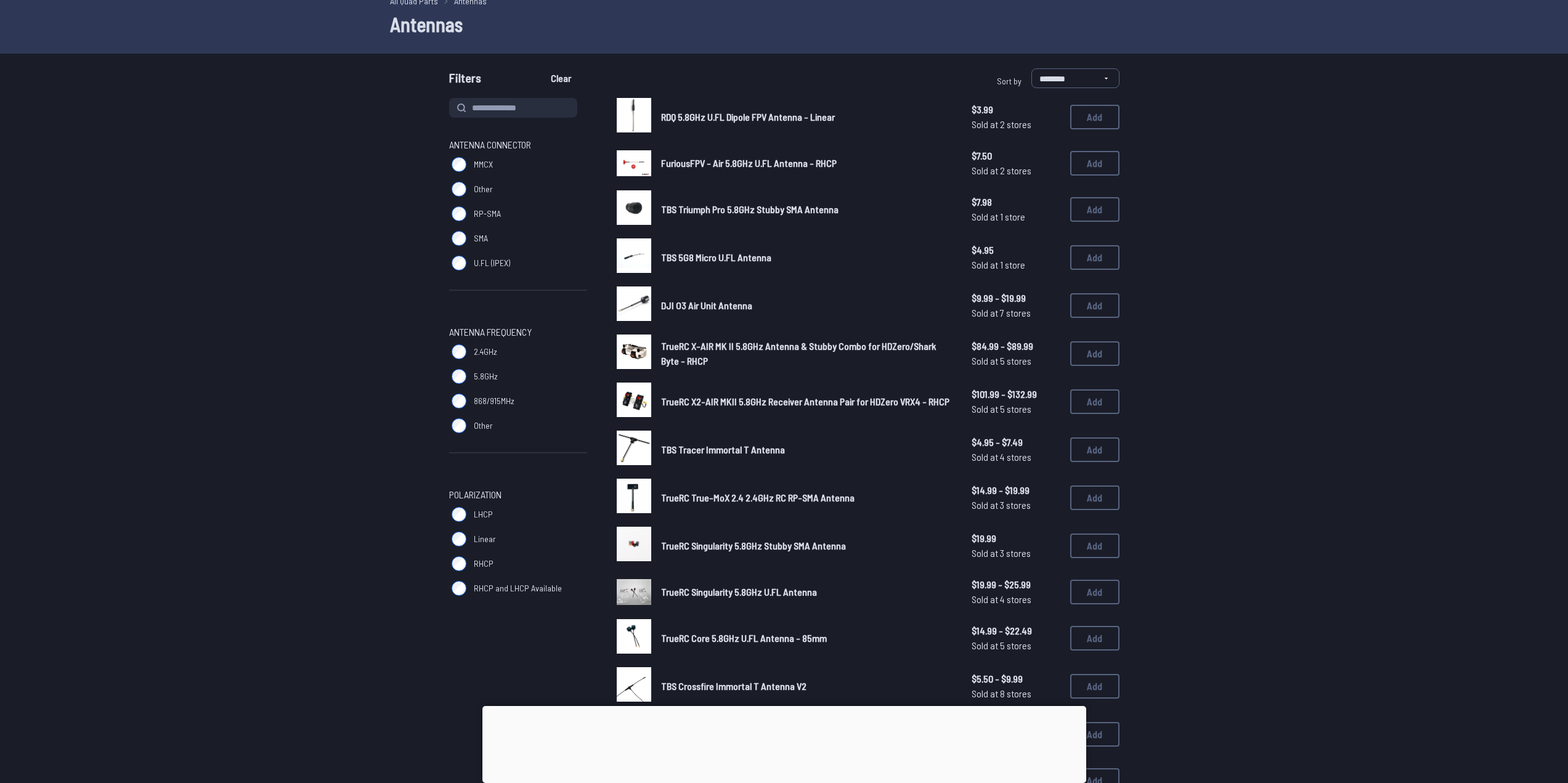
scroll to position [62, 0]
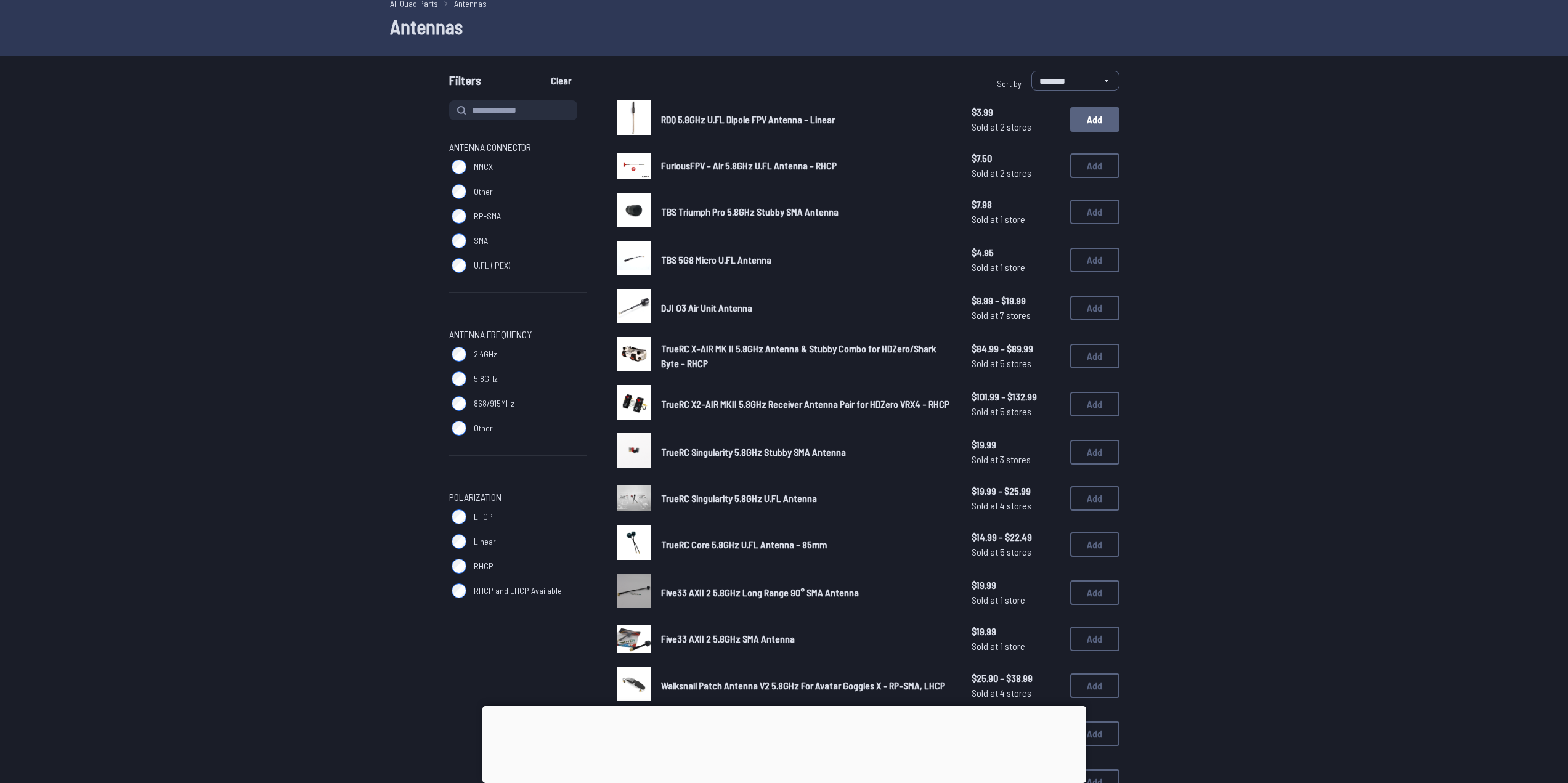
scroll to position [62, 0]
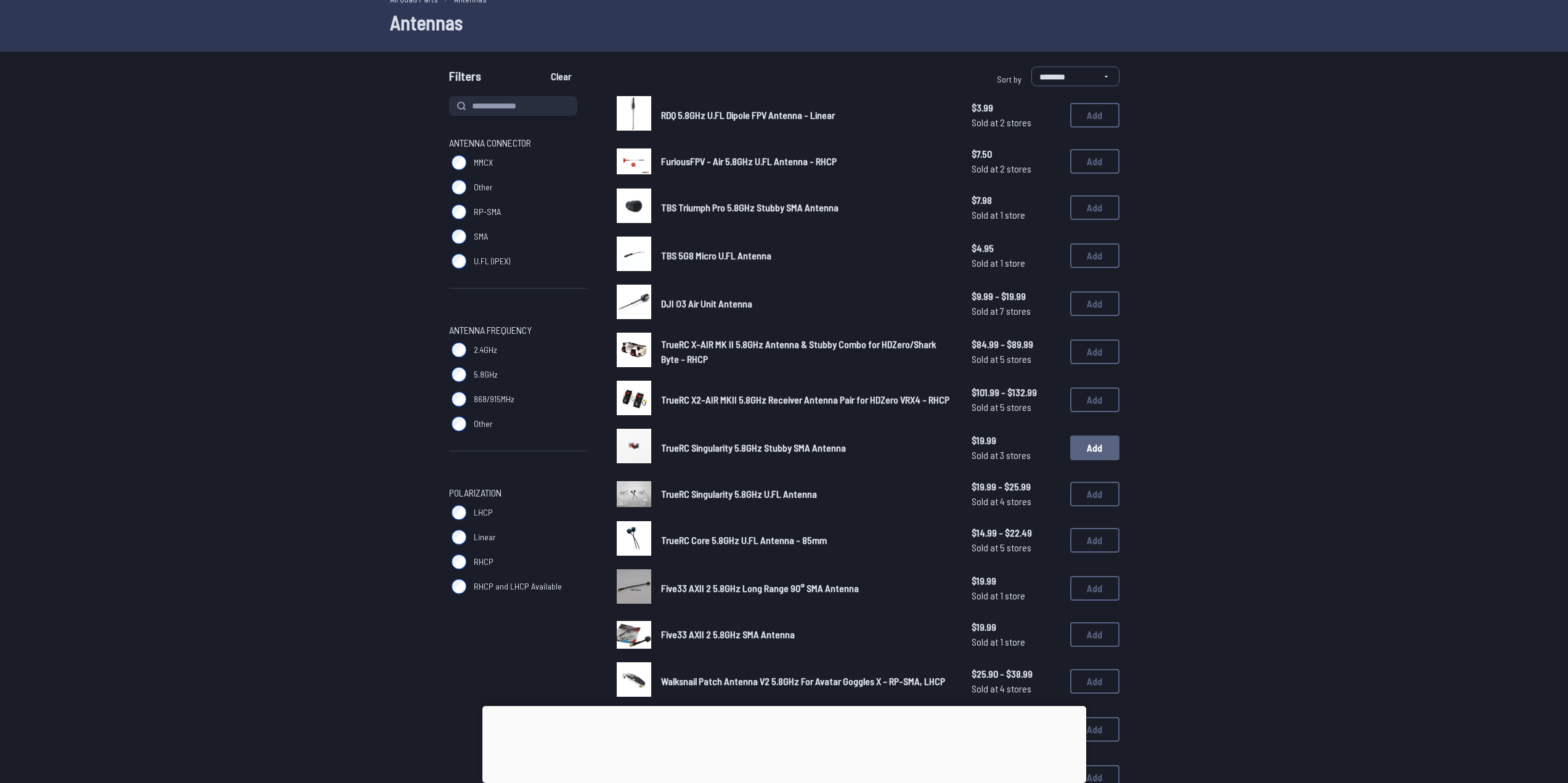
click at [1106, 444] on button "Add" at bounding box center [1095, 448] width 49 height 25
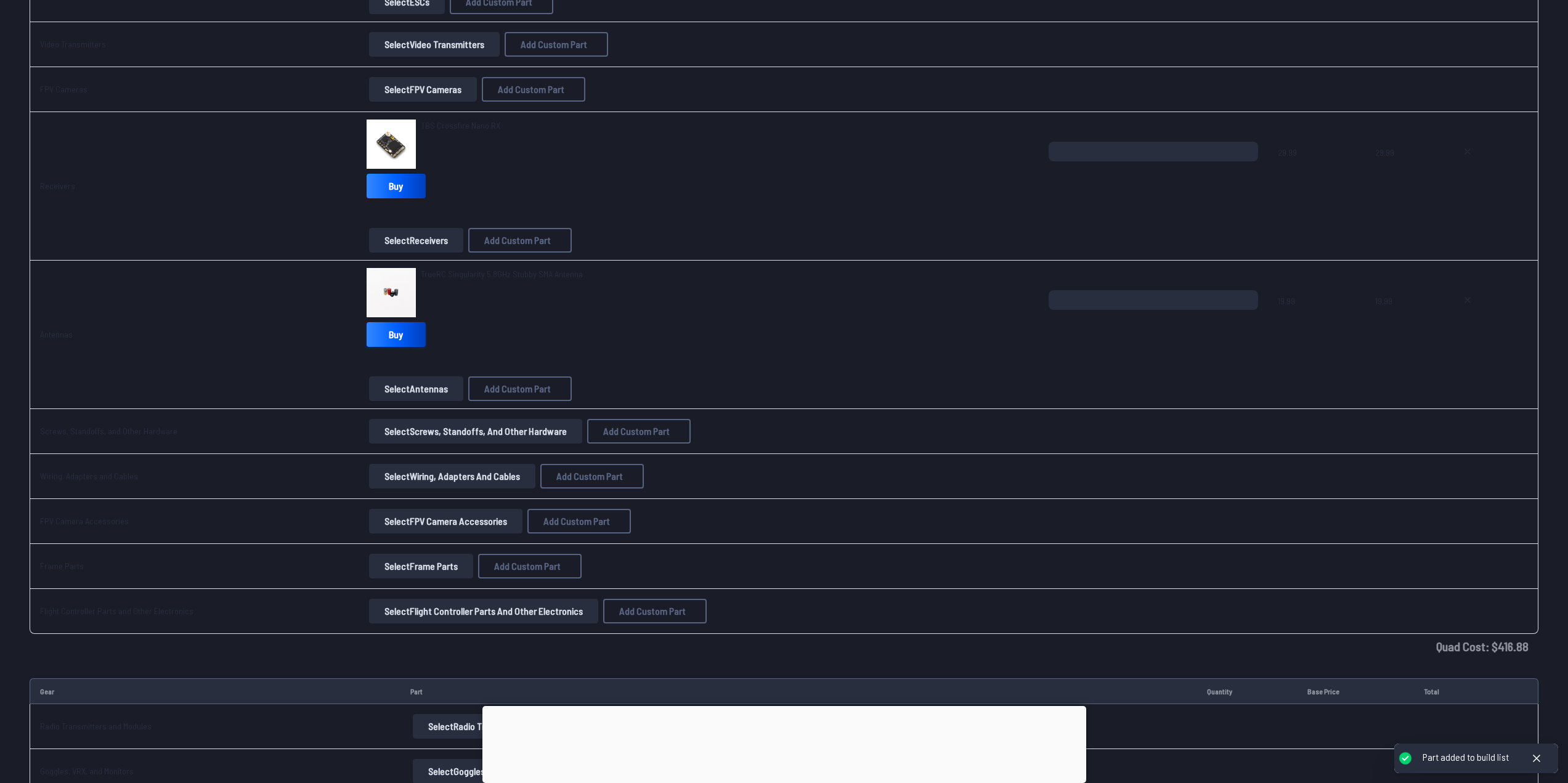
scroll to position [1069, 0]
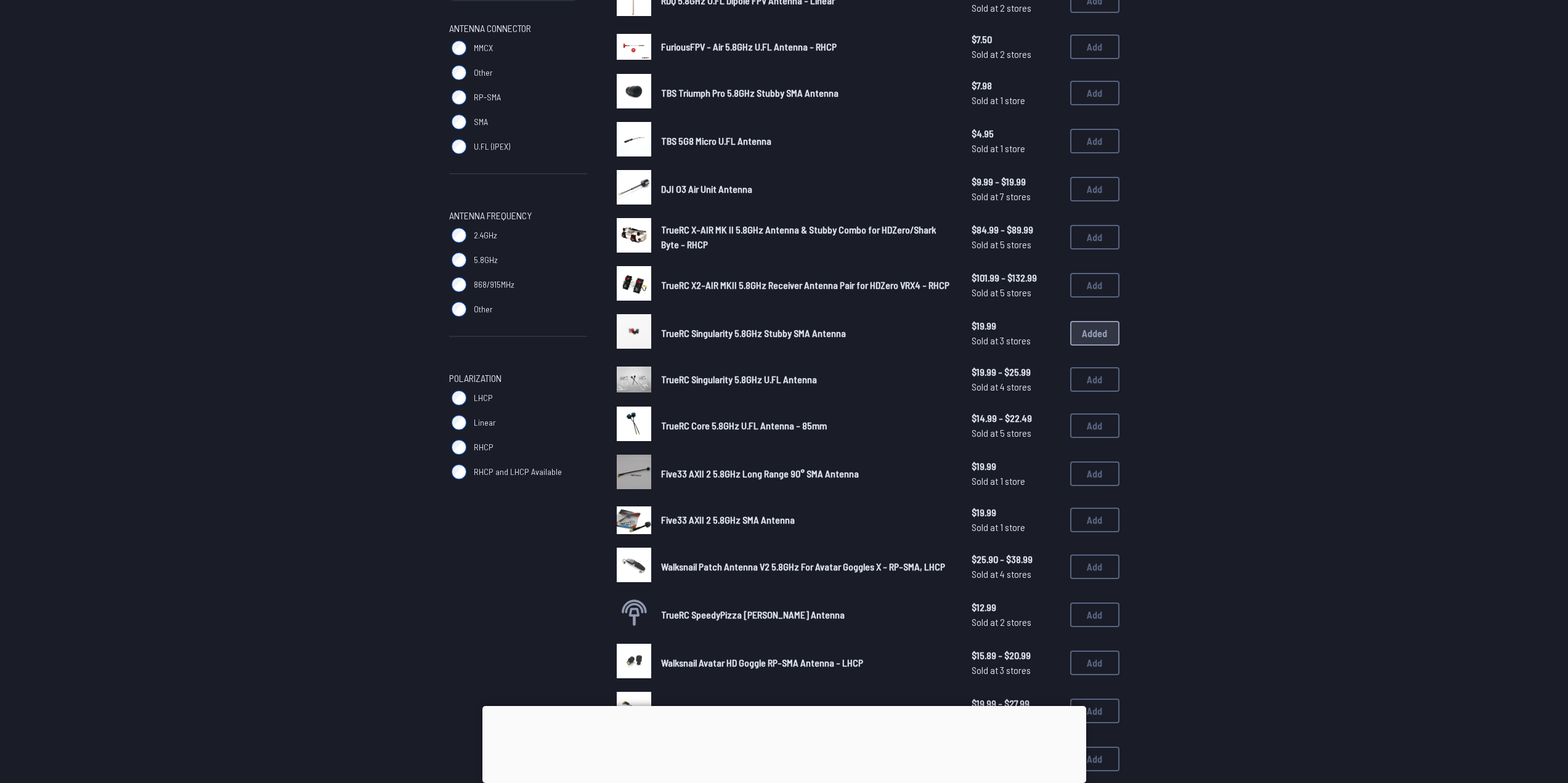
scroll to position [246, 0]
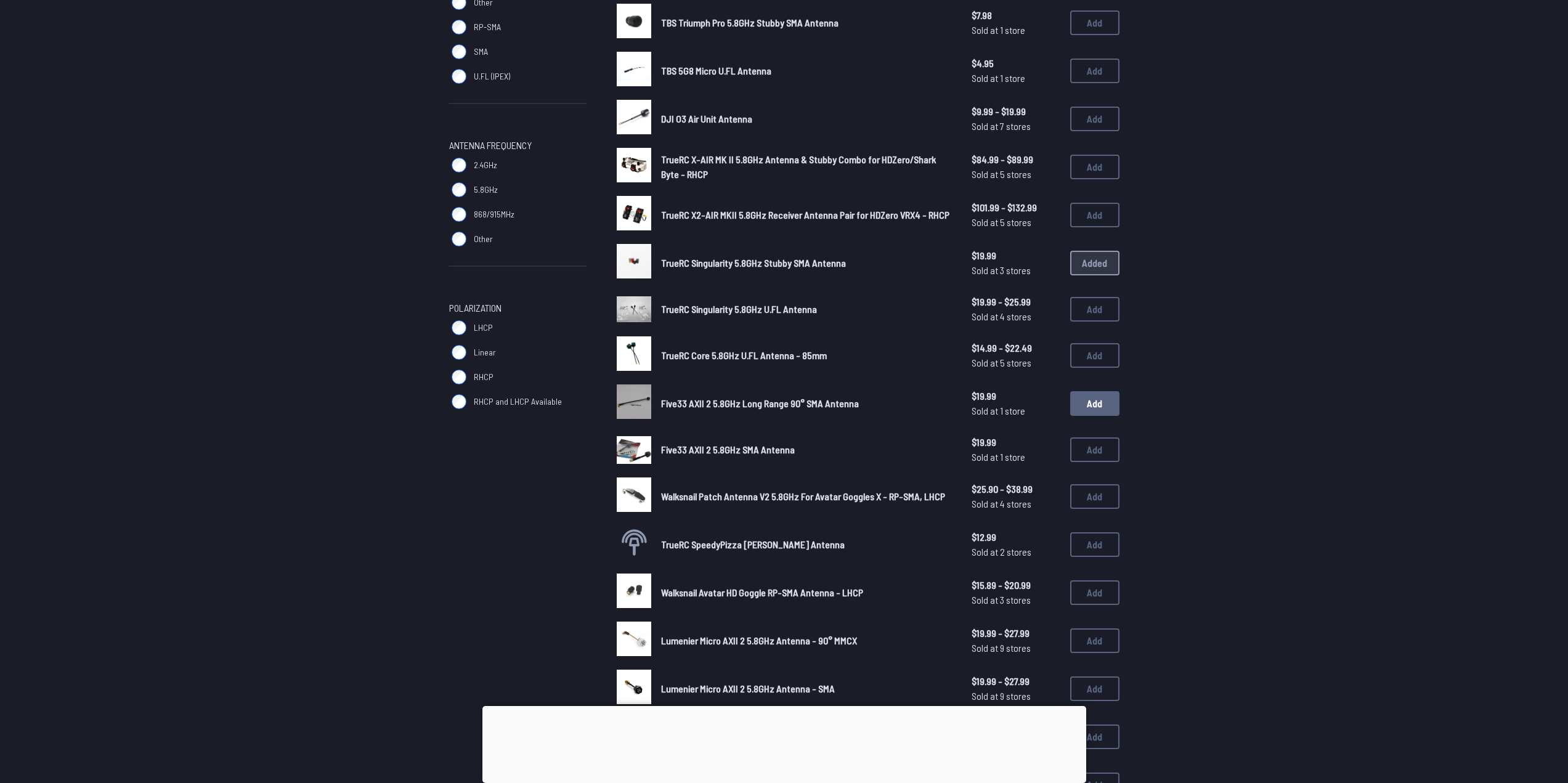
click at [1094, 403] on button "Add" at bounding box center [1095, 404] width 49 height 25
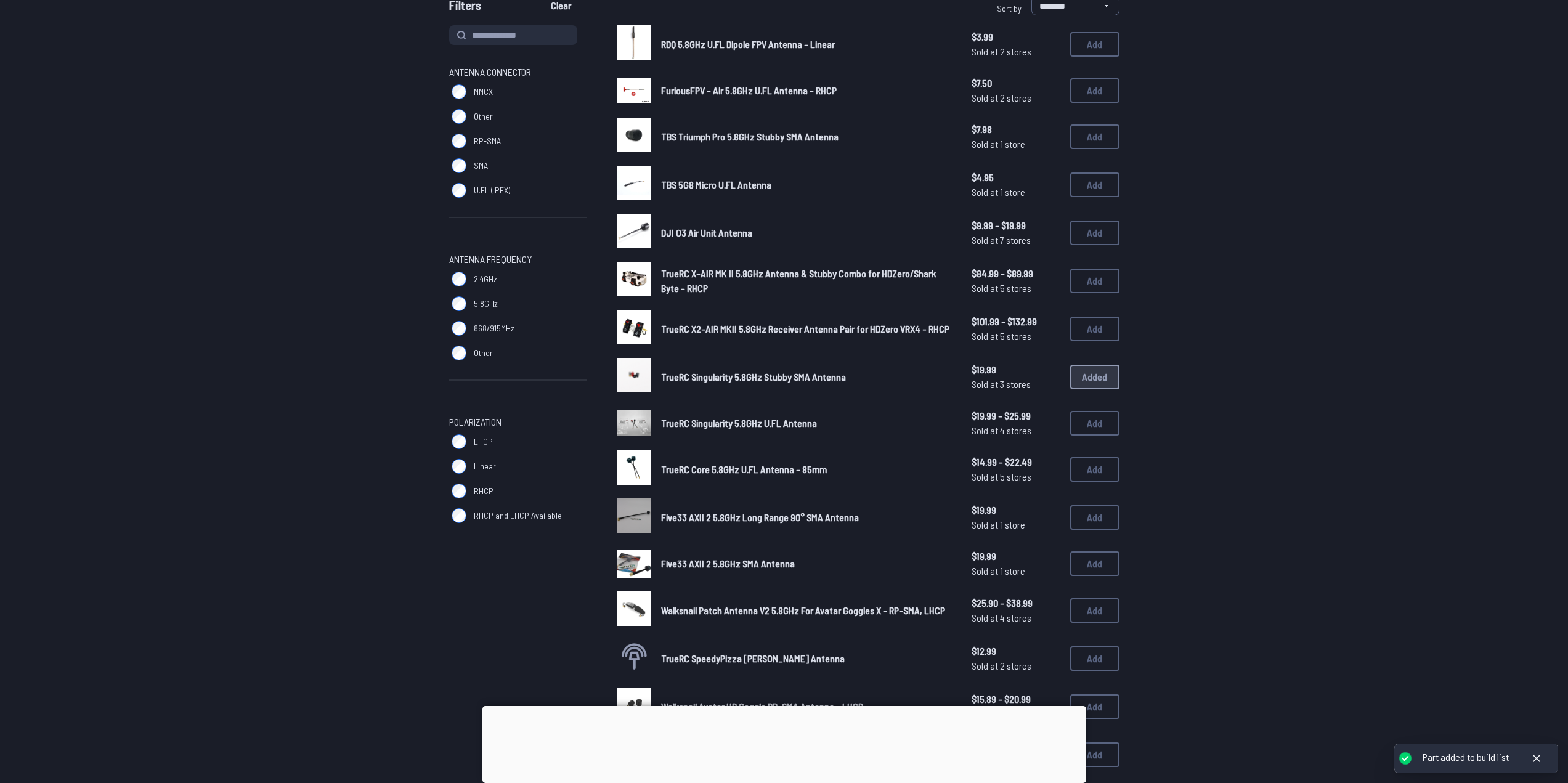
scroll to position [123, 0]
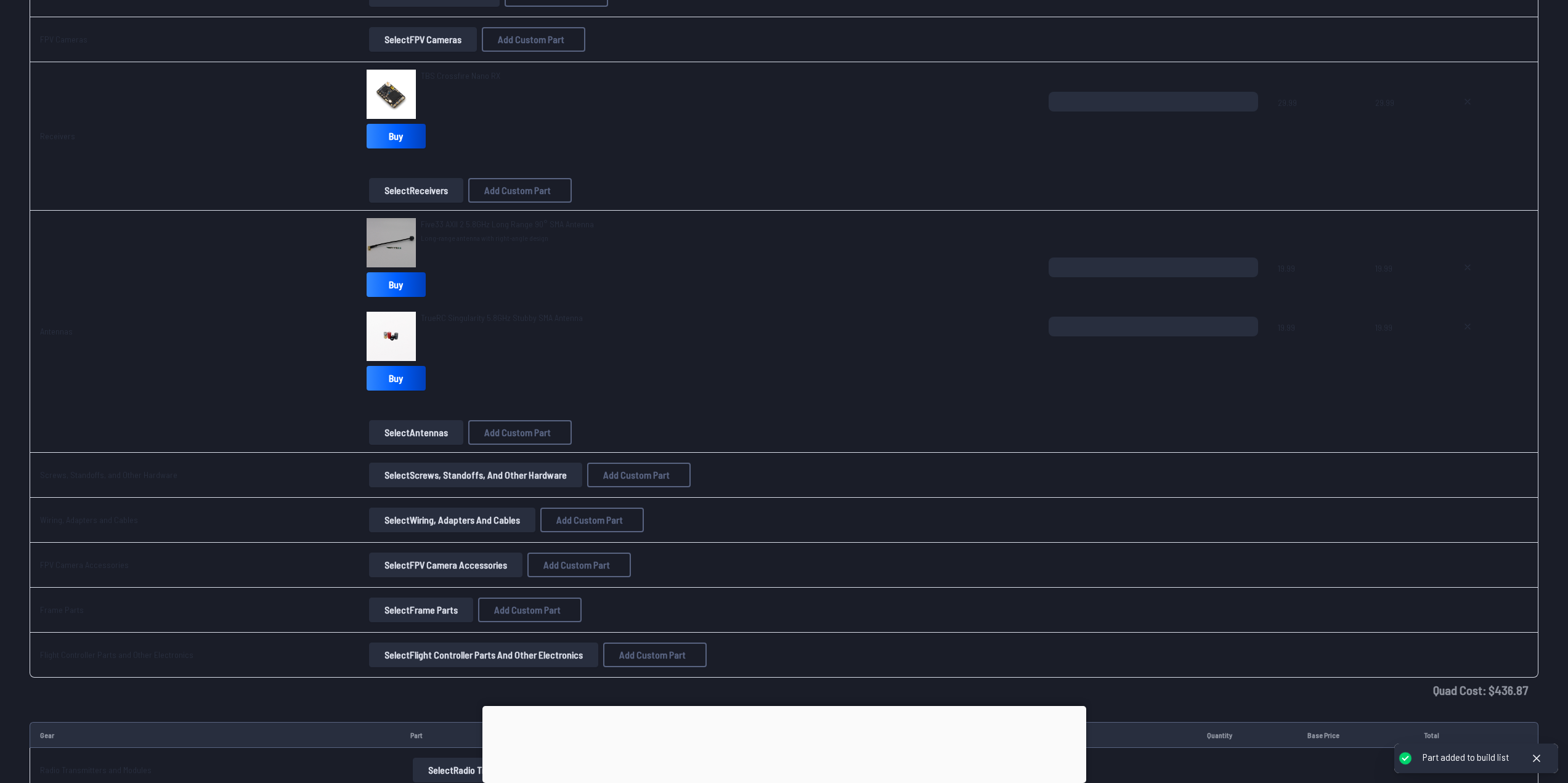
scroll to position [1109, 0]
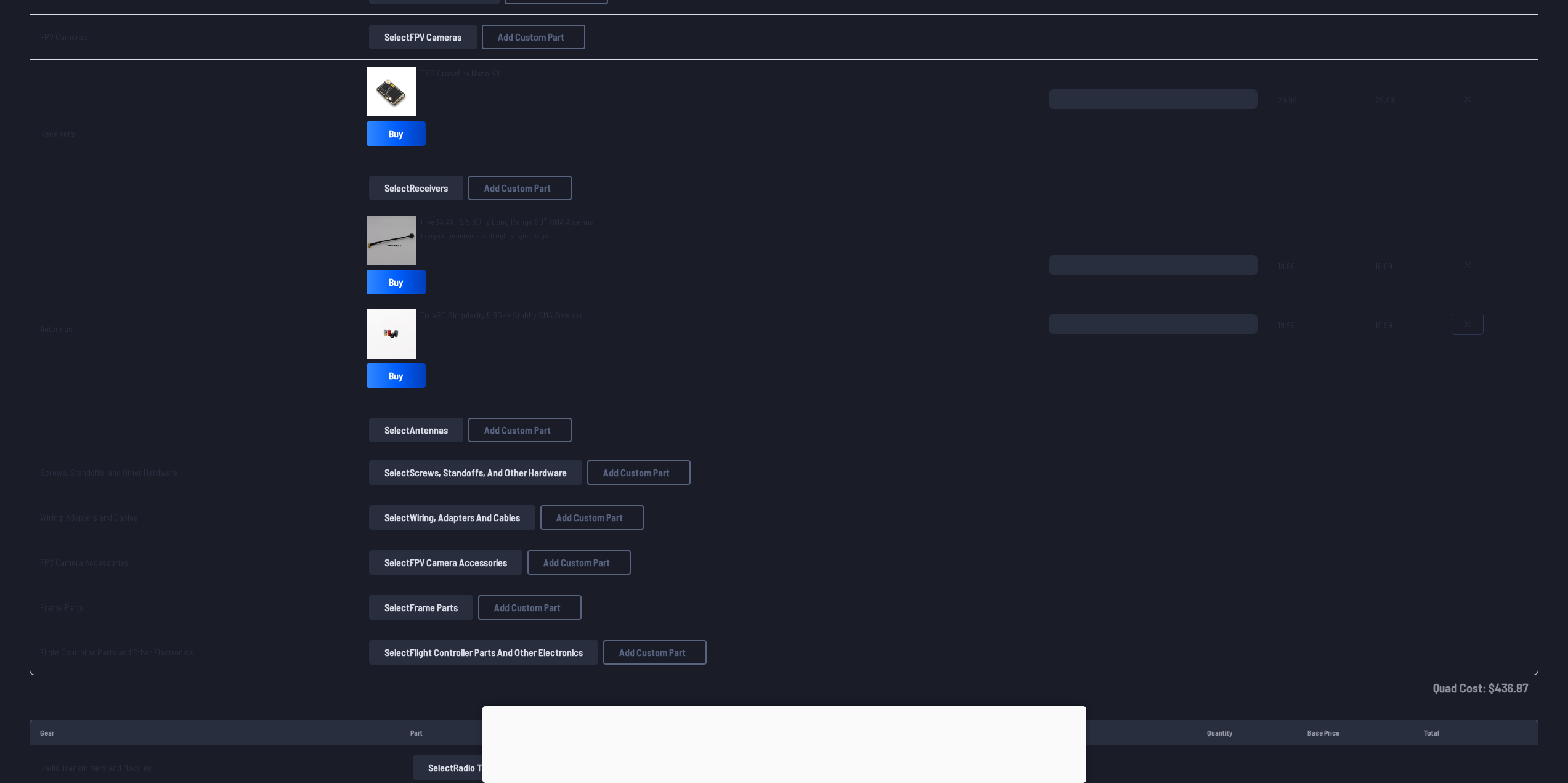
click at [1460, 322] on button at bounding box center [1468, 324] width 31 height 20
type textarea "**********"
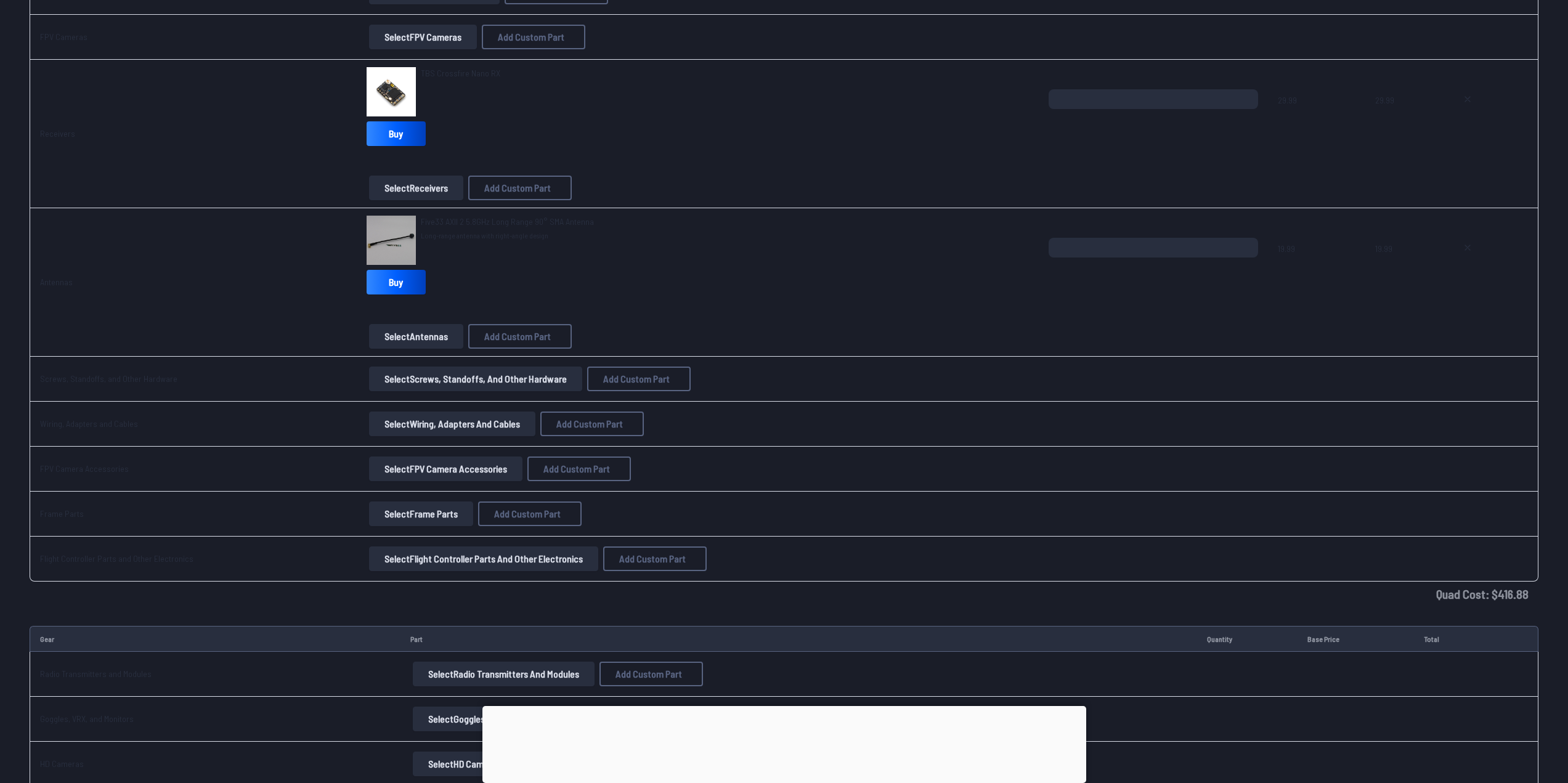
click at [512, 383] on button "Select Screws, Standoffs, and Other Hardware" at bounding box center [476, 379] width 213 height 25
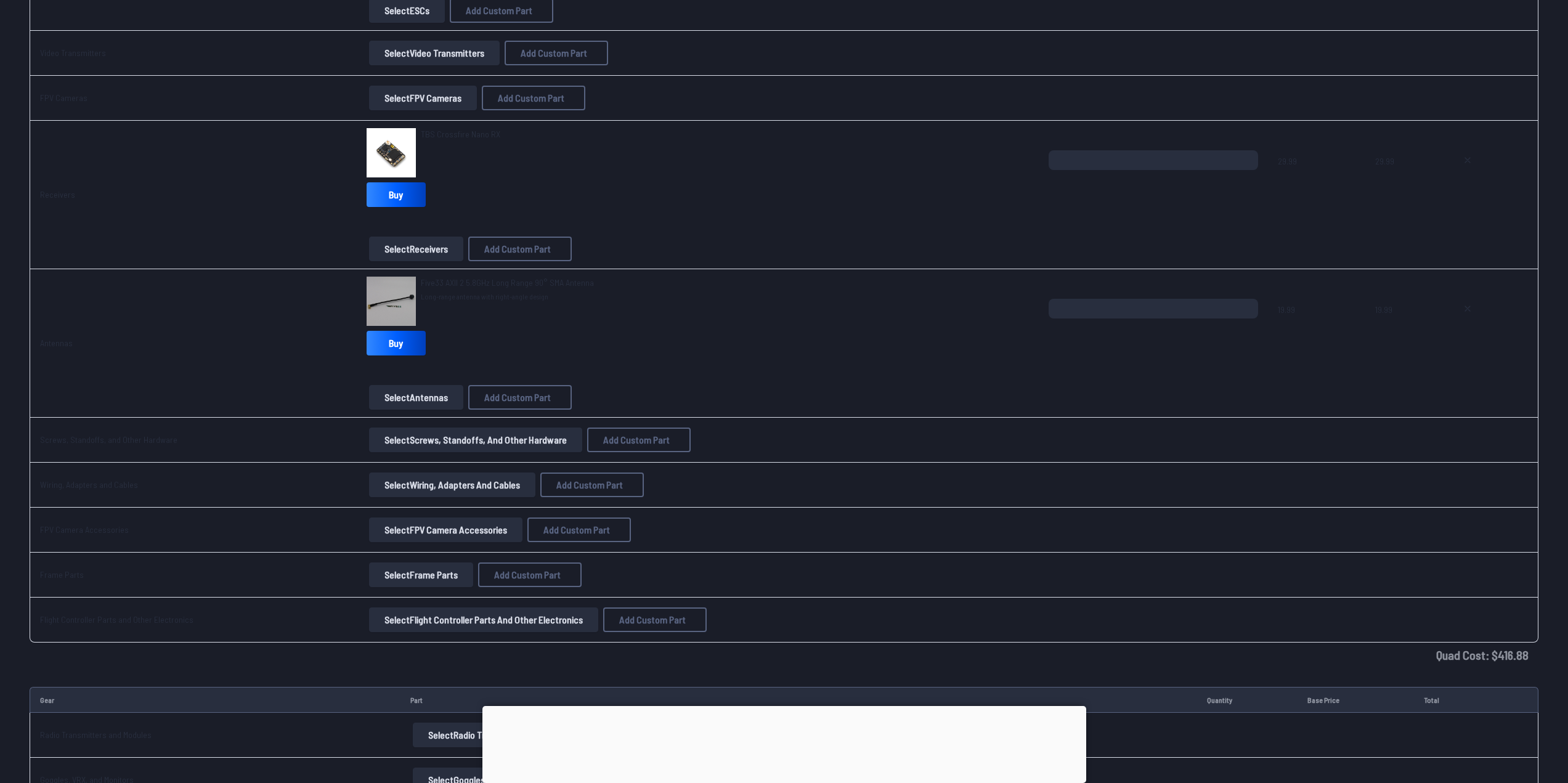
scroll to position [0, 0]
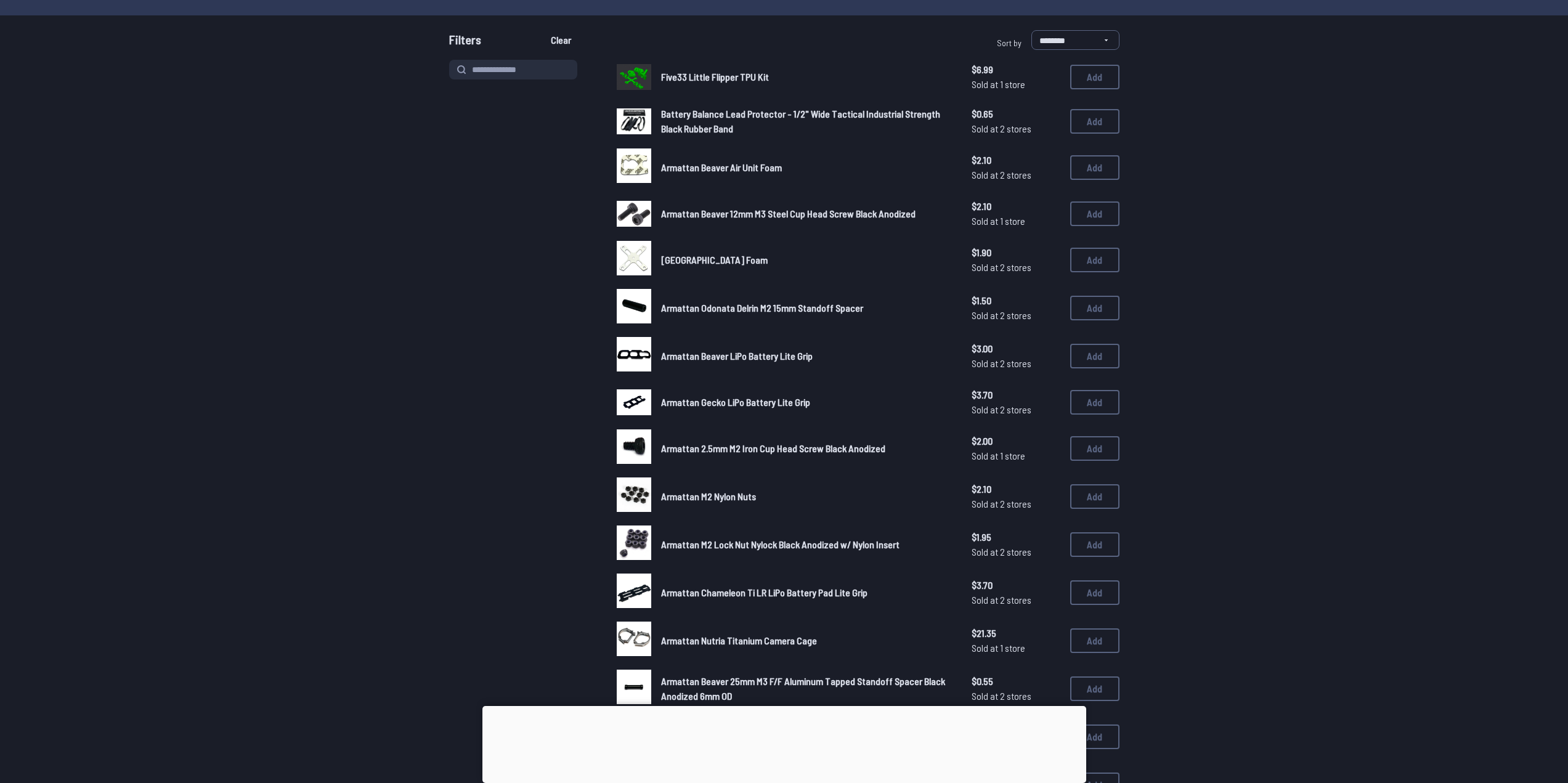
scroll to position [123, 0]
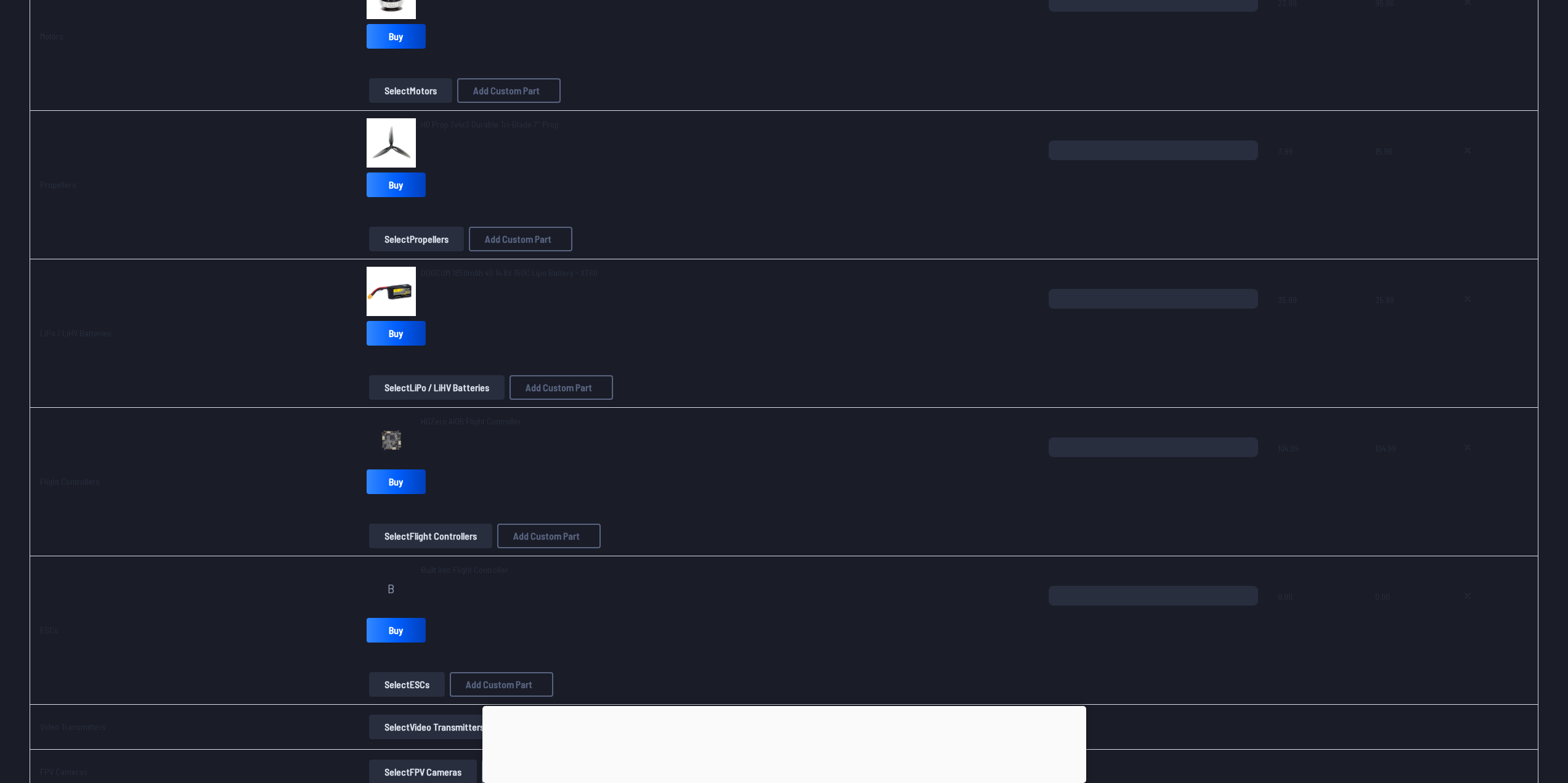
scroll to position [370, 0]
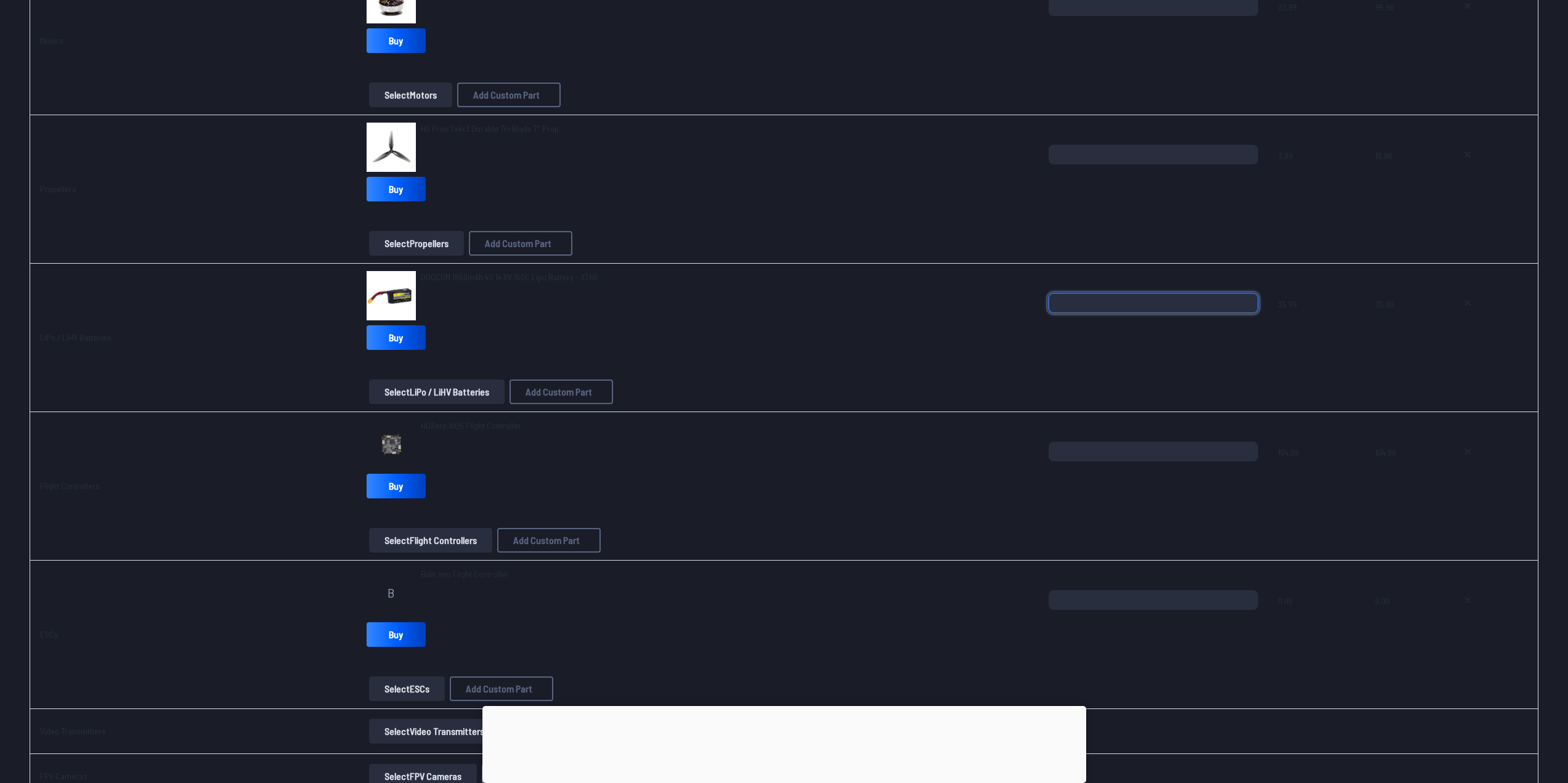
drag, startPoint x: 1084, startPoint y: 299, endPoint x: 947, endPoint y: 290, distance: 137.3
click at [947, 290] on tr "LiPo / LiHV Batteries DOGCOM 1850mAh 4S 14.8V 150C Lipo Battery - XT60 Buy Sele…" at bounding box center [784, 338] width 1509 height 148
type input "*"
click at [921, 299] on div "DOGCOM 1850mAh 4S 14.8V 150C Lipo Battery - XT60" at bounding box center [698, 296] width 663 height 49
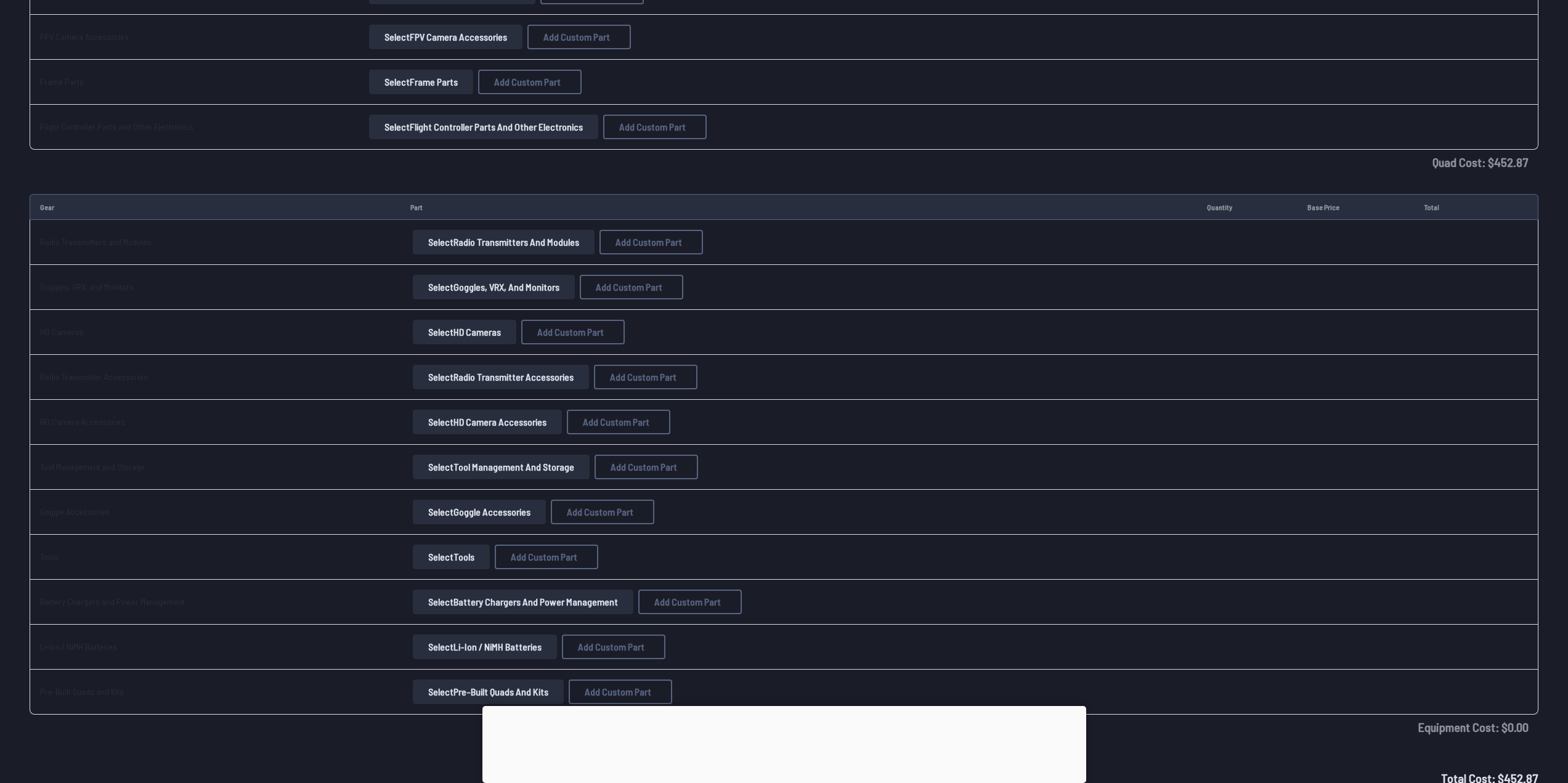
scroll to position [1601, 0]
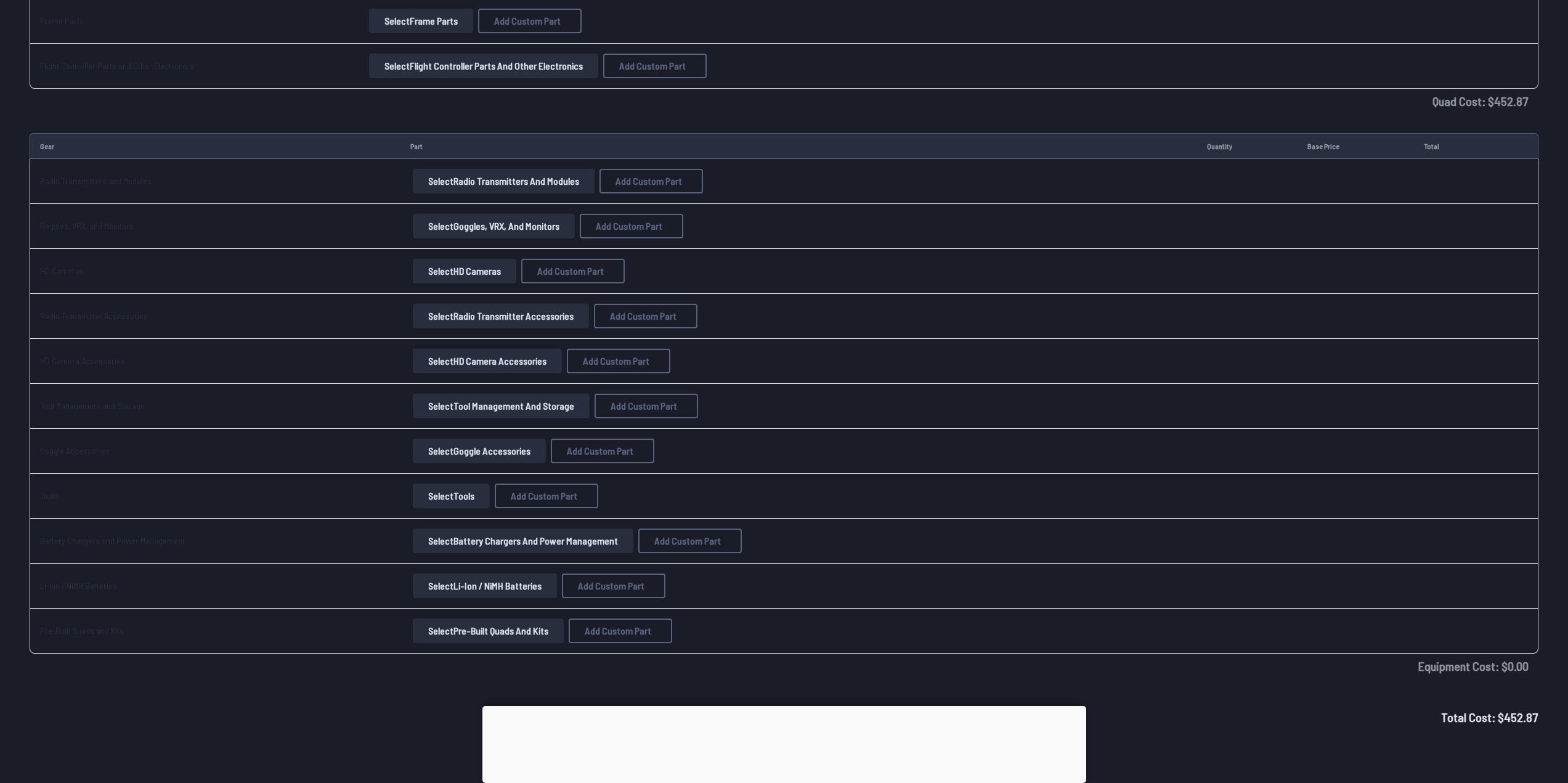
click at [435, 548] on button "Select Battery Chargers and Power Management" at bounding box center [523, 541] width 221 height 25
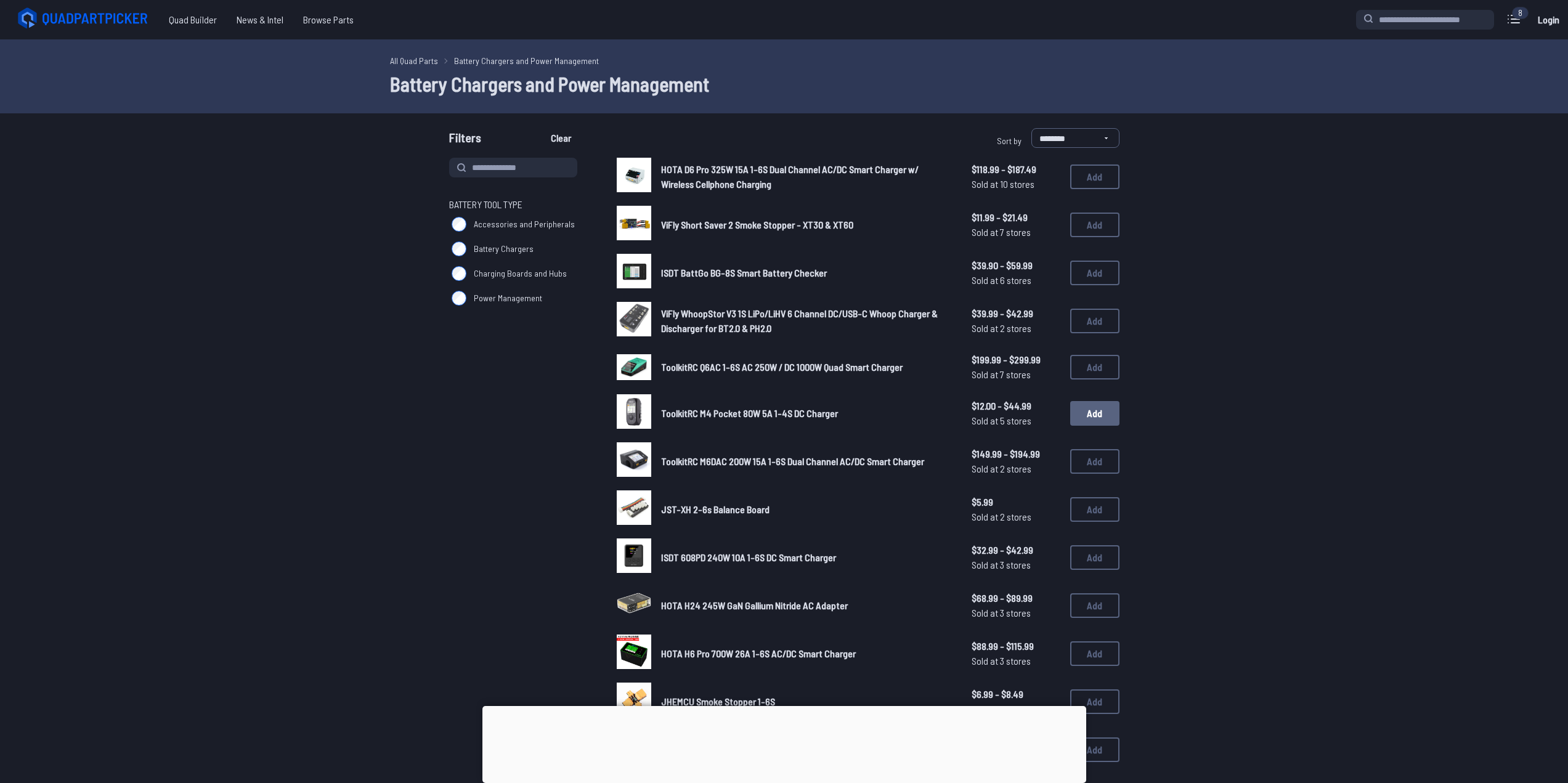
click at [1098, 420] on button "Add" at bounding box center [1095, 413] width 49 height 25
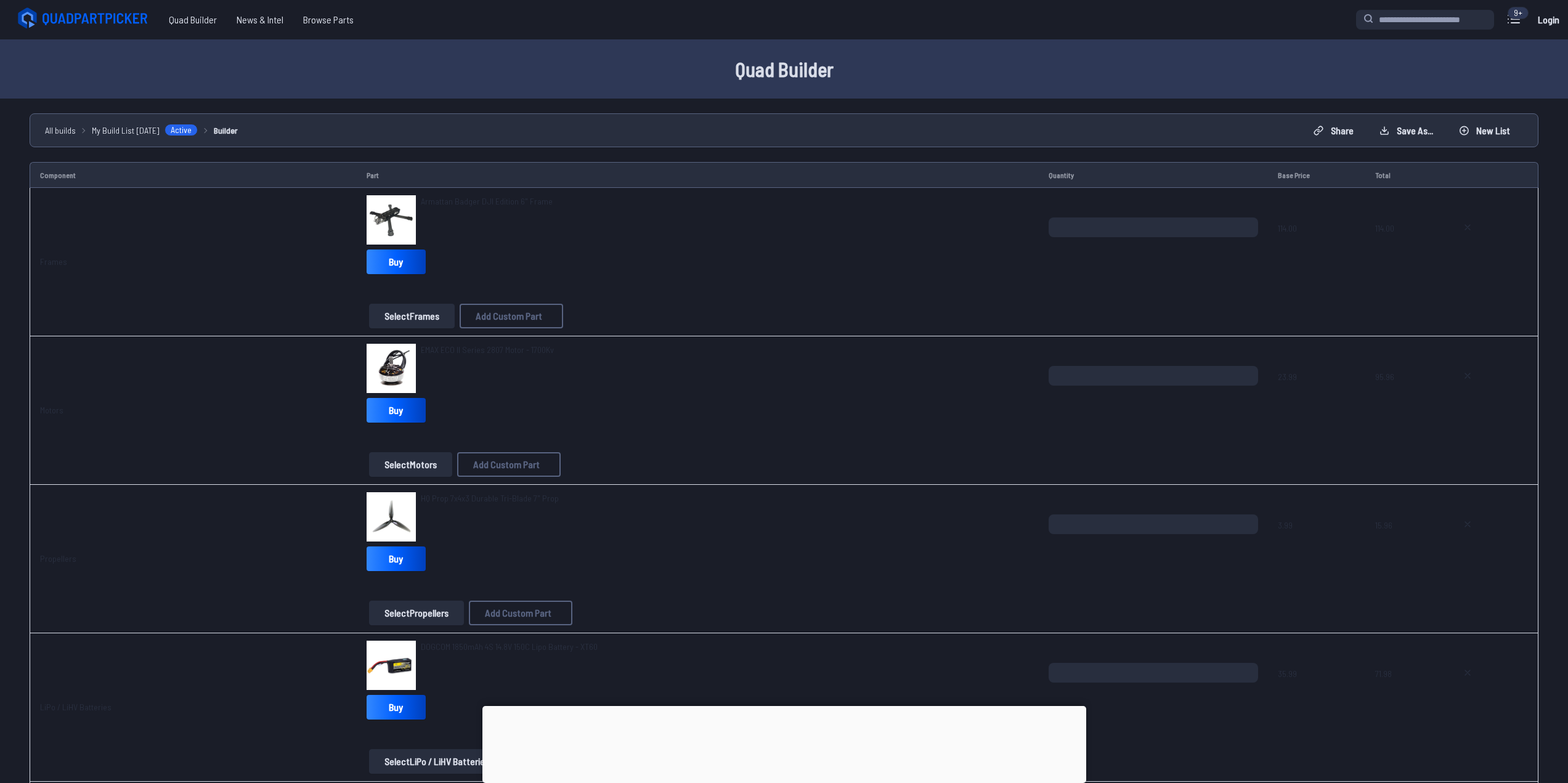
drag, startPoint x: 566, startPoint y: 686, endPoint x: 515, endPoint y: 236, distance: 452.9
click at [1342, 132] on button "Share" at bounding box center [1333, 131] width 61 height 20
click at [673, 349] on span "Copy link" at bounding box center [677, 353] width 27 height 9
click at [955, 283] on icon at bounding box center [949, 288] width 11 height 11
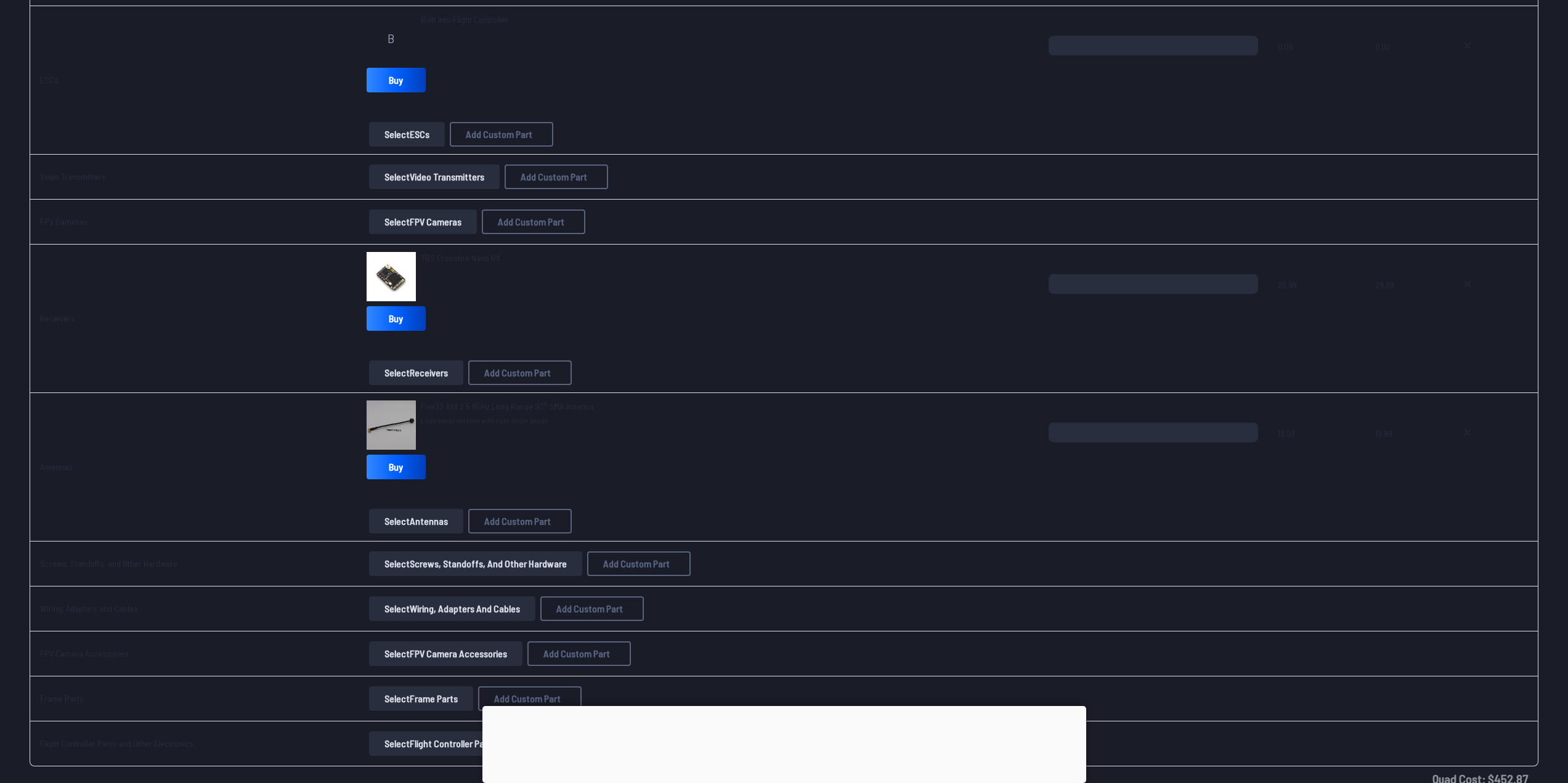
scroll to position [1231, 0]
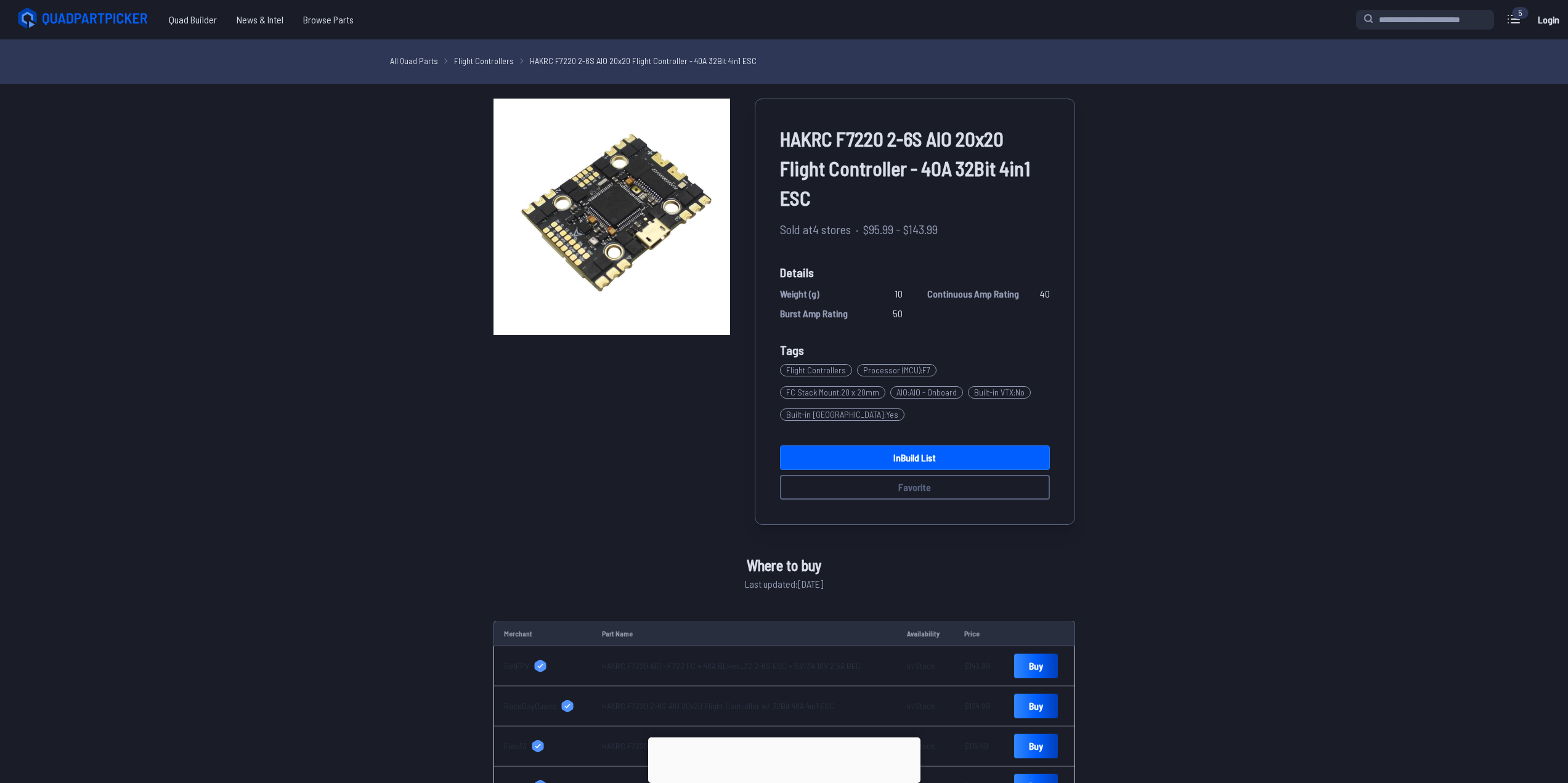
drag, startPoint x: 412, startPoint y: 502, endPoint x: 420, endPoint y: 485, distance: 18.8
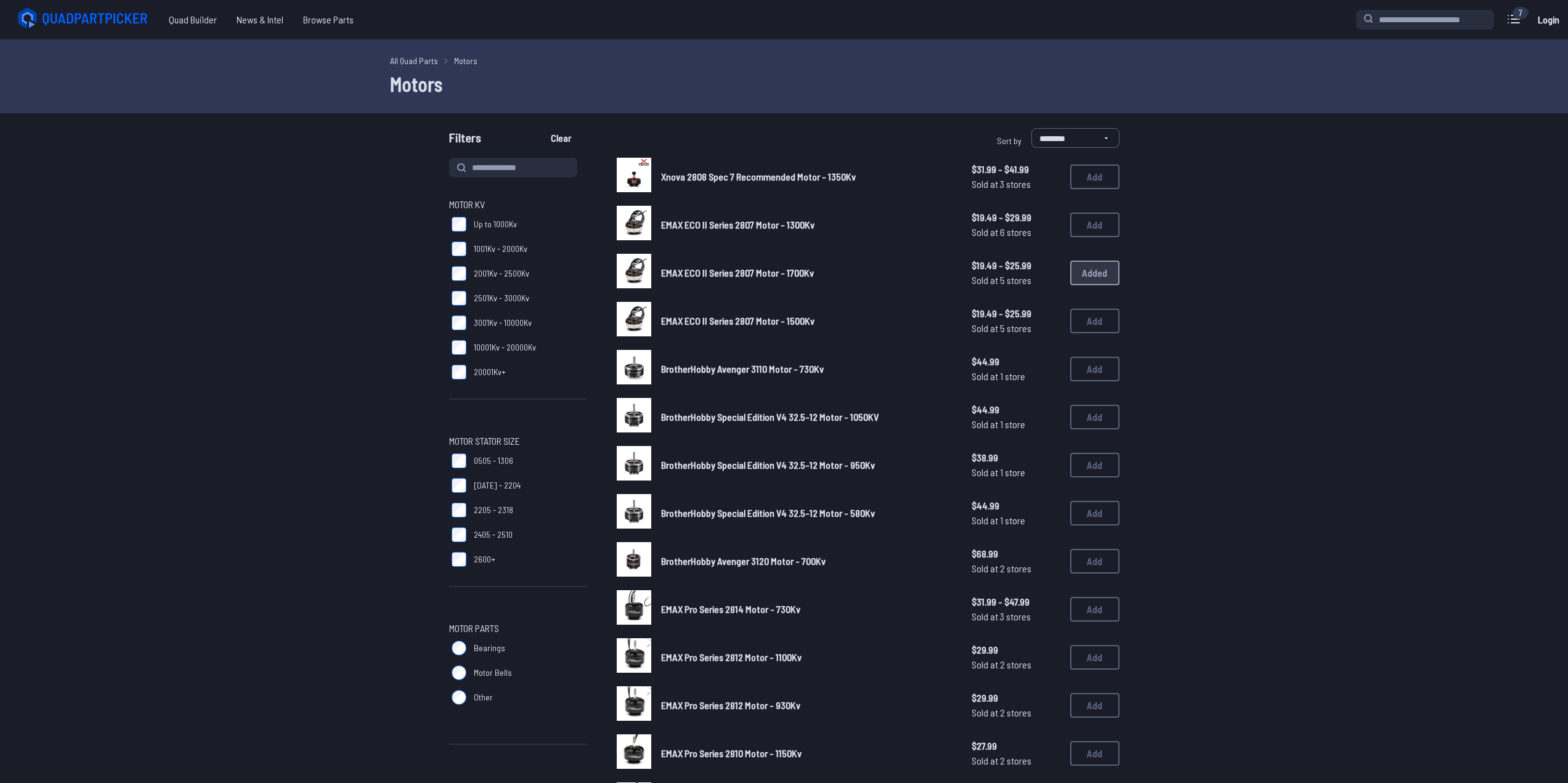
scroll to position [62, 0]
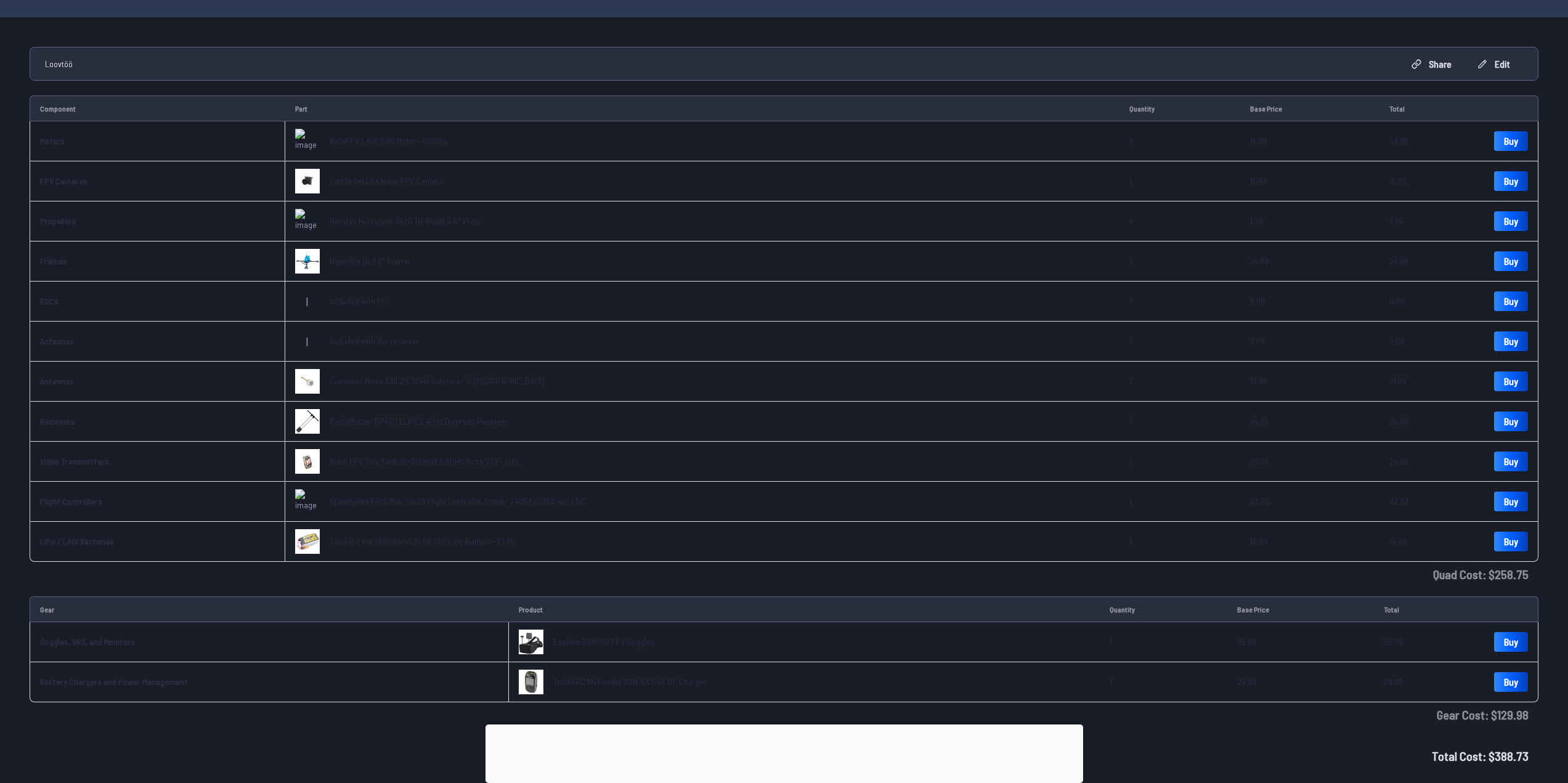
scroll to position [123, 0]
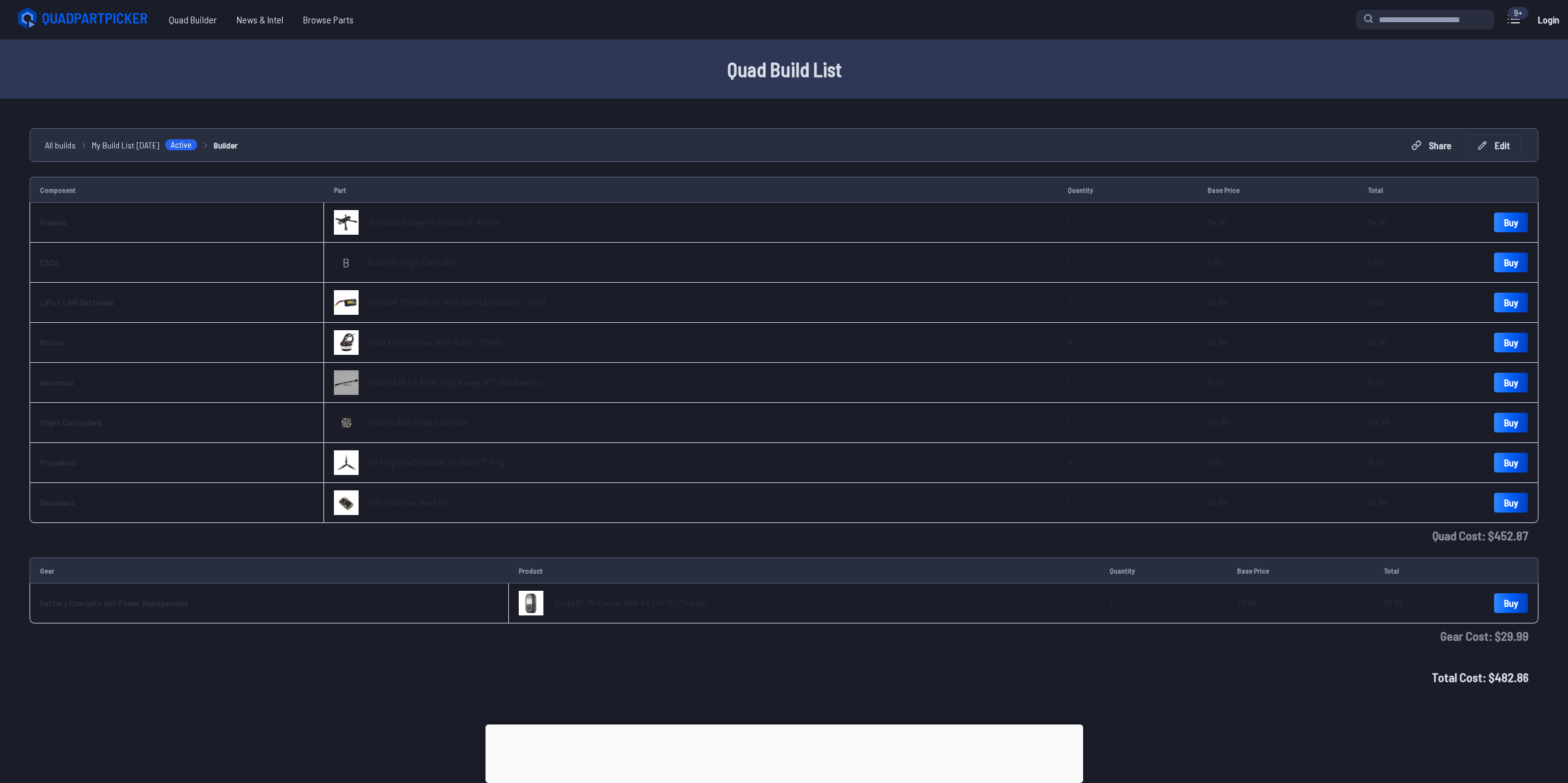
click at [1505, 153] on button "Edit" at bounding box center [1493, 145] width 54 height 20
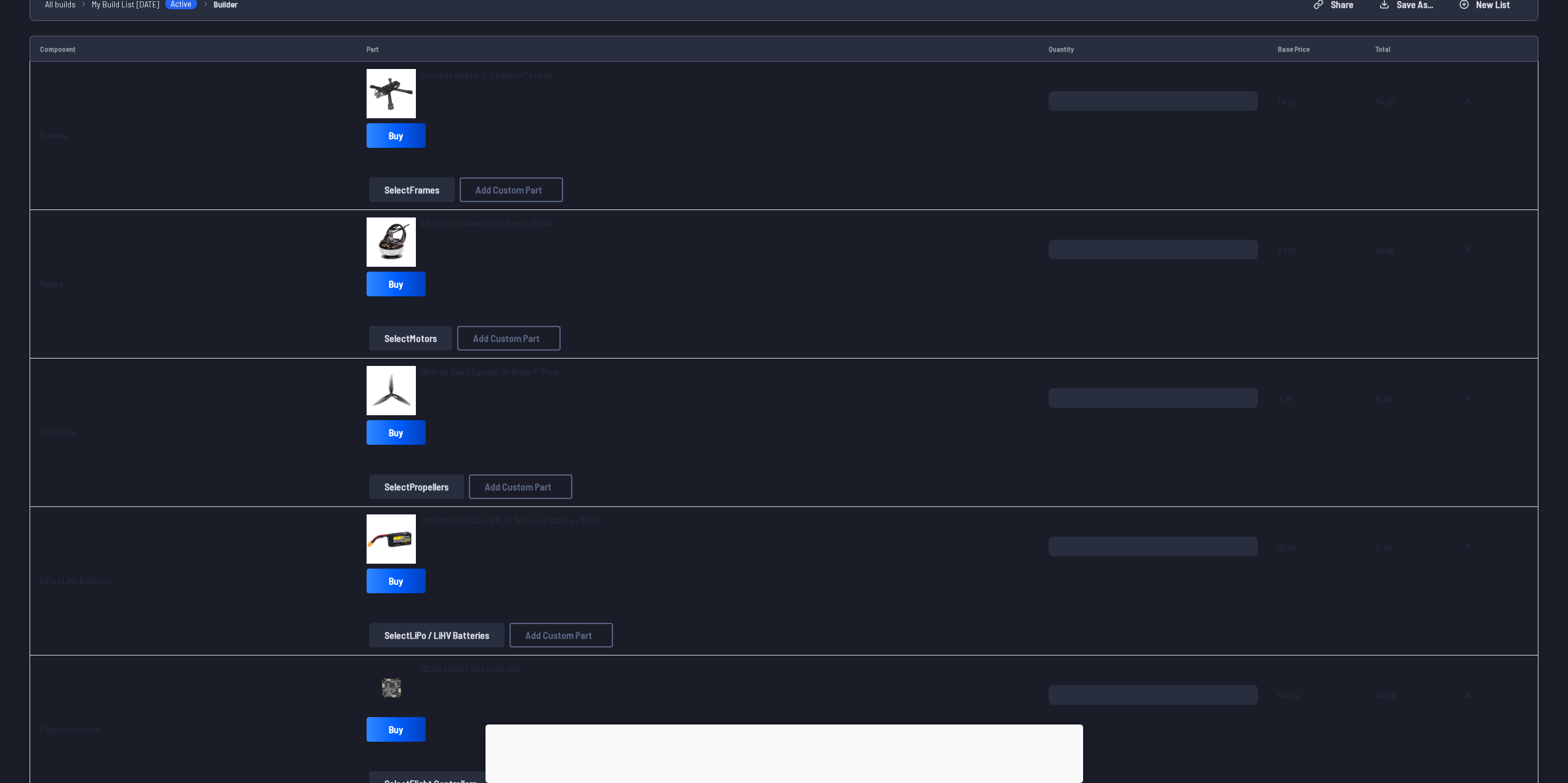
scroll to position [123, 0]
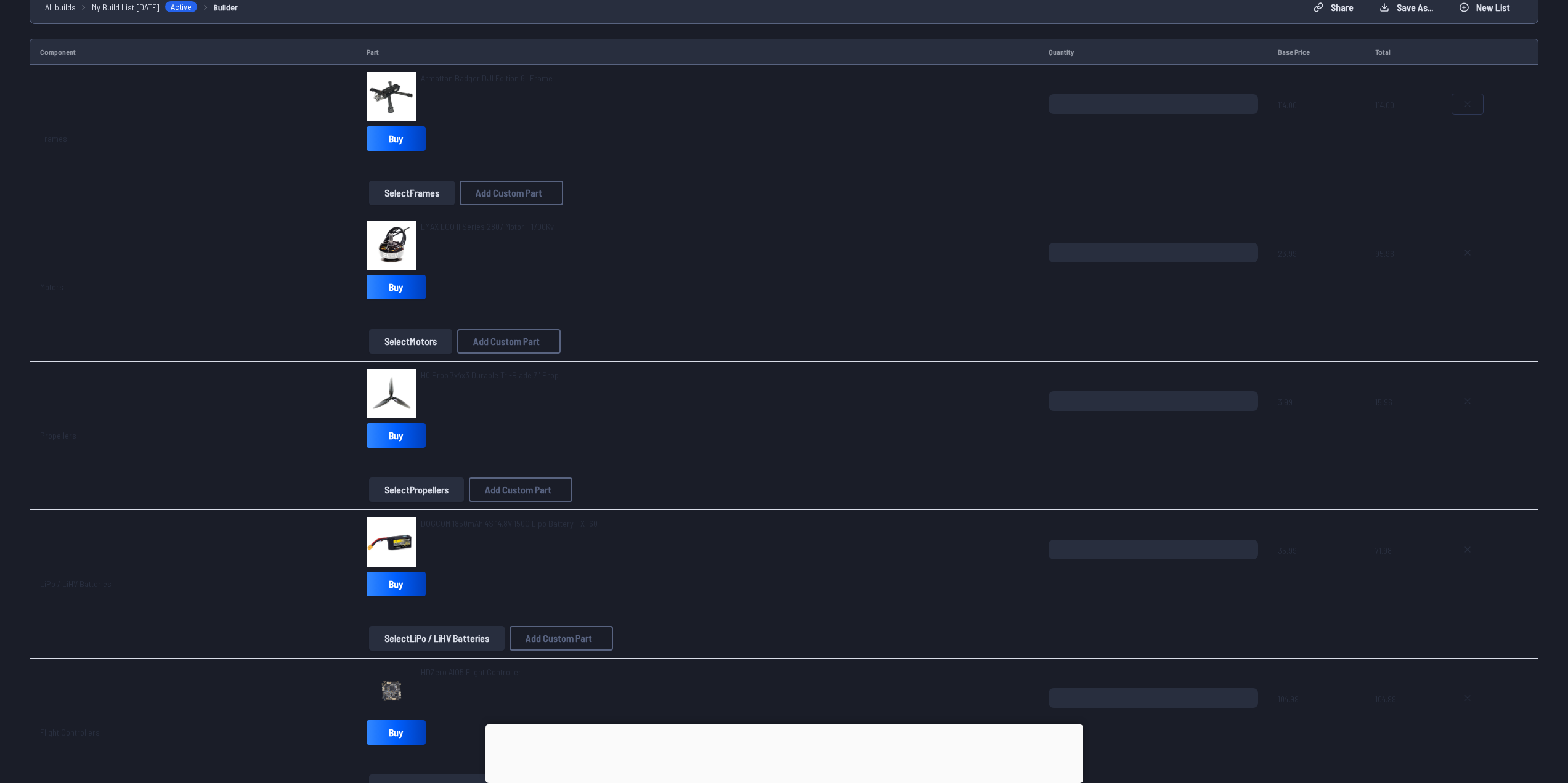
click at [1469, 103] on icon at bounding box center [1468, 104] width 10 height 10
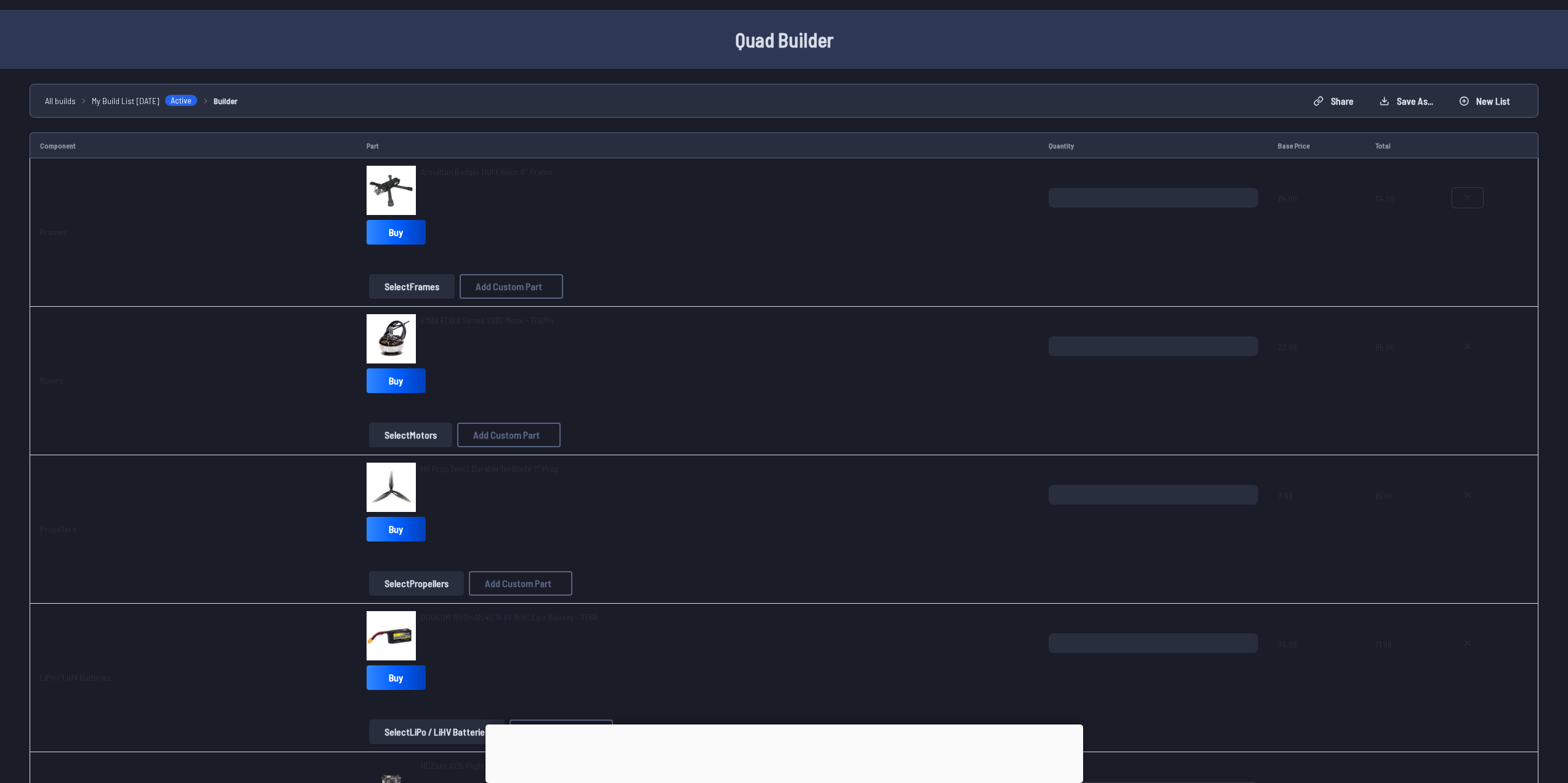
scroll to position [0, 0]
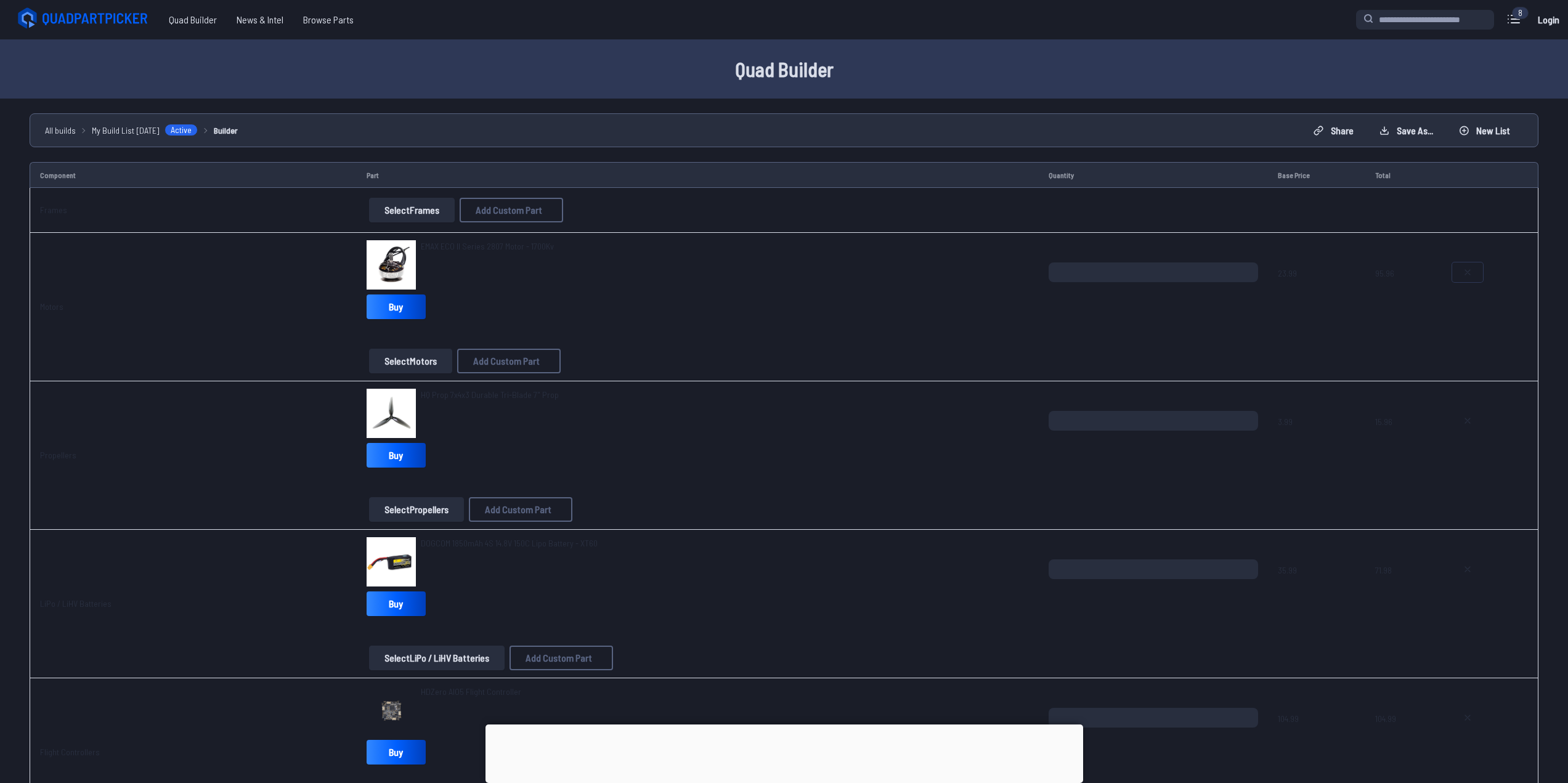
click at [1466, 273] on icon at bounding box center [1468, 272] width 5 height 5
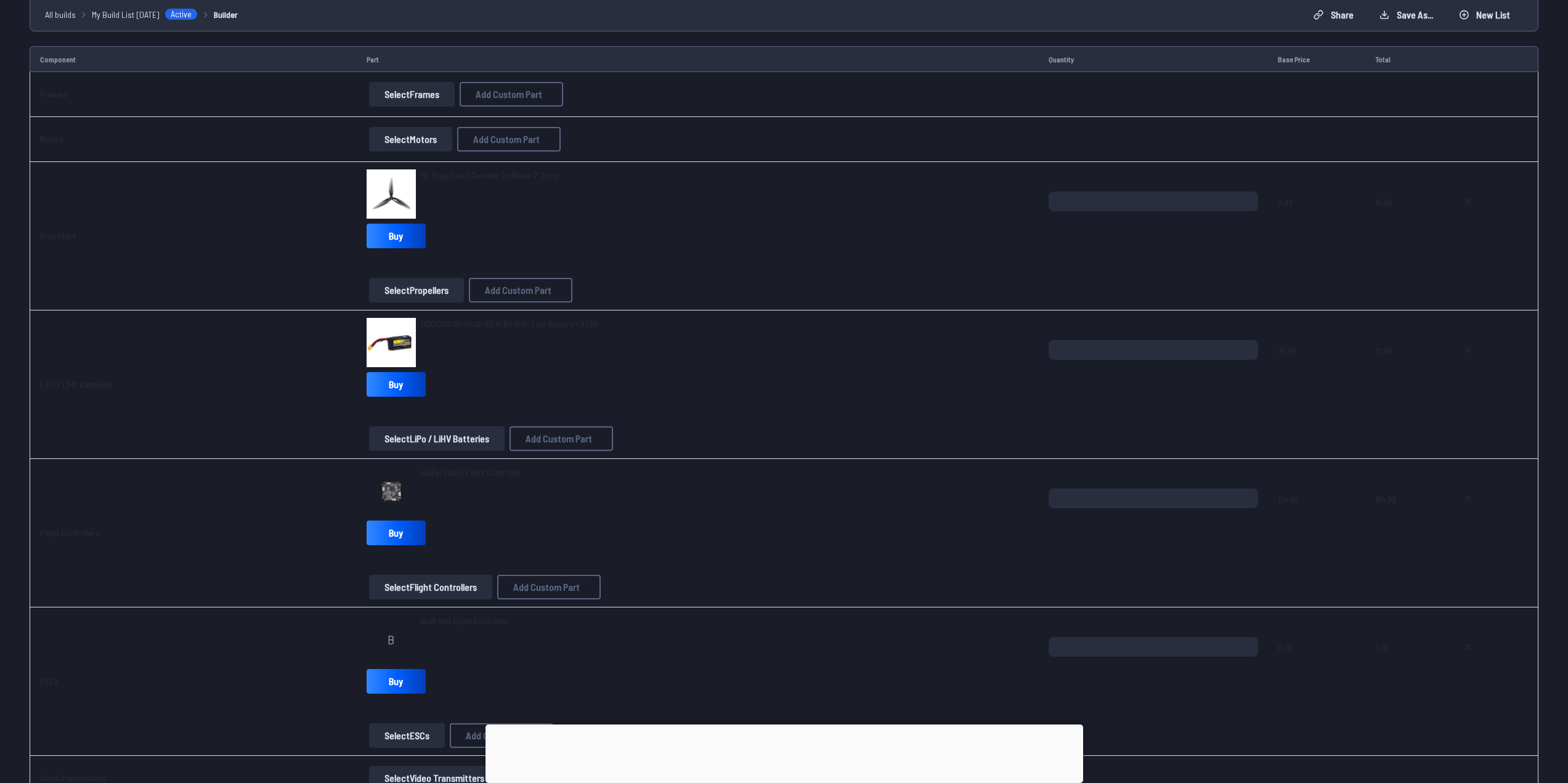
scroll to position [246, 0]
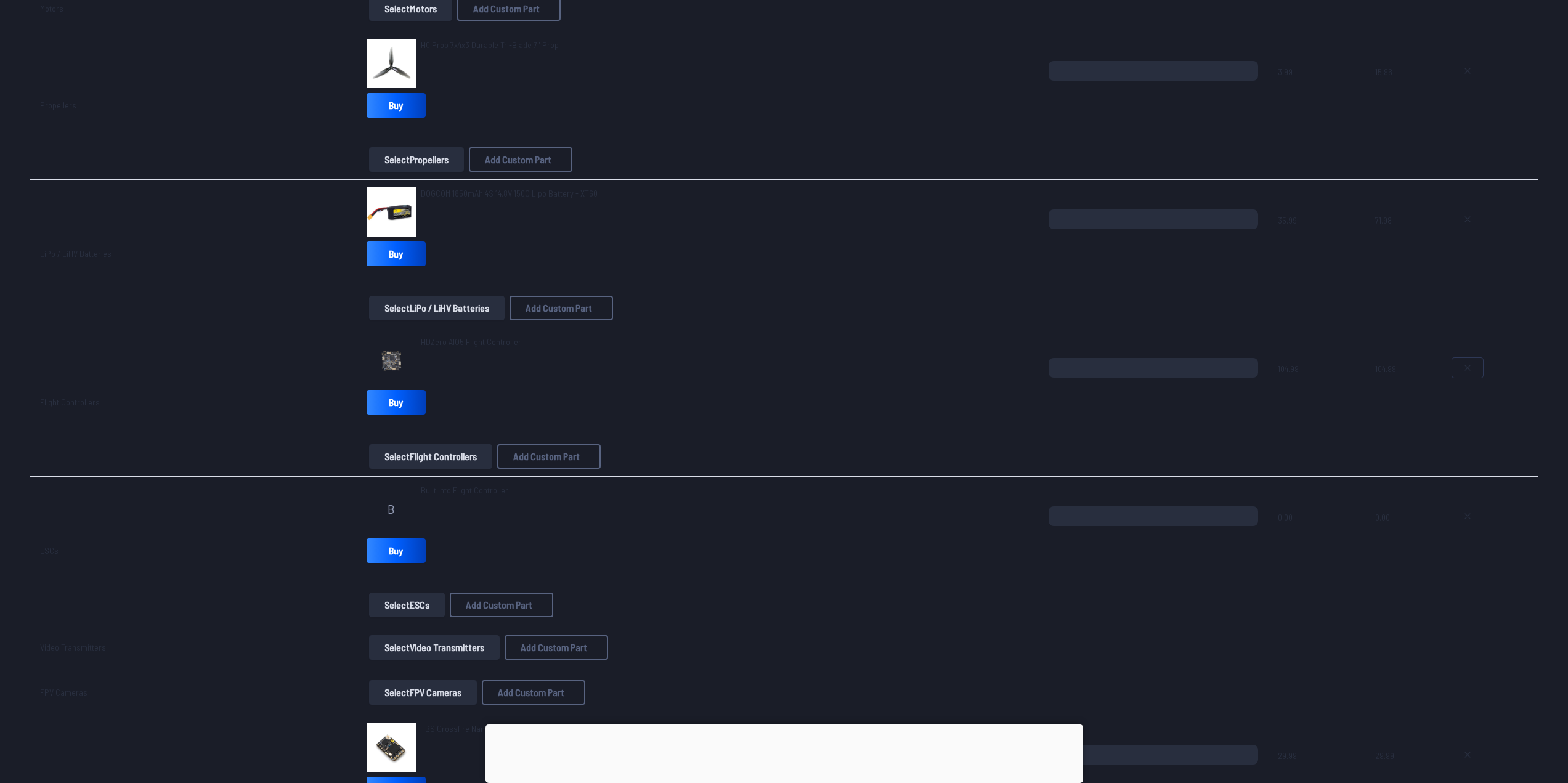
click at [1460, 368] on button at bounding box center [1468, 368] width 31 height 20
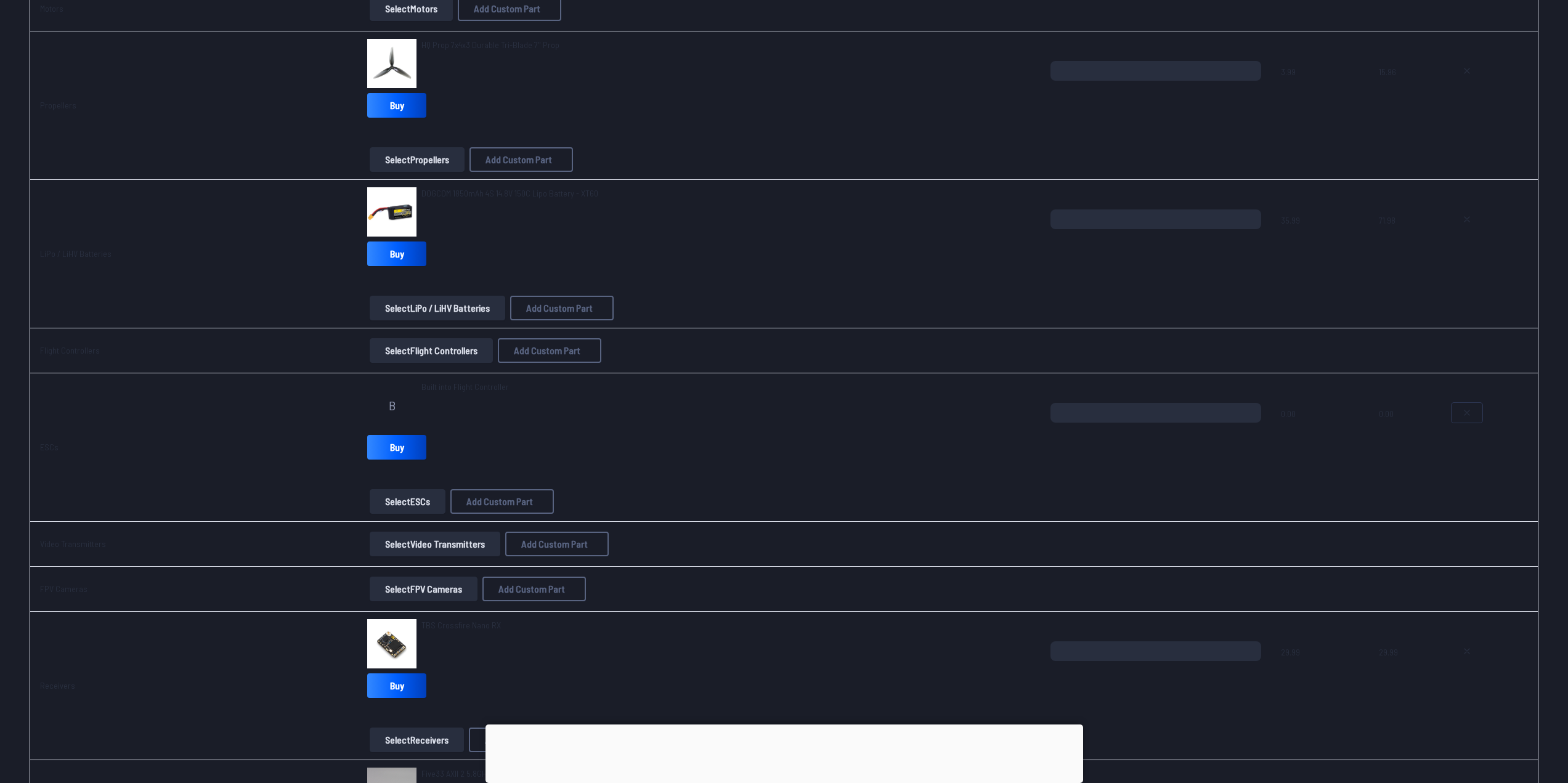
click at [1462, 414] on icon at bounding box center [1467, 413] width 10 height 10
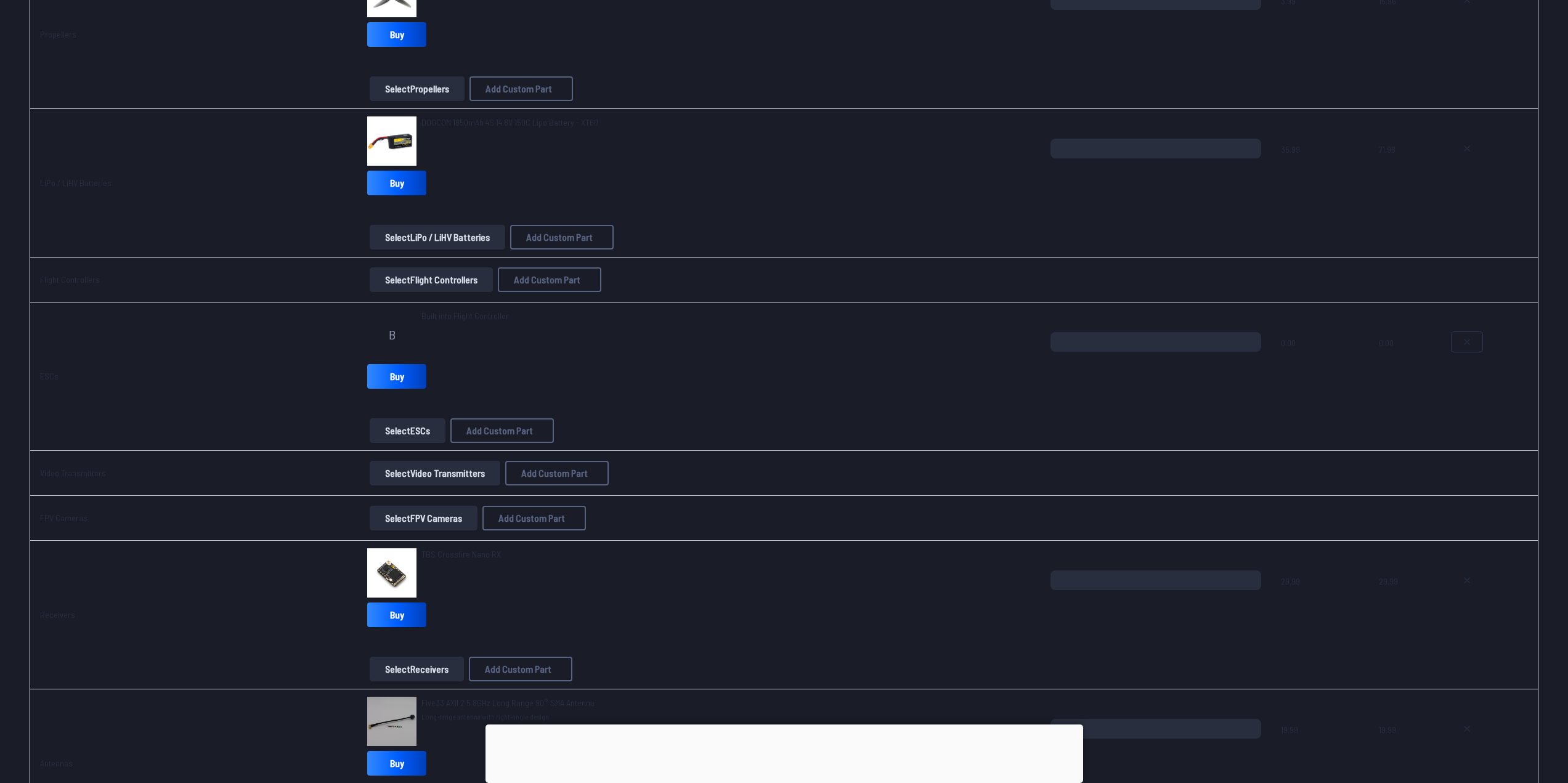
scroll to position [370, 0]
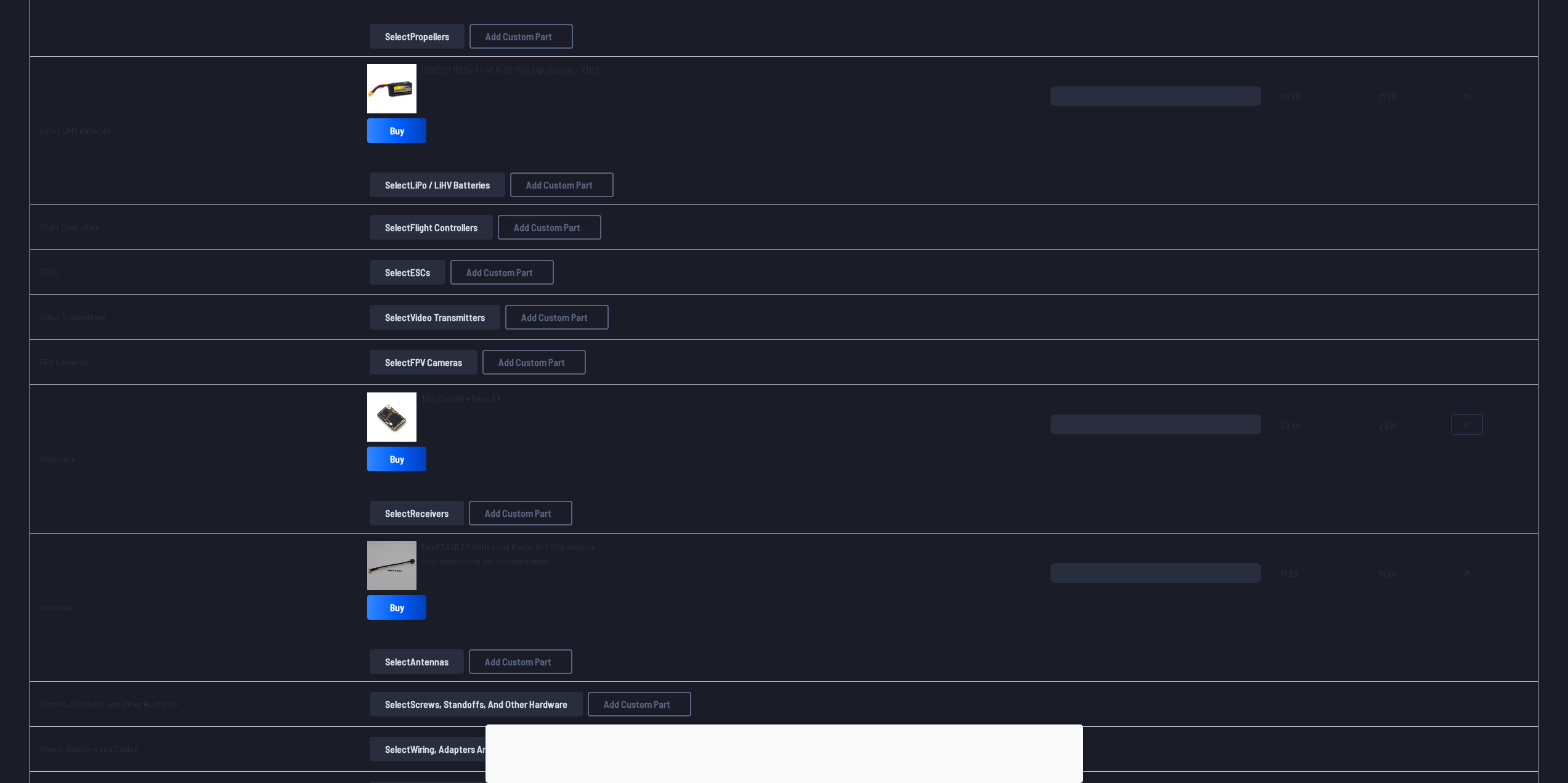
click at [1466, 421] on icon at bounding box center [1467, 424] width 10 height 10
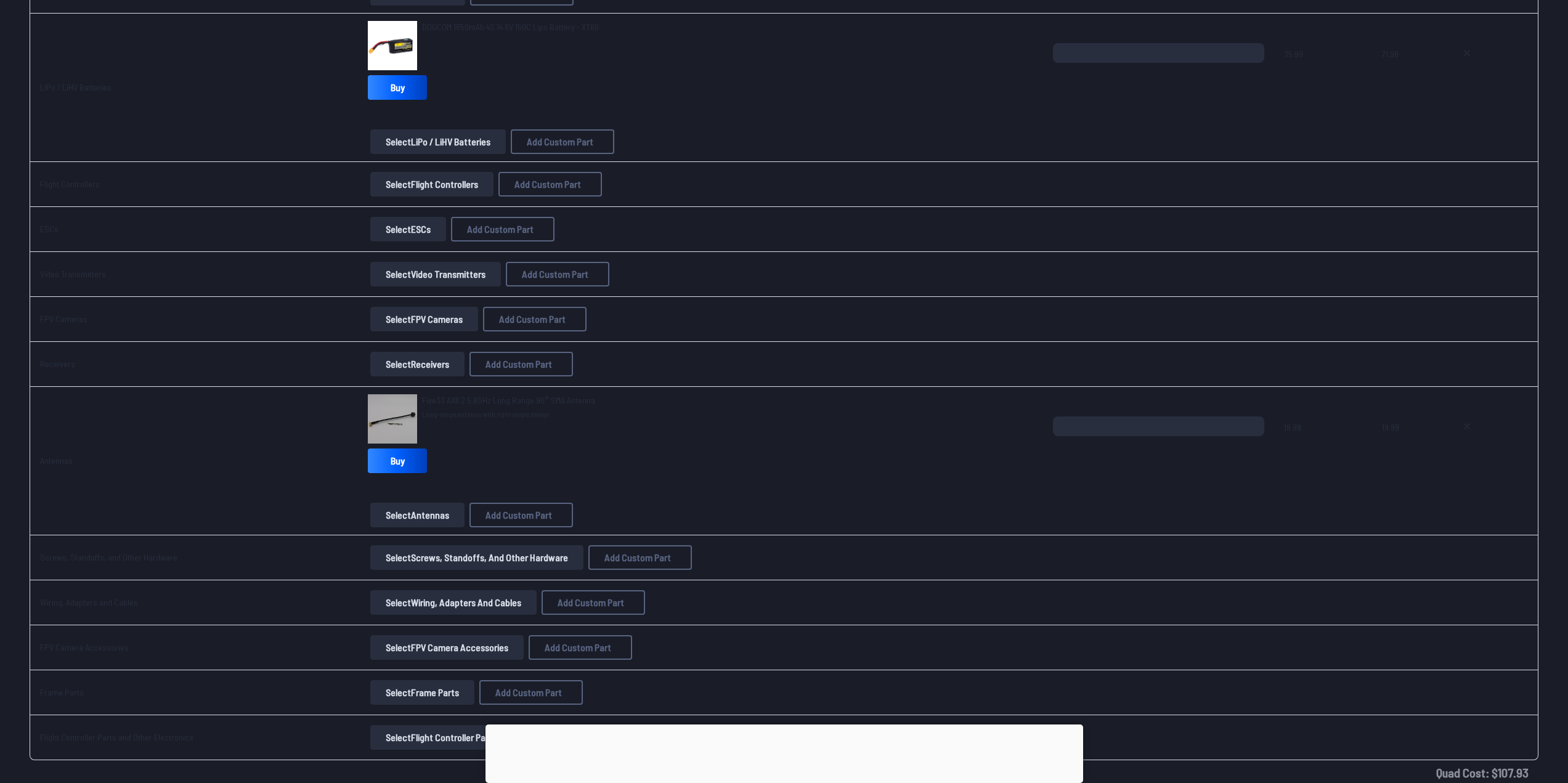
scroll to position [493, 0]
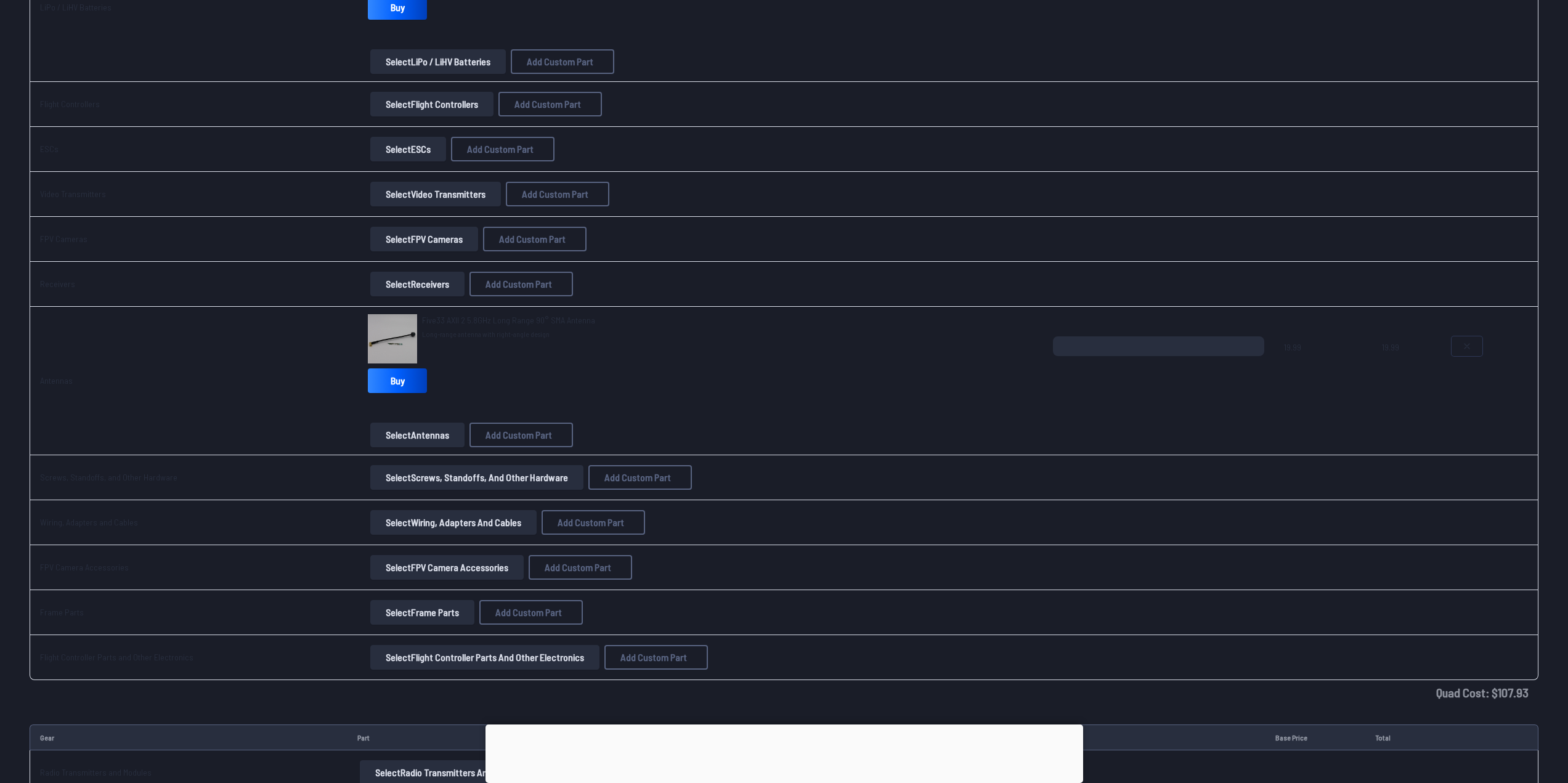
click at [1469, 341] on button at bounding box center [1467, 346] width 31 height 20
type textarea "**********"
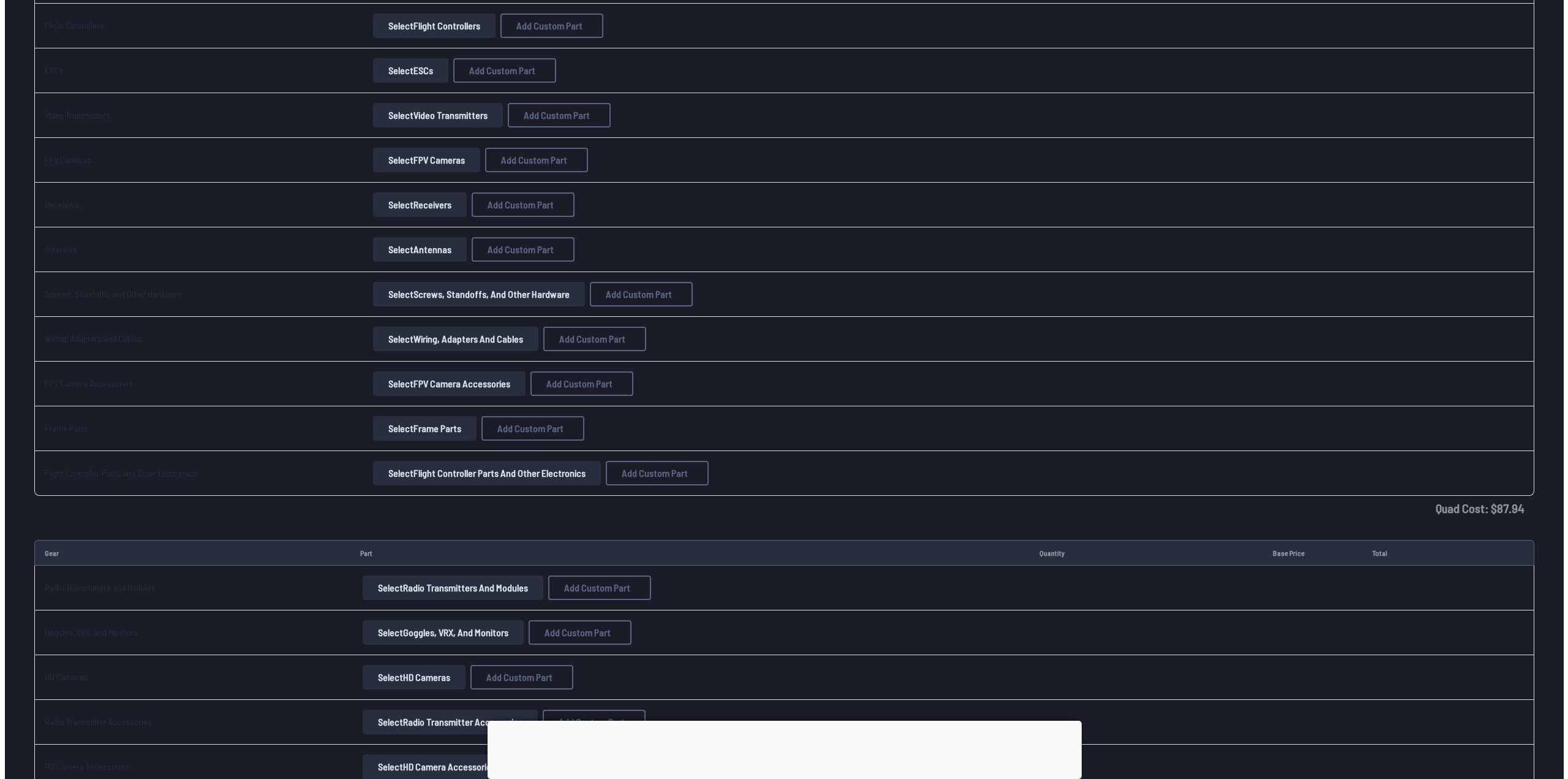
scroll to position [0, 0]
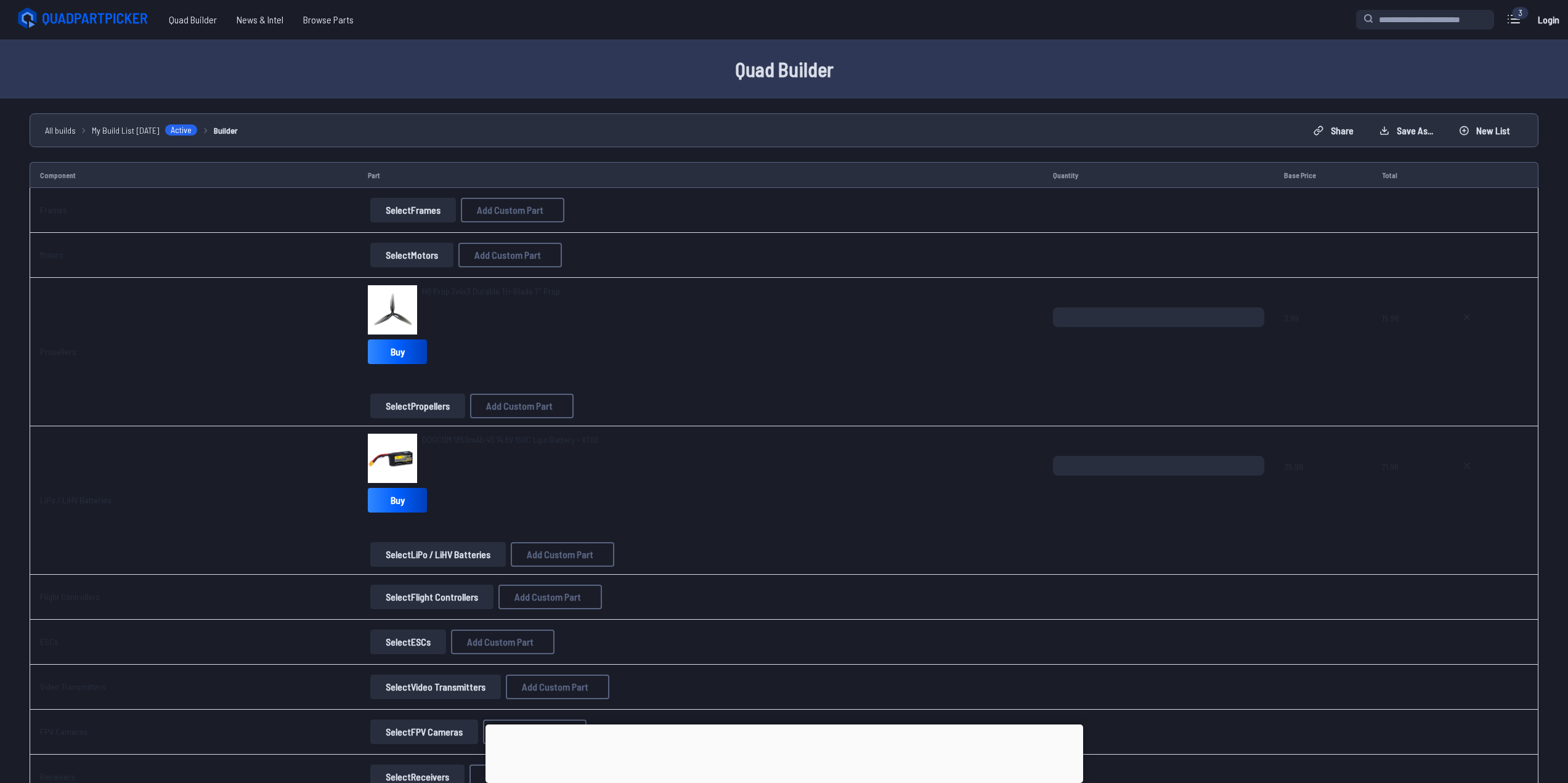
drag, startPoint x: 1090, startPoint y: 423, endPoint x: 1063, endPoint y: 122, distance: 302.2
click at [1349, 128] on button "Share" at bounding box center [1333, 131] width 61 height 20
click at [653, 356] on button "Copy link" at bounding box center [671, 353] width 114 height 18
click at [667, 352] on span "Copied!" at bounding box center [677, 353] width 21 height 9
